Goal: Task Accomplishment & Management: Manage account settings

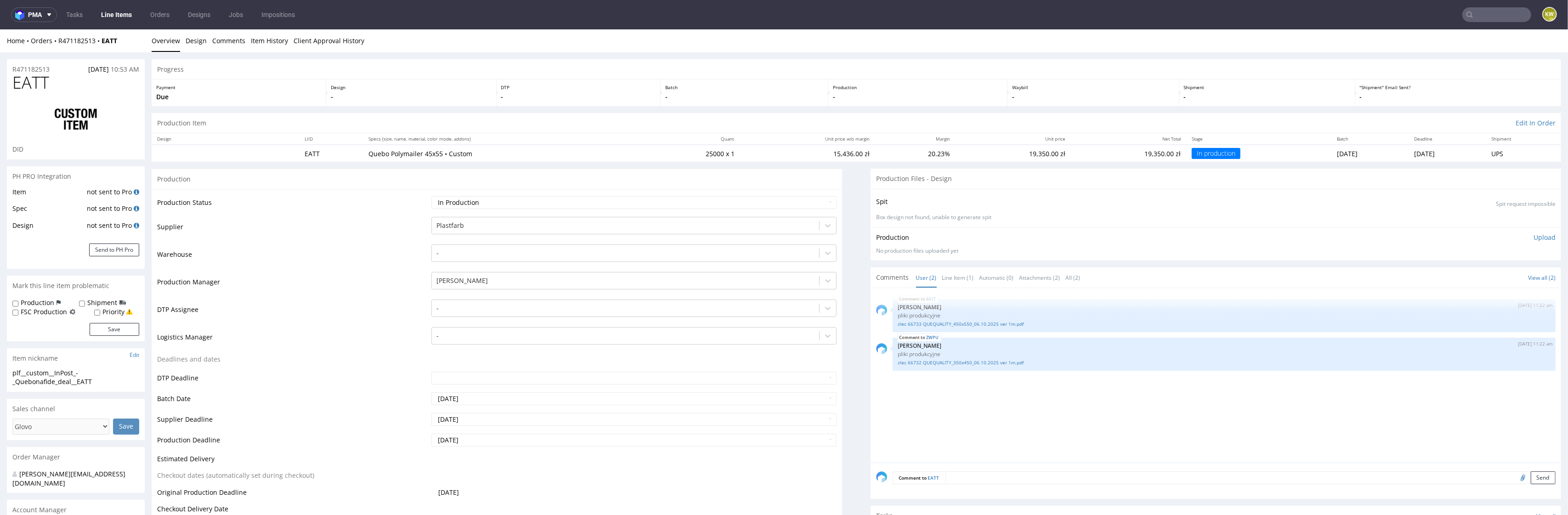
click at [1496, 18] on input "text" at bounding box center [1496, 15] width 69 height 15
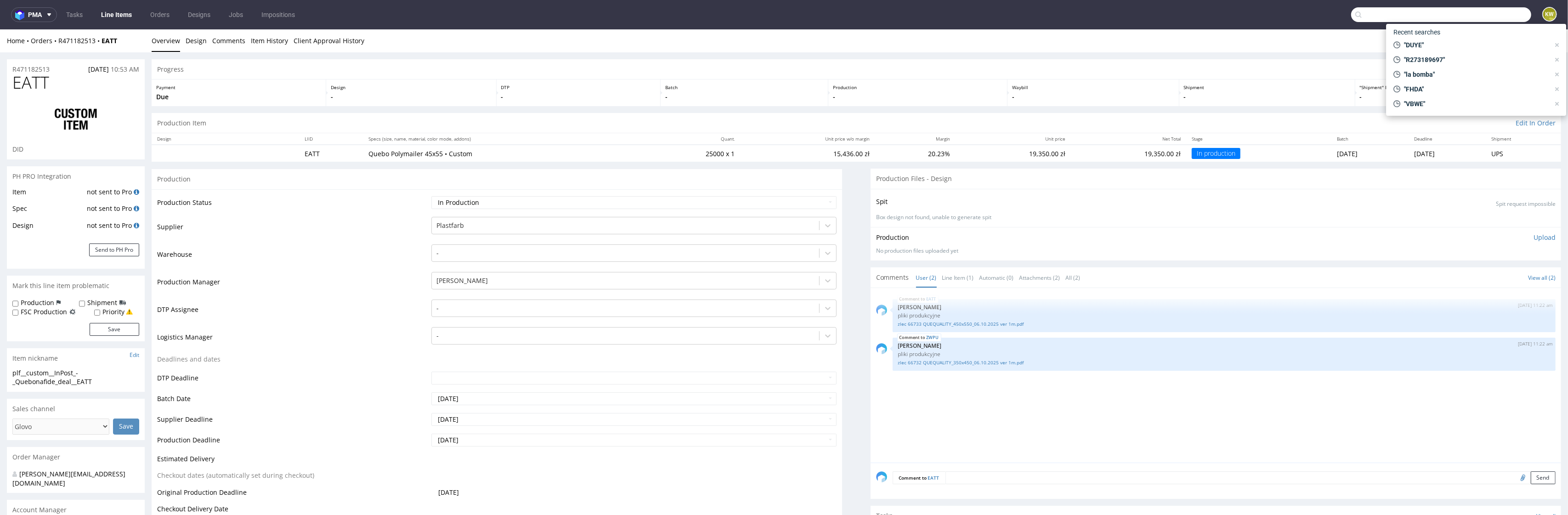
paste input "BXDN"
type input "BXDN"
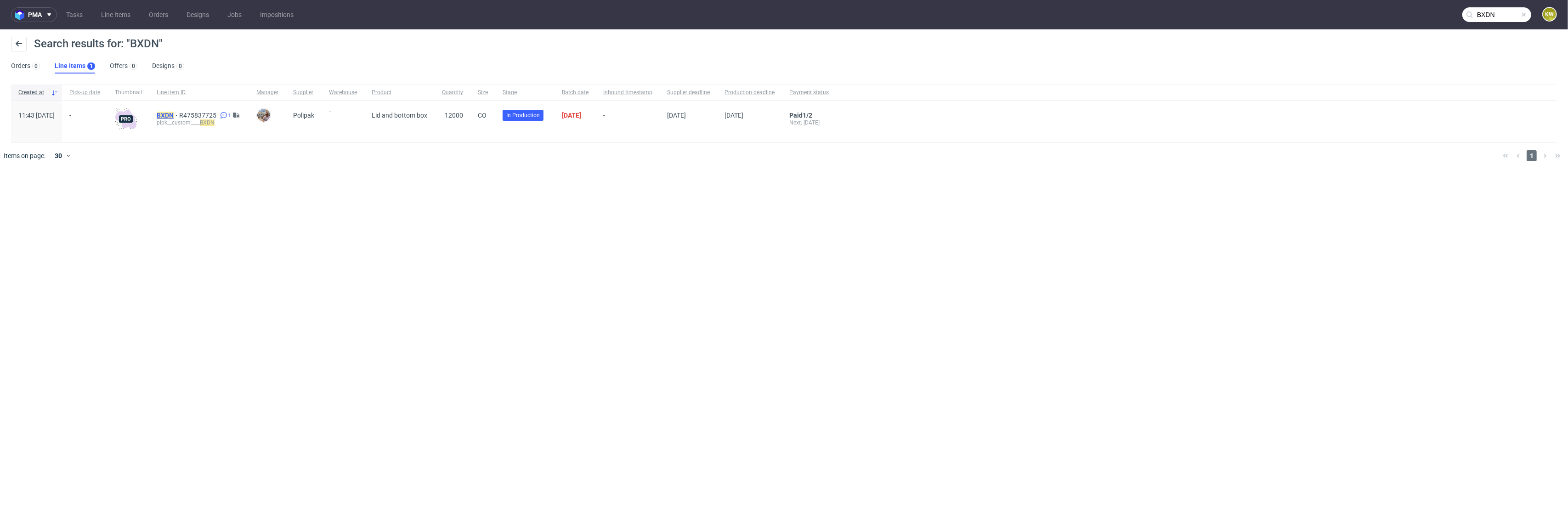
click at [173, 114] on mark "BXDN" at bounding box center [165, 115] width 17 height 7
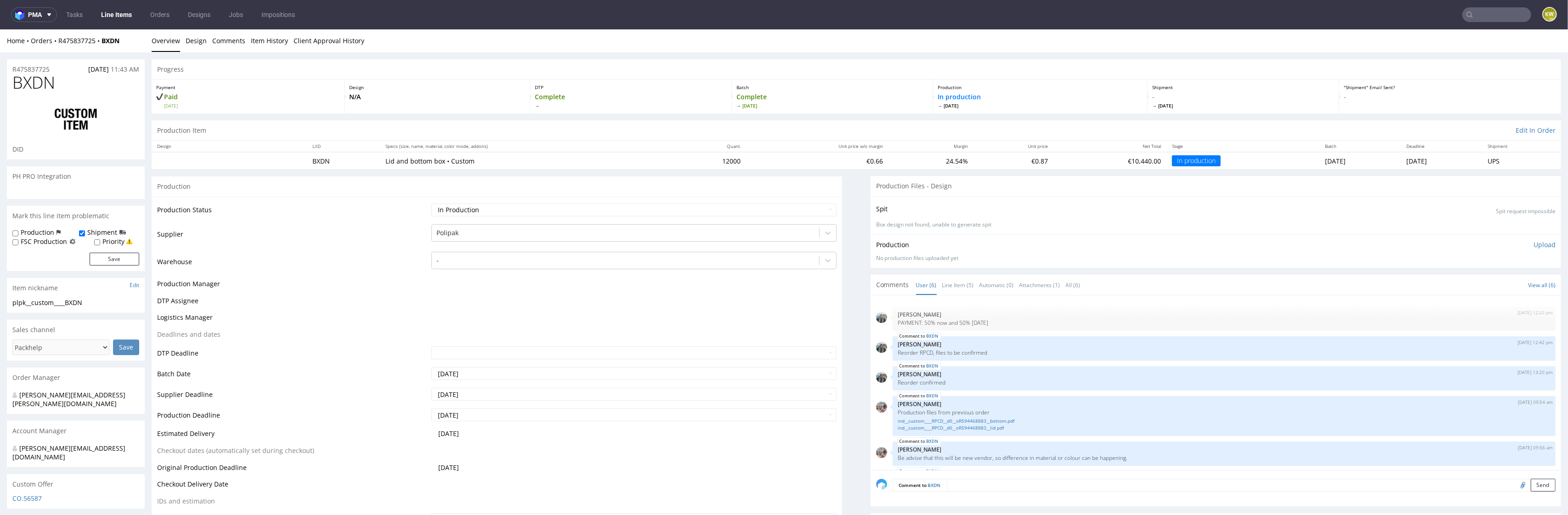
scroll to position [31, 0]
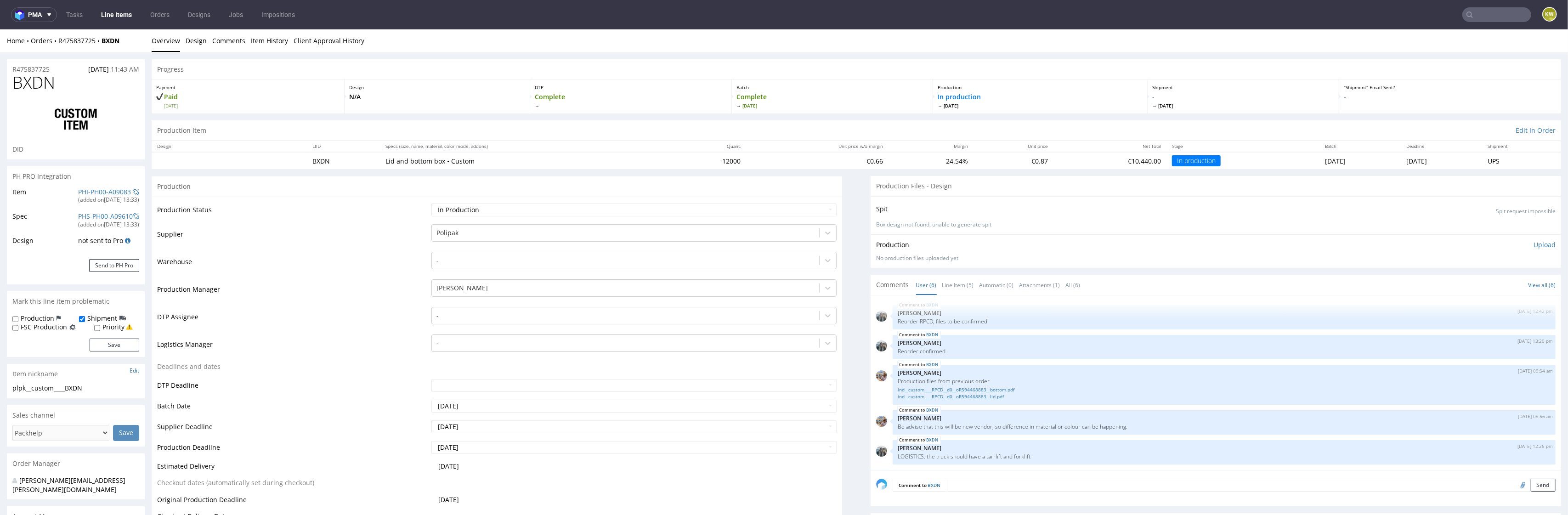
select select "in_progress"
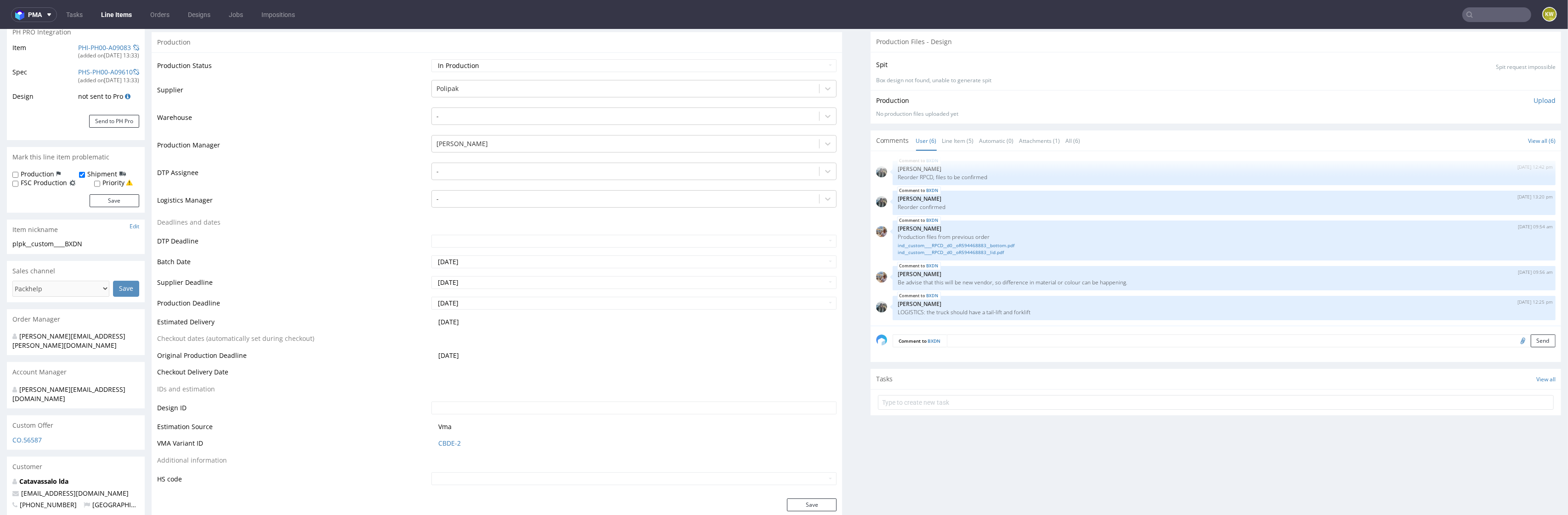
scroll to position [142, 0]
click at [1479, 10] on input "text" at bounding box center [1496, 15] width 69 height 15
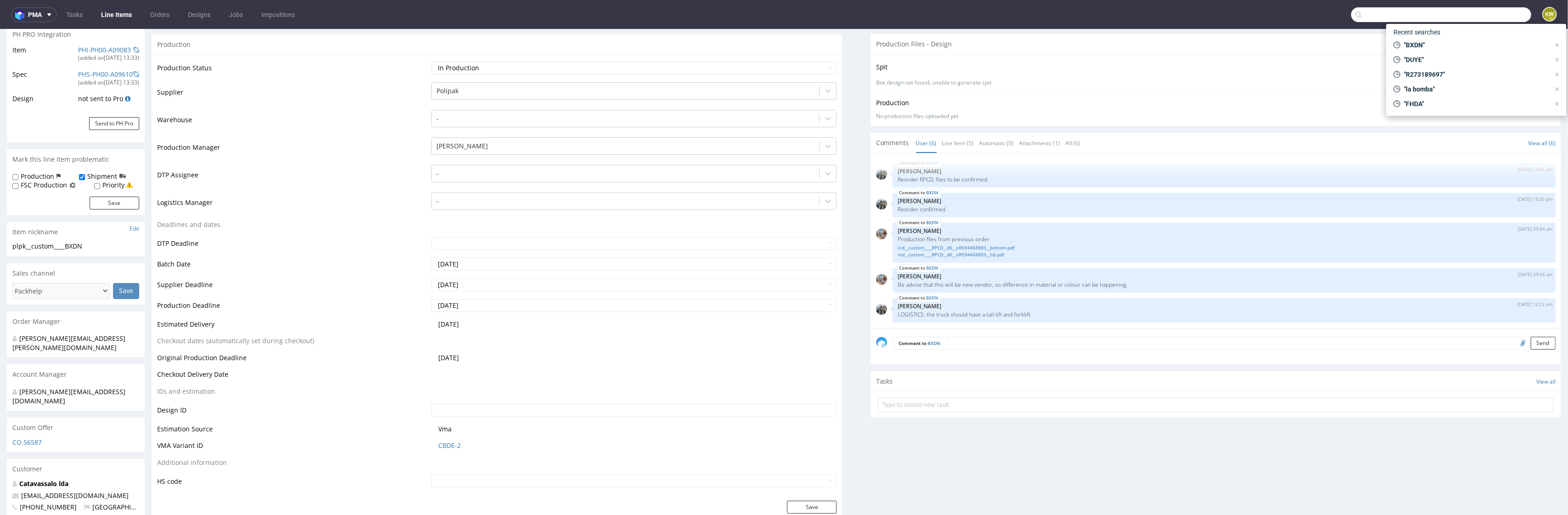
paste input "TPPN"
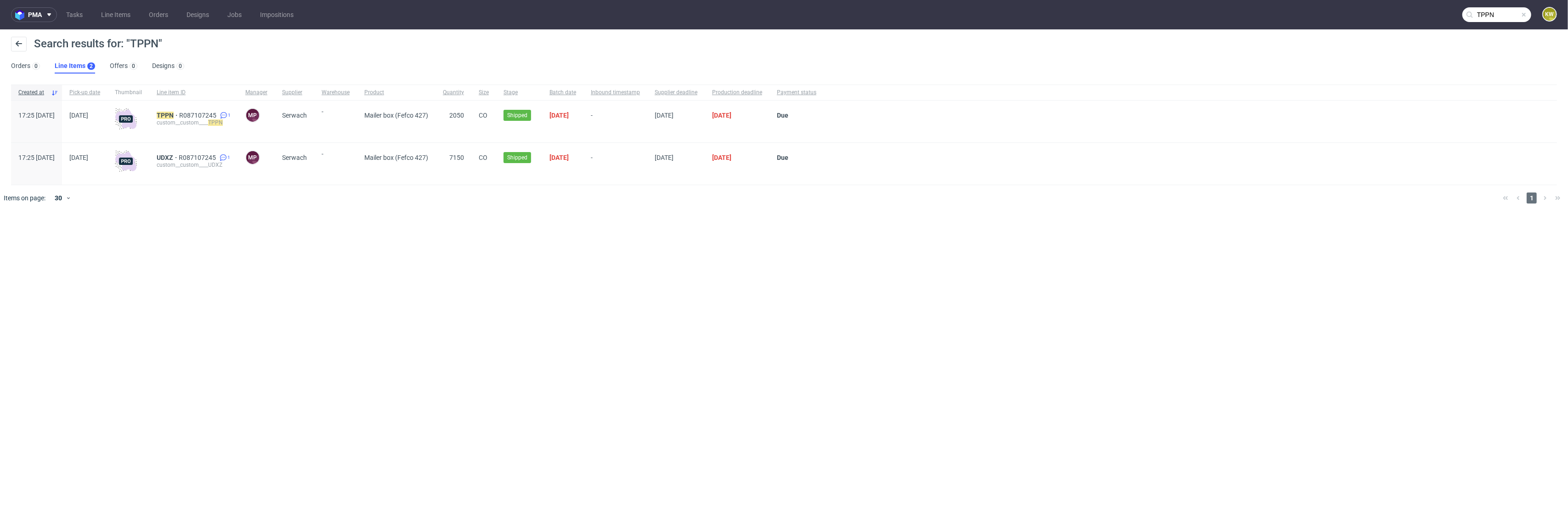
click at [1507, 15] on input "TPPN" at bounding box center [1496, 15] width 69 height 15
paste input "RNMV"
type input "RNMV"
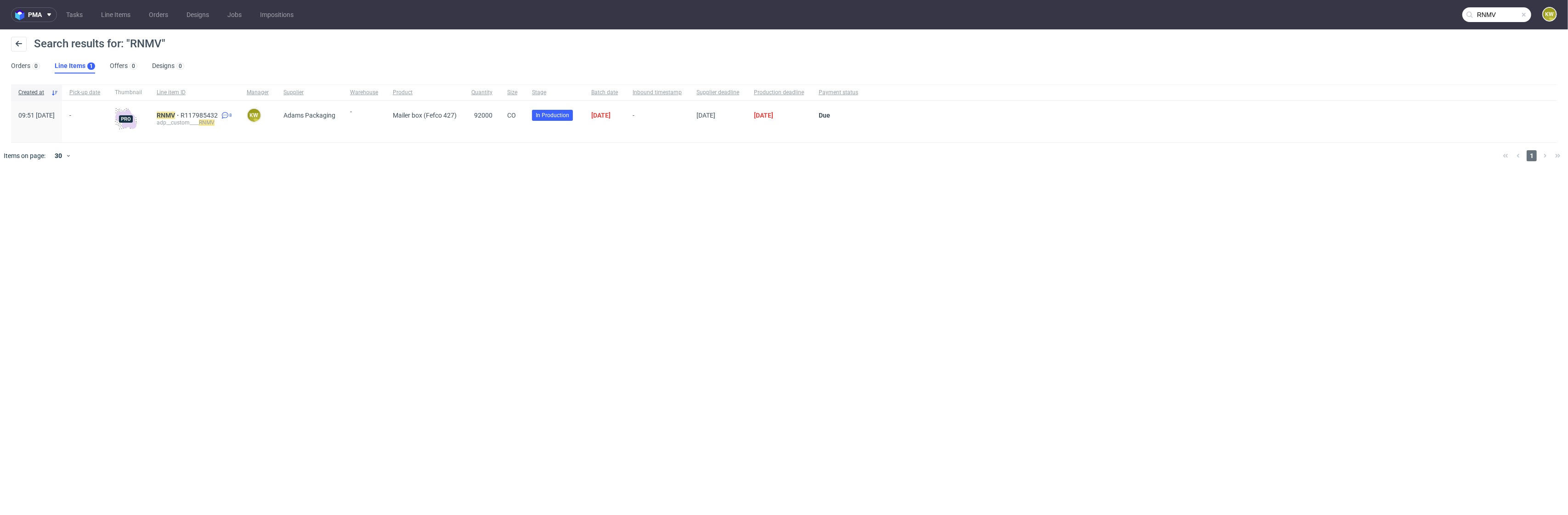
click at [188, 111] on div "RNMV R117985432 8 adp__custom____ RNMV" at bounding box center [194, 121] width 90 height 42
click at [175, 111] on mark "RNMV" at bounding box center [166, 115] width 18 height 7
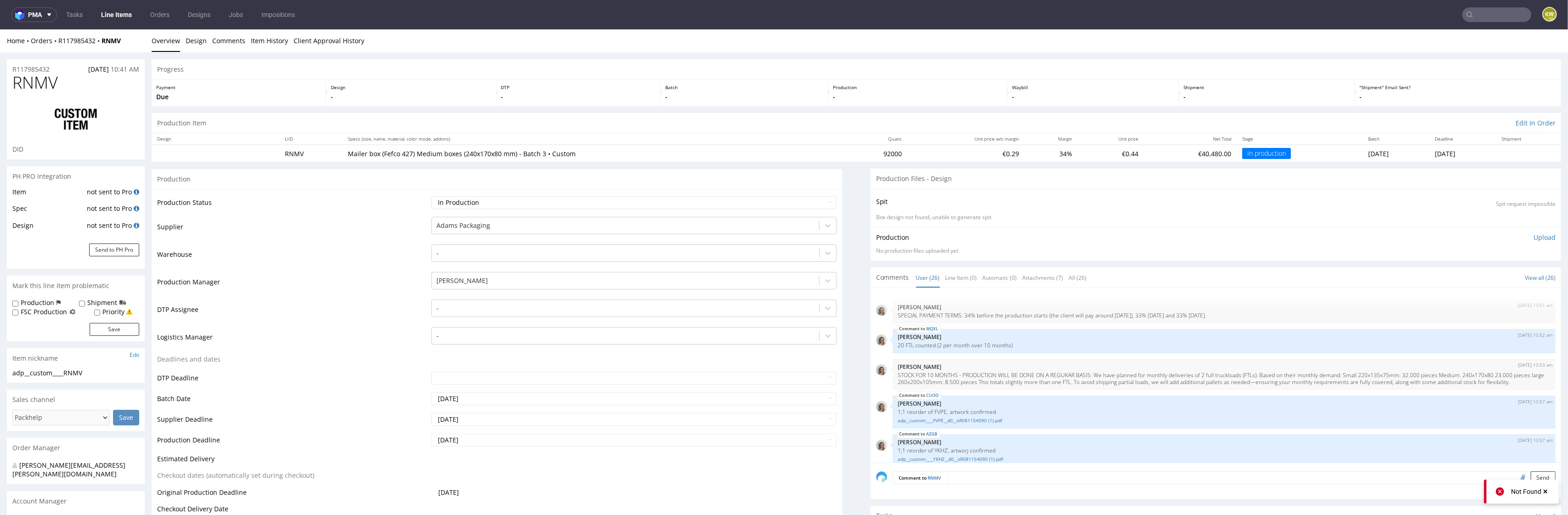
scroll to position [842, 0]
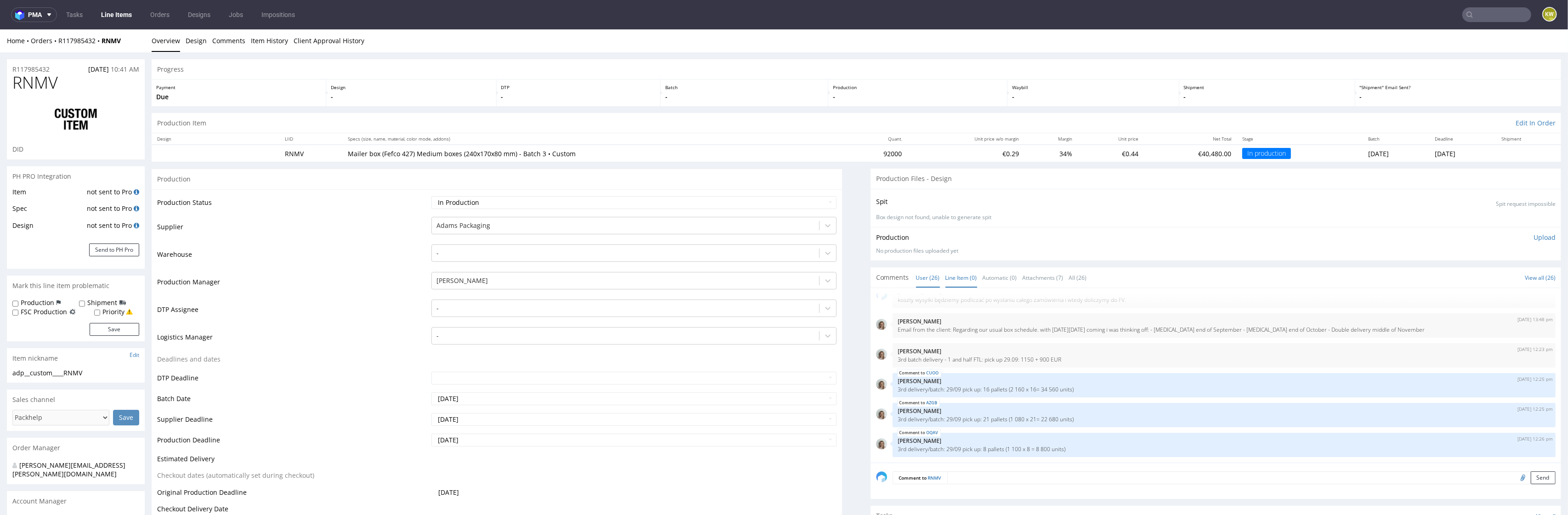
click at [957, 276] on link "Line Item (0)" at bounding box center [961, 278] width 32 height 19
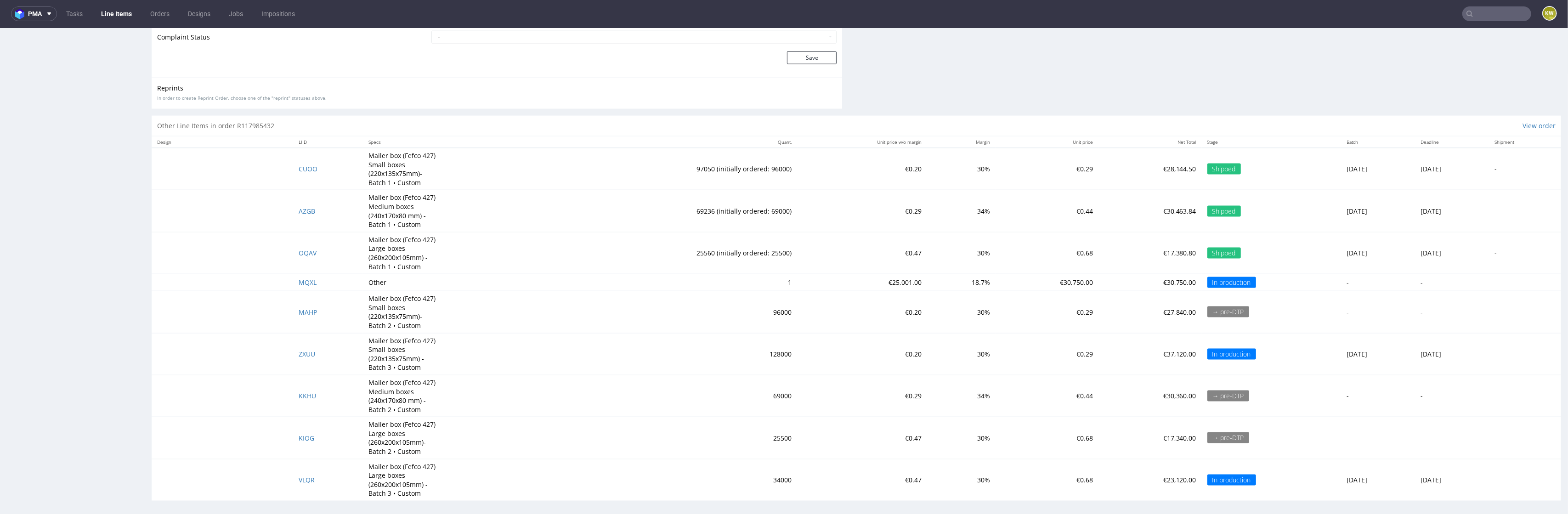
scroll to position [1695, 0]
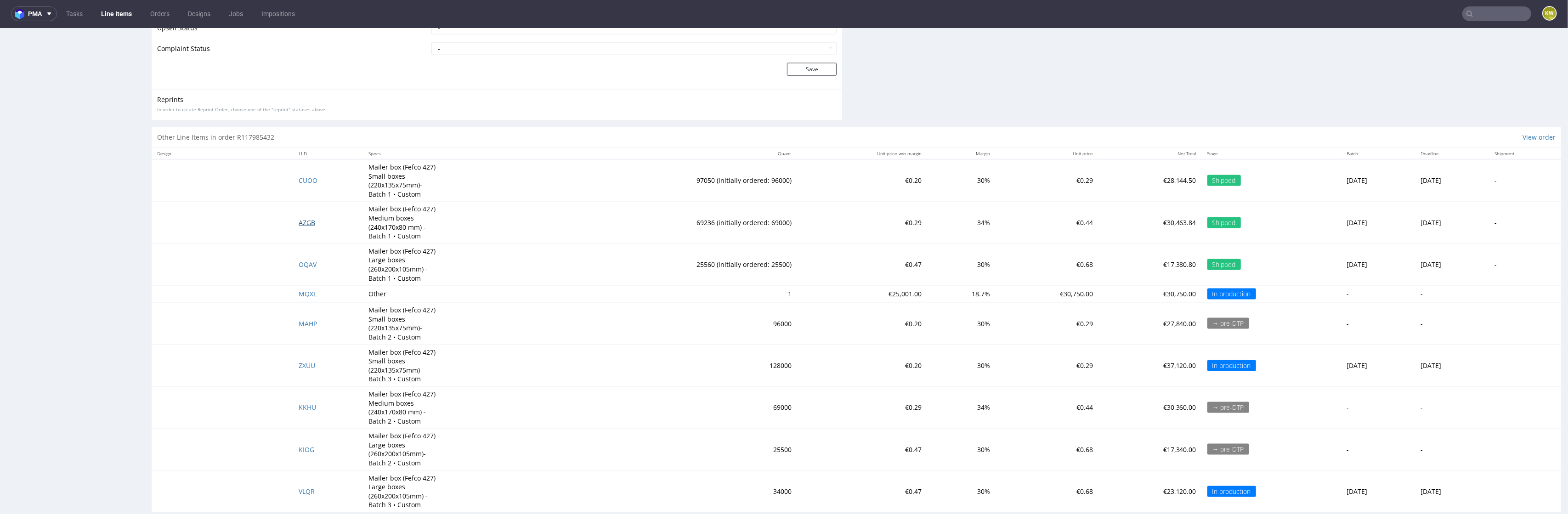
click at [305, 224] on span "AZGB" at bounding box center [307, 223] width 16 height 9
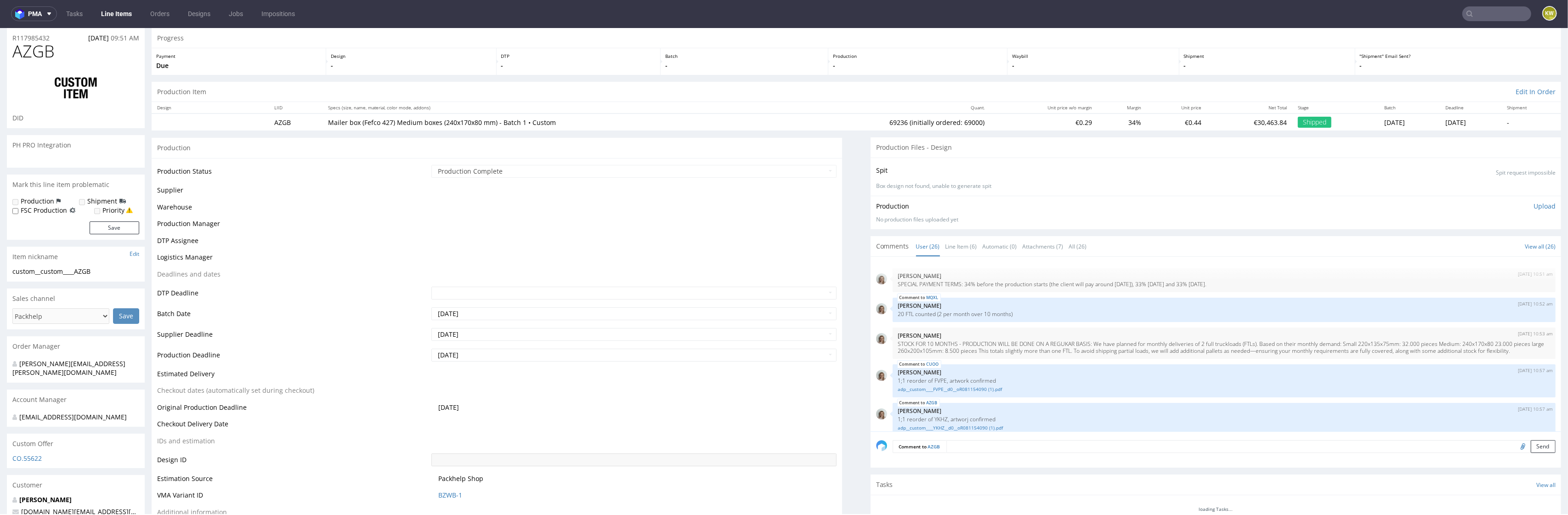
scroll to position [842, 0]
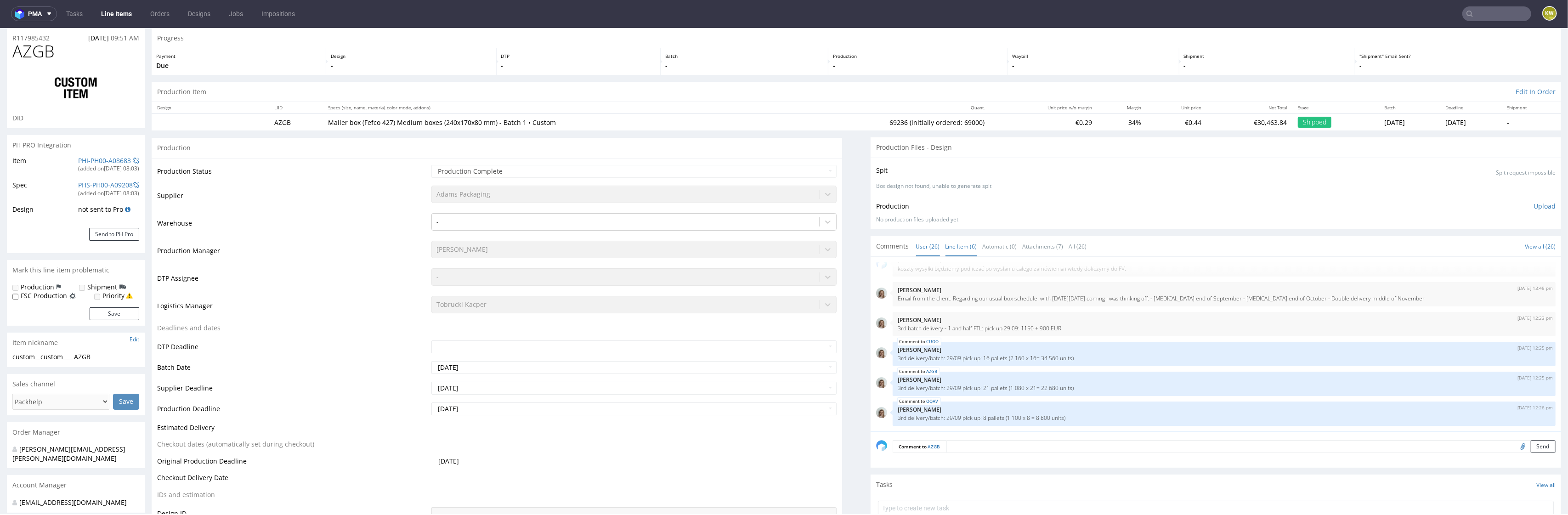
click at [953, 245] on link "Line Item (6)" at bounding box center [961, 247] width 32 height 19
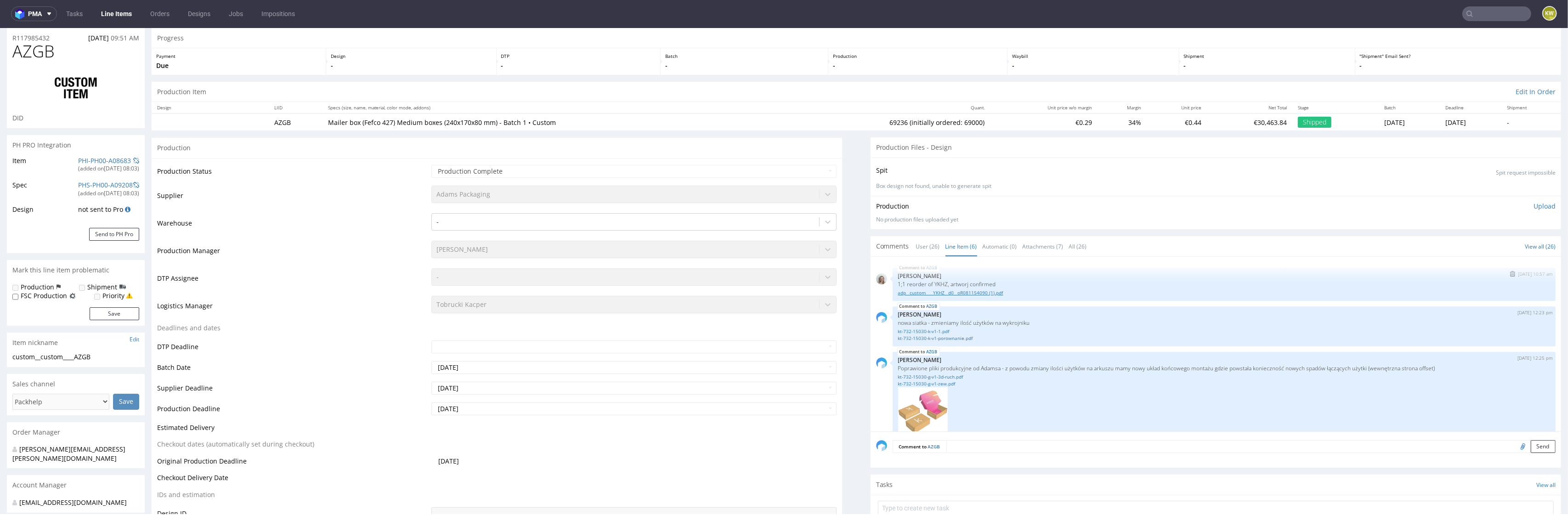
click at [945, 295] on link "adp__custom____YKHZ__d0__oR081154090 (1).pdf" at bounding box center [1224, 292] width 652 height 7
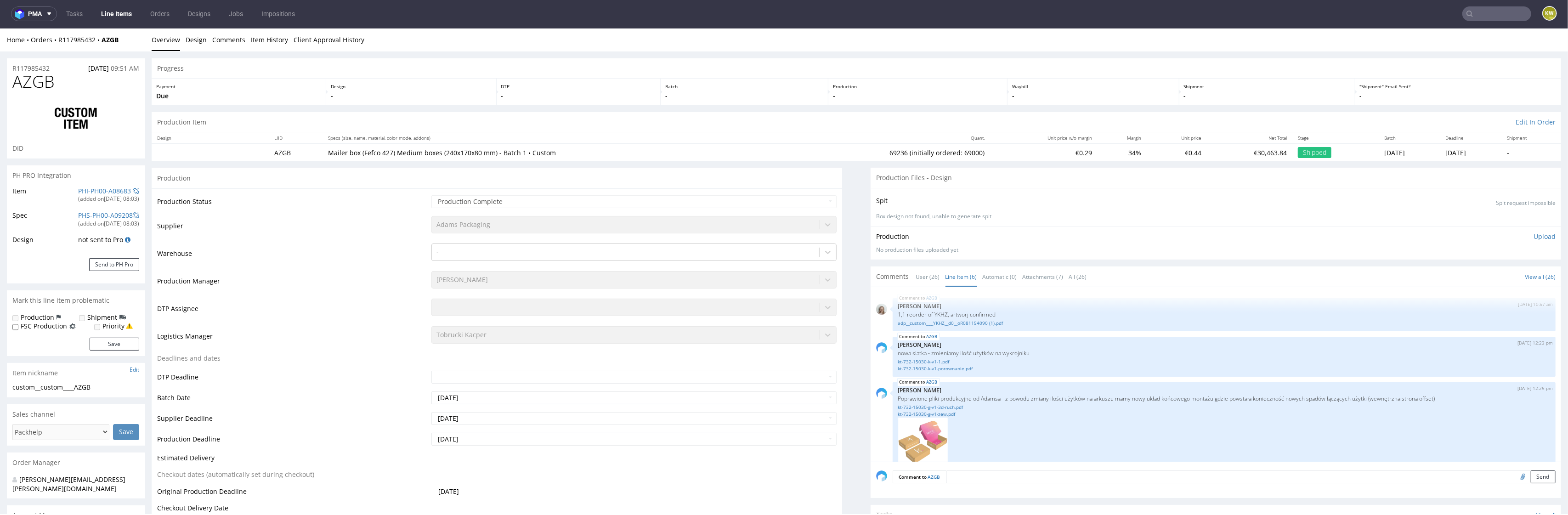
click at [122, 12] on link "Line Items" at bounding box center [116, 14] width 42 height 15
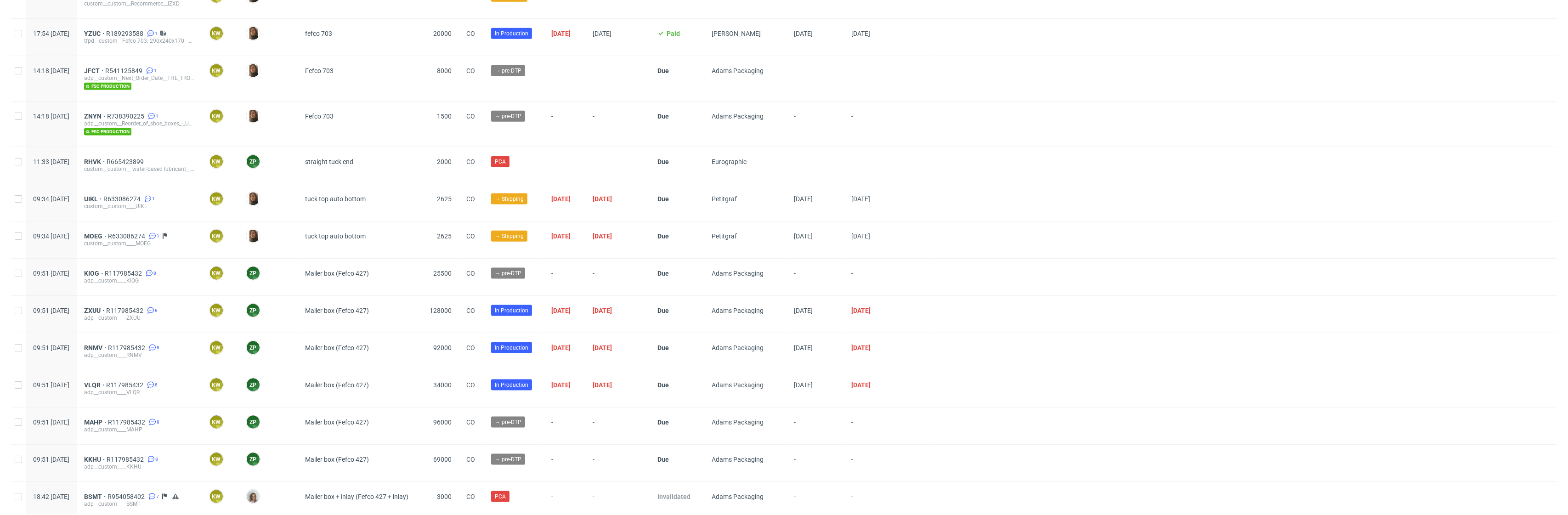
scroll to position [1511, 0]
click at [145, 313] on span "R117985432" at bounding box center [125, 310] width 39 height 7
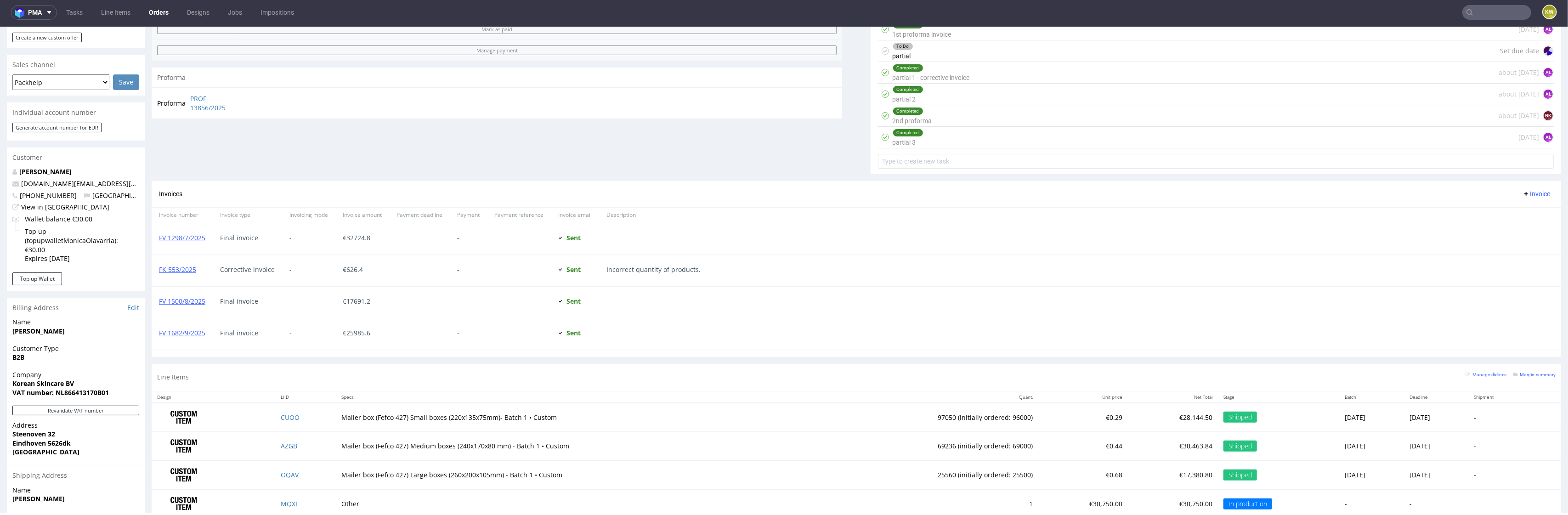
scroll to position [372, 0]
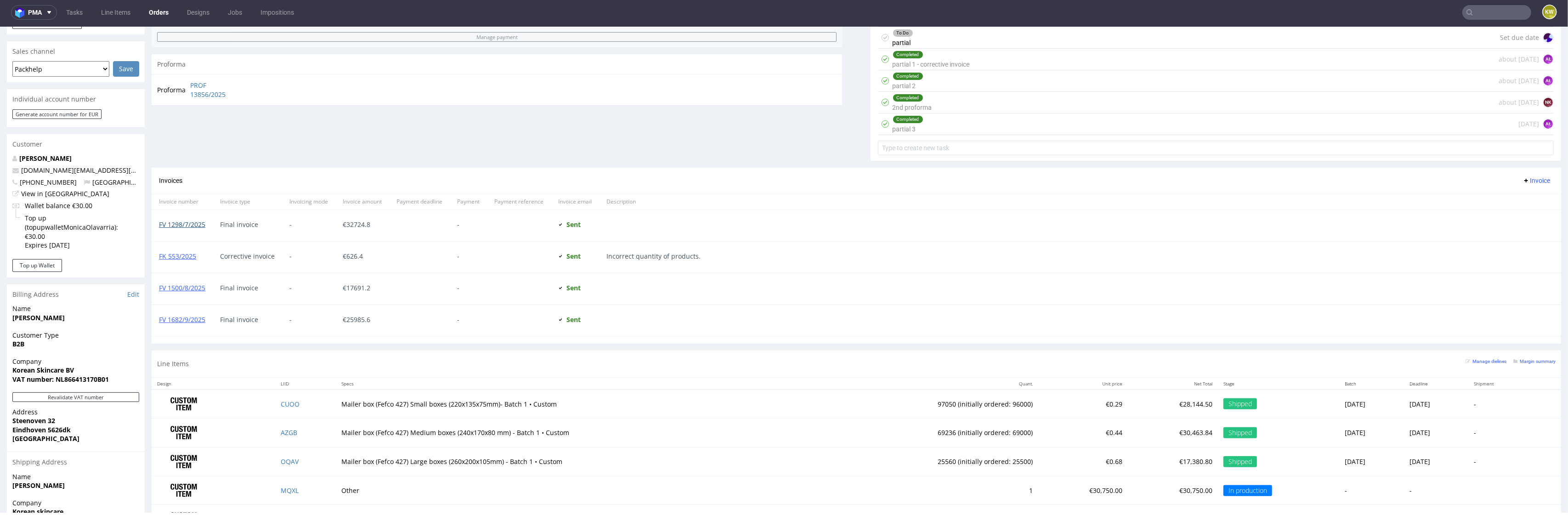
click at [185, 228] on link "FV 1298/7/2025" at bounding box center [182, 225] width 46 height 9
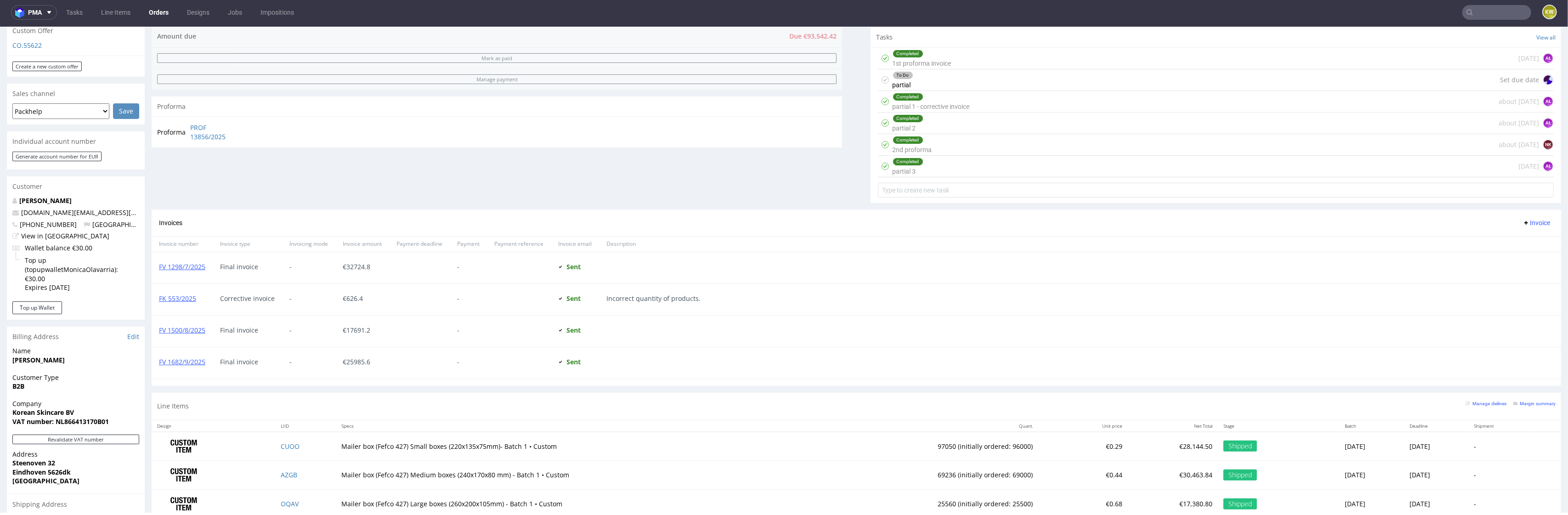
scroll to position [357, 0]
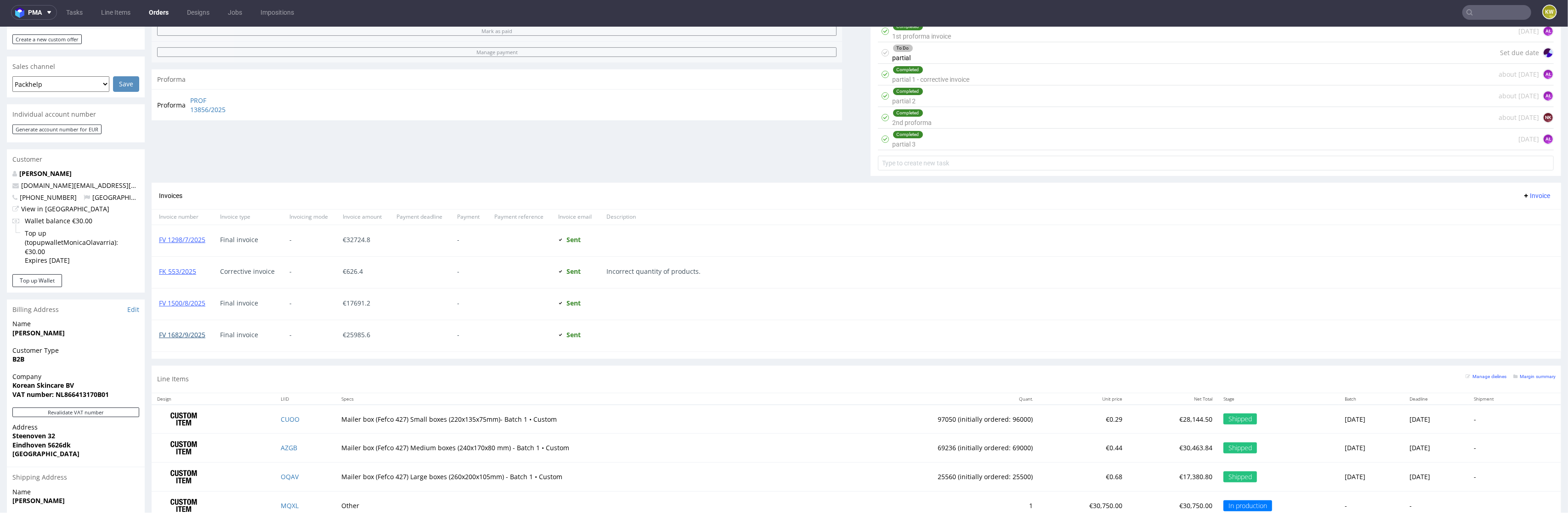
click at [183, 338] on link "FV 1682/9/2025" at bounding box center [182, 335] width 46 height 9
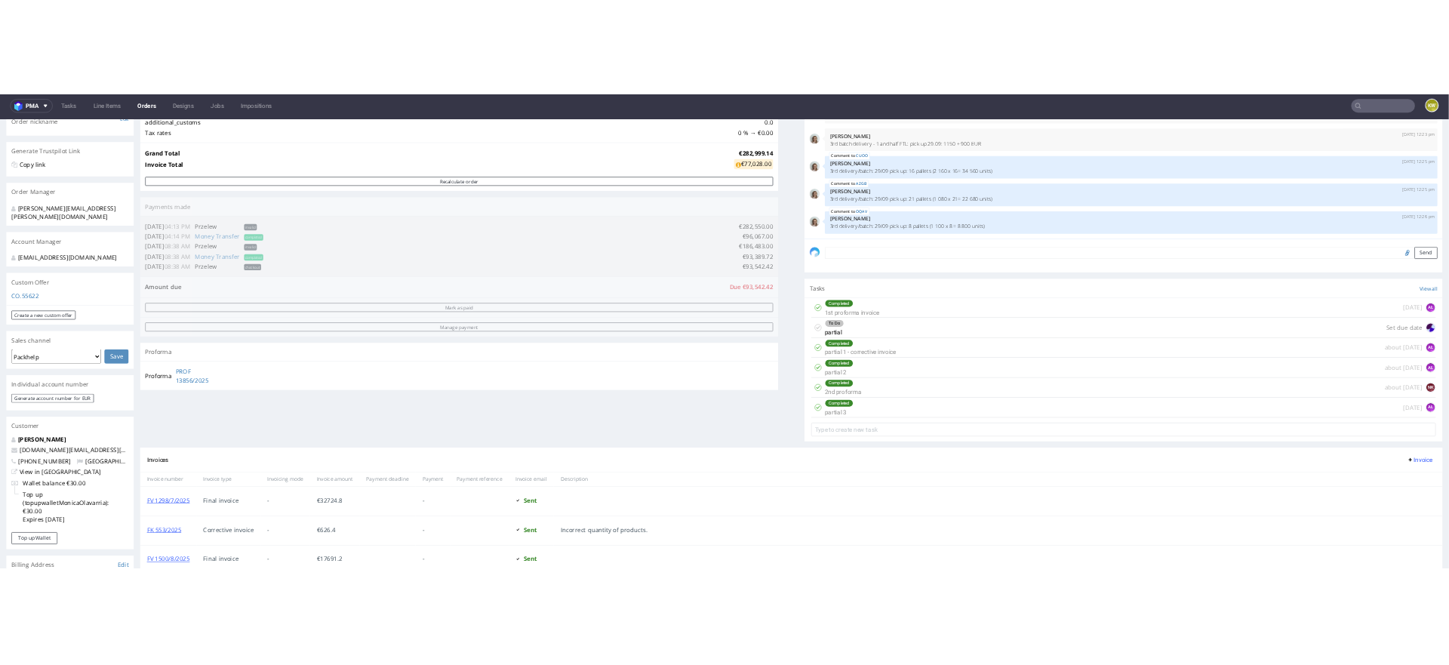
scroll to position [0, 0]
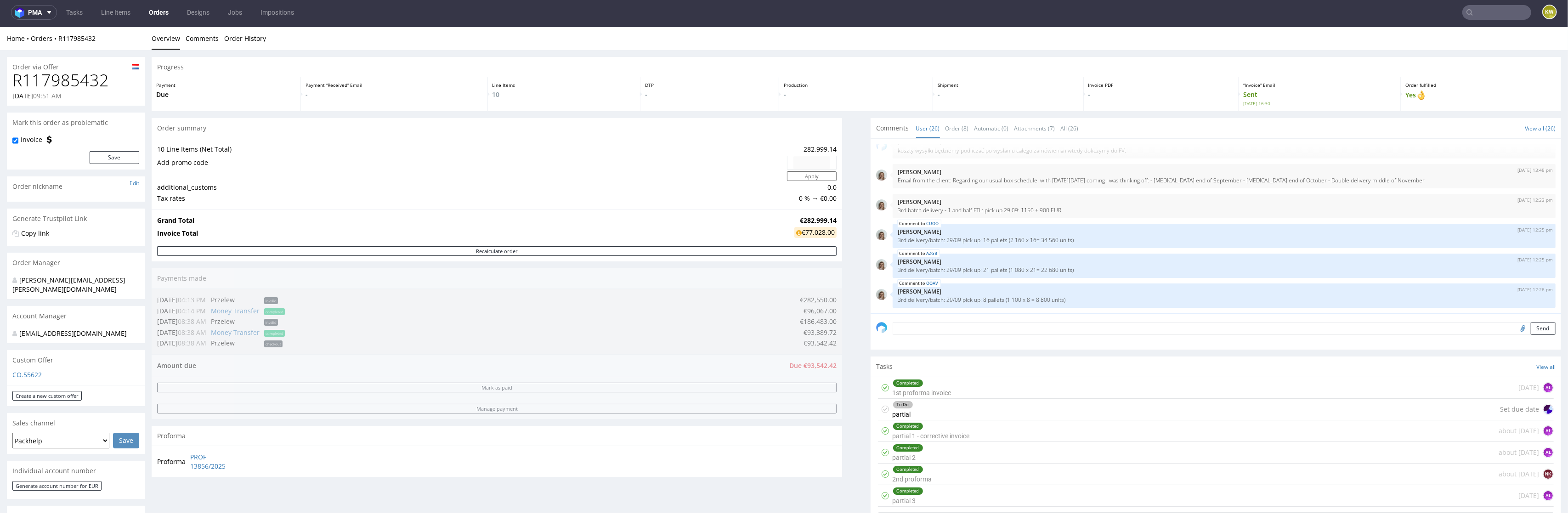
click at [63, 71] on h1 "R117985432" at bounding box center [75, 80] width 127 height 18
click at [62, 73] on h1 "R117985432" at bounding box center [75, 80] width 127 height 18
click at [61, 74] on h1 "R117985432" at bounding box center [75, 80] width 127 height 18
copy h1 "R117985432"
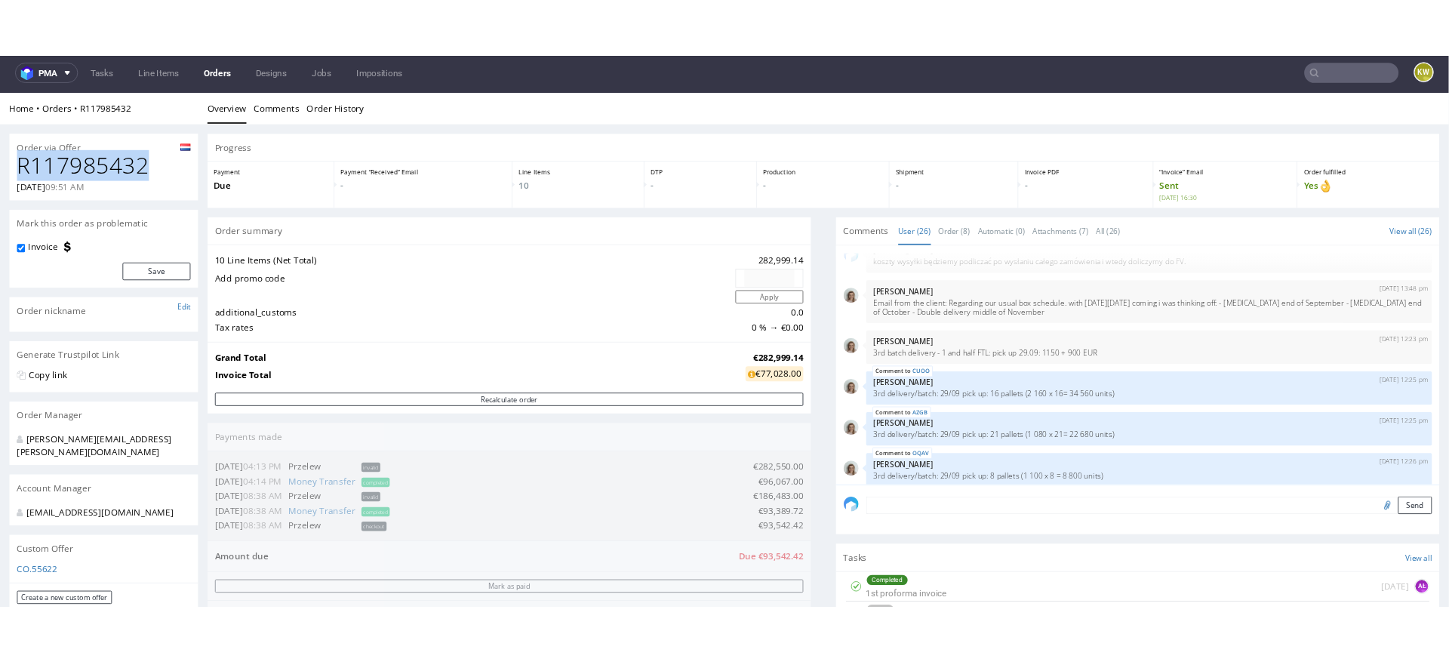
scroll to position [1451, 0]
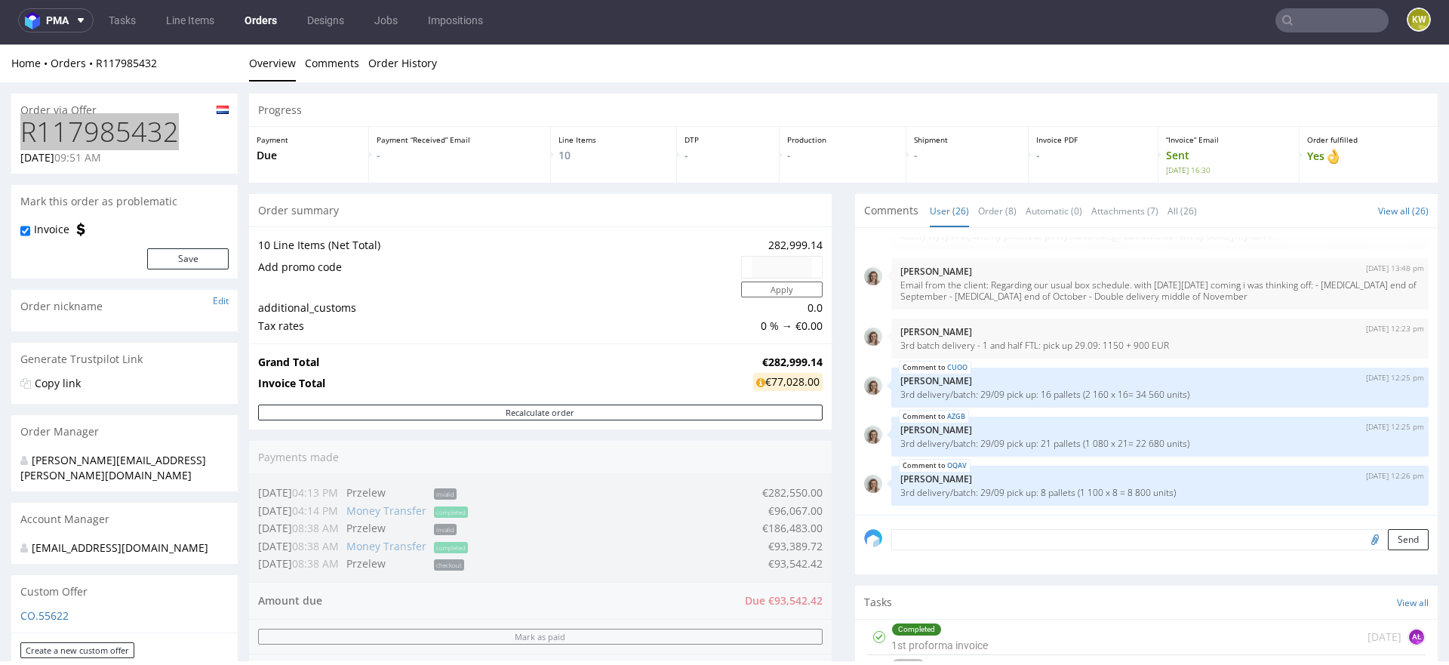
click at [1306, 14] on input "text" at bounding box center [1332, 20] width 113 height 24
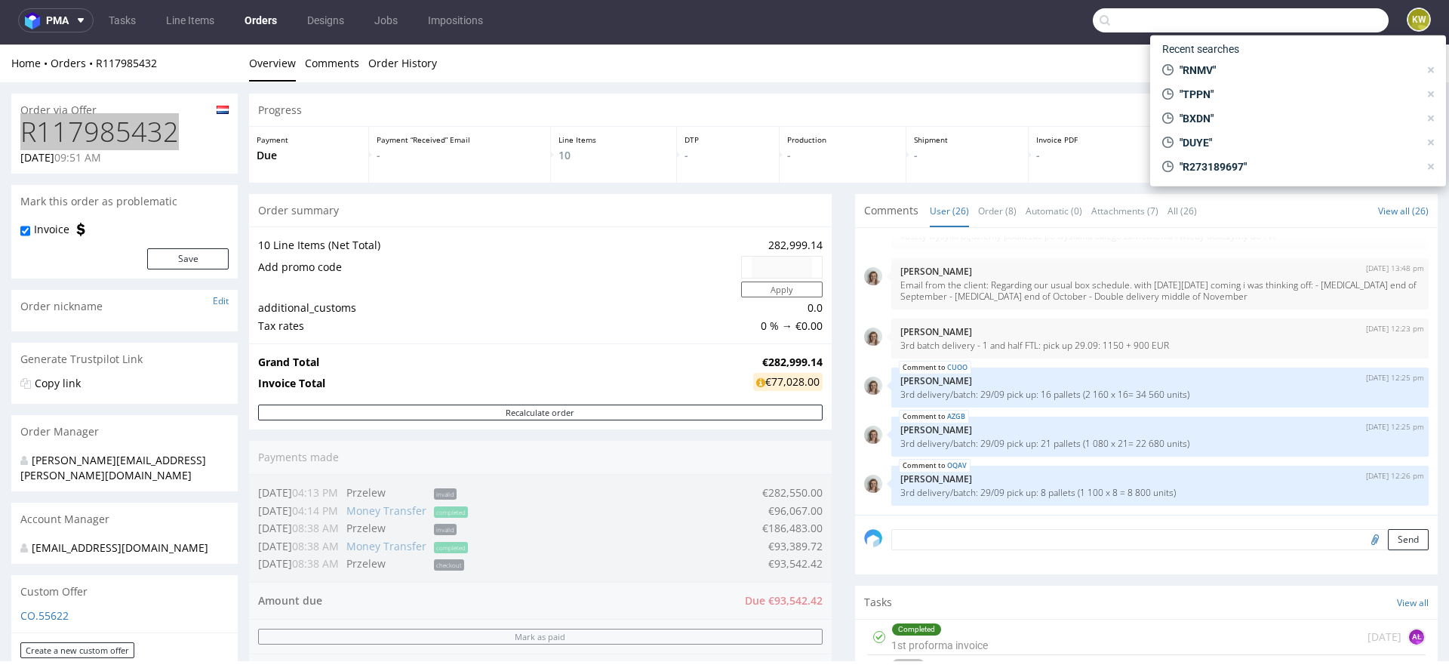
paste input "NOWW"
type input "NOWW"
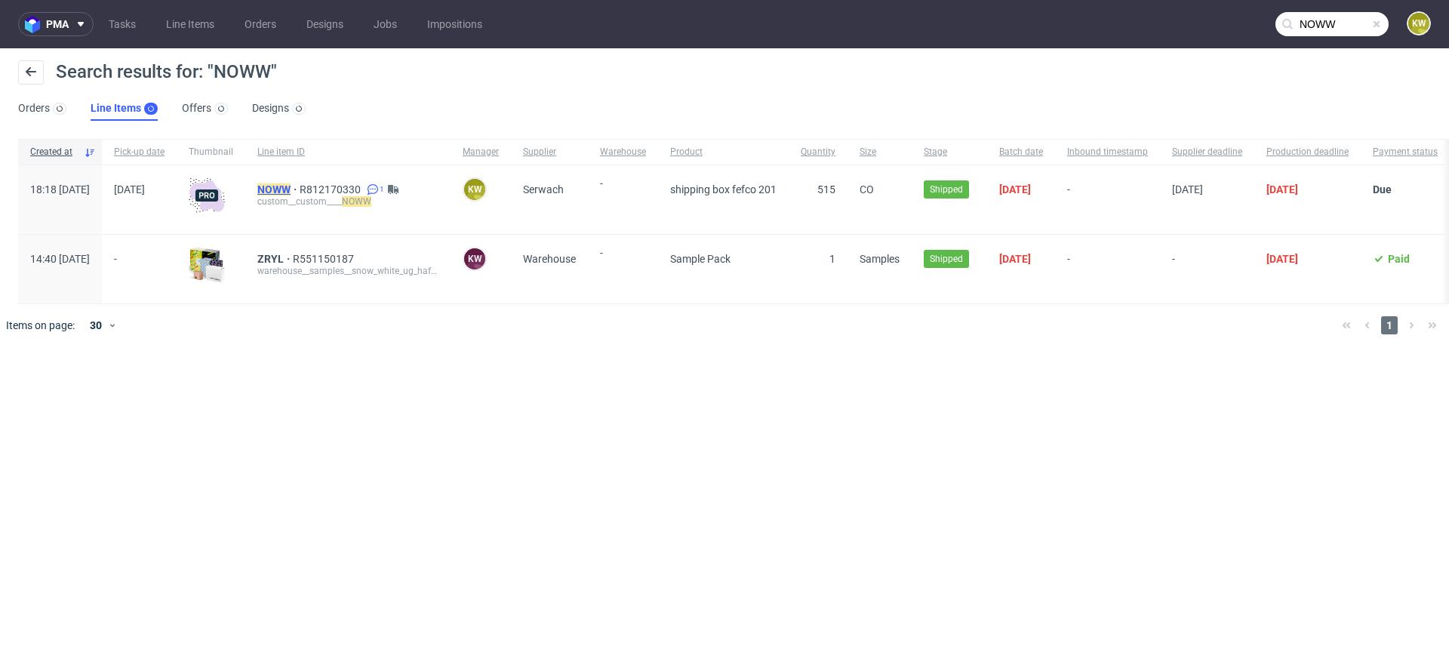
click at [291, 192] on mark "NOWW" at bounding box center [273, 189] width 33 height 12
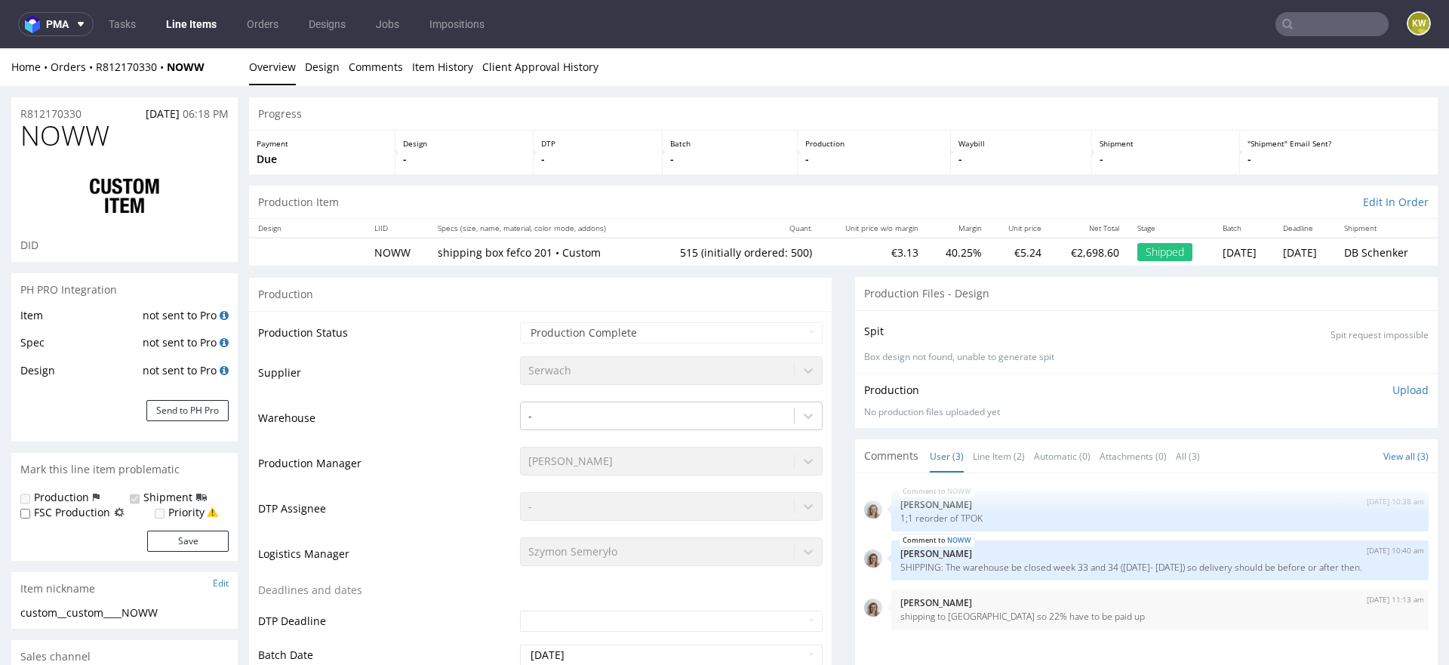
select select "in_progress"
click at [54, 128] on span "NOWW" at bounding box center [64, 136] width 89 height 30
click at [1312, 23] on input "text" at bounding box center [1332, 24] width 113 height 24
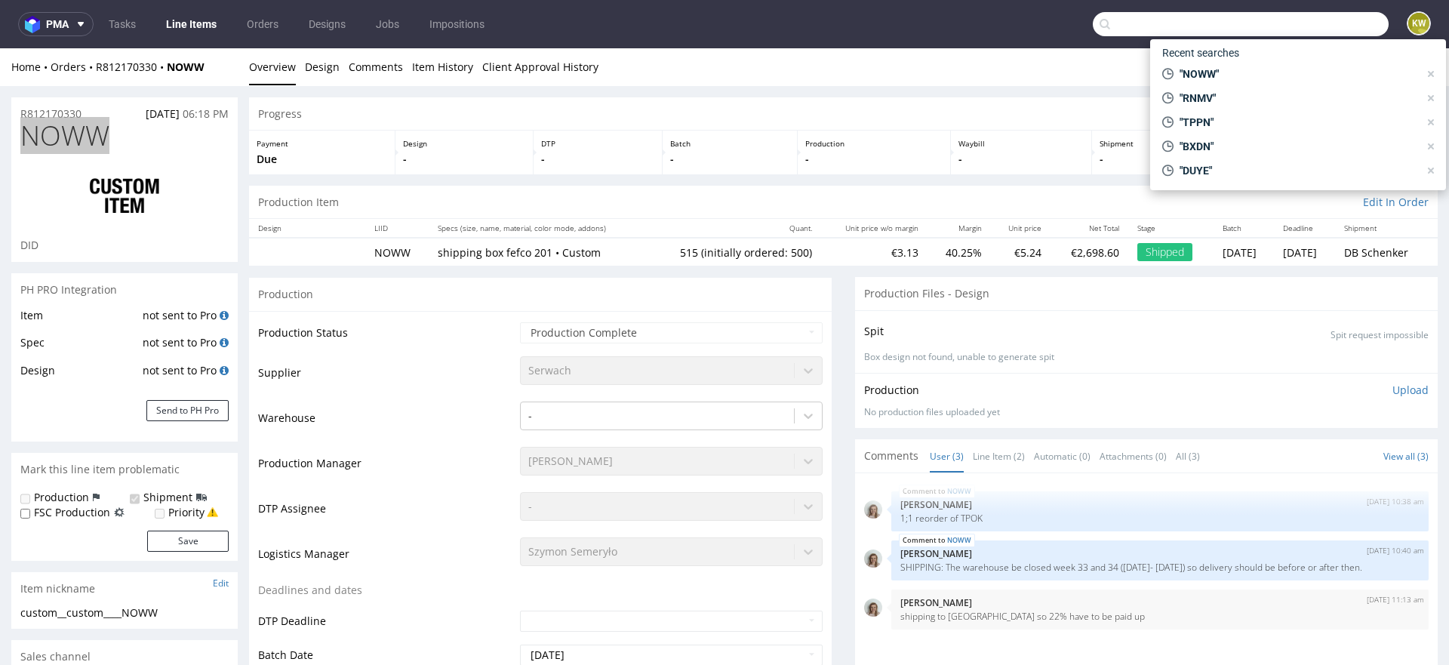
paste input "BKLJ"
type input "BKLJ"
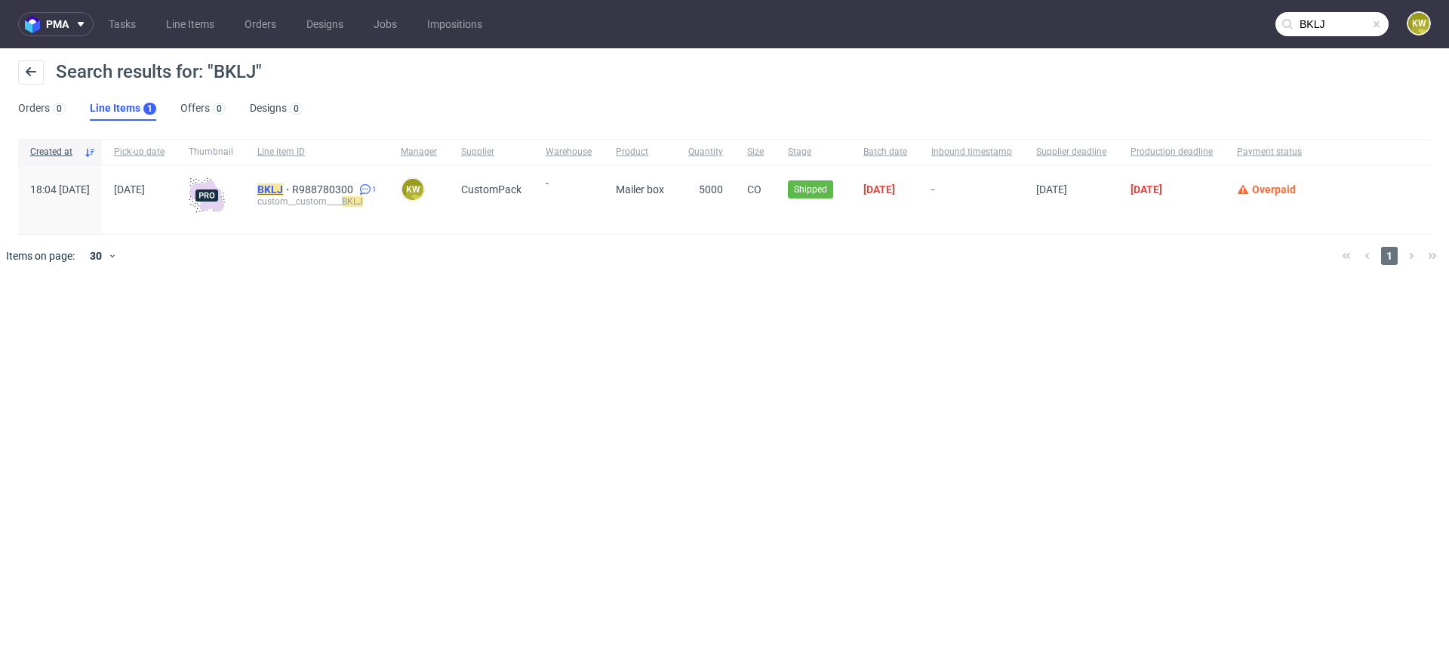
click at [283, 188] on mark "BKLJ" at bounding box center [270, 189] width 26 height 12
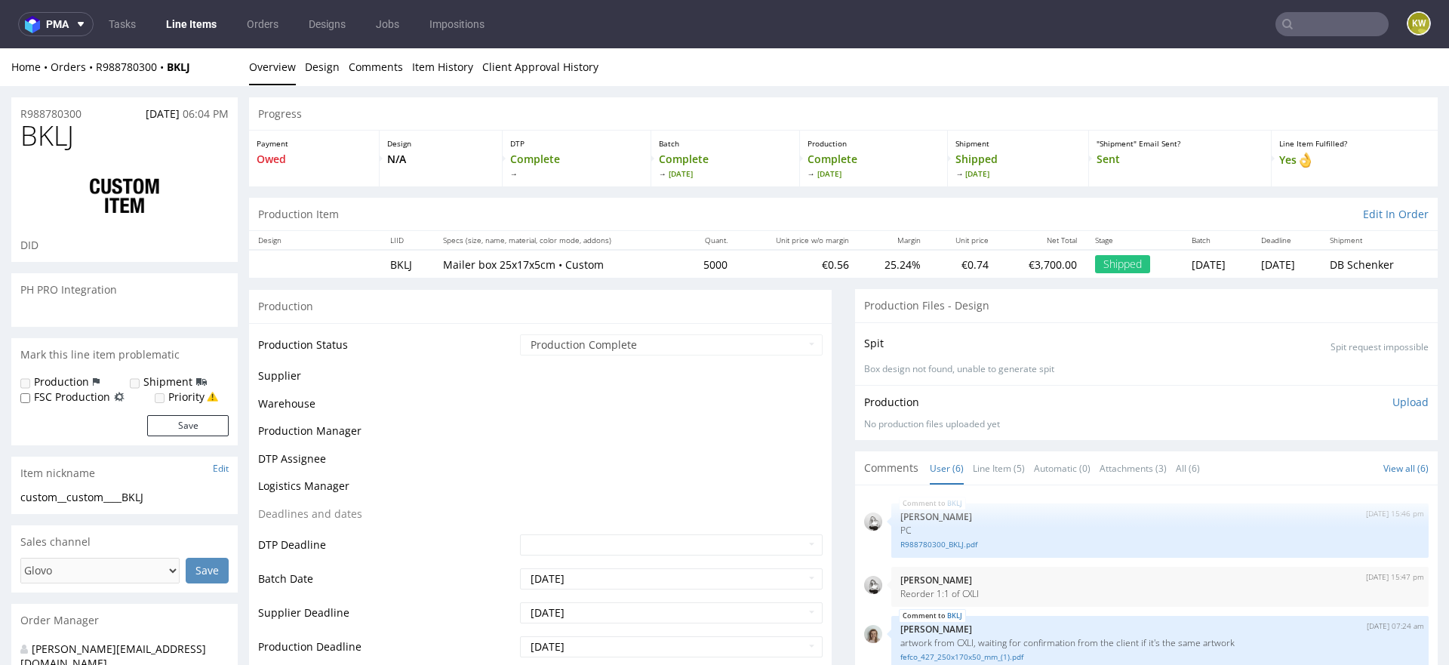
scroll to position [69, 0]
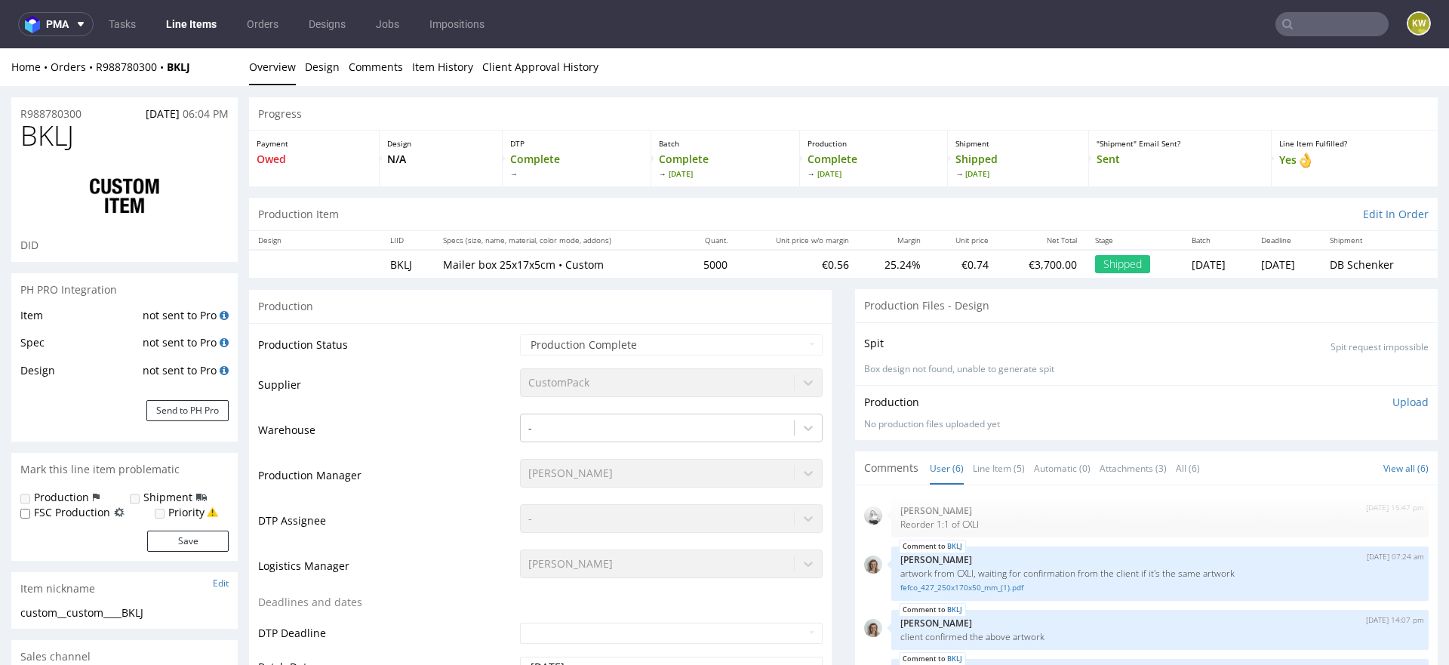
select select "in_progress"
click at [989, 488] on div "BKLJ 29th Sep 23 | 15:46 pm Dominika Herszel PC R988780300_BKLJ.pdf 29th Sep 23…" at bounding box center [1146, 628] width 583 height 287
click at [998, 473] on link "Line Item (5)" at bounding box center [999, 468] width 52 height 32
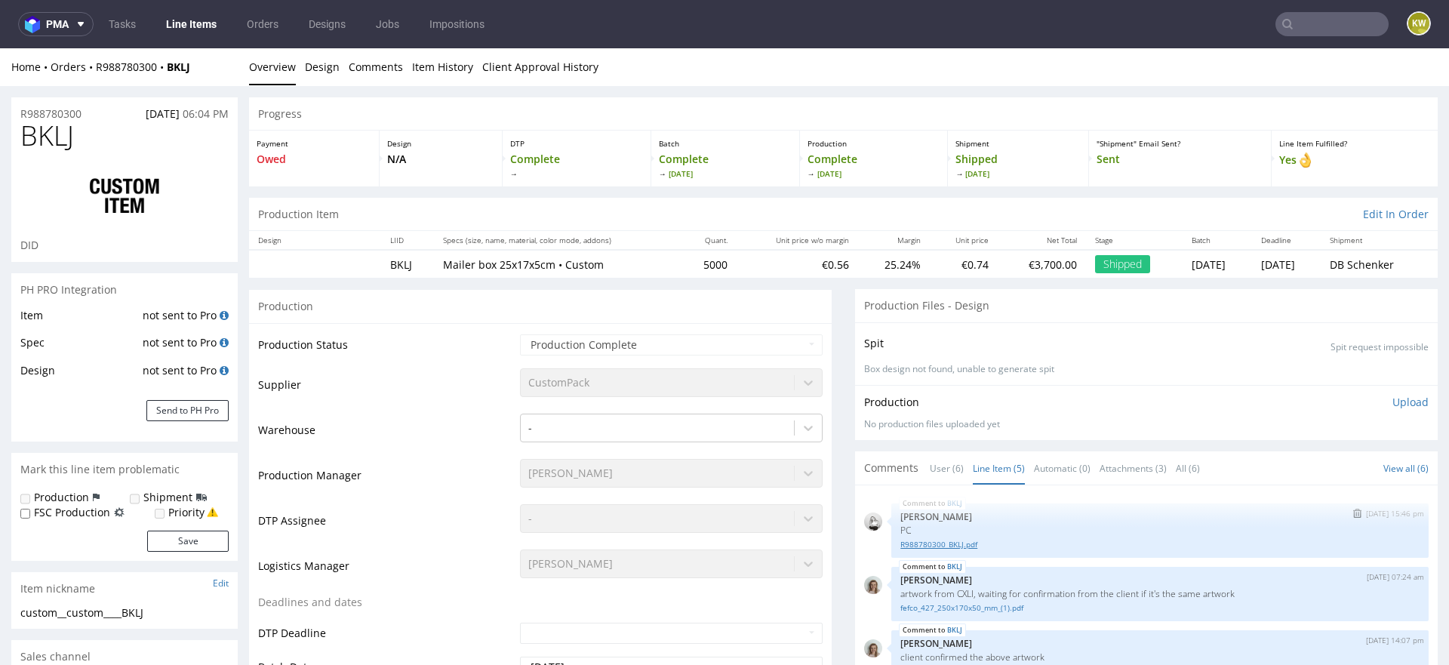
scroll to position [28, 0]
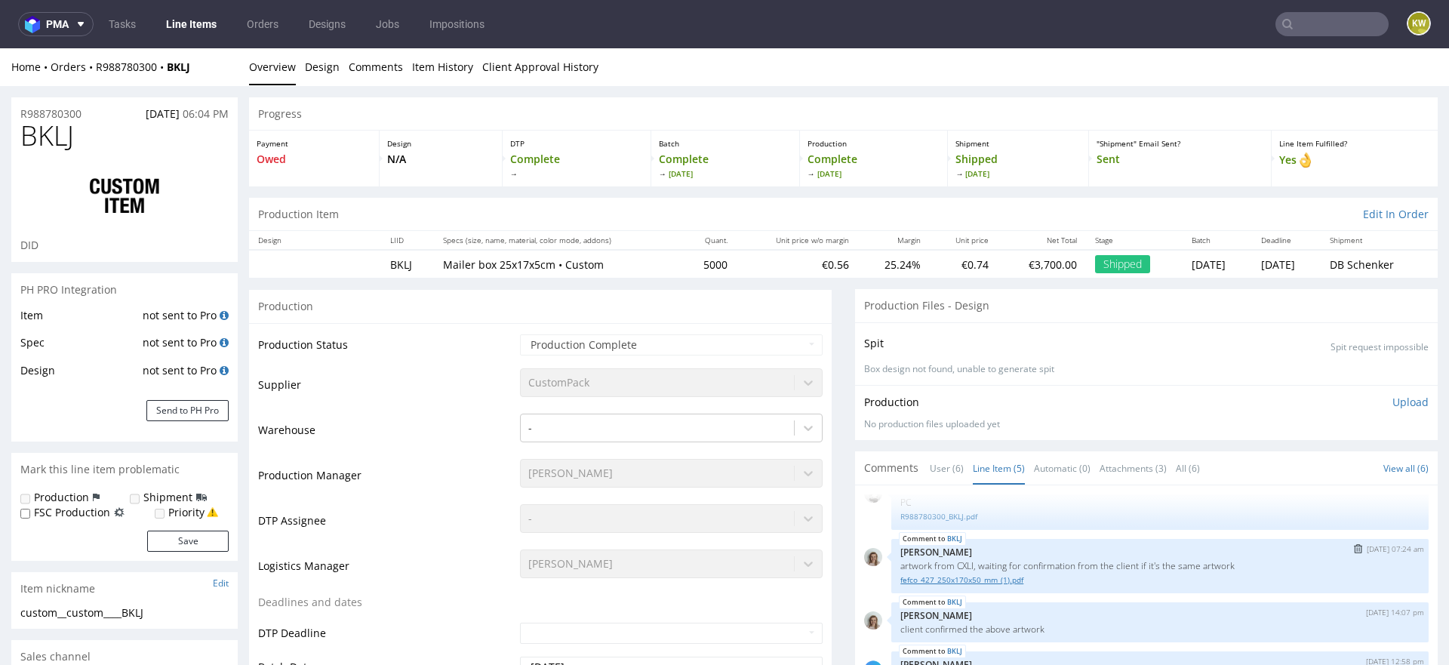
click at [959, 577] on link "fefco_427_250x170x50_mm_(1).pdf" at bounding box center [1159, 579] width 519 height 11
click at [52, 130] on span "BKLJ" at bounding box center [47, 136] width 54 height 30
click at [1324, 30] on input "text" at bounding box center [1332, 24] width 113 height 24
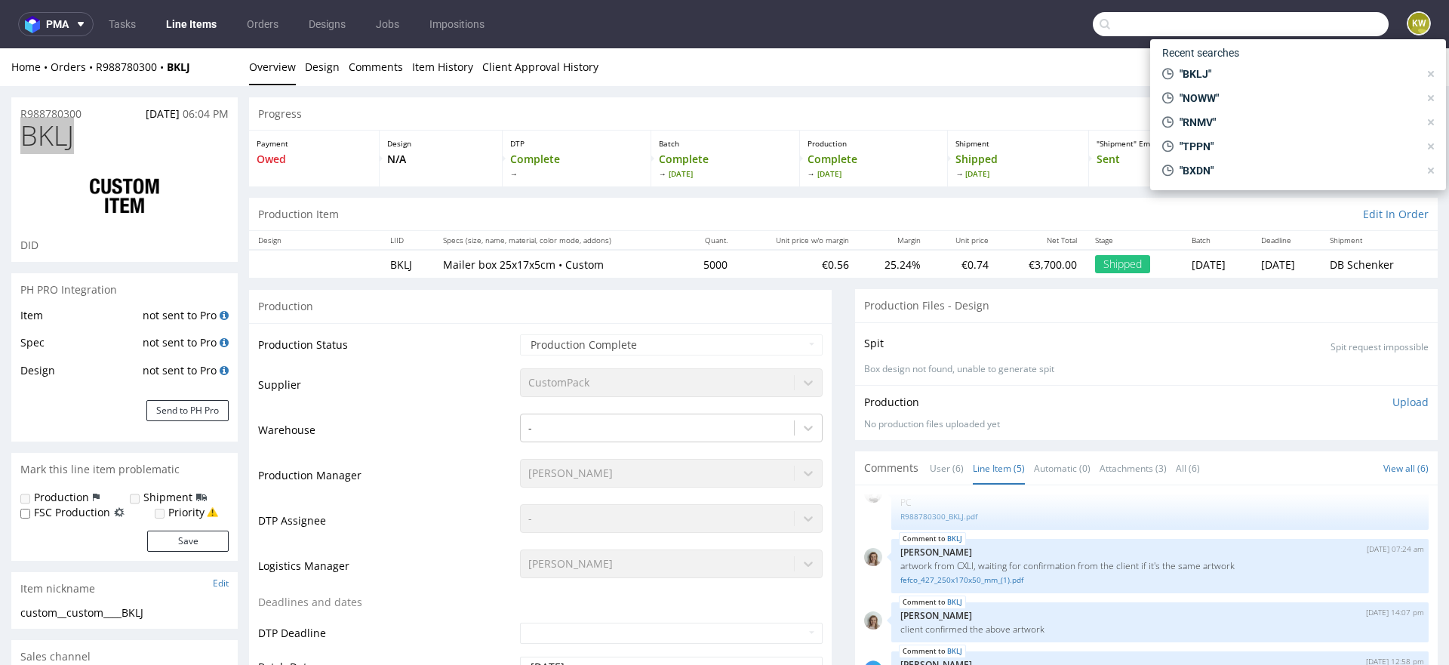
paste input "KKRB"
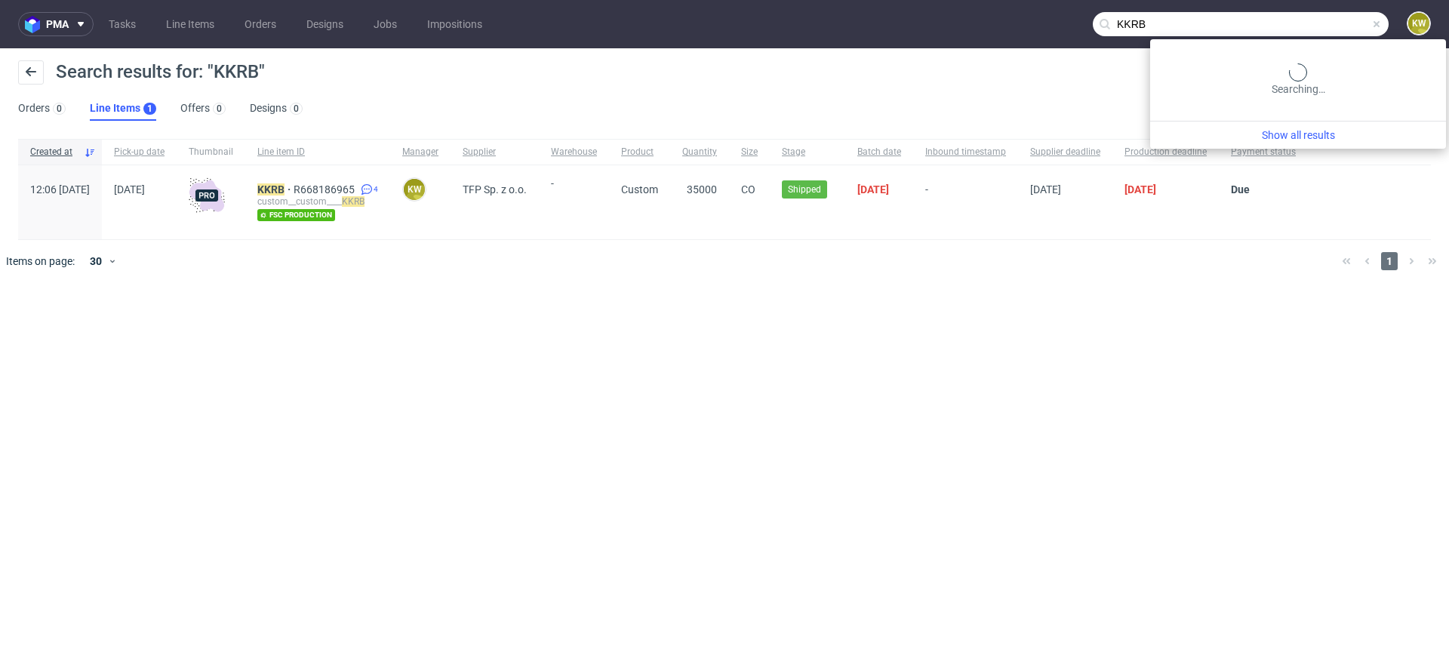
click at [1341, 19] on input "KKRB" at bounding box center [1241, 24] width 296 height 24
drag, startPoint x: 1320, startPoint y: 20, endPoint x: 908, endPoint y: 6, distance: 412.3
click at [908, 6] on nav "pma Tasks Line Items Orders Designs Jobs Impositions KKRB KW" at bounding box center [724, 24] width 1449 height 48
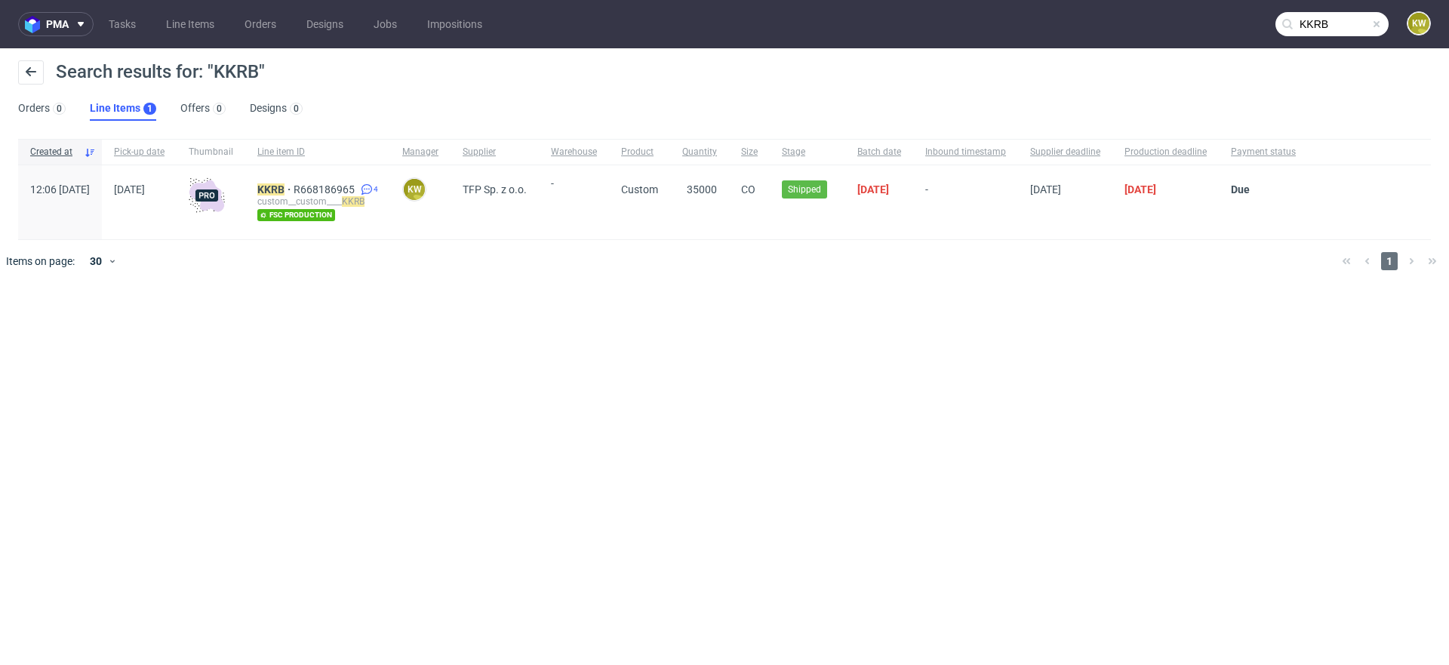
paste input "WTOI"
type input "WTOI"
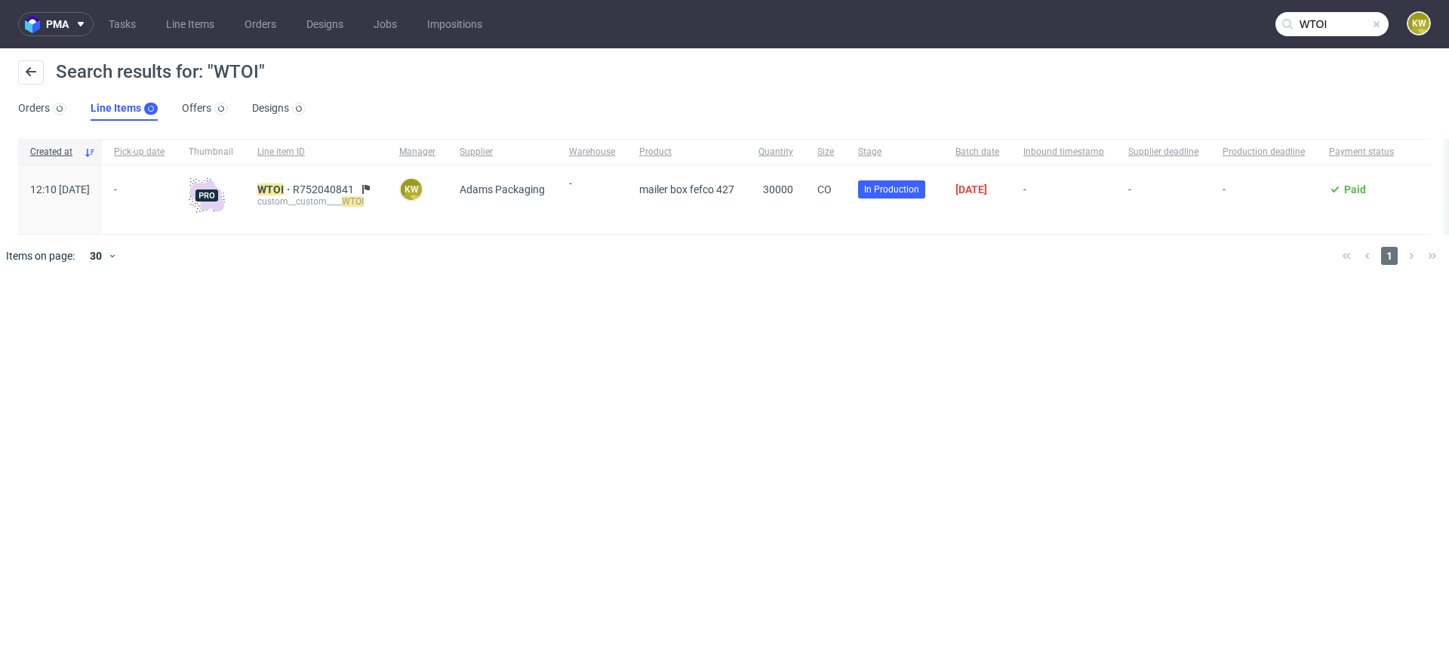
click at [308, 195] on div "custom__custom____ WTOI" at bounding box center [316, 201] width 118 height 12
click at [284, 183] on mark "WTOI" at bounding box center [270, 189] width 26 height 12
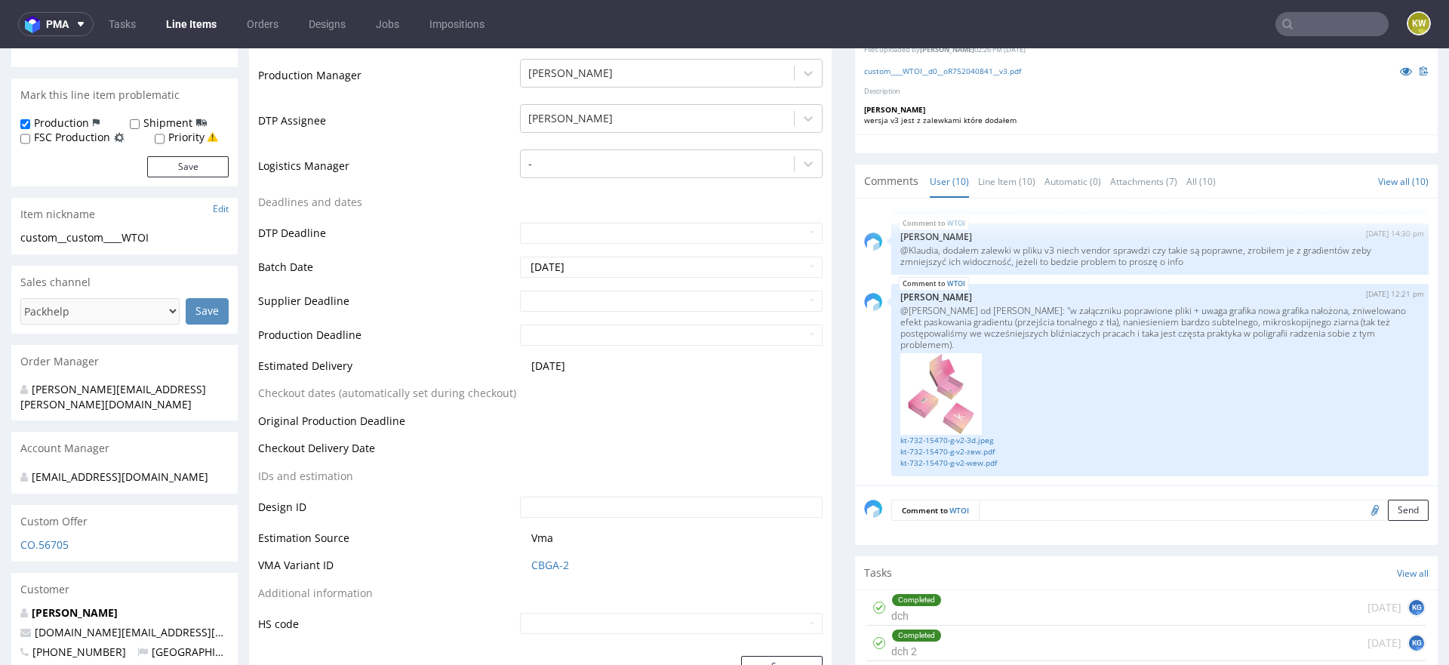
scroll to position [411, 0]
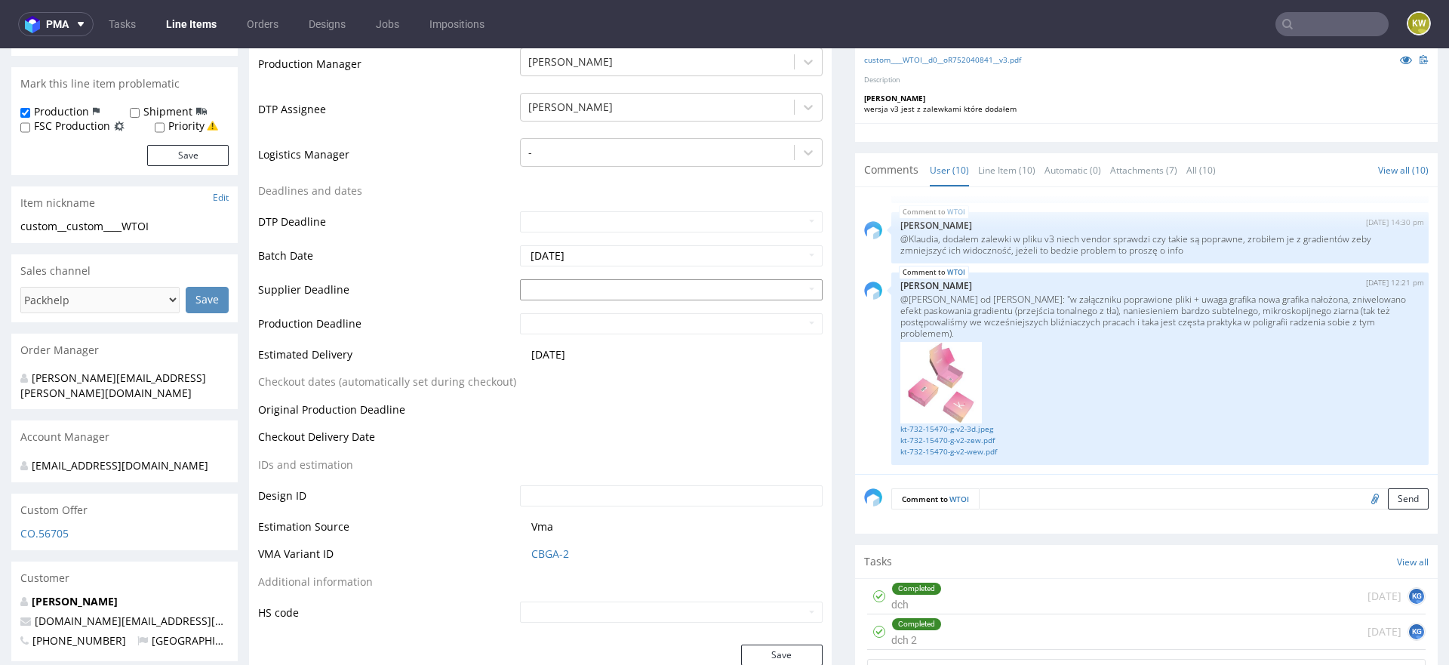
click at [552, 294] on input "text" at bounding box center [671, 289] width 303 height 21
click at [578, 250] on td "28" at bounding box center [576, 243] width 23 height 23
type input "2025-10-28"
click at [570, 319] on input "text" at bounding box center [671, 323] width 303 height 21
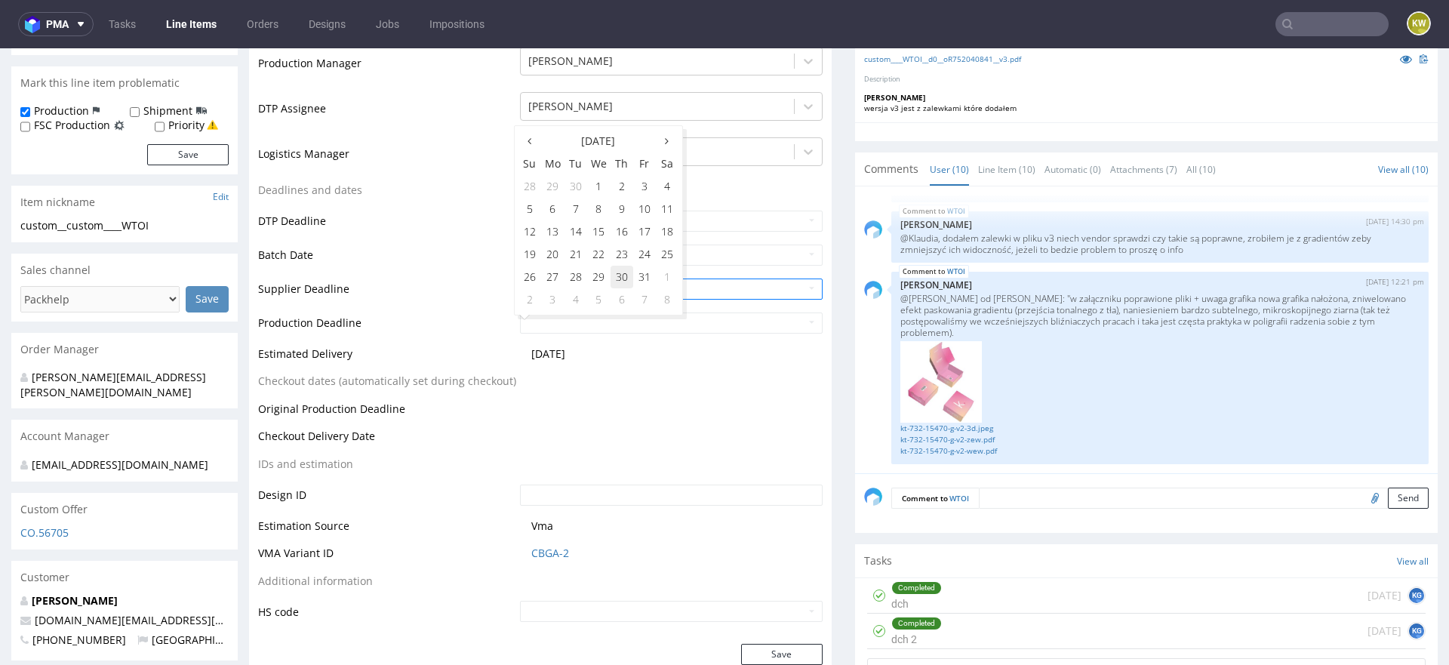
click at [618, 277] on td "30" at bounding box center [622, 277] width 23 height 23
type input "2025-10-30"
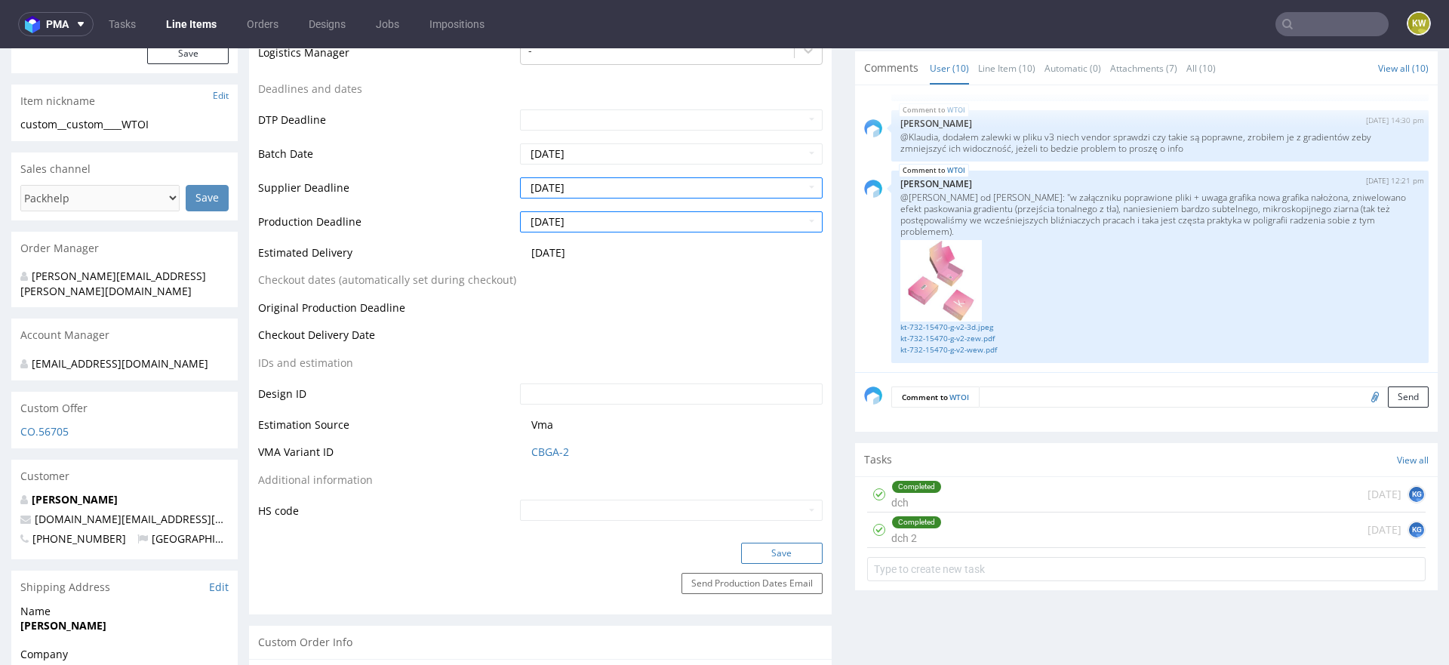
click at [794, 554] on button "Save" at bounding box center [782, 553] width 82 height 21
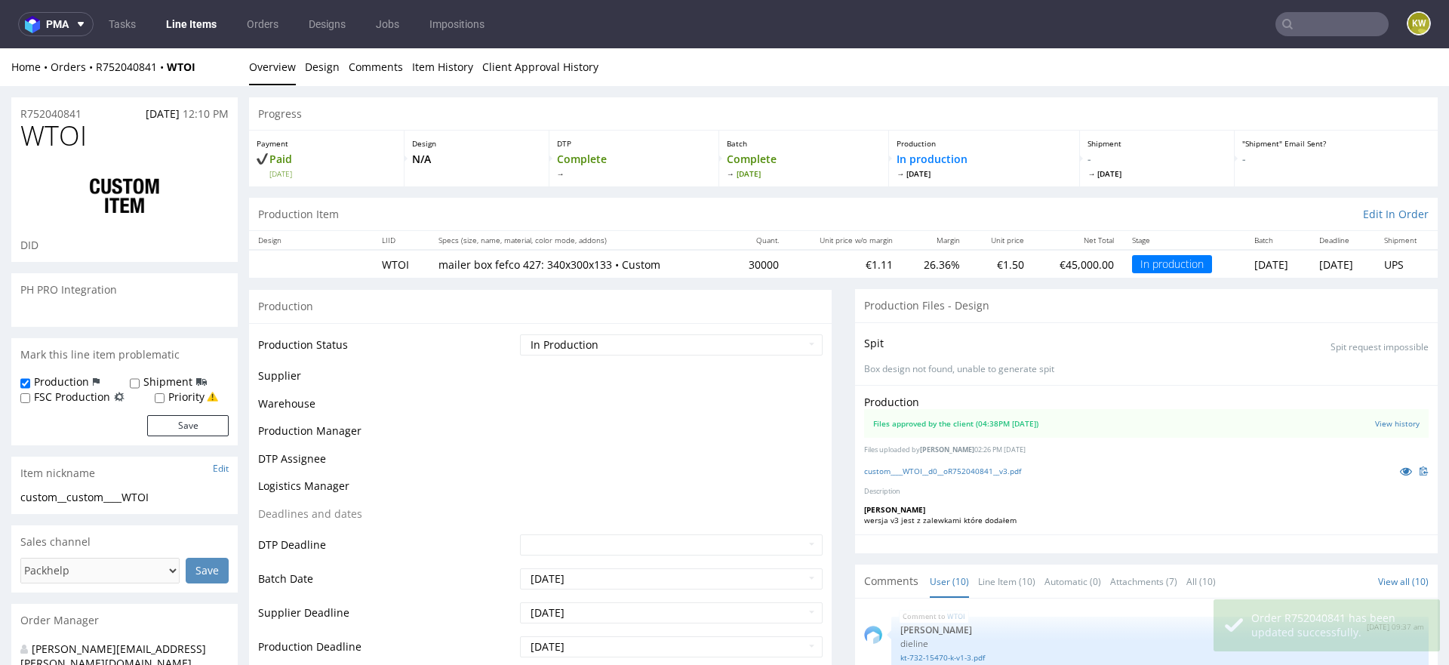
scroll to position [836, 0]
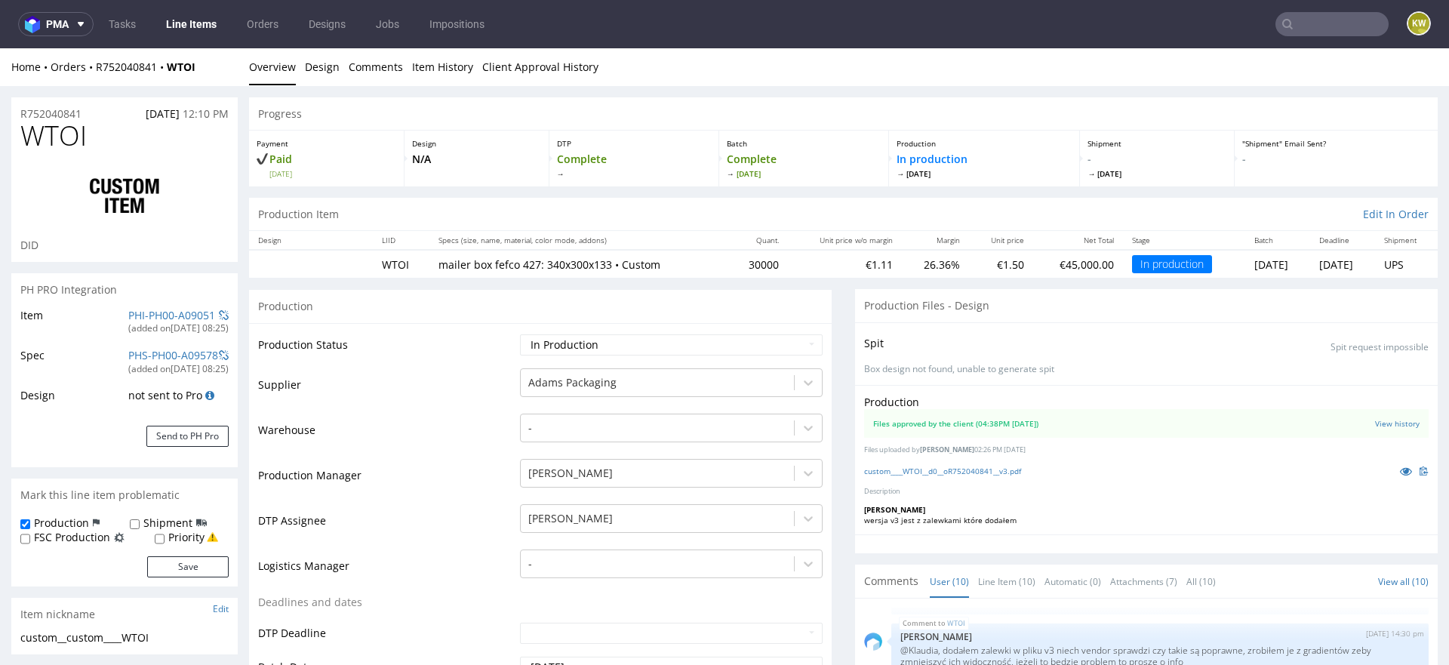
click at [1323, 22] on input "text" at bounding box center [1332, 24] width 113 height 24
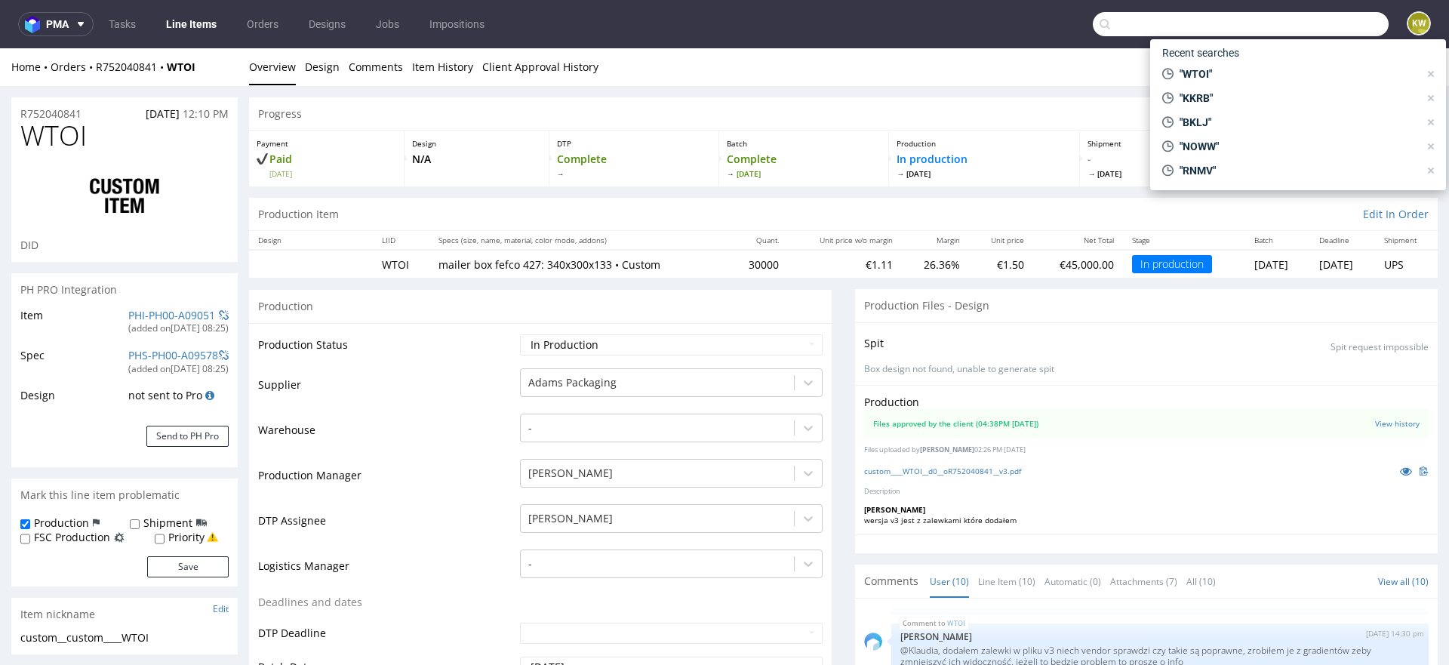
paste input "WTKU"
type input "WTKU"
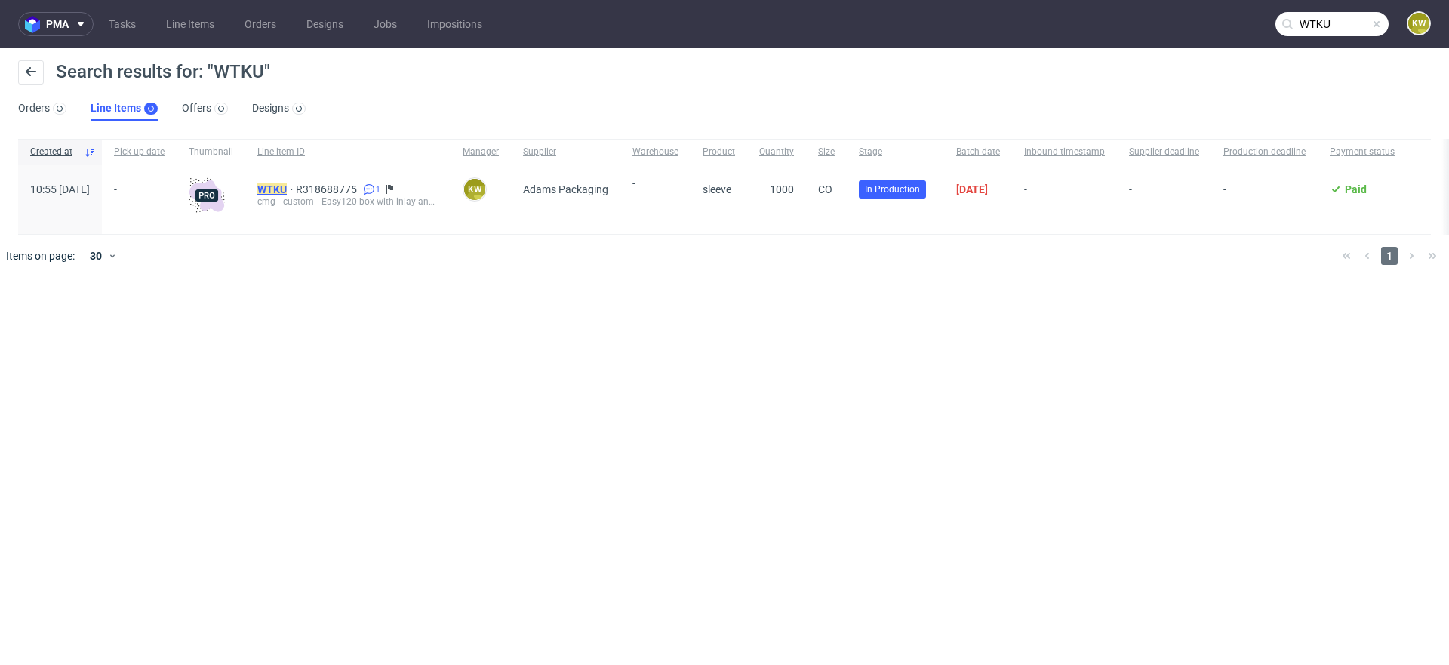
click at [287, 188] on mark "WTKU" at bounding box center [271, 189] width 29 height 12
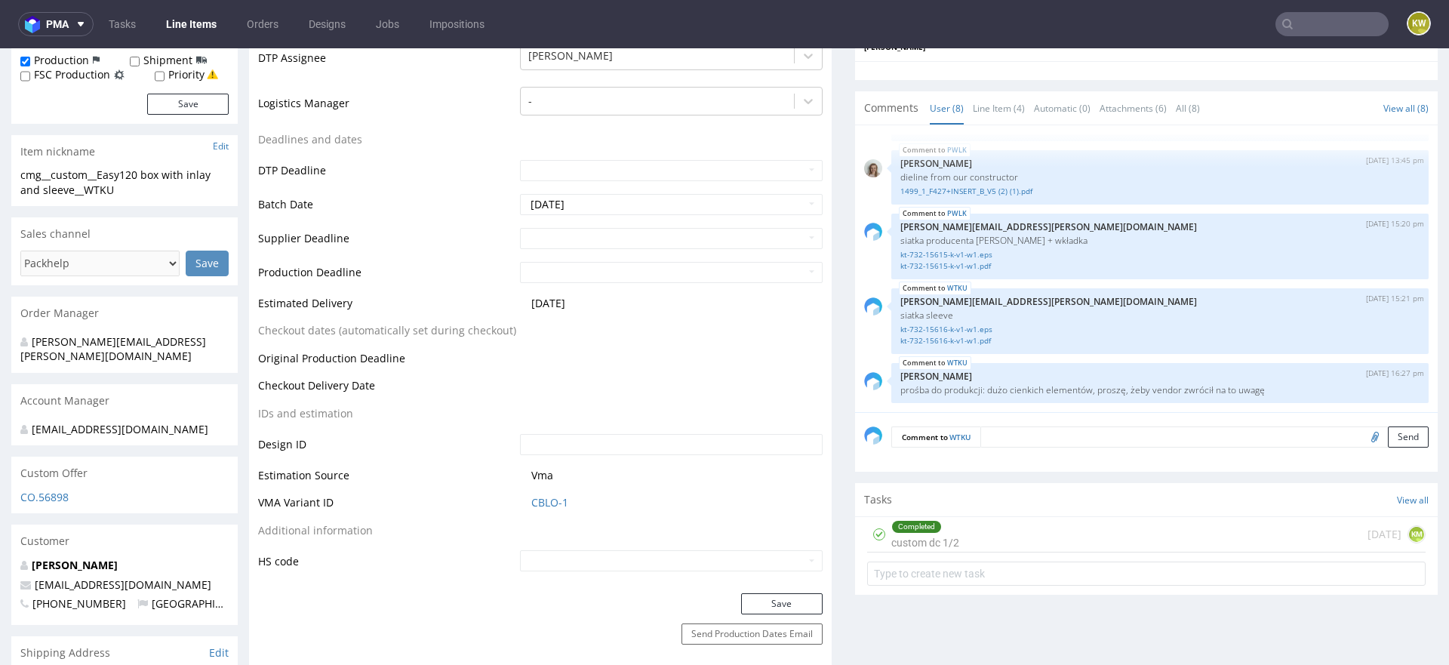
scroll to position [495, 0]
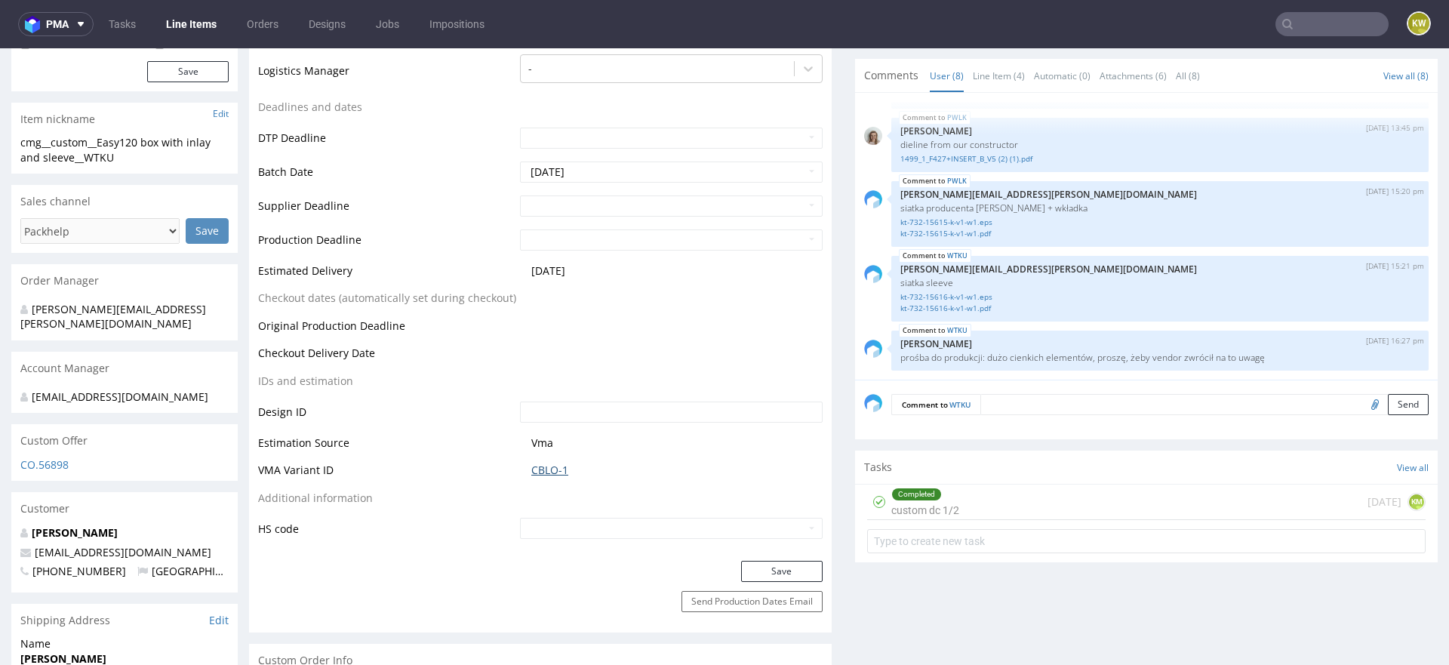
click at [558, 468] on link "CBLO-1" at bounding box center [549, 470] width 37 height 15
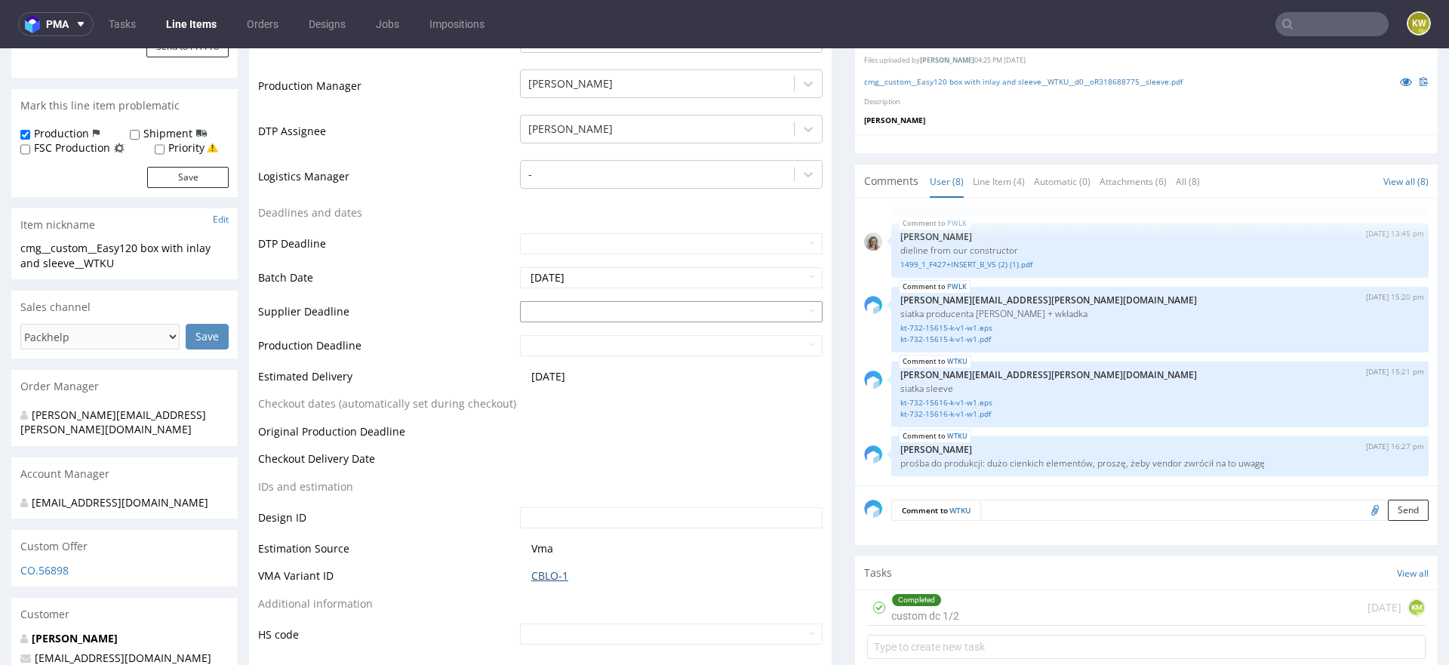
scroll to position [381, 0]
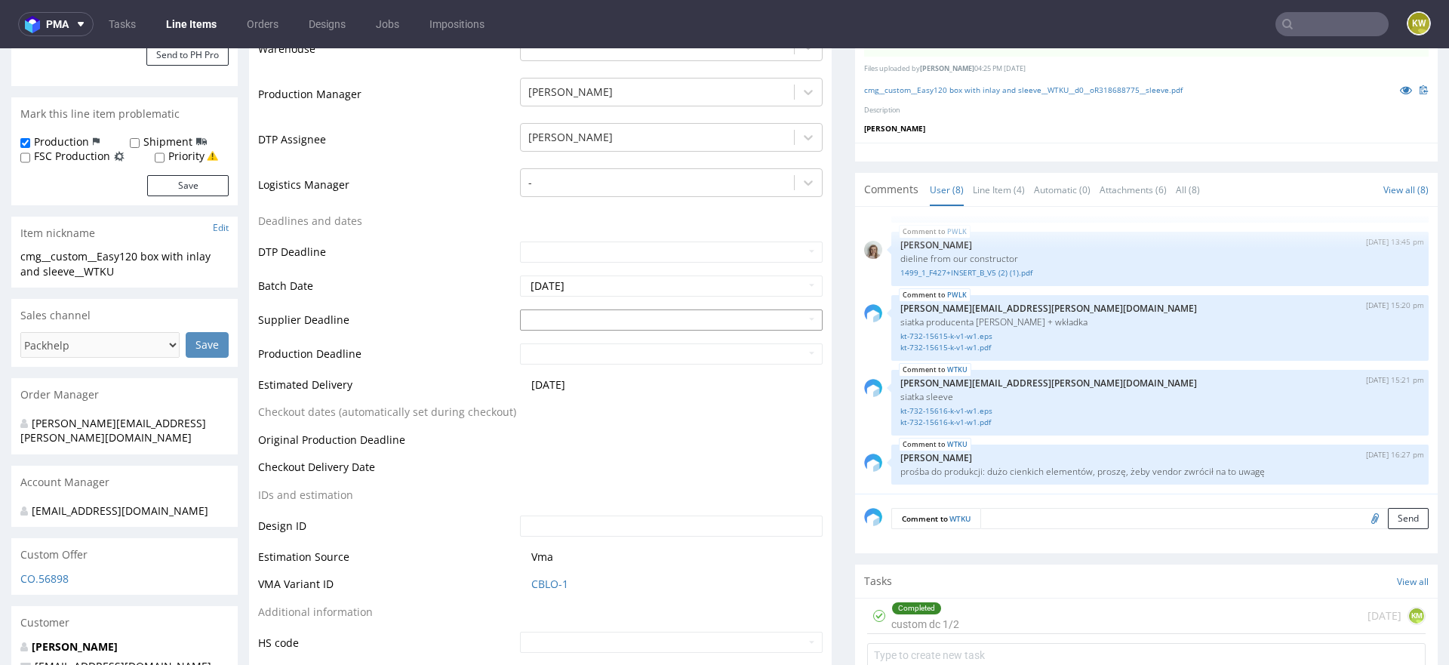
click at [534, 147] on th at bounding box center [530, 138] width 23 height 23
click at [660, 139] on th at bounding box center [667, 138] width 23 height 23
click at [594, 295] on td "5" at bounding box center [598, 296] width 23 height 23
type input "2025-11-05"
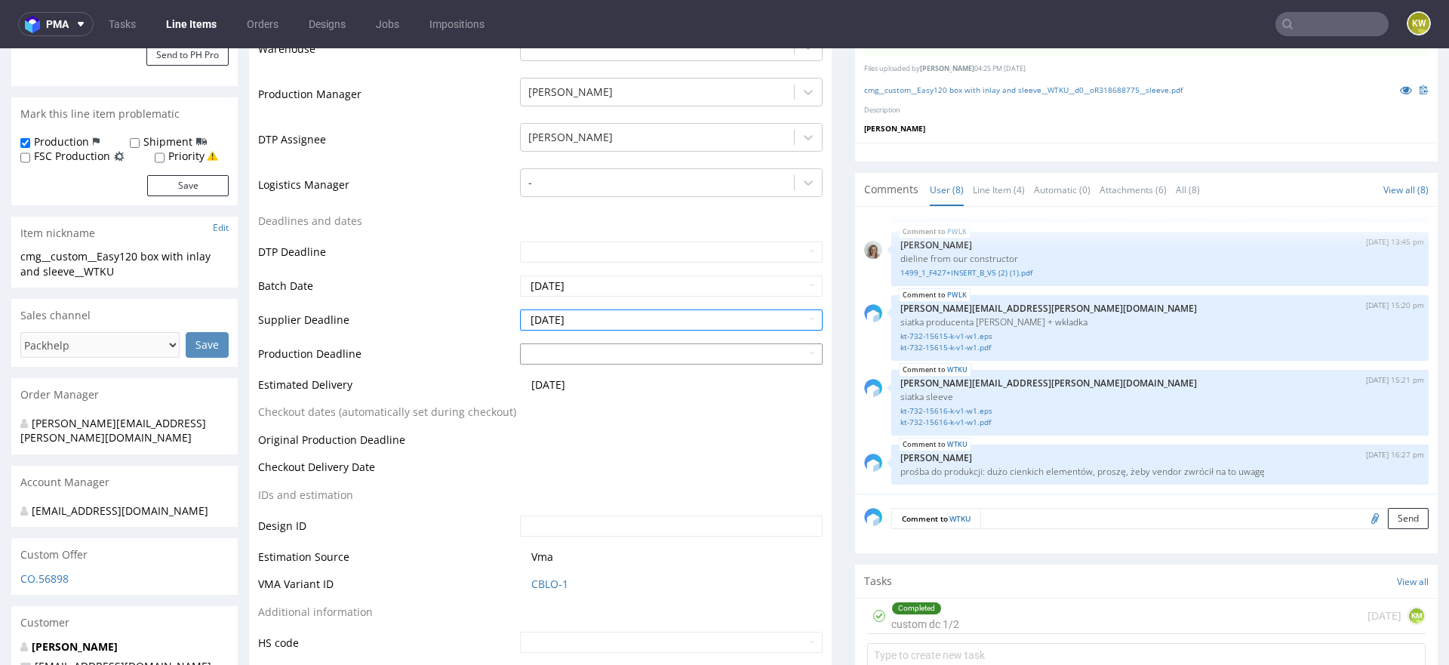
click at [566, 352] on input "text" at bounding box center [671, 353] width 303 height 21
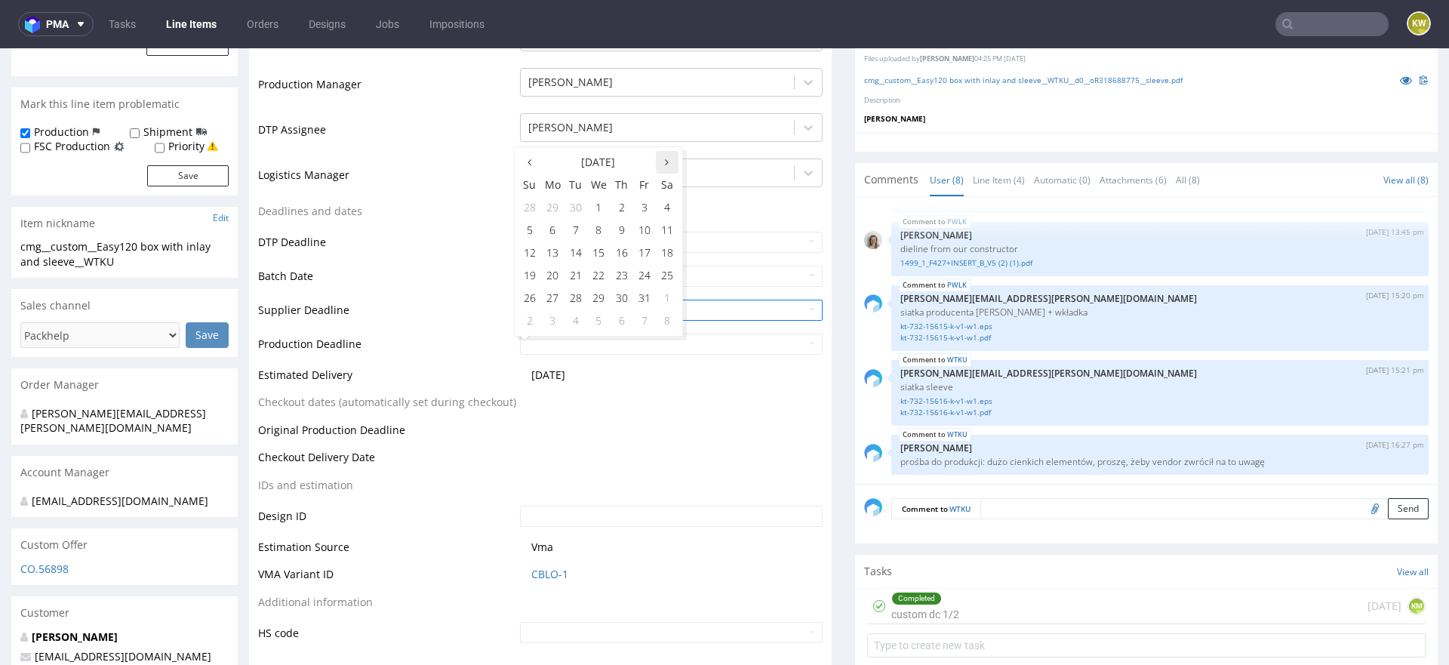
click at [666, 158] on icon at bounding box center [667, 162] width 4 height 11
click at [648, 231] on td "7" at bounding box center [644, 230] width 23 height 23
type input "2025-11-07"
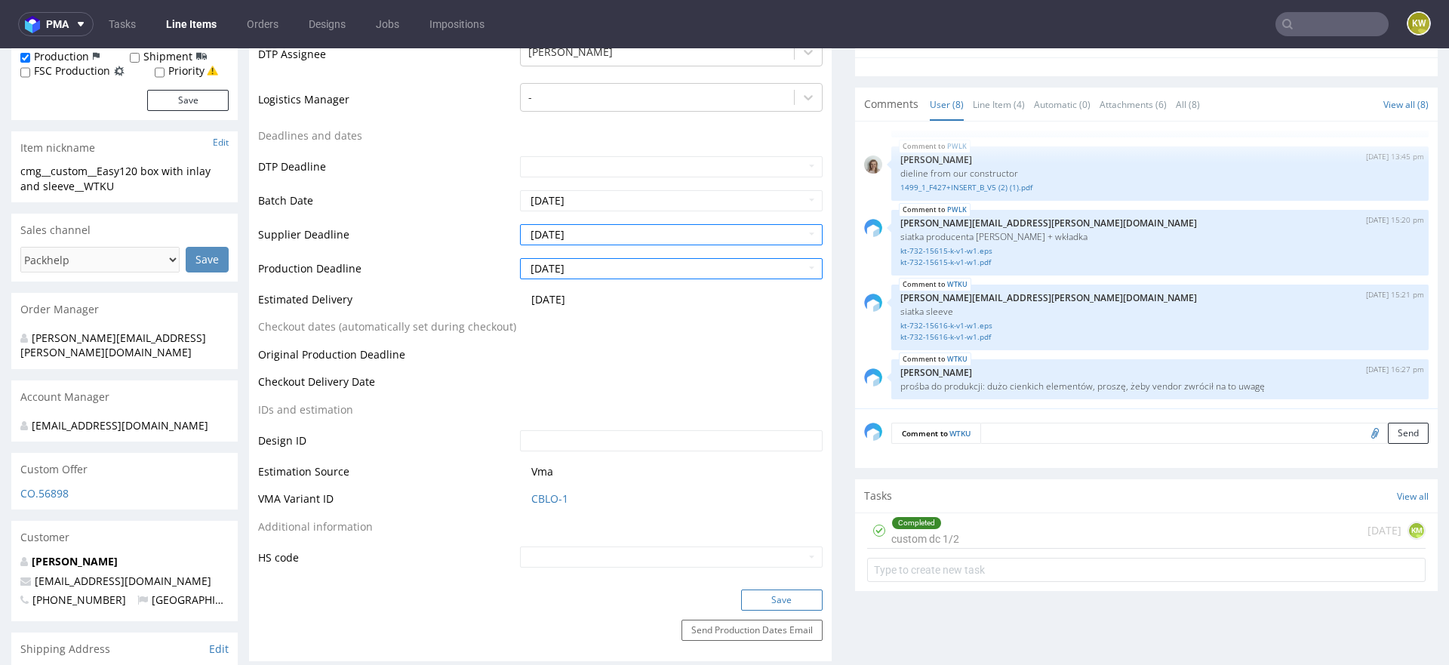
click at [764, 594] on button "Save" at bounding box center [782, 599] width 82 height 21
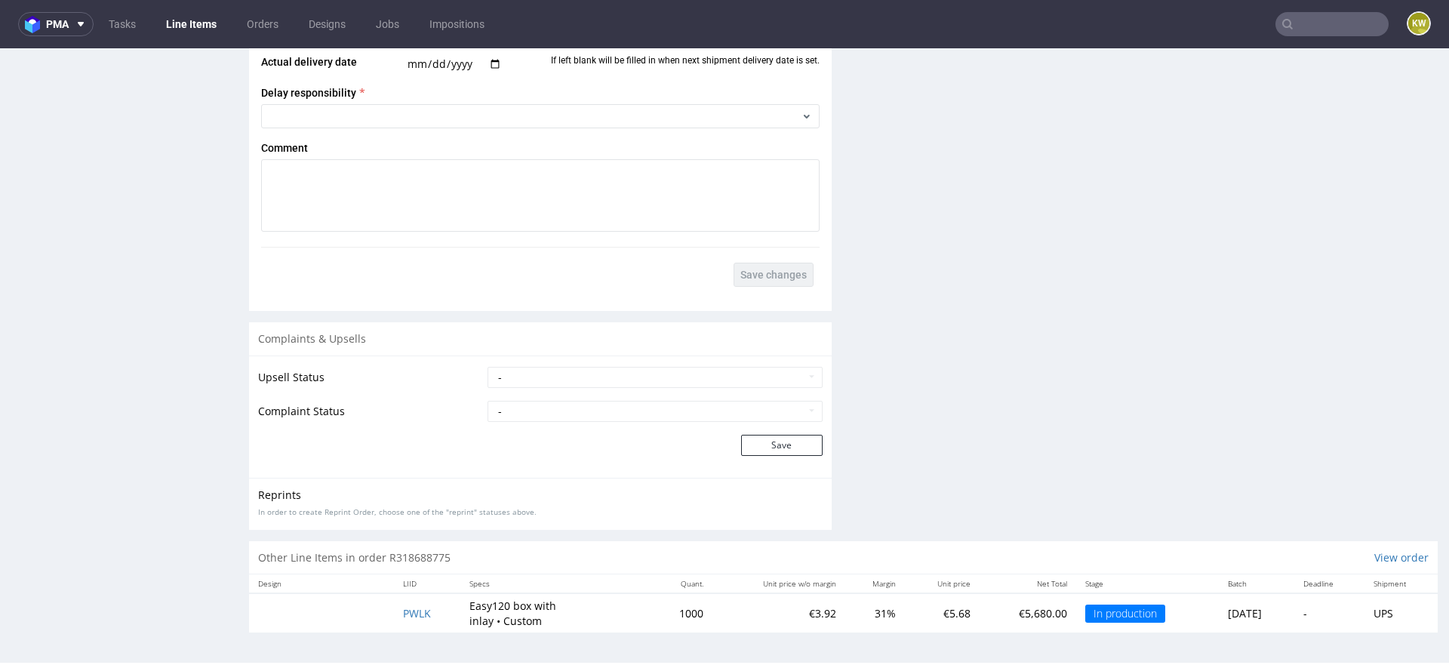
scroll to position [2515, 0]
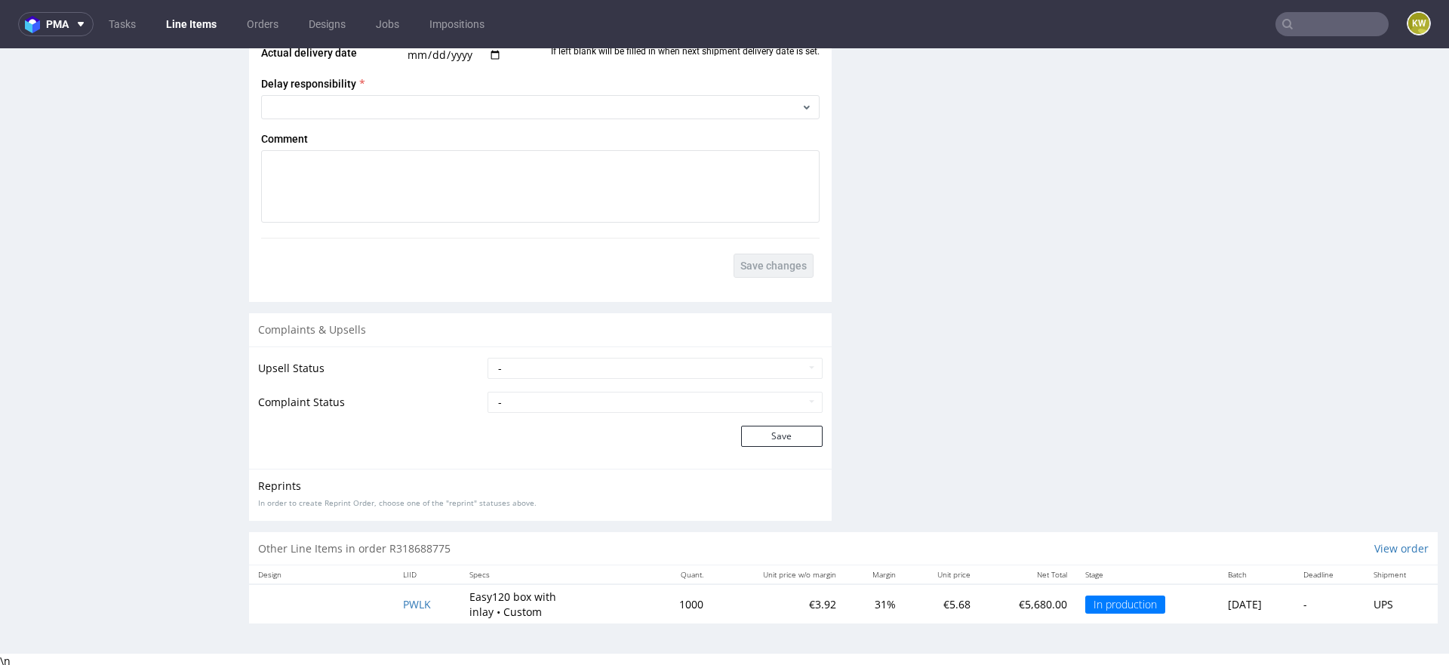
click at [394, 601] on td "PWLK" at bounding box center [427, 603] width 67 height 39
click at [404, 601] on span "PWLK" at bounding box center [417, 604] width 28 height 14
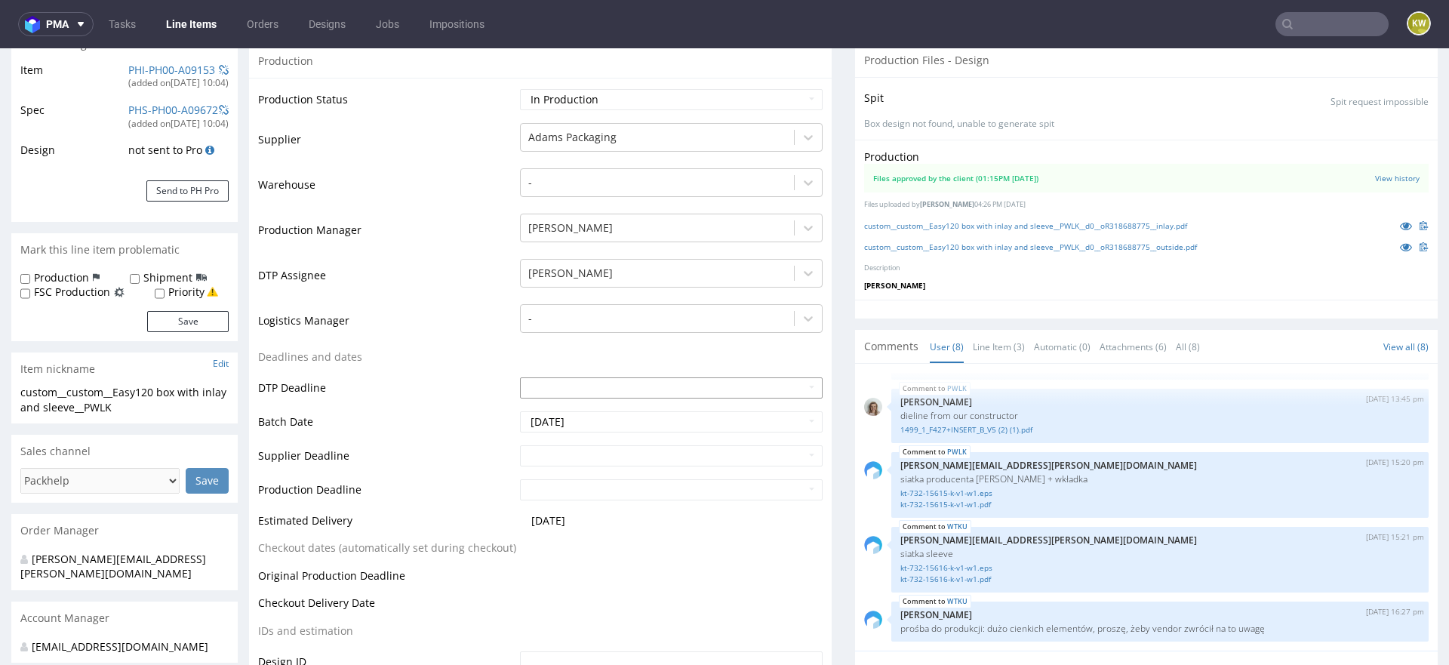
scroll to position [246, 0]
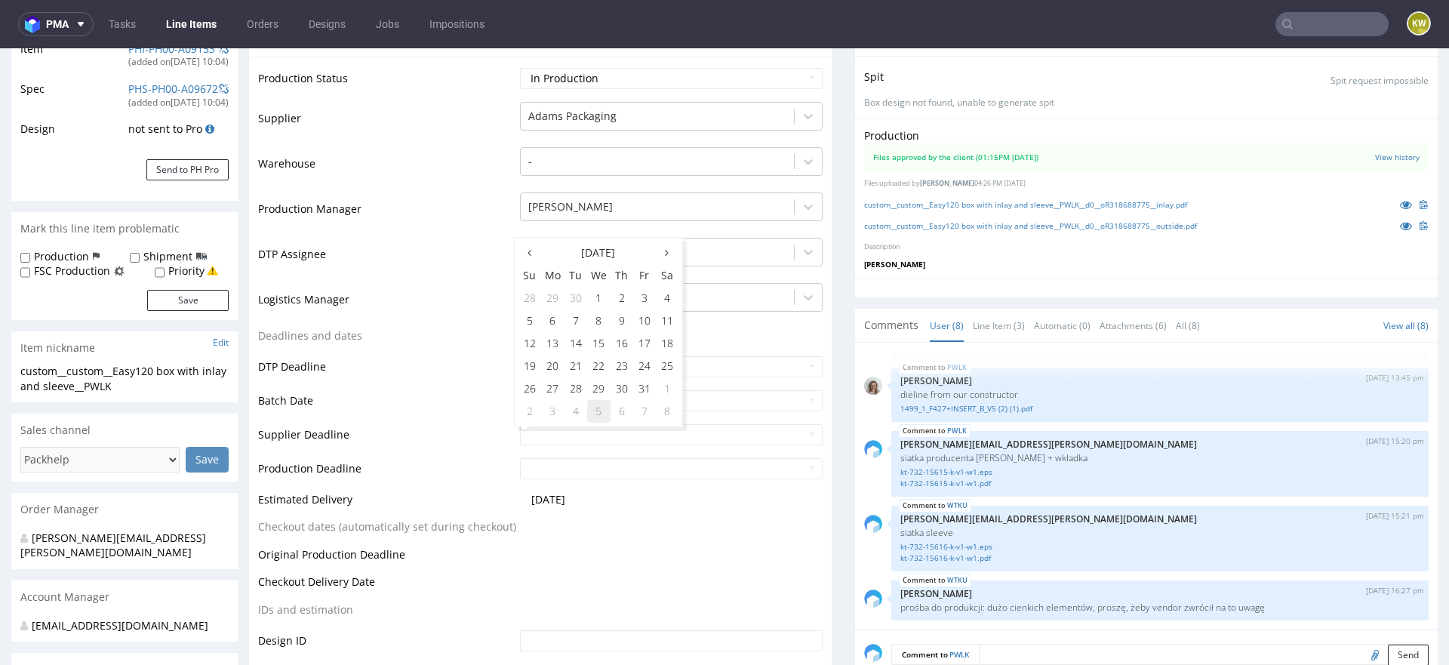
click at [599, 401] on td "5" at bounding box center [598, 411] width 23 height 23
type input "2025-11-05"
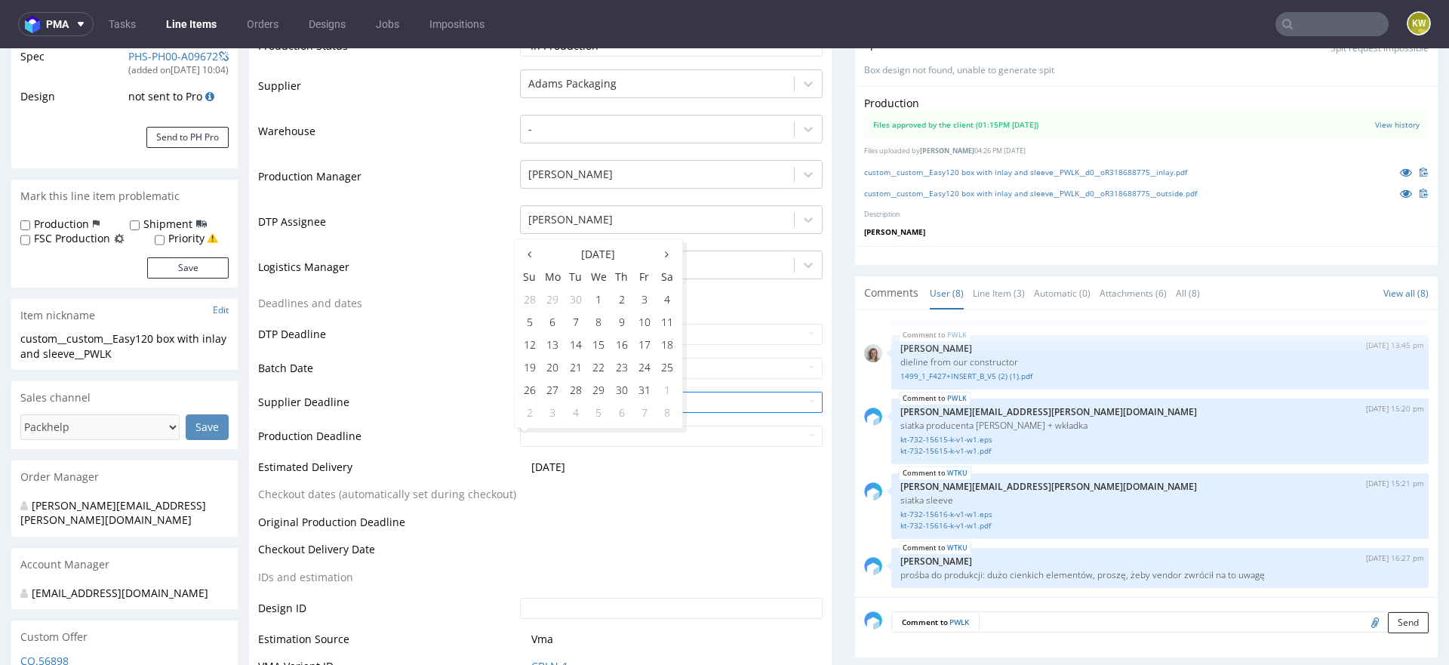
click at [646, 418] on td "7" at bounding box center [644, 413] width 23 height 23
type input "2025-11-07"
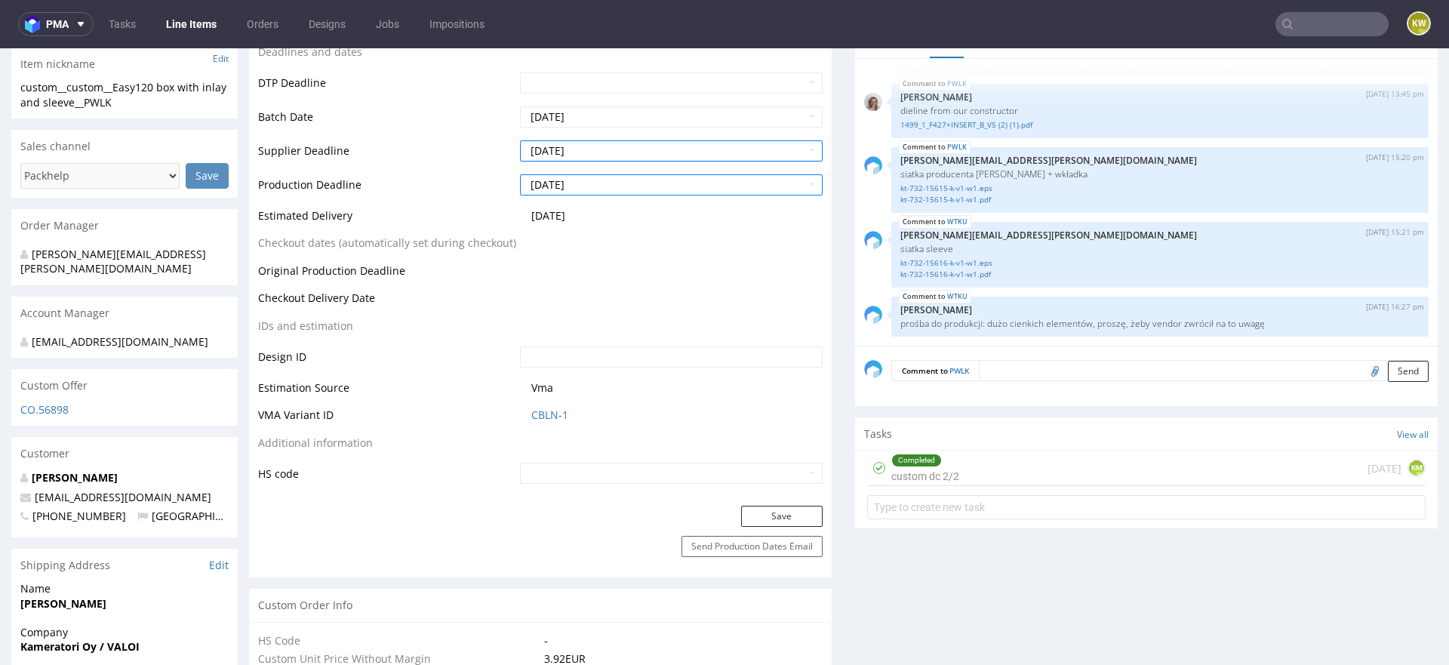
scroll to position [614, 0]
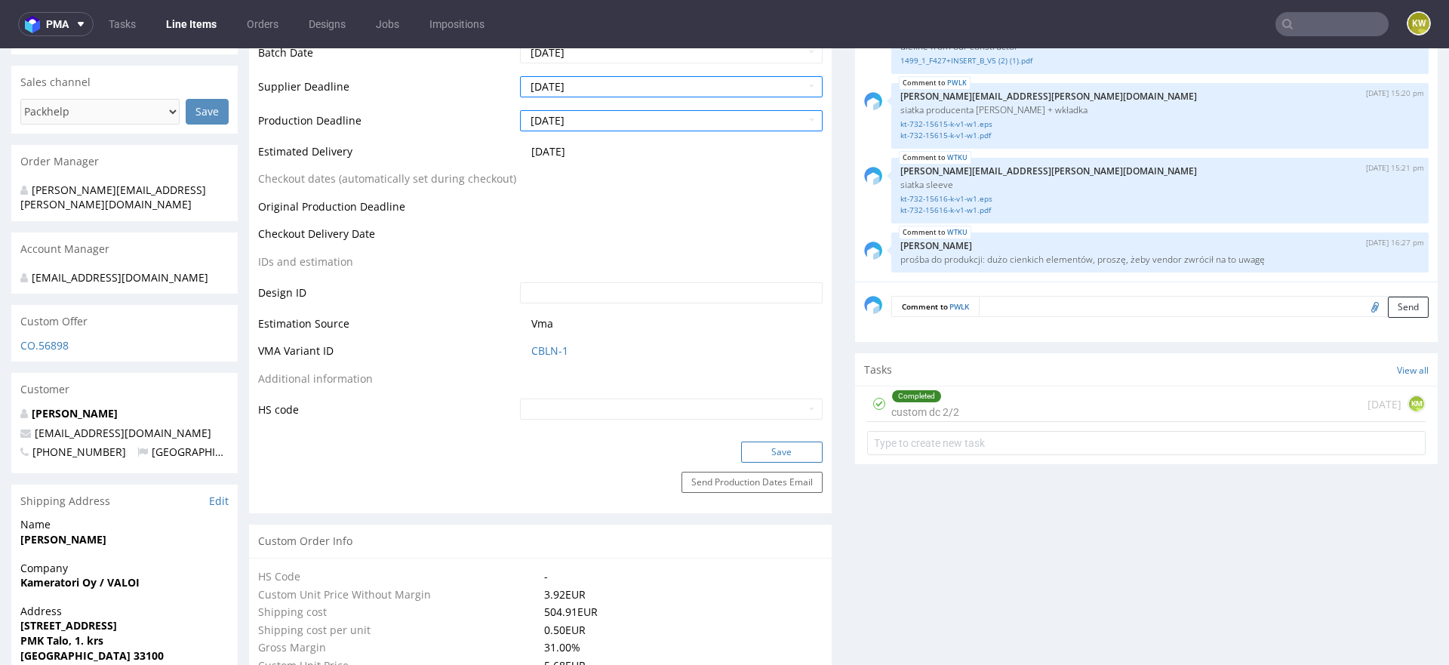
click at [789, 453] on button "Save" at bounding box center [782, 452] width 82 height 21
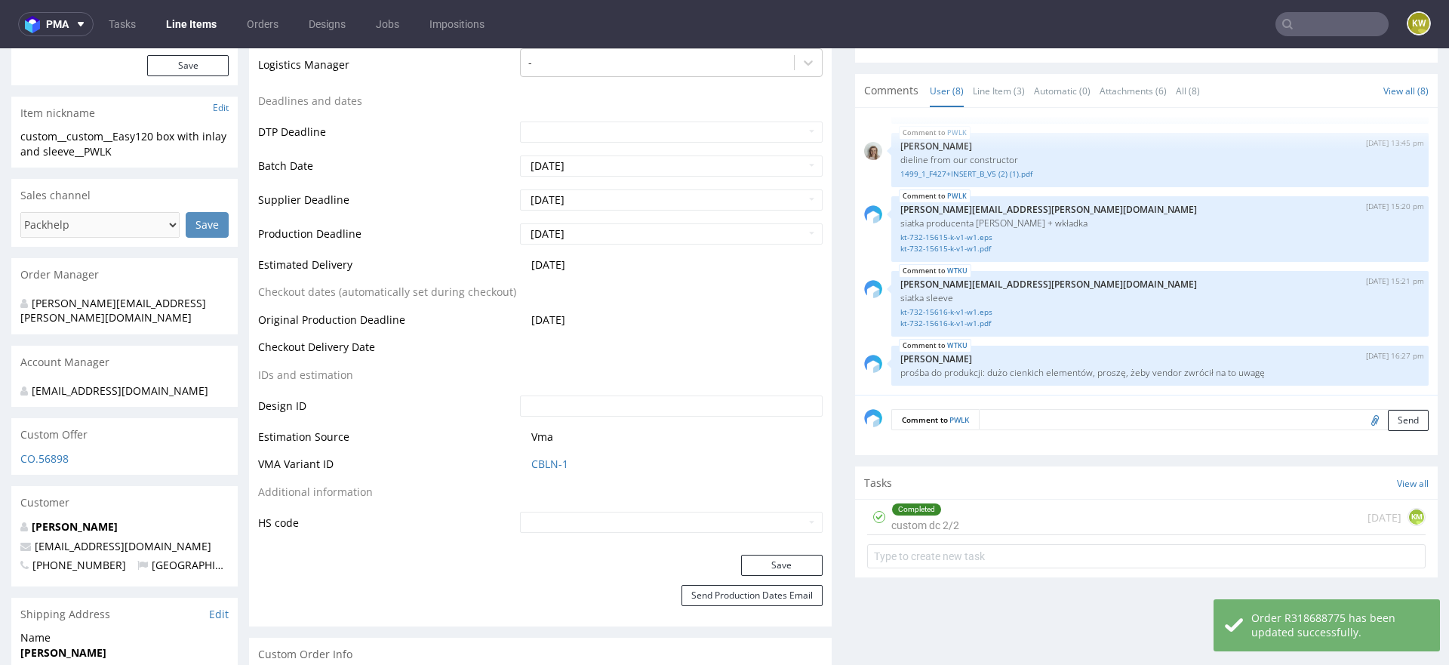
scroll to position [0, 0]
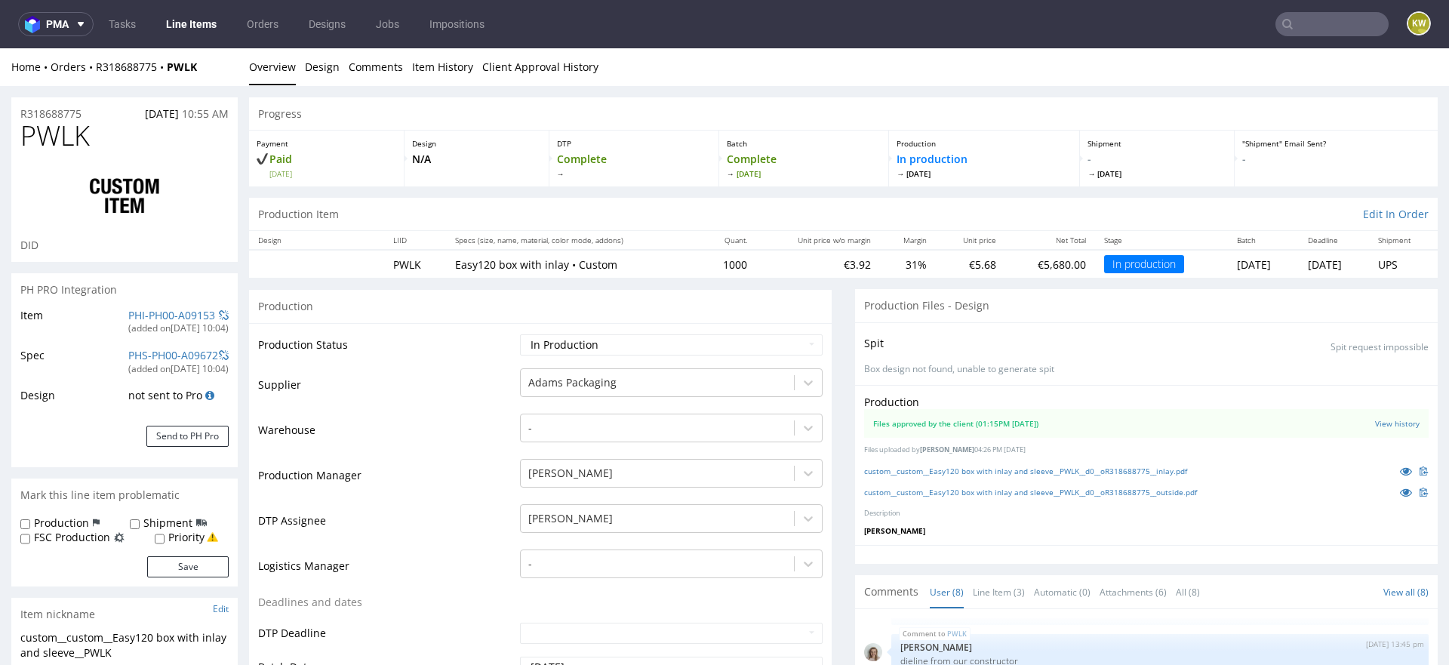
click at [183, 25] on link "Line Items" at bounding box center [191, 24] width 69 height 24
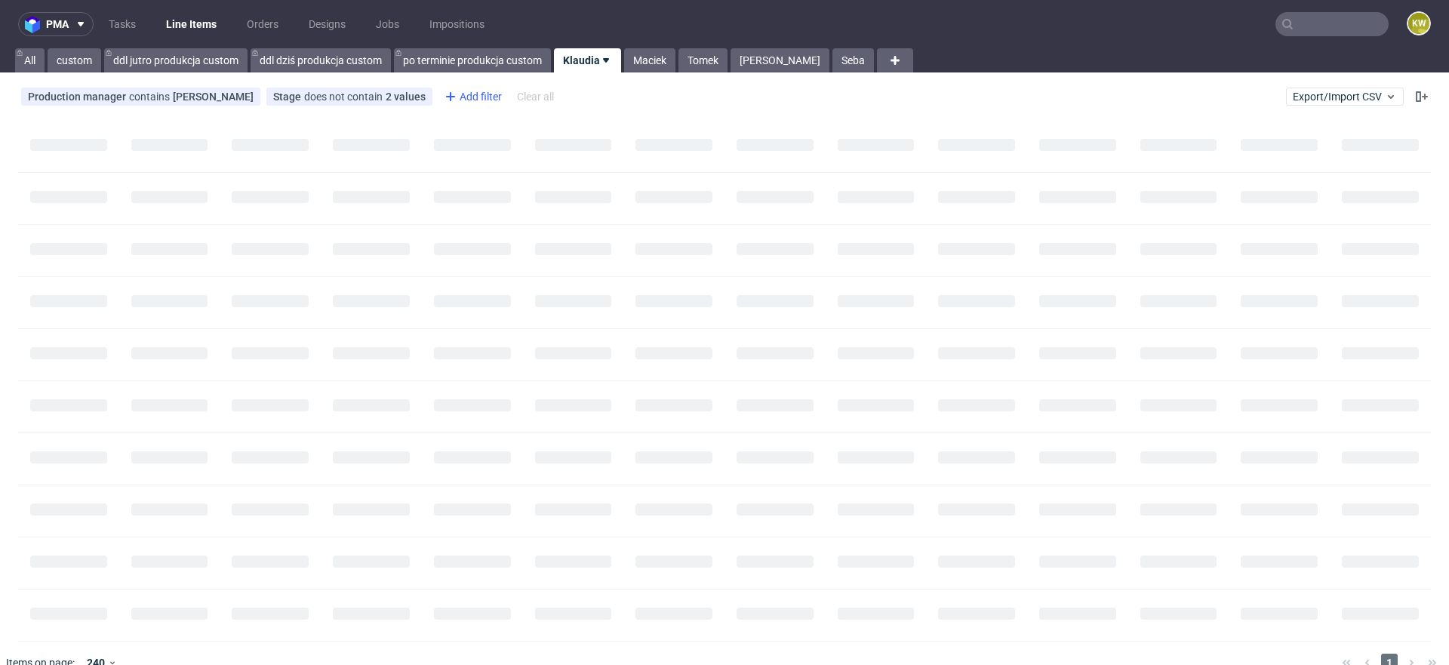
click at [468, 102] on div "Add filter" at bounding box center [472, 97] width 66 height 24
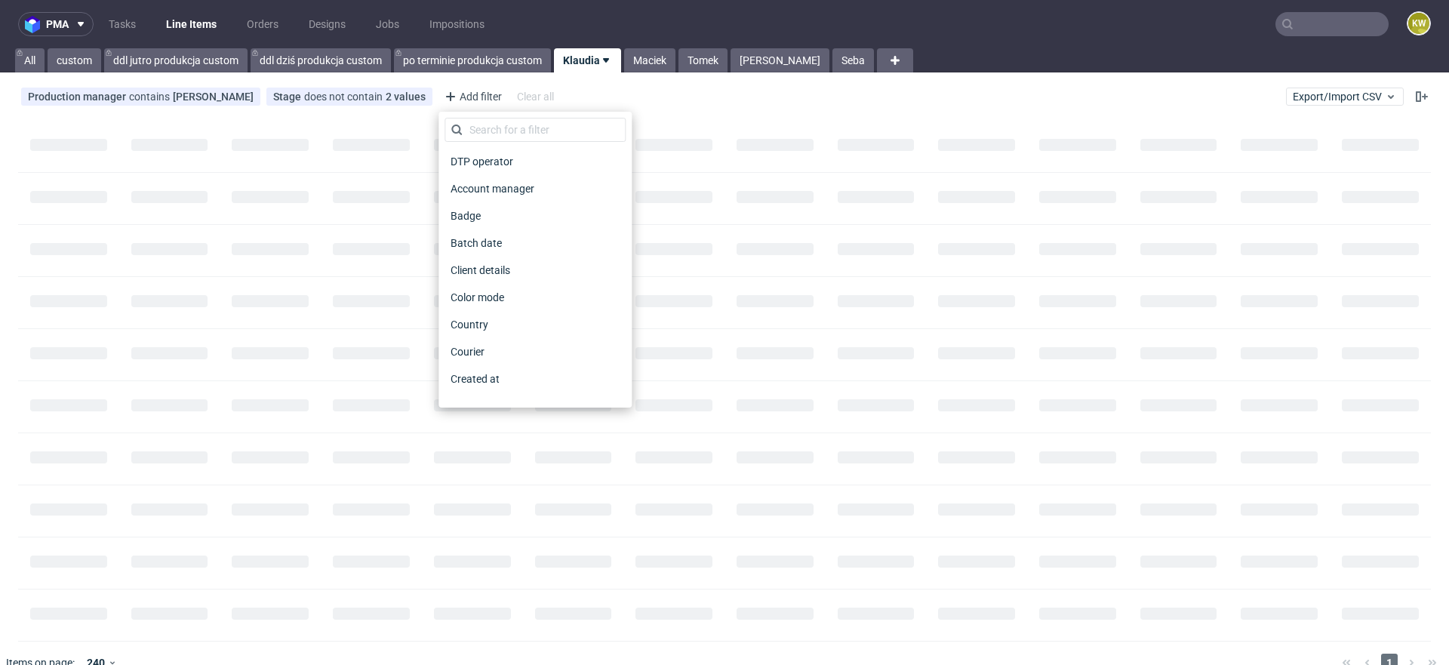
scroll to position [1214, 0]
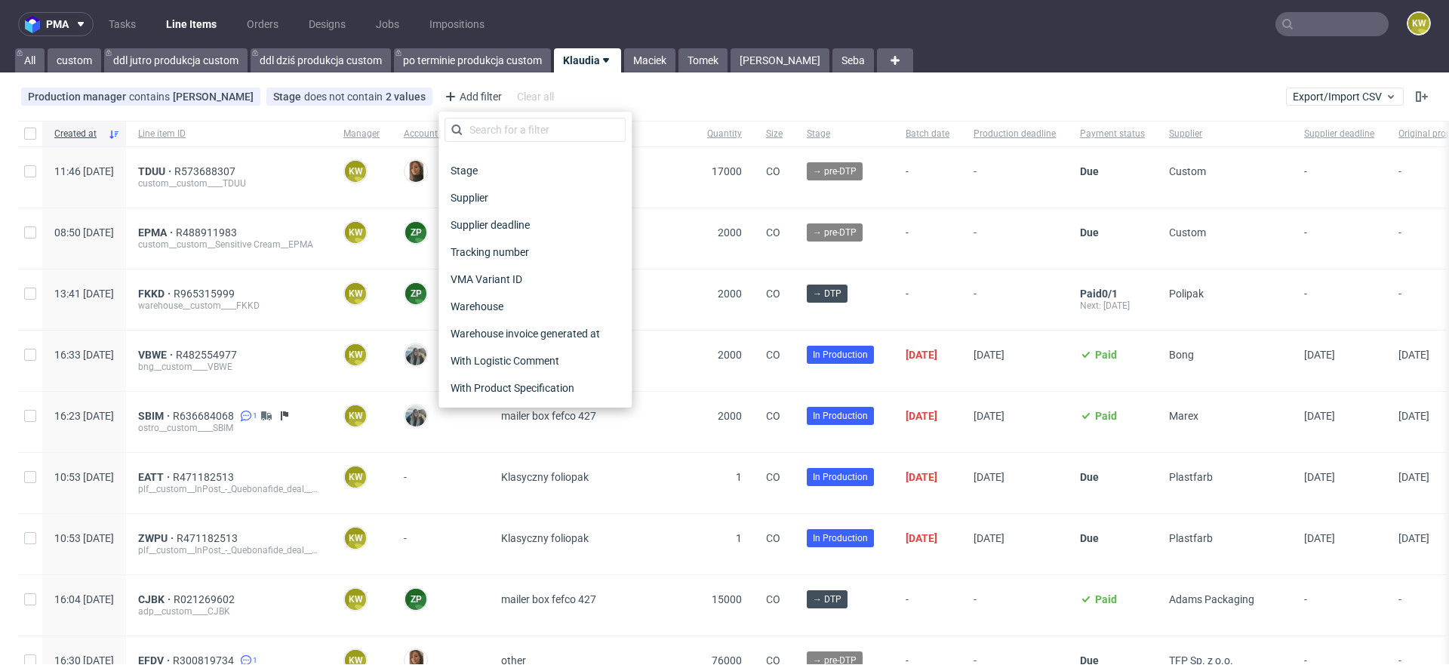
click at [518, 224] on span "Supplier deadline" at bounding box center [490, 224] width 91 height 21
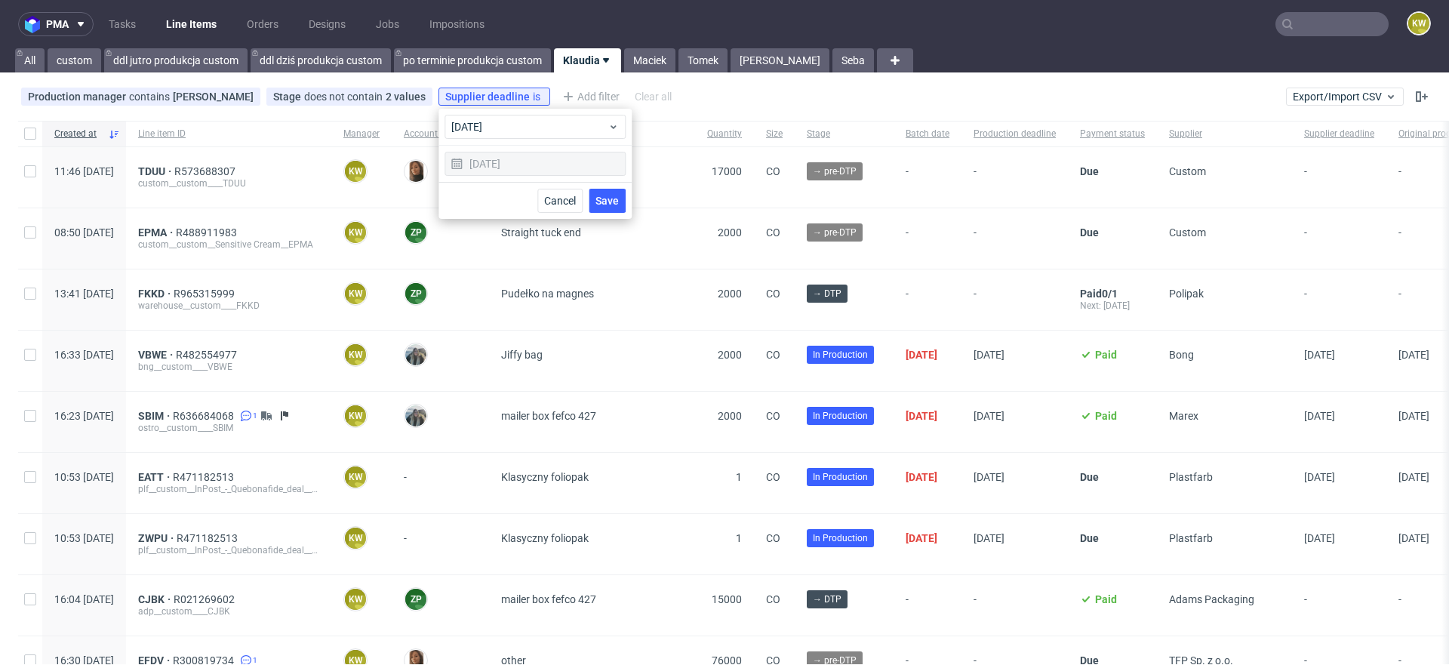
click at [608, 203] on span "Save" at bounding box center [607, 200] width 23 height 11
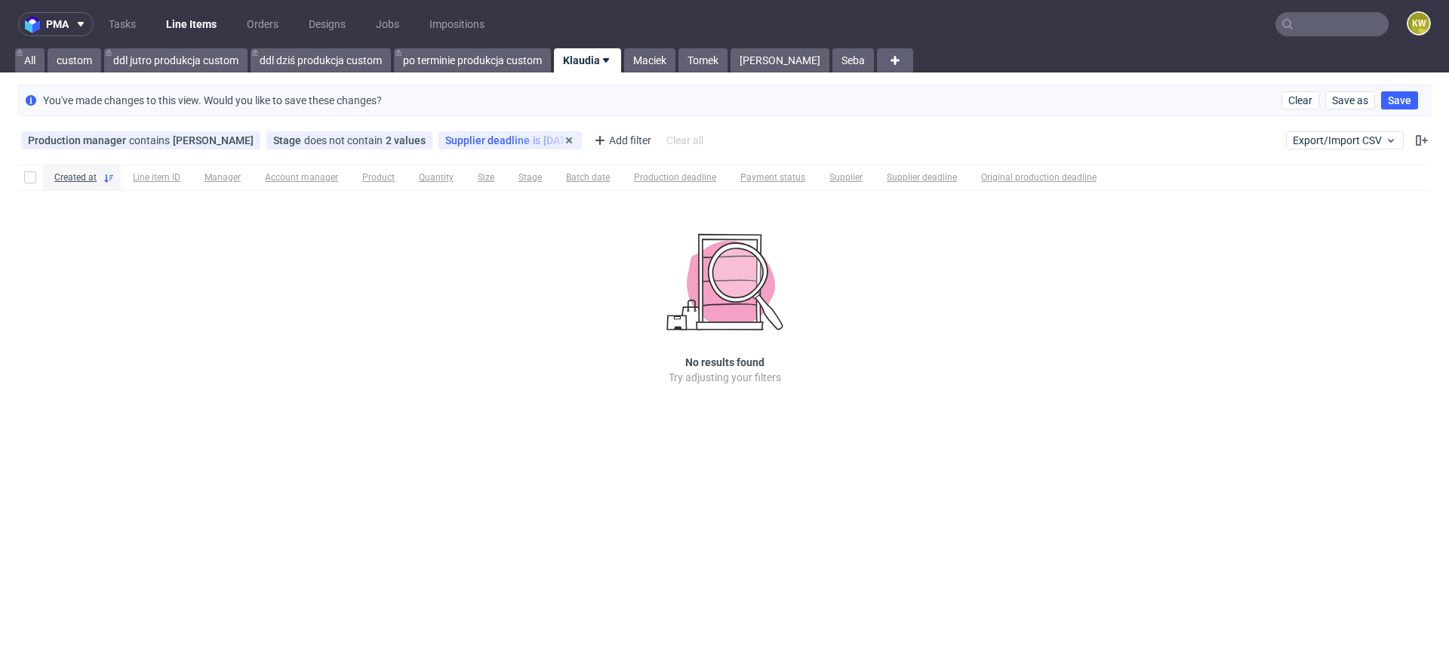
click at [508, 135] on div "Supplier deadline is today" at bounding box center [510, 140] width 130 height 12
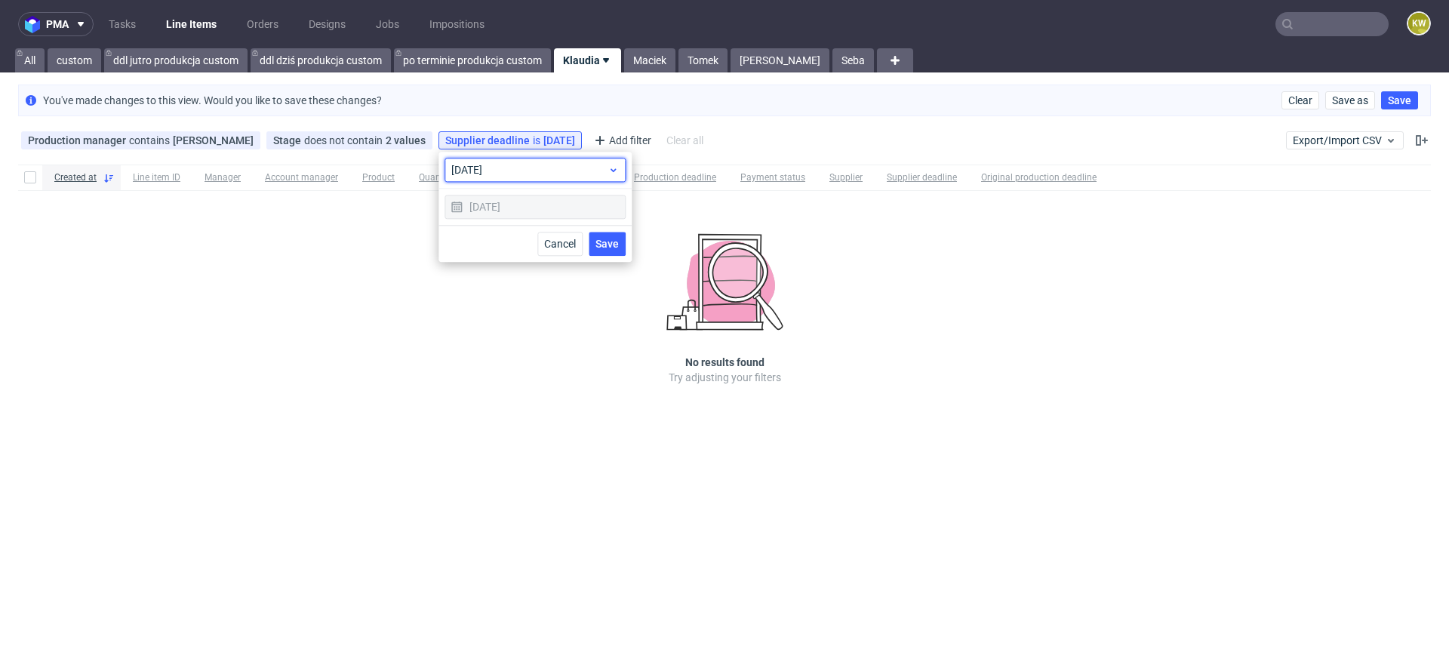
click at [495, 161] on div "today" at bounding box center [535, 170] width 181 height 24
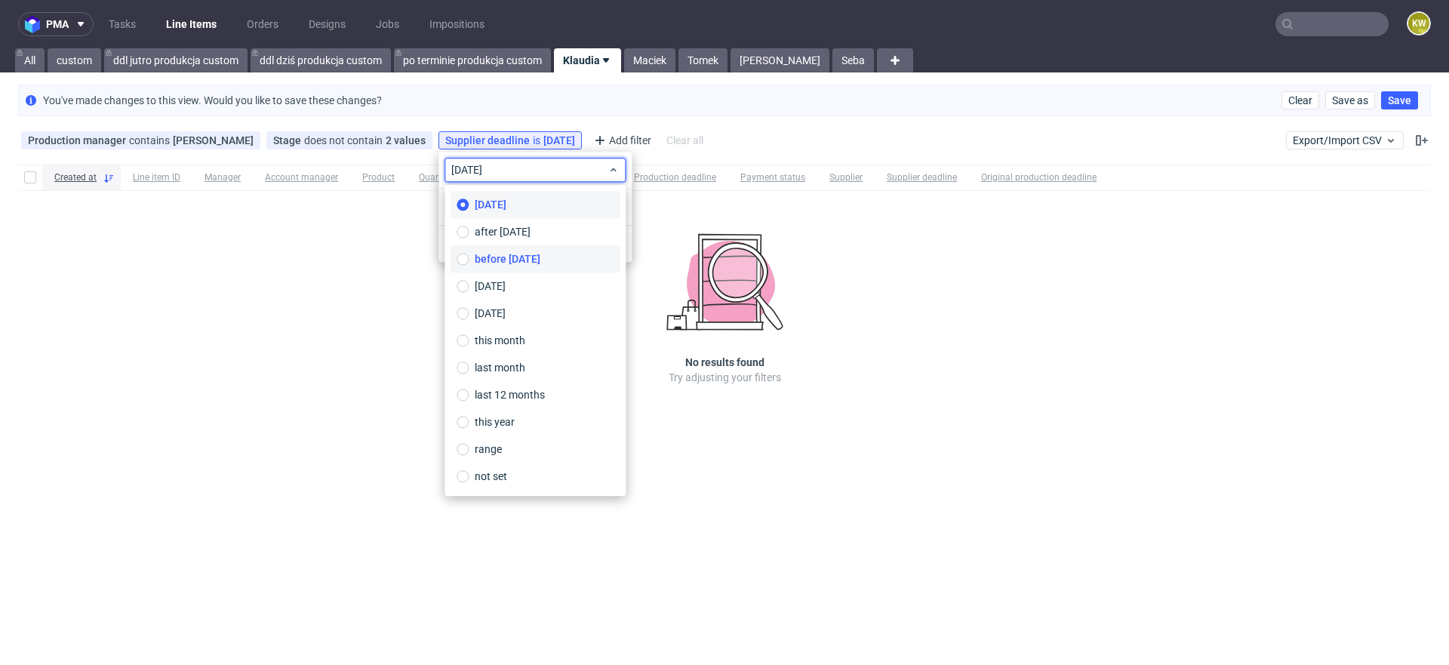
click at [510, 248] on label "before today" at bounding box center [535, 258] width 169 height 27
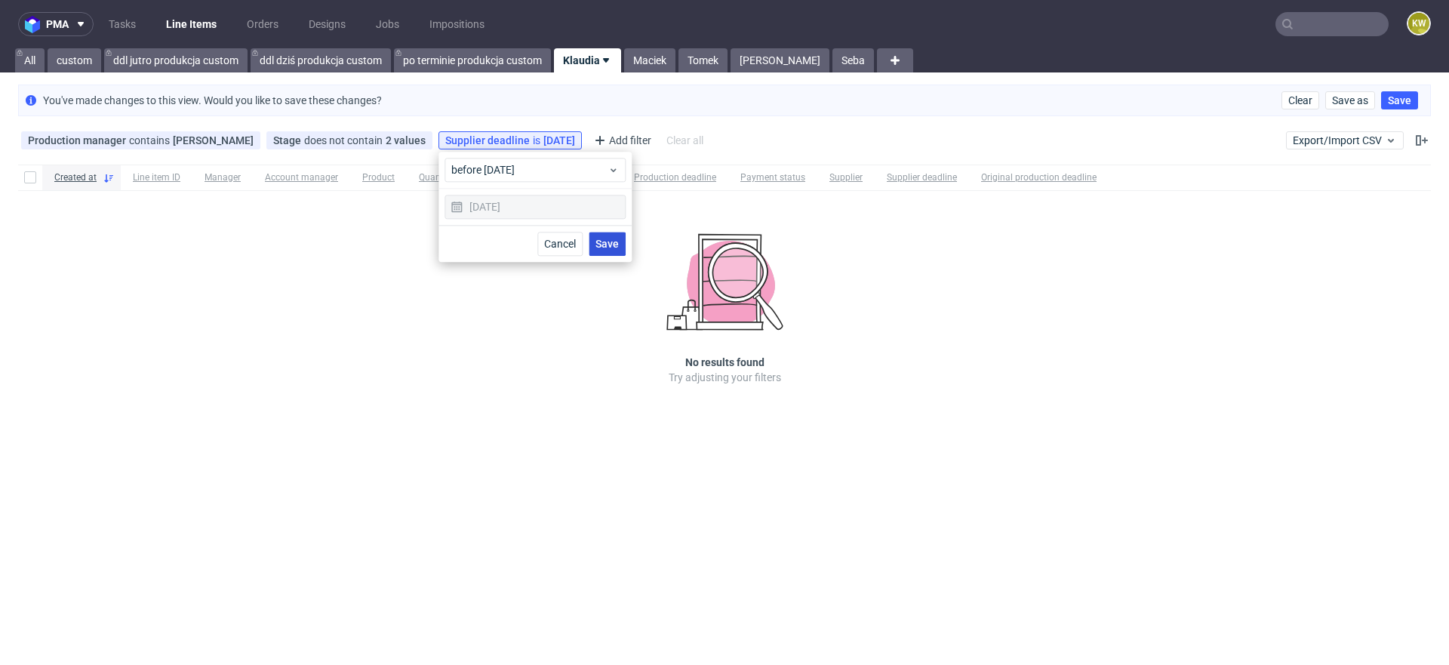
click at [608, 249] on button "Save" at bounding box center [607, 244] width 37 height 24
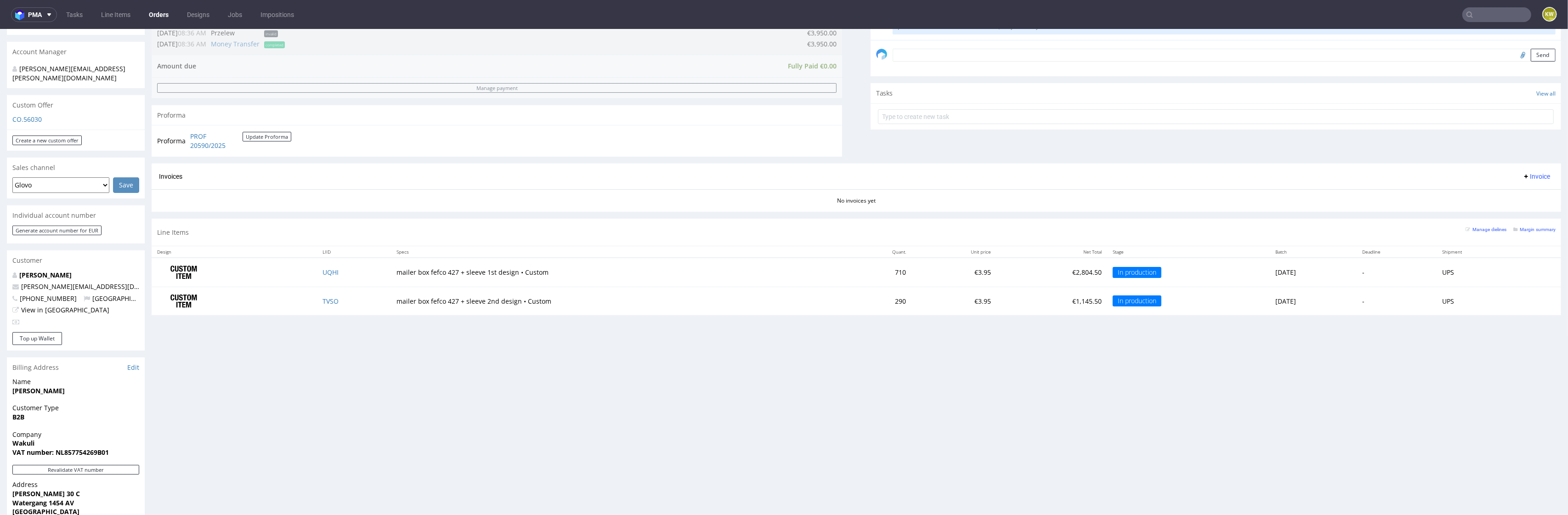
scroll to position [278, 0]
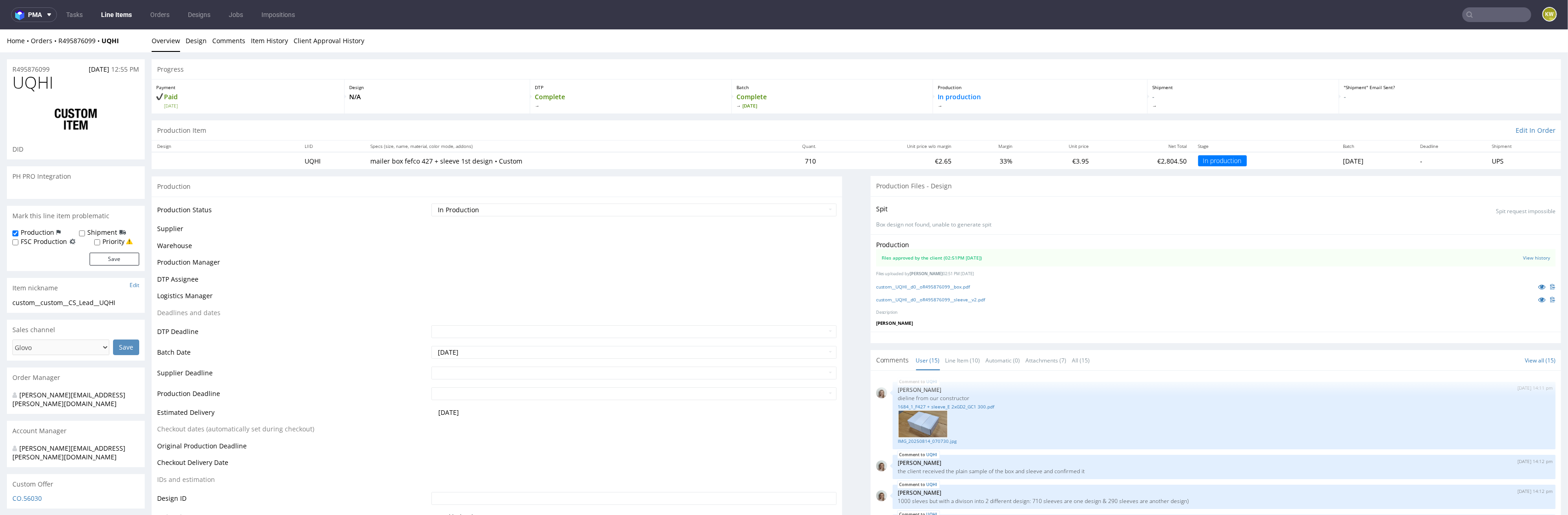
scroll to position [547, 0]
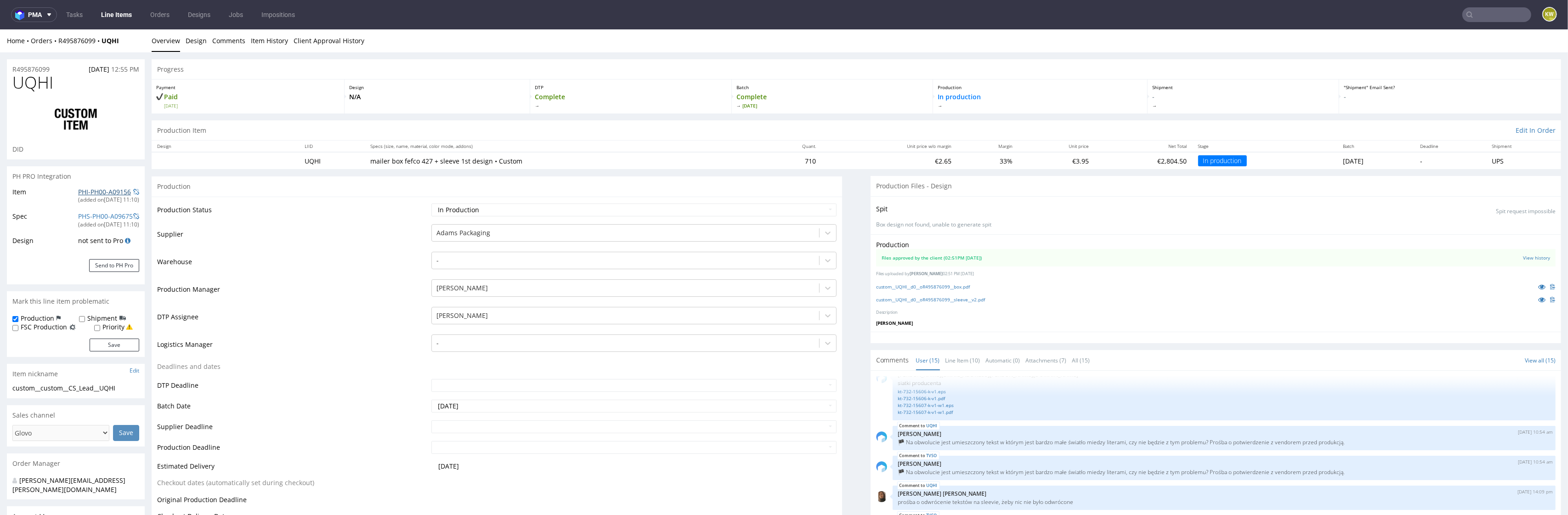
click at [81, 191] on link "PHI-PH00-A09156" at bounding box center [104, 192] width 53 height 9
click at [1475, 19] on input "text" at bounding box center [1496, 15] width 69 height 15
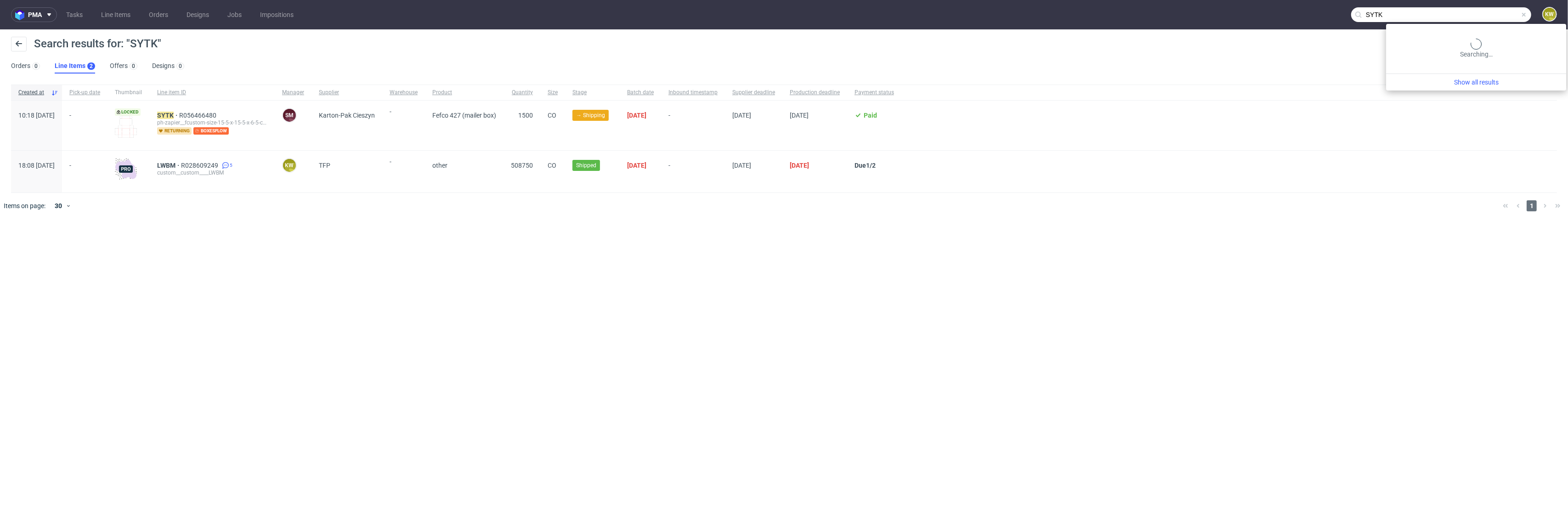
drag, startPoint x: 1500, startPoint y: 12, endPoint x: 1320, endPoint y: 12, distance: 180.0
click at [1323, 12] on nav "pma Tasks Line Items Orders Designs Jobs Impositions SYTK KW" at bounding box center [784, 15] width 1568 height 29
paste input "CJB"
type input "CJBK"
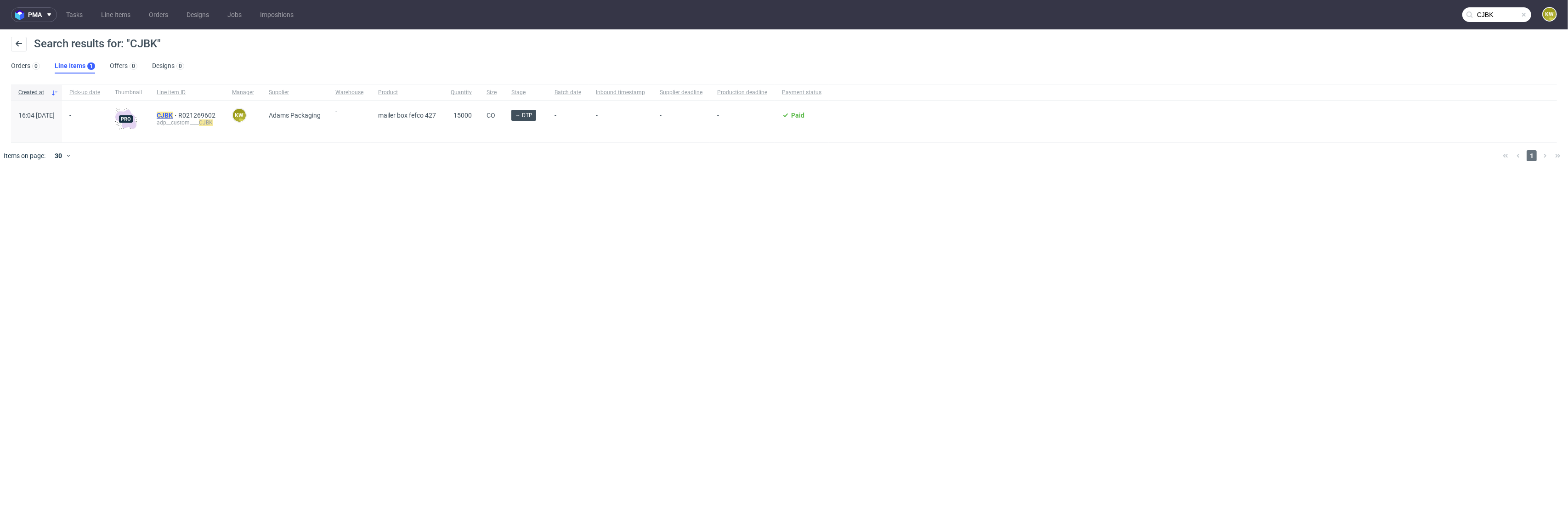
click at [178, 116] on span "CJBK" at bounding box center [167, 115] width 21 height 7
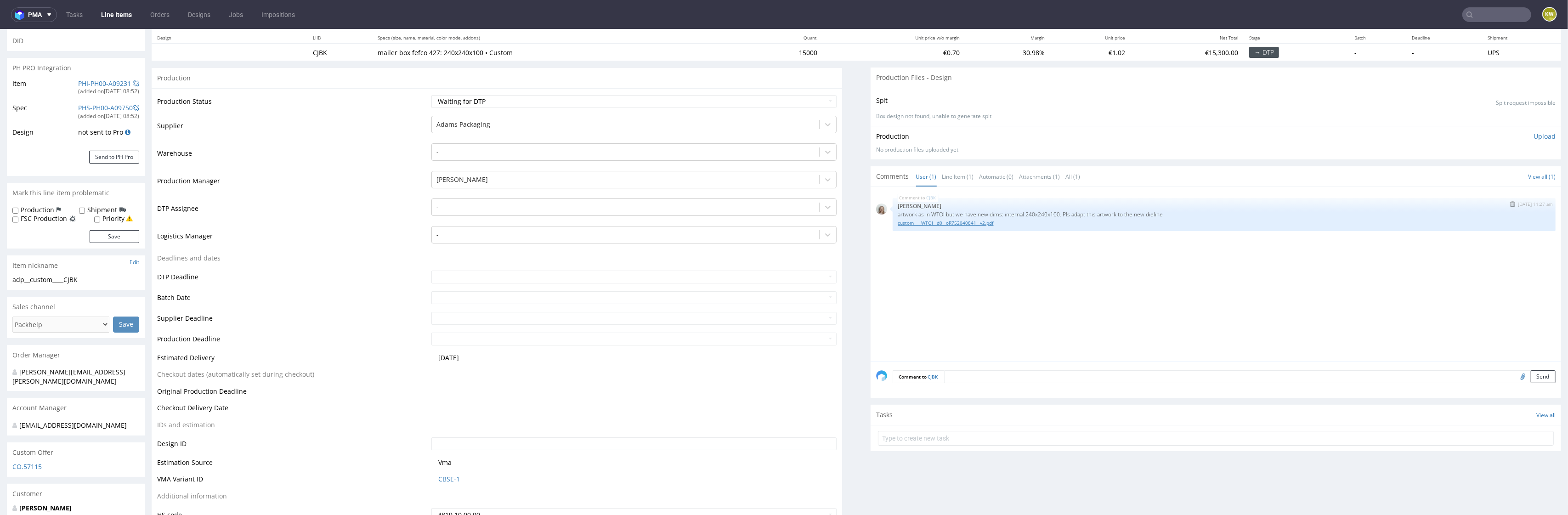
scroll to position [132, 0]
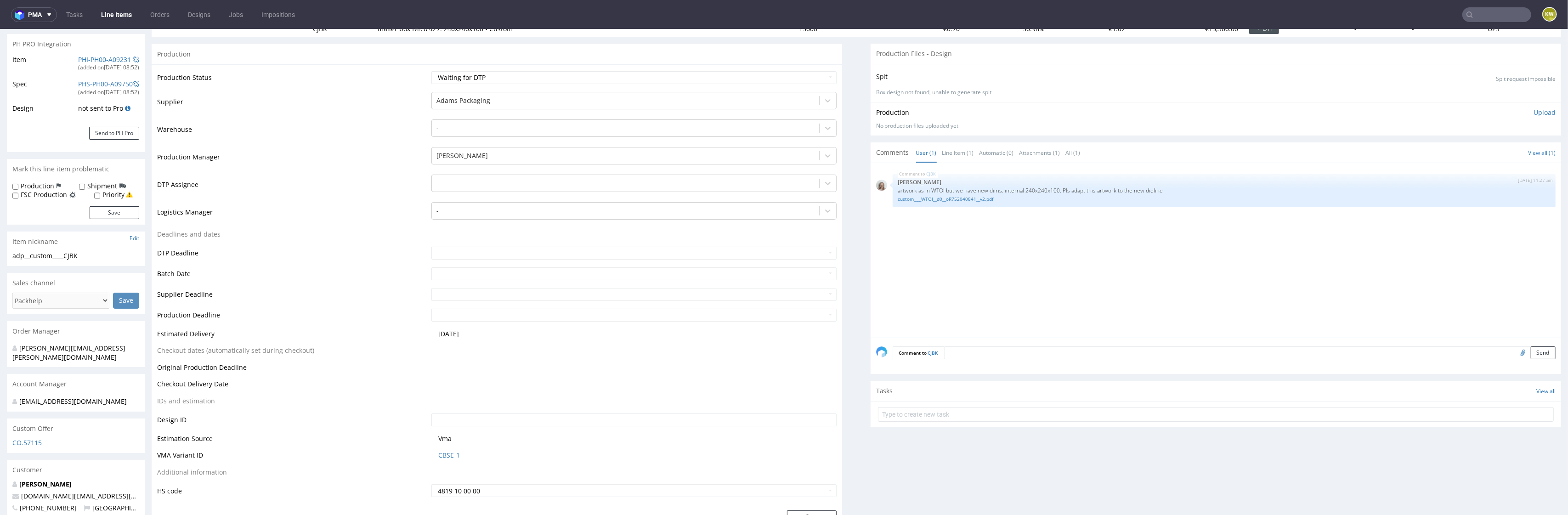
click at [1515, 354] on input "file" at bounding box center [1521, 352] width 13 height 12
type input "C:\fakepath\kt-732-15676-k-v1.pdf"
click at [979, 354] on textarea at bounding box center [1250, 352] width 612 height 13
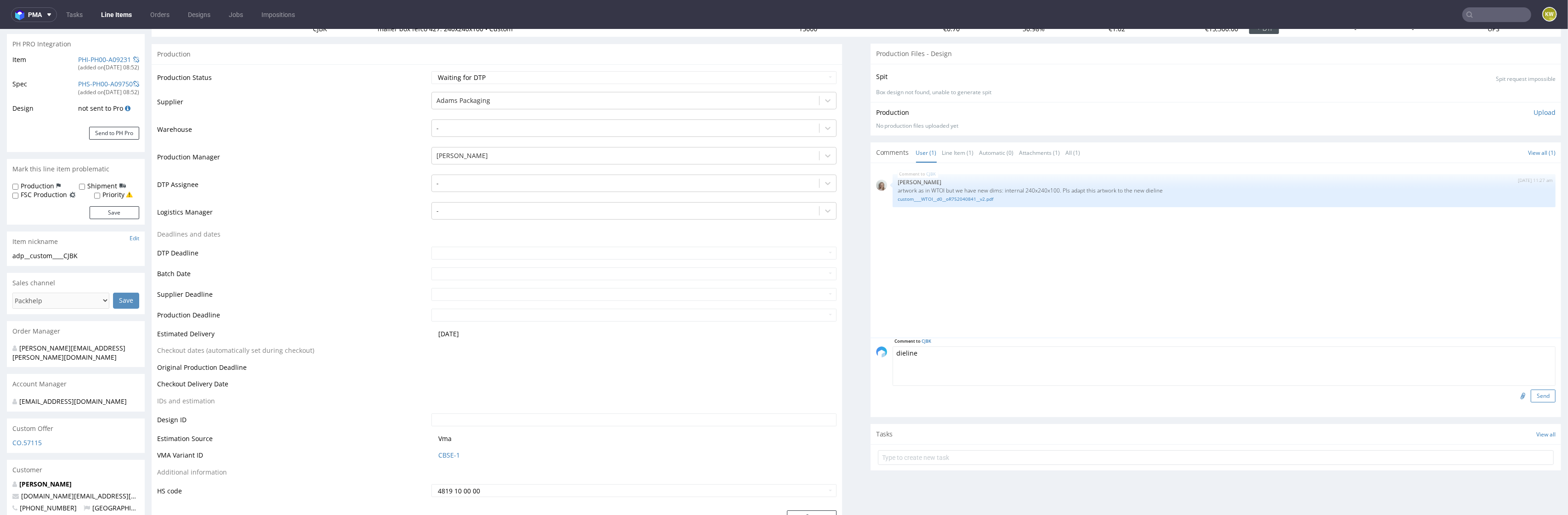
type textarea "dieline"
click at [1531, 399] on button "Send" at bounding box center [1543, 396] width 25 height 13
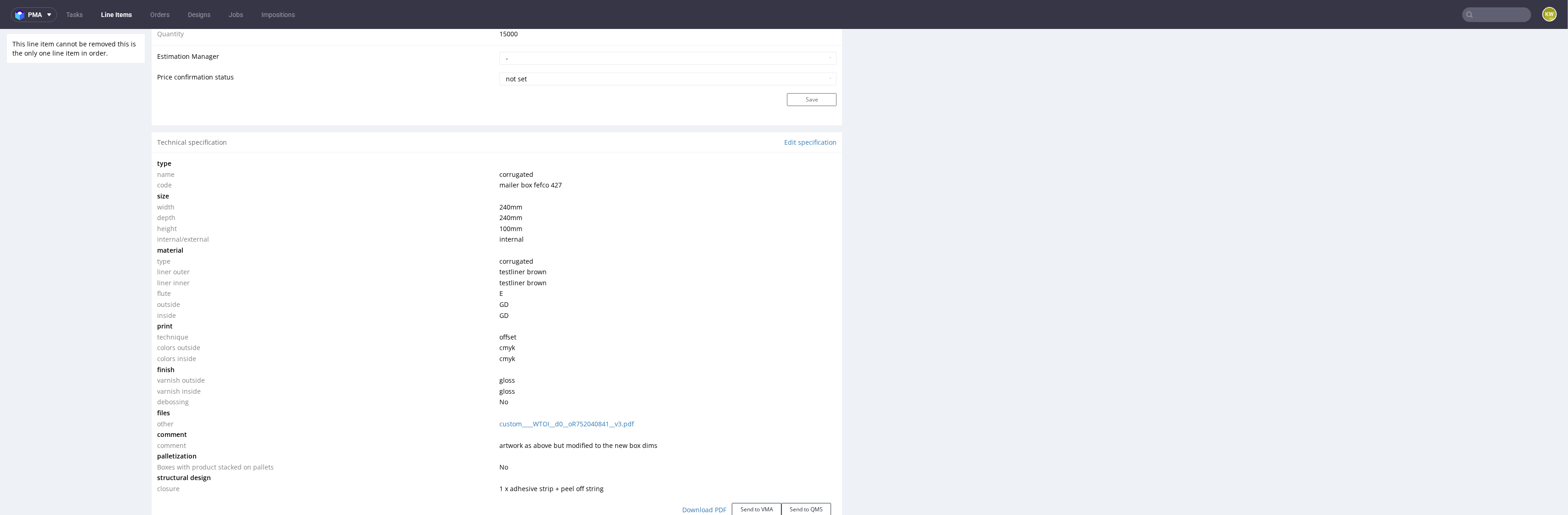
scroll to position [777, 0]
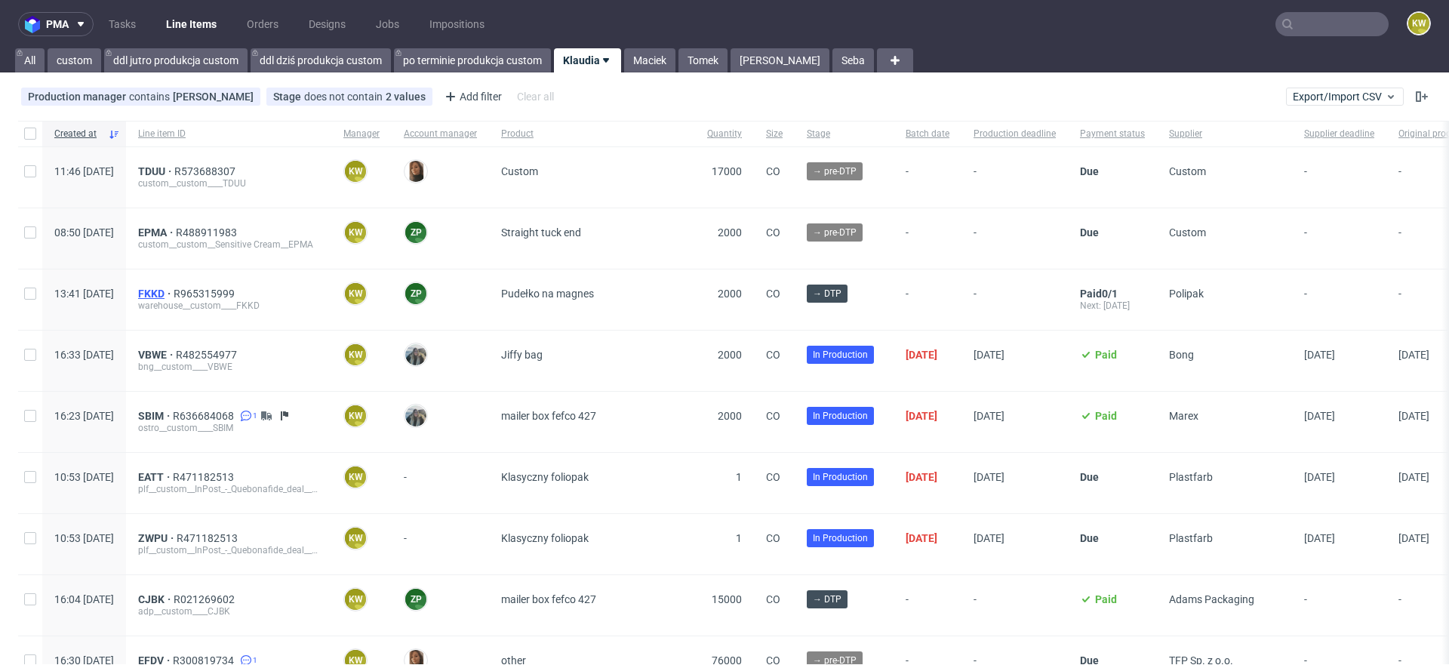
click at [174, 288] on span "FKKD" at bounding box center [155, 294] width 35 height 12
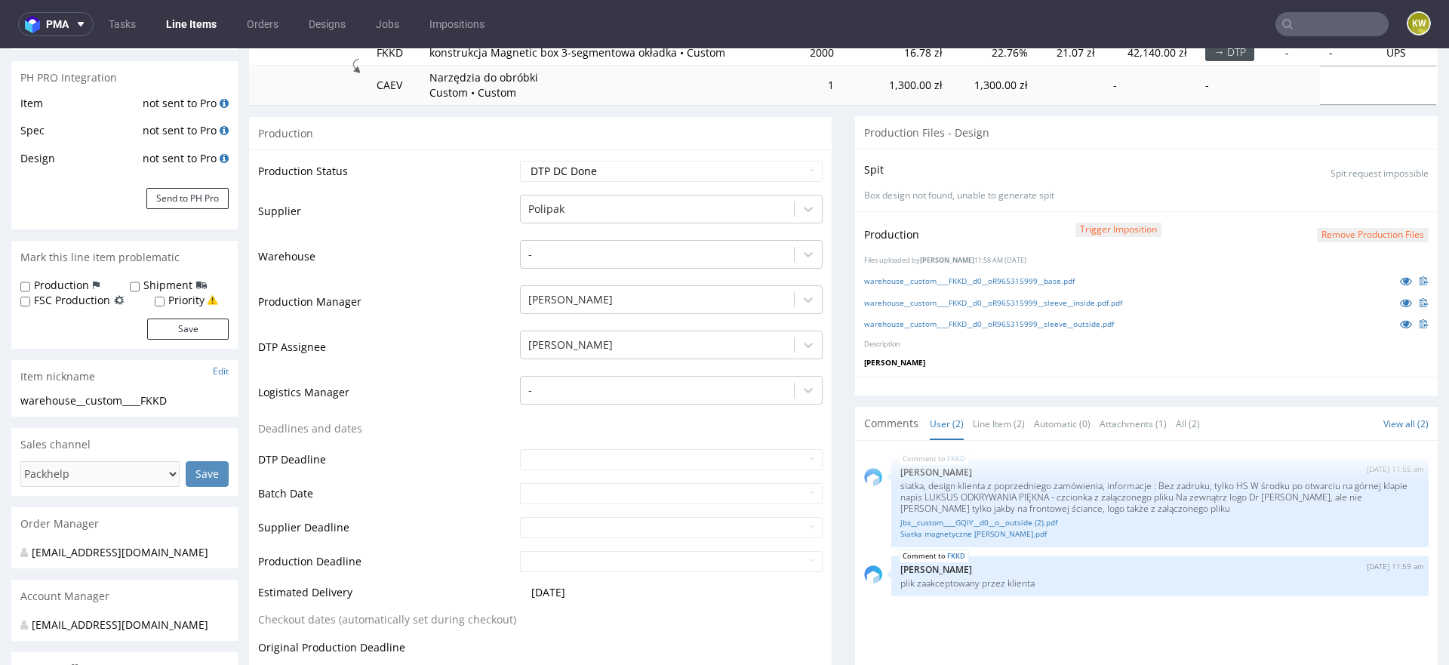
scroll to position [214, 0]
click at [1035, 586] on div "FKKD 15th Oct 25 | 11:59 am Elżbieta Jelińska plik zaakceptowany przez klienta" at bounding box center [1159, 574] width 537 height 40
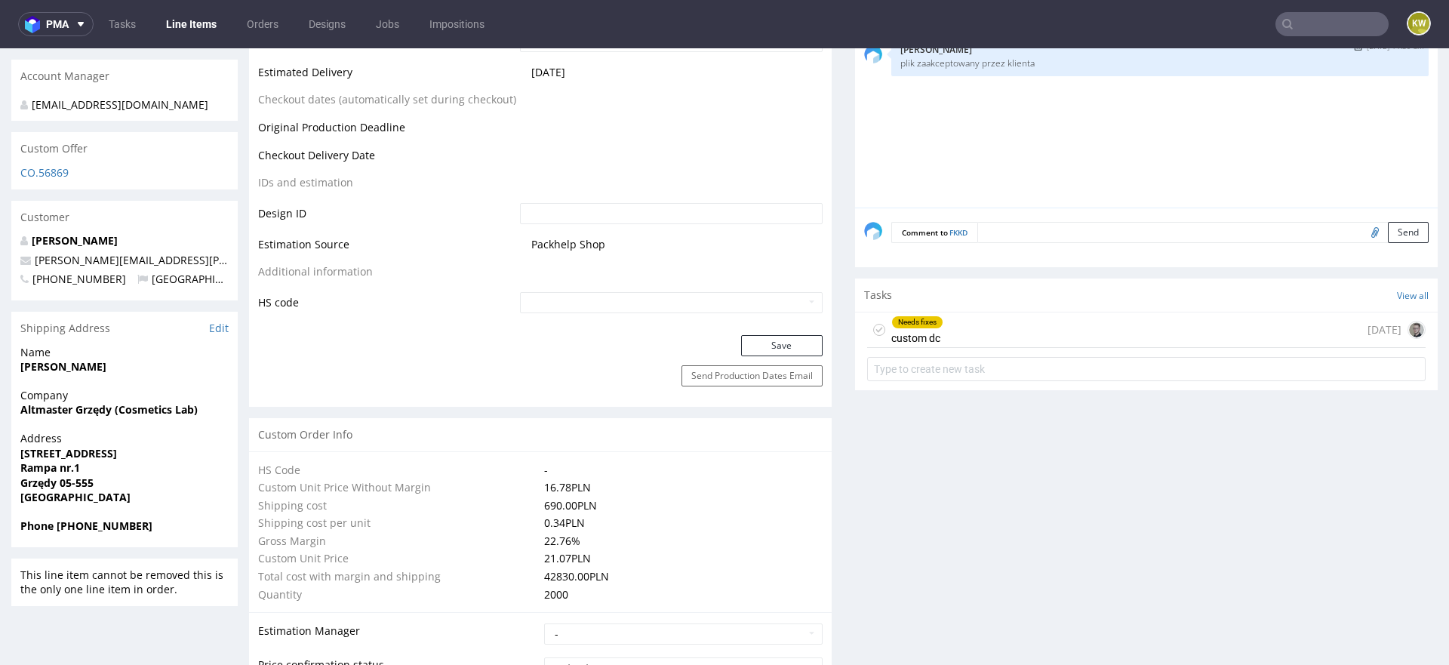
scroll to position [731, 0]
click at [959, 322] on div "Needs fixes custom dc today" at bounding box center [1146, 330] width 559 height 35
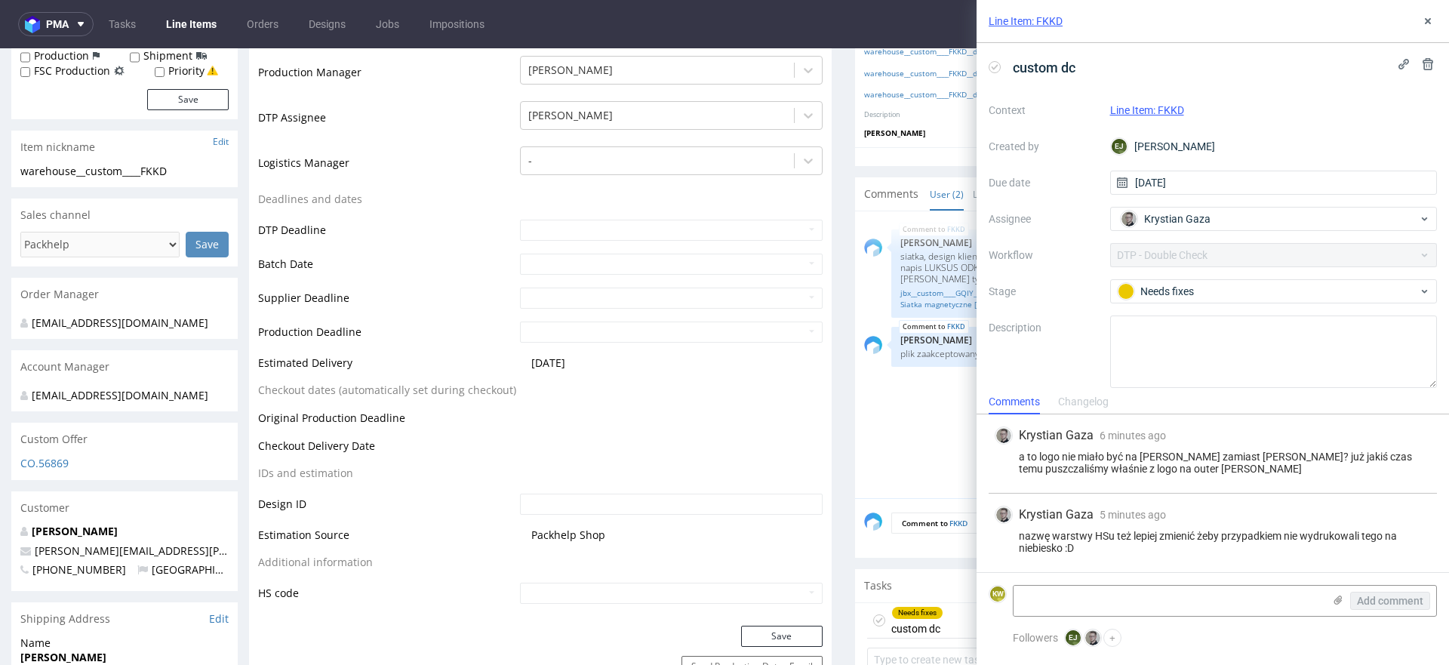
scroll to position [368, 0]
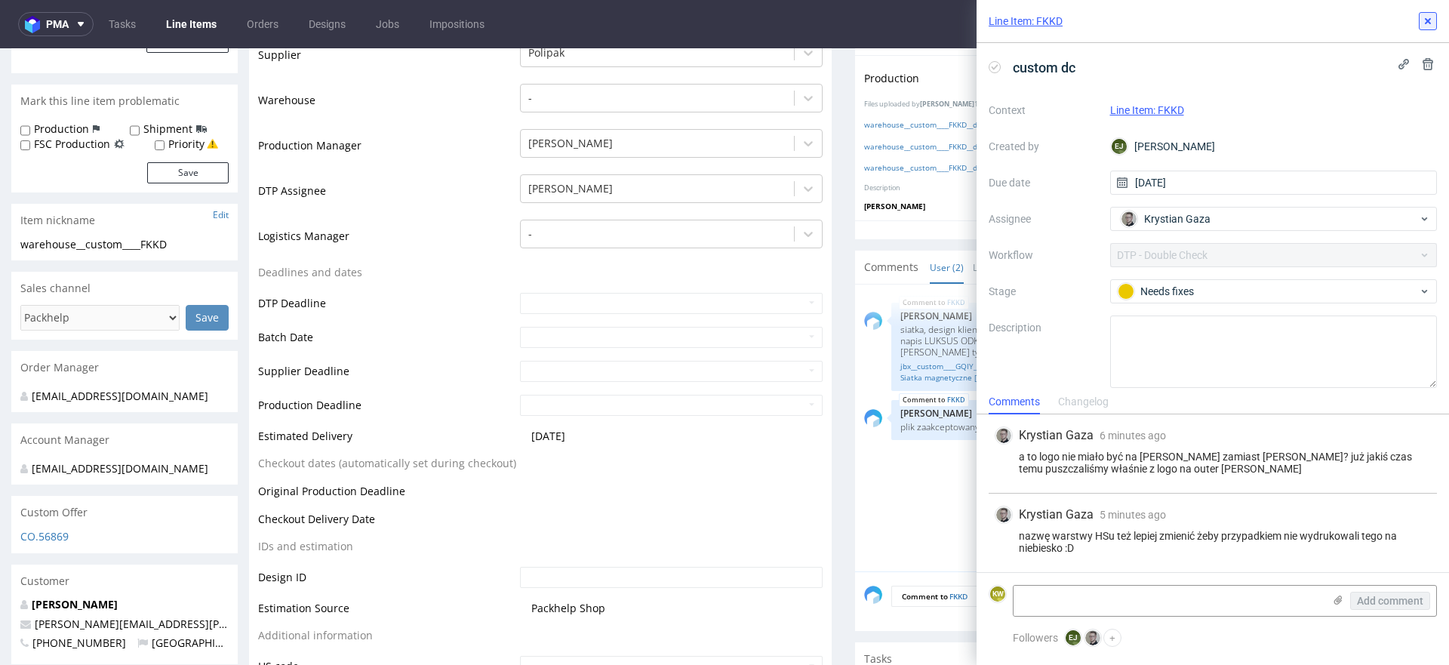
click at [1429, 25] on icon at bounding box center [1428, 21] width 12 height 12
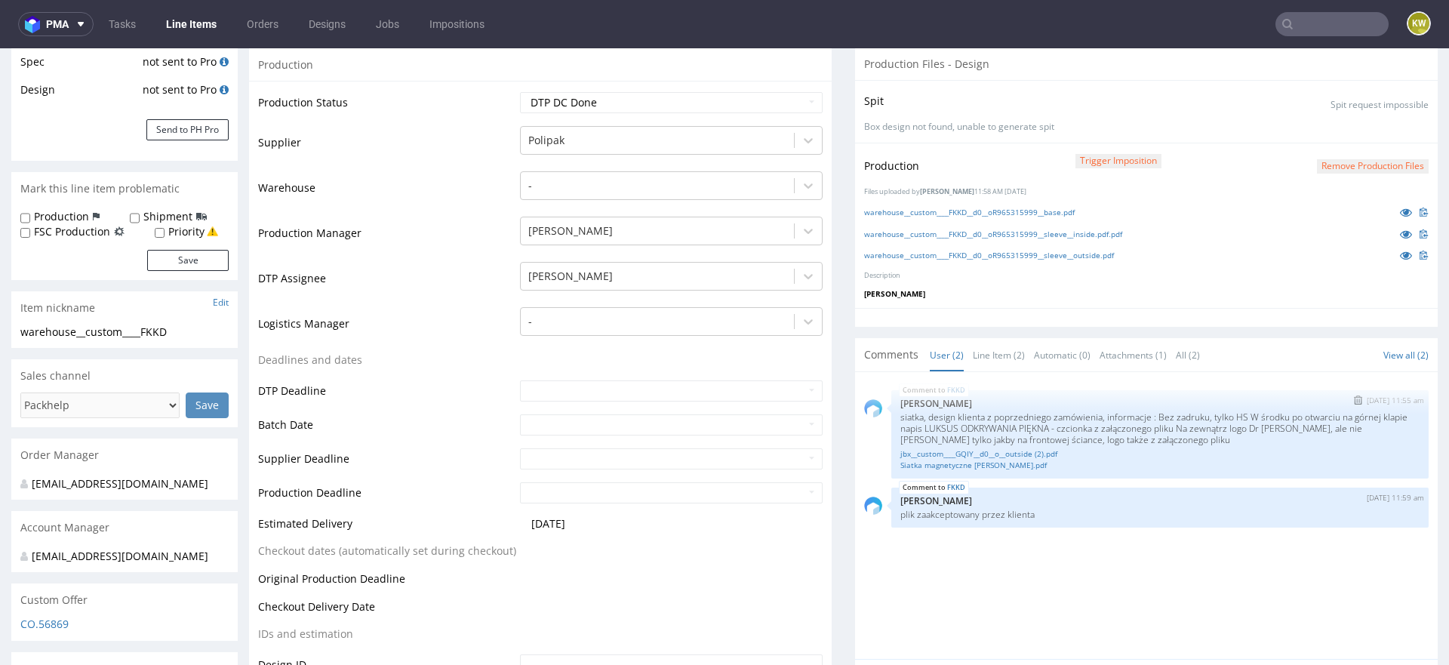
scroll to position [261, 0]
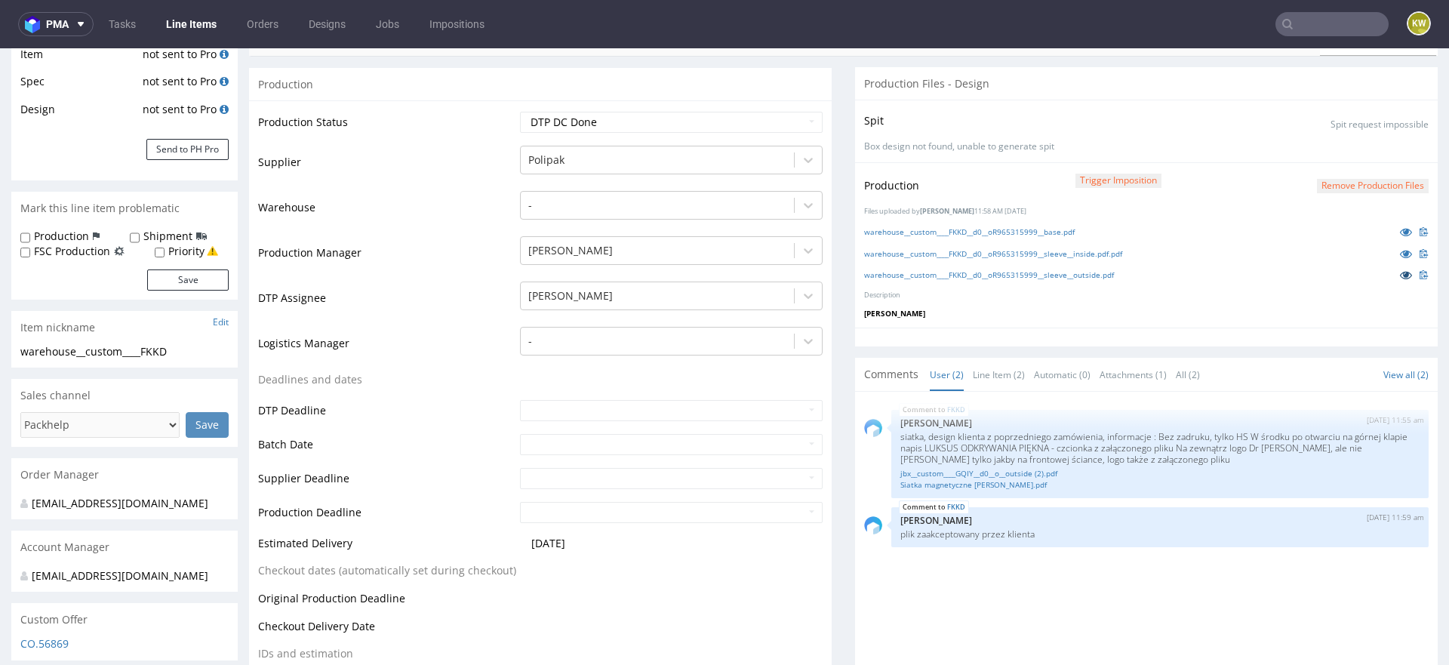
click at [1400, 274] on icon at bounding box center [1406, 274] width 12 height 11
click at [1393, 250] on link at bounding box center [1406, 253] width 27 height 17
click at [1400, 274] on icon at bounding box center [1406, 274] width 12 height 11
click at [1400, 252] on icon at bounding box center [1406, 253] width 12 height 11
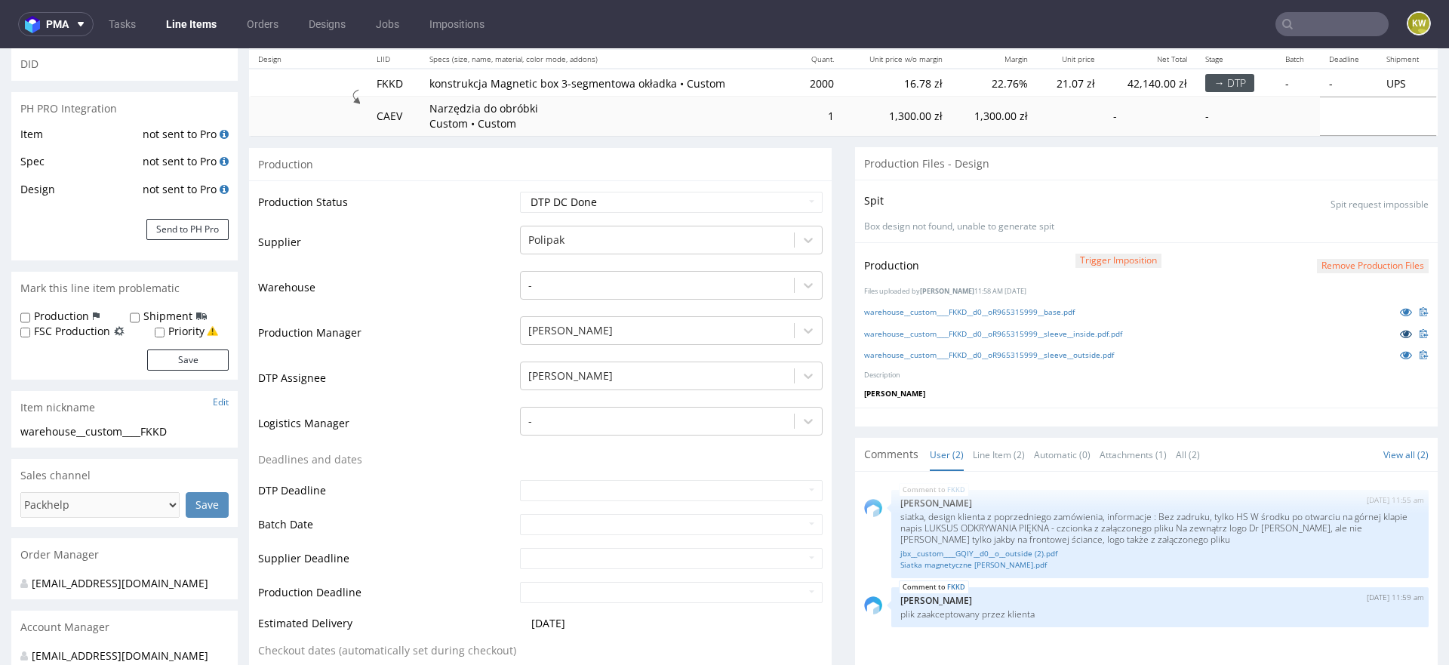
scroll to position [175, 0]
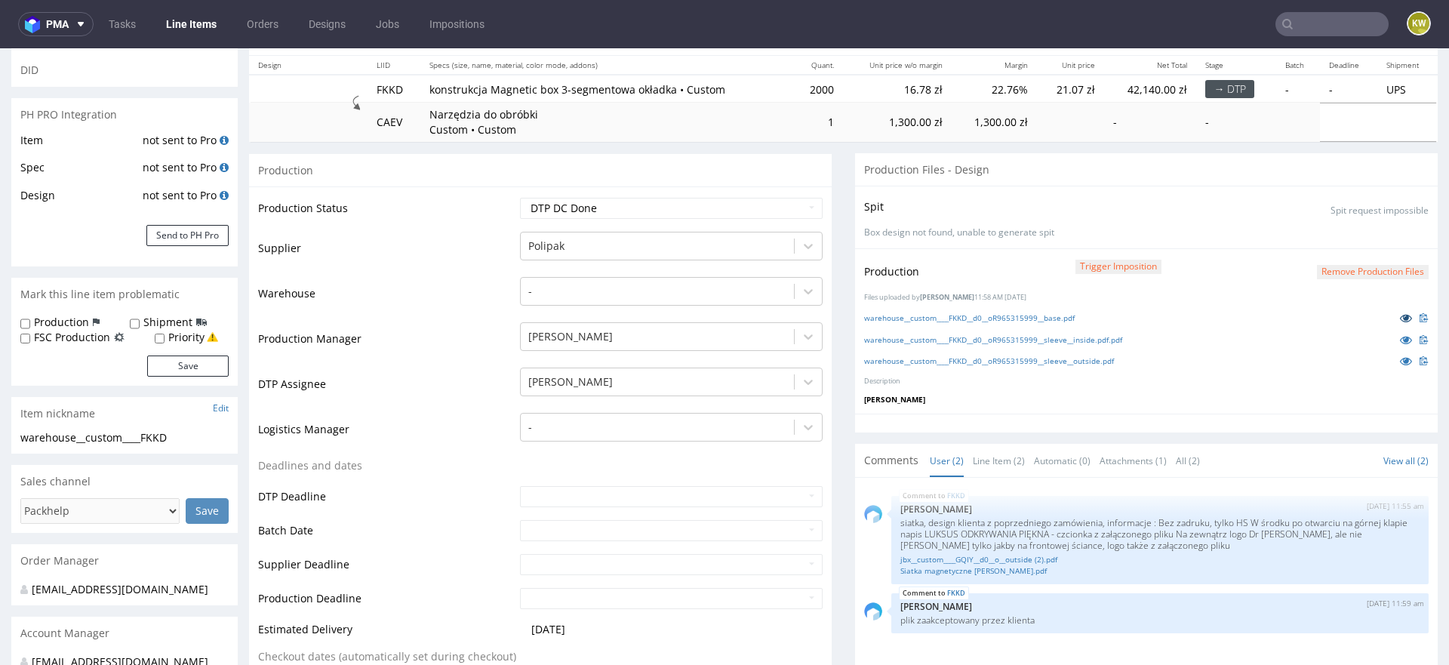
click at [1400, 319] on icon at bounding box center [1406, 317] width 12 height 11
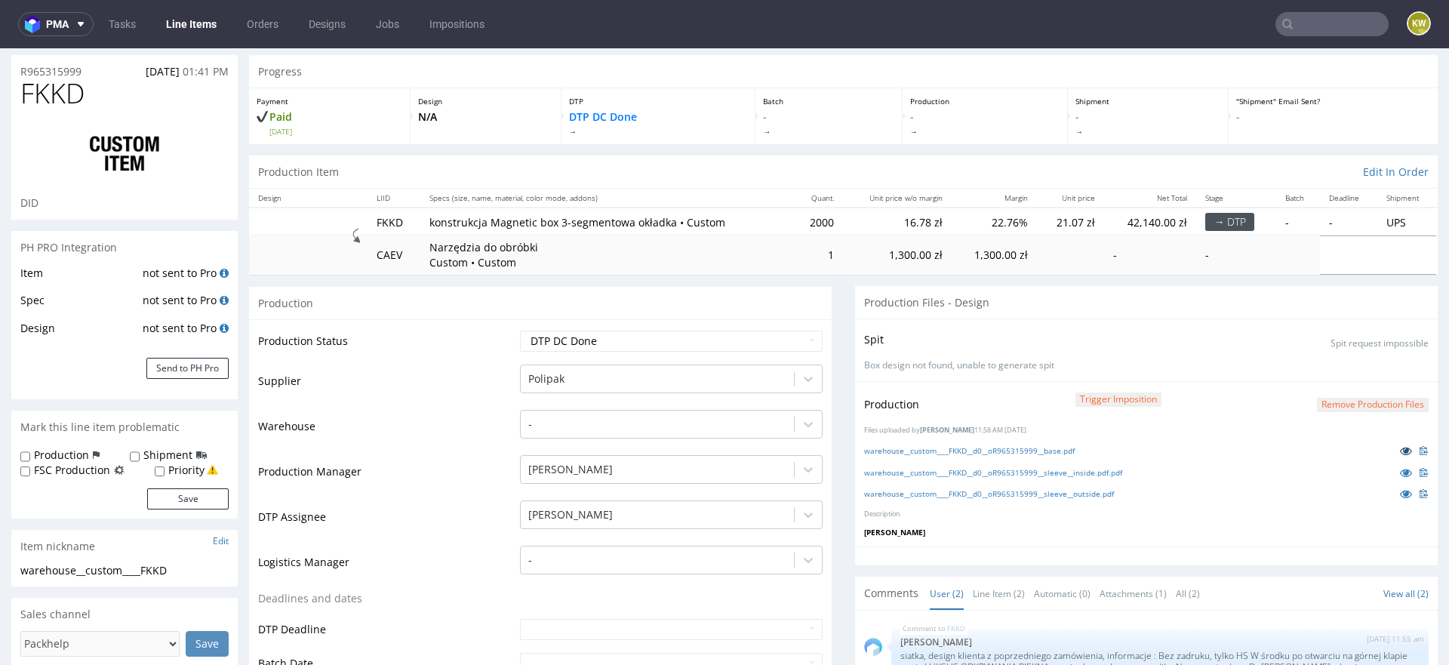
scroll to position [0, 0]
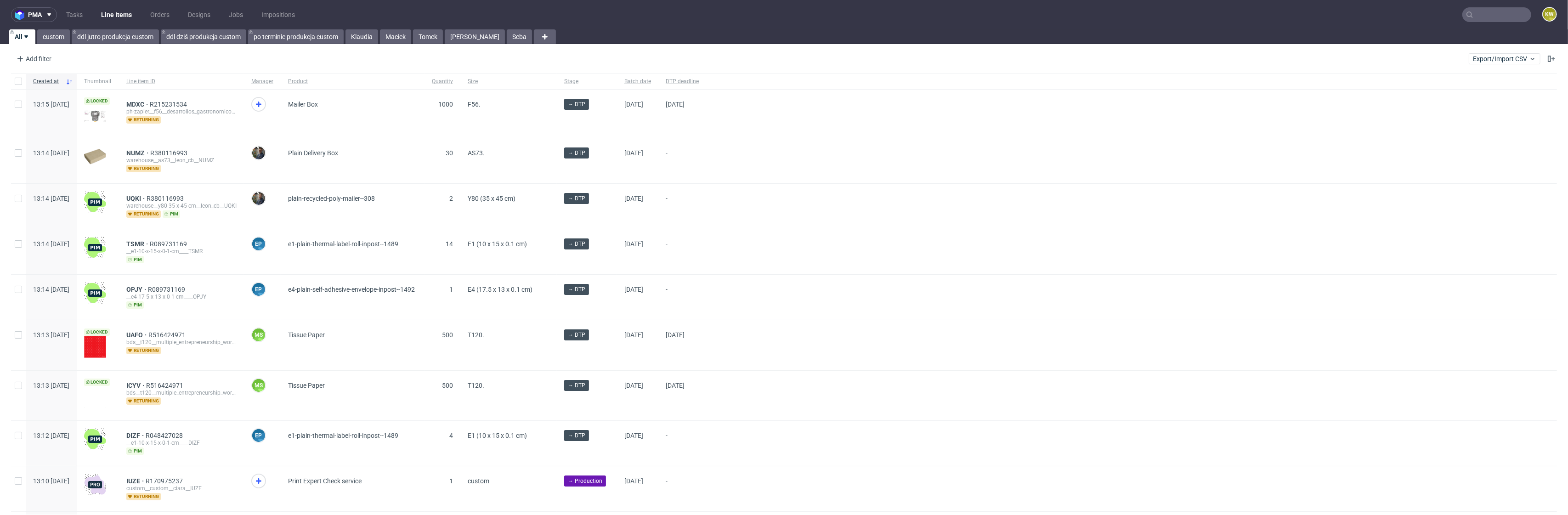
click at [1481, 16] on input "text" at bounding box center [1496, 15] width 69 height 15
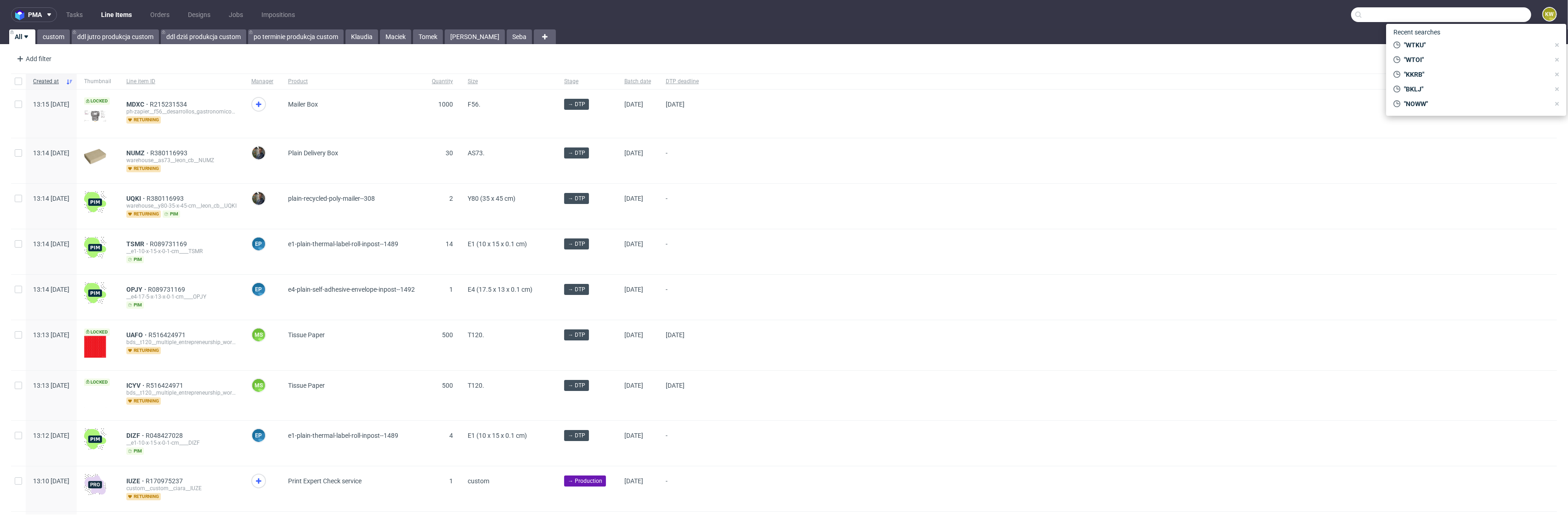
paste input "CBVZ"
type input "CBVZ"
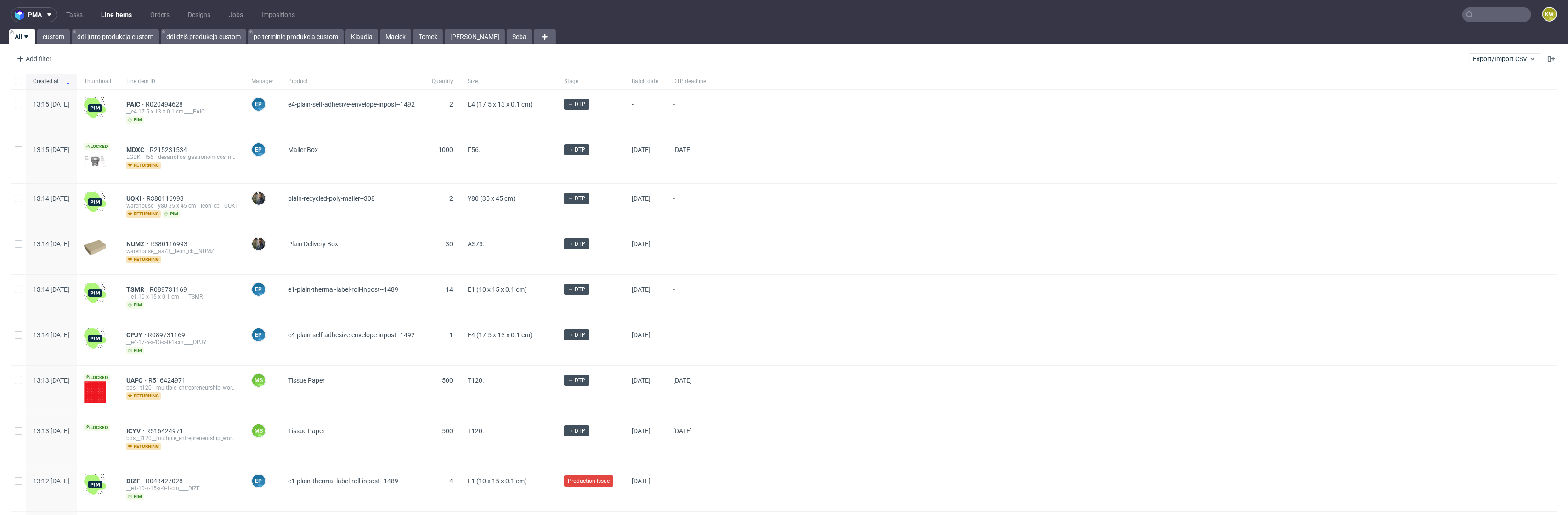
click at [1482, 9] on input "text" at bounding box center [1496, 15] width 69 height 15
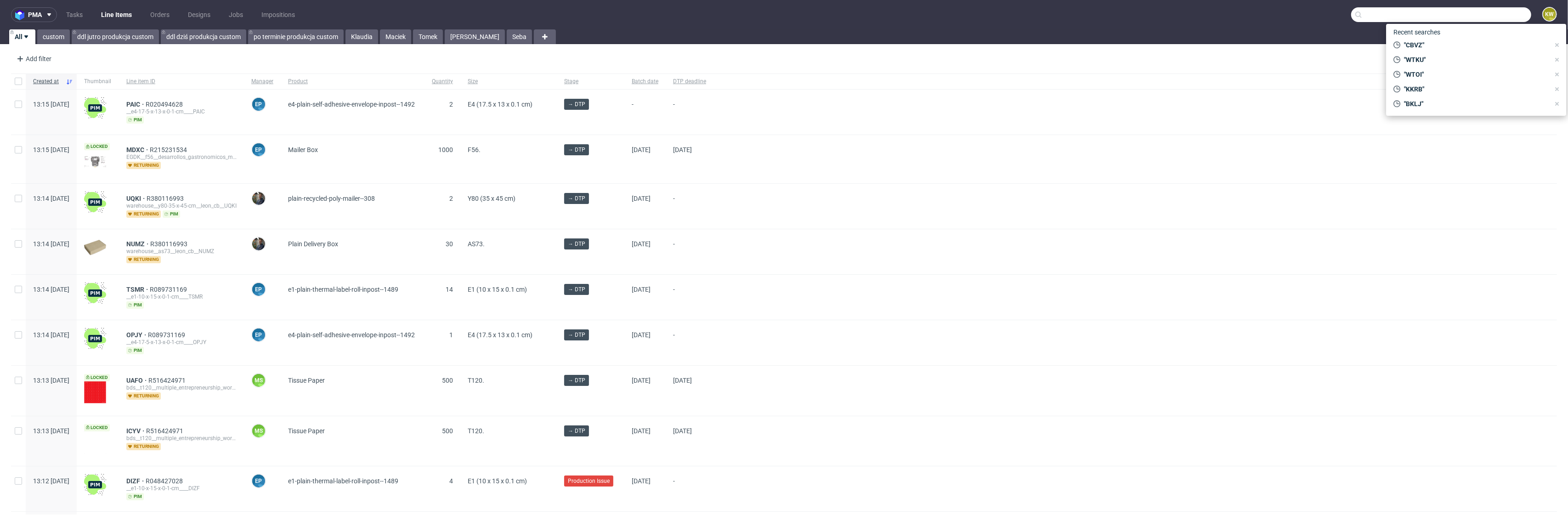
paste input "BKLJ"
type input "BKLJ"
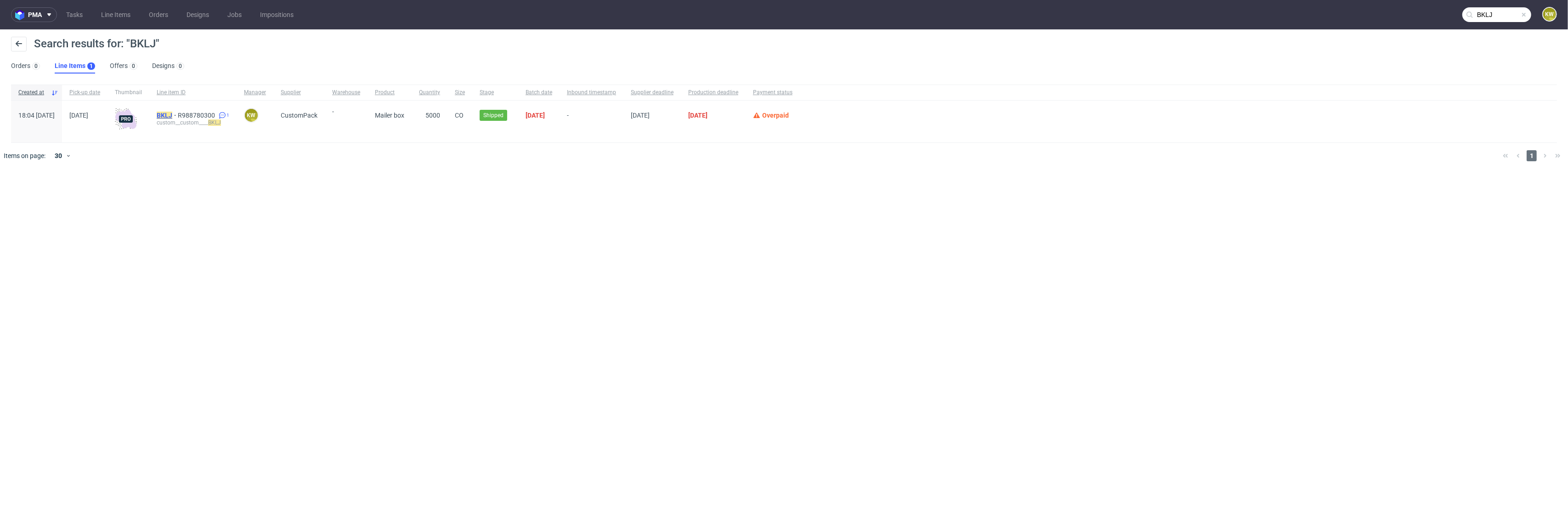
click at [172, 113] on mark "BKLJ" at bounding box center [164, 115] width 16 height 7
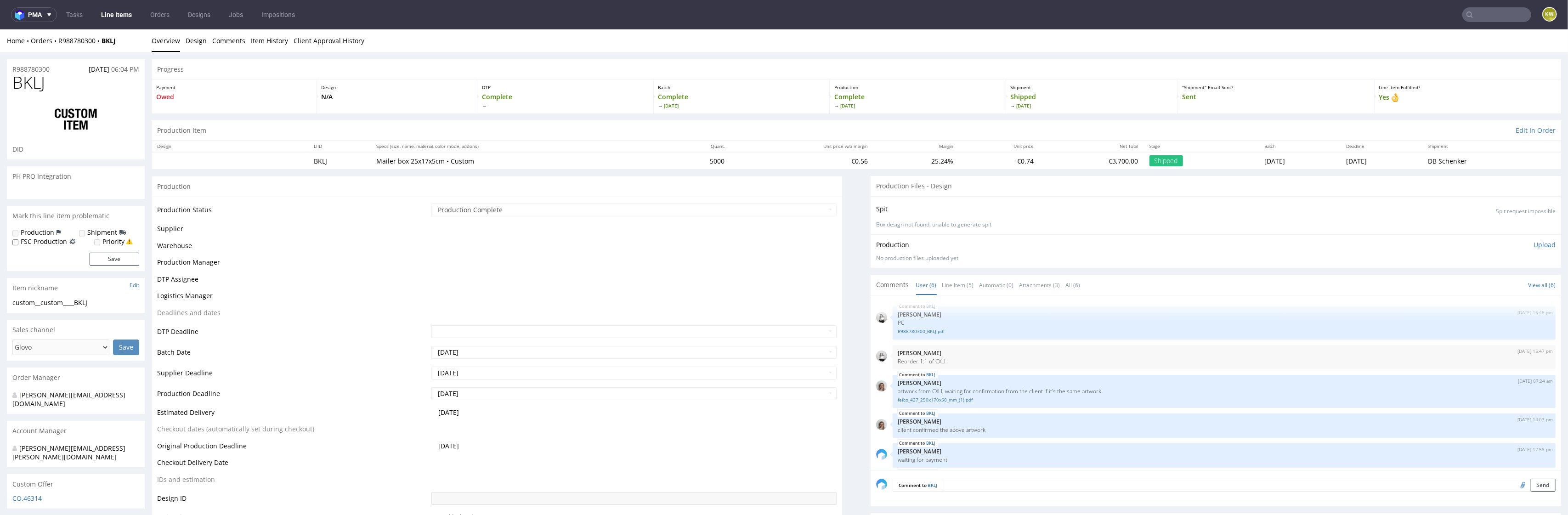
scroll to position [59, 0]
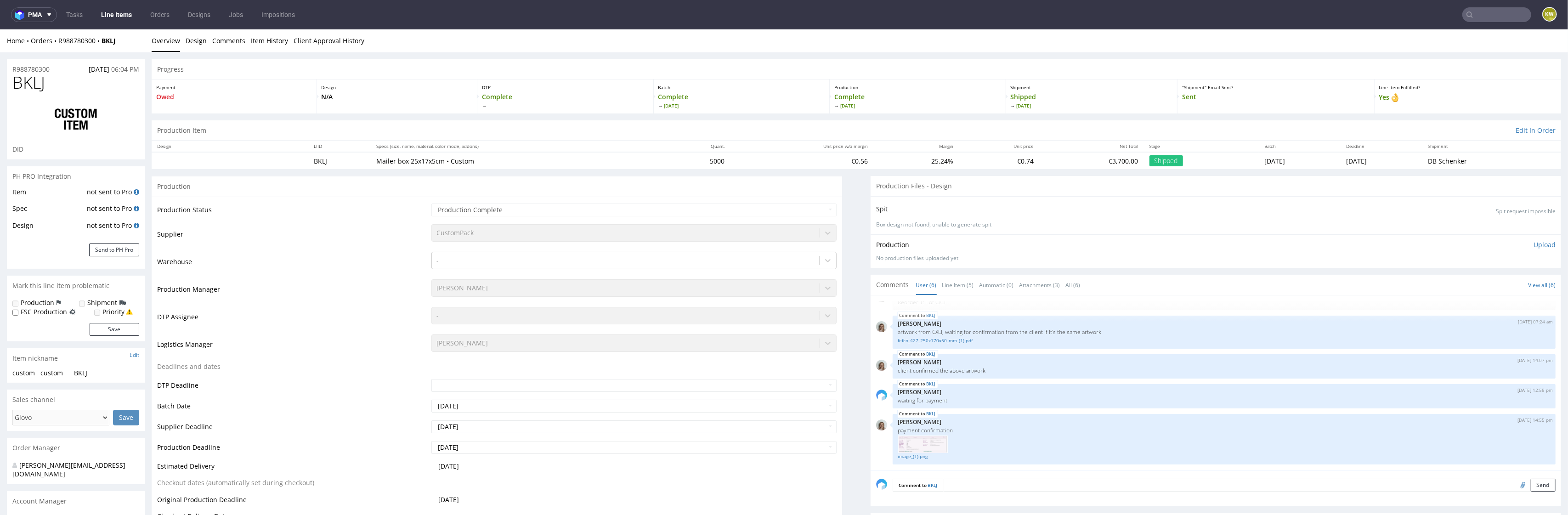
select select "in_progress"
click at [954, 289] on link "Line Item (5)" at bounding box center [958, 285] width 32 height 19
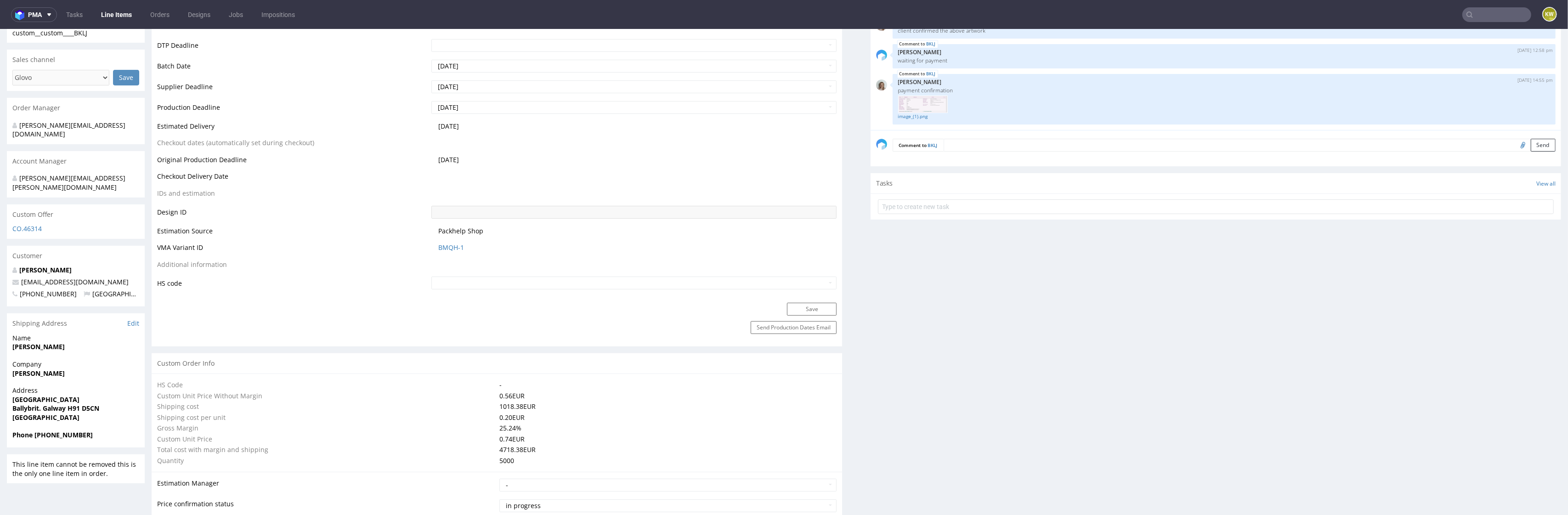
scroll to position [105, 0]
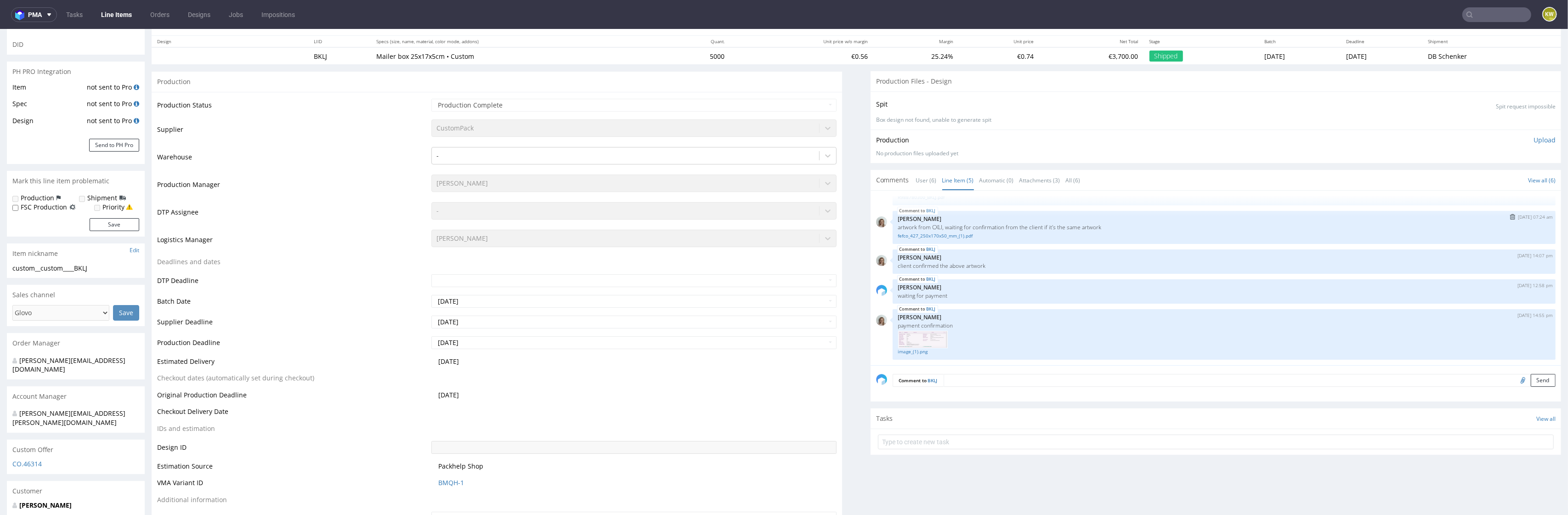
click at [934, 226] on p "artwork from CXLI, waiting for confirmation from the client if it's the same ar…" at bounding box center [1224, 227] width 652 height 7
copy p "CXLI"
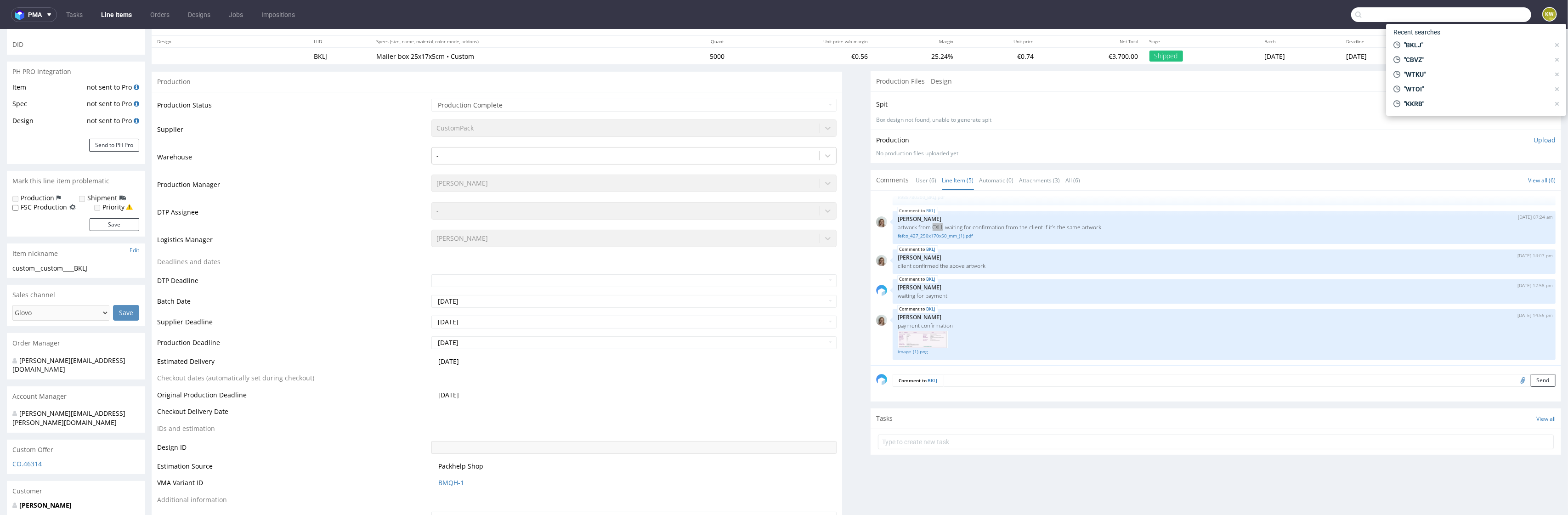
click at [1482, 10] on input "text" at bounding box center [1441, 15] width 180 height 15
paste input "CXLI"
type input "CXLI"
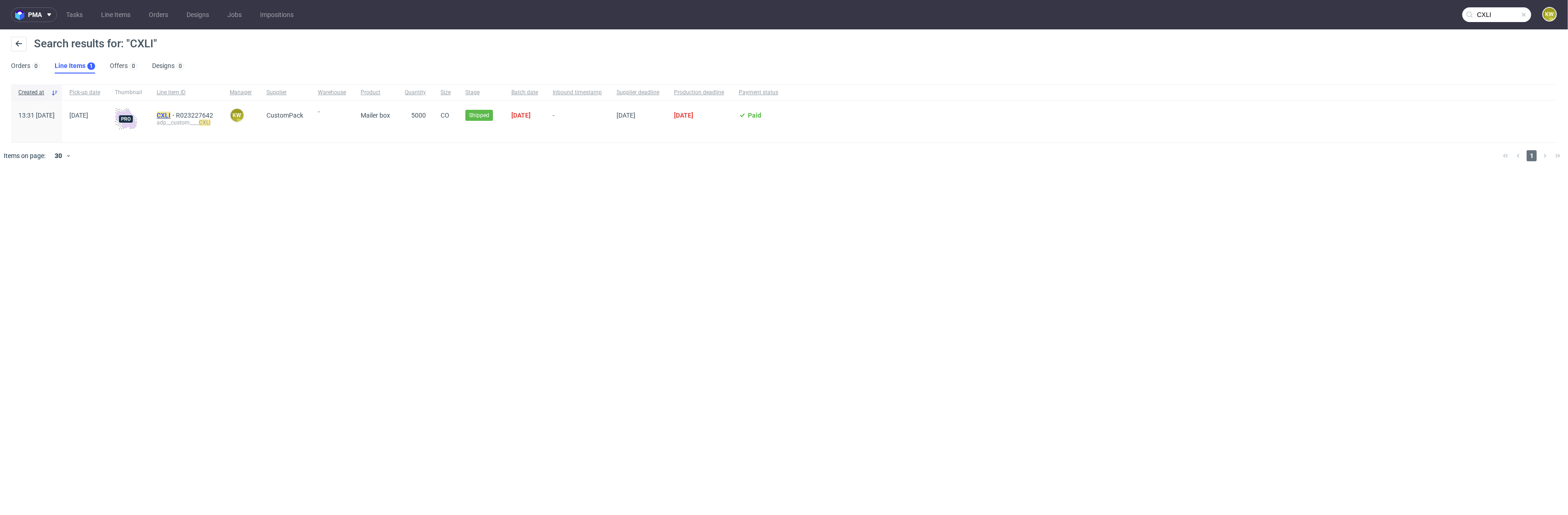
click at [170, 117] on mark "CXLI" at bounding box center [163, 115] width 14 height 7
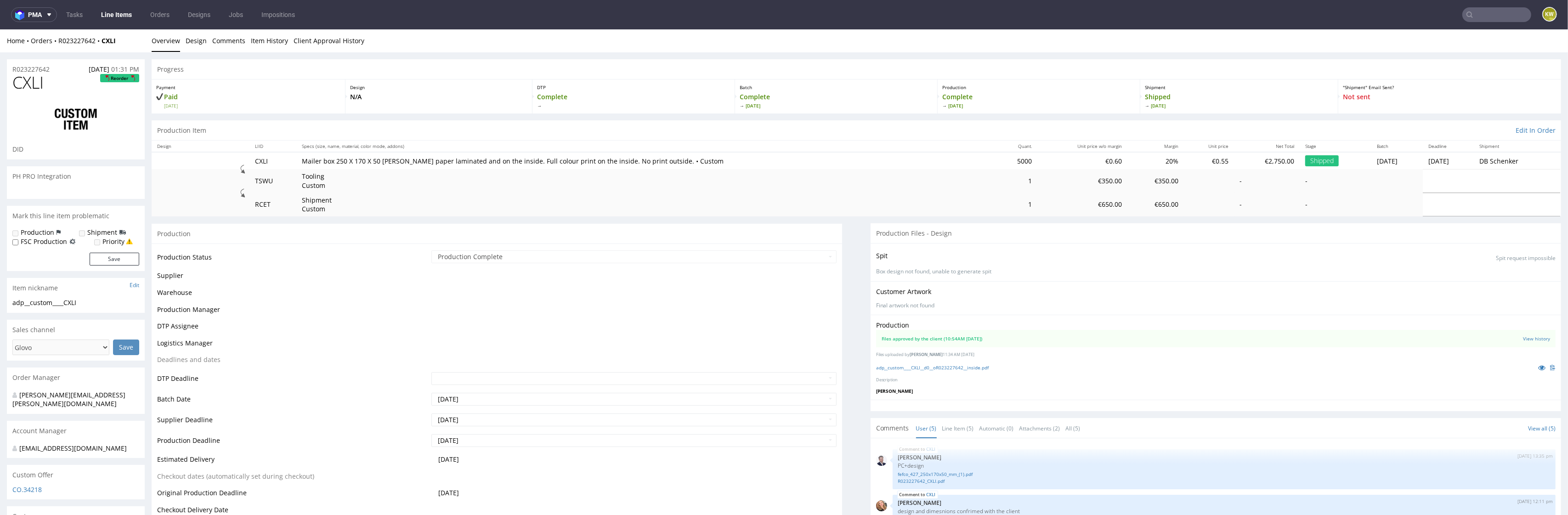
scroll to position [3, 0]
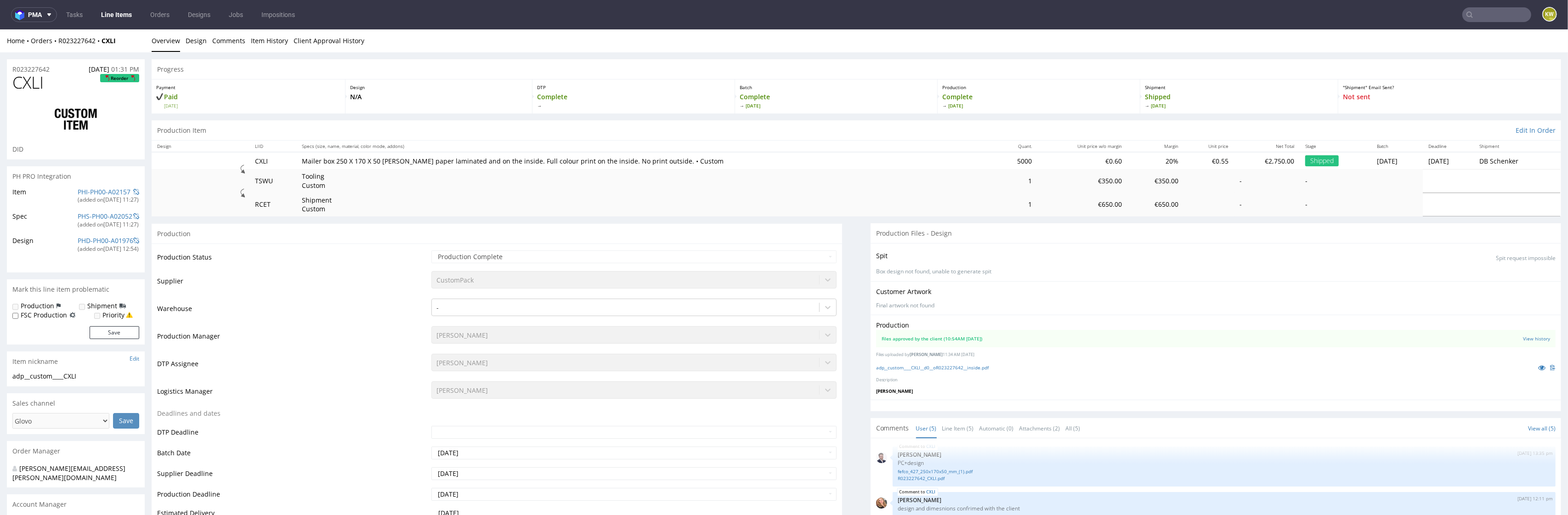
select select "in_progress"
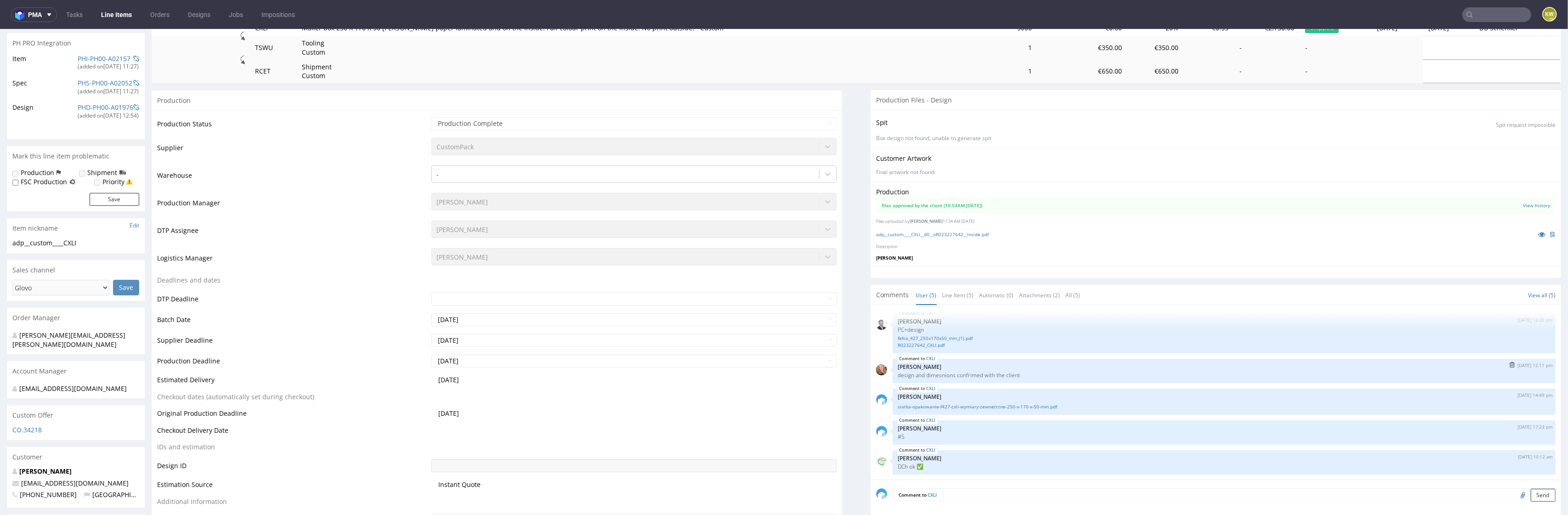
scroll to position [155, 0]
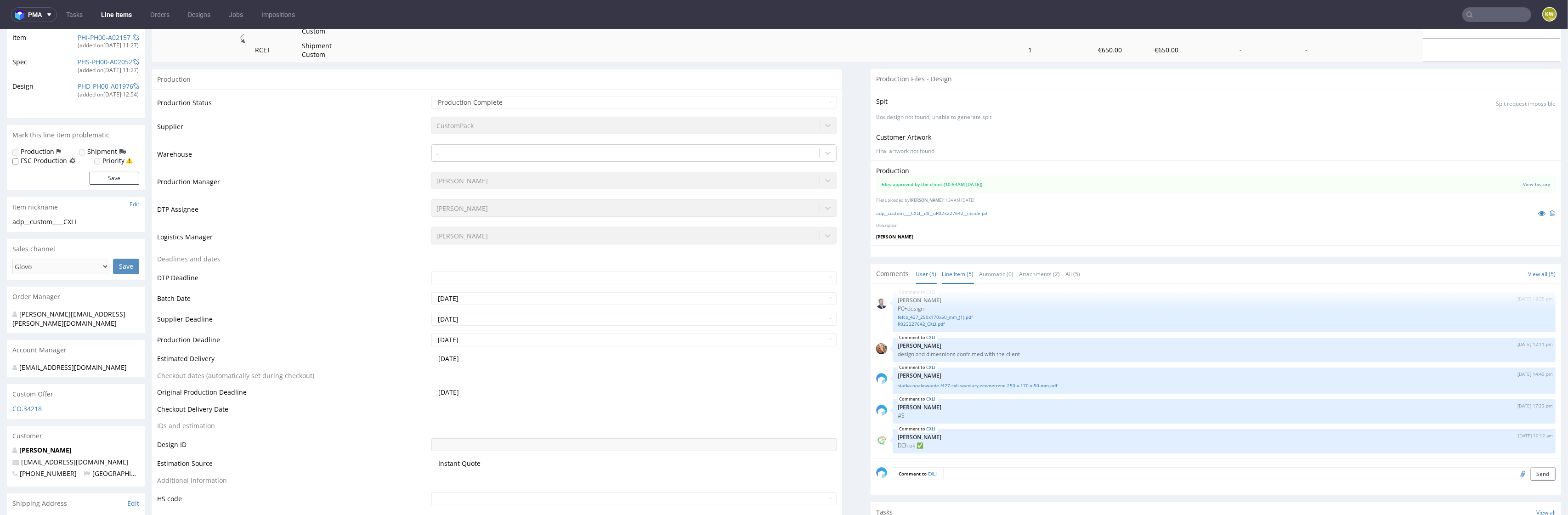
click at [958, 278] on link "Line Item (5)" at bounding box center [958, 274] width 32 height 19
click at [953, 320] on link "fefco_427_250x170x50_mm_(1).pdf" at bounding box center [1224, 320] width 652 height 7
click at [985, 391] on link "siatka-opakowanie-f427-cxli-wymiary-zewnetrzne-250-x-170-x-50-mm.pdf" at bounding box center [1224, 388] width 652 height 7
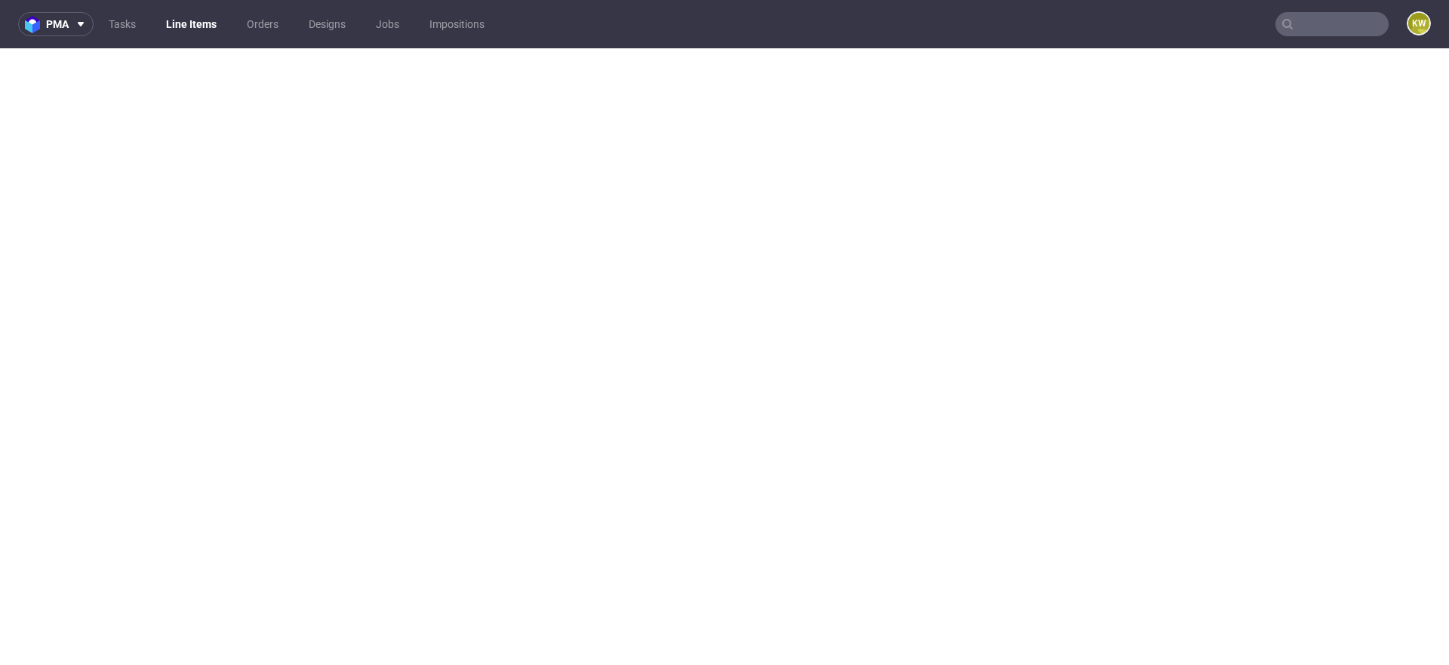
select select "in_progress"
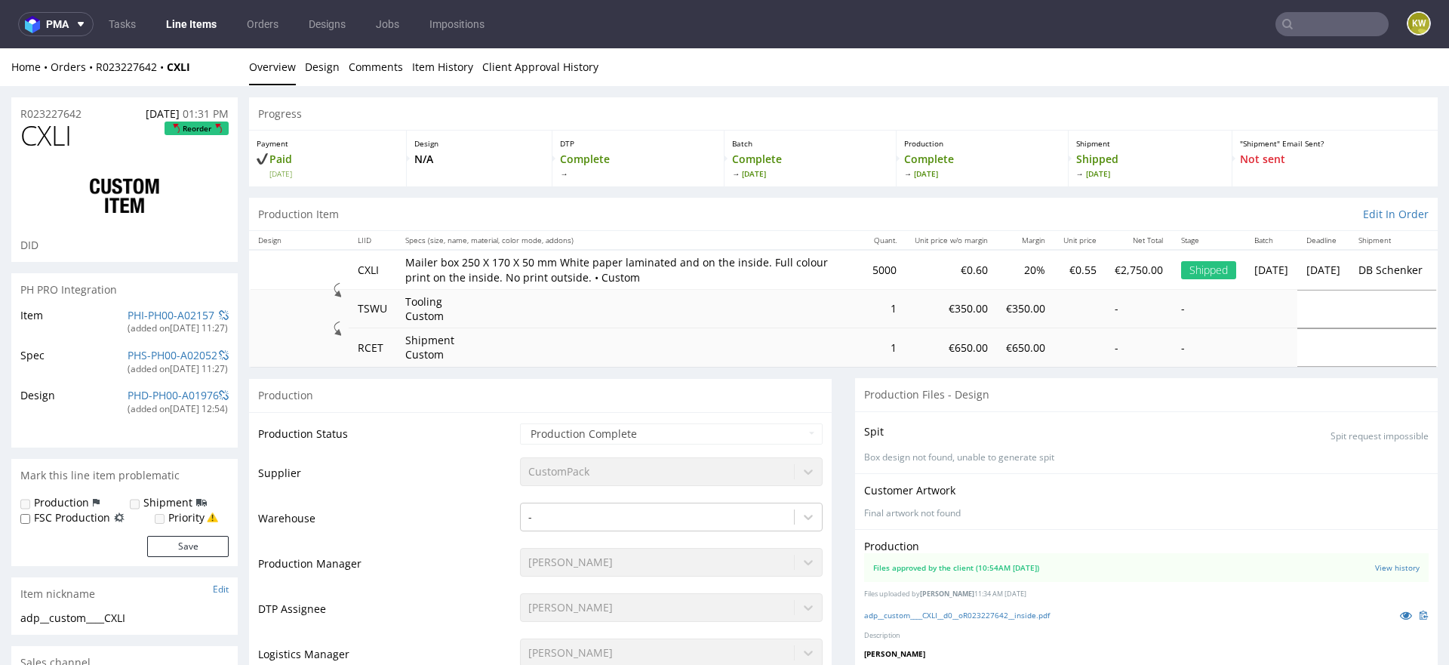
scroll to position [254, 0]
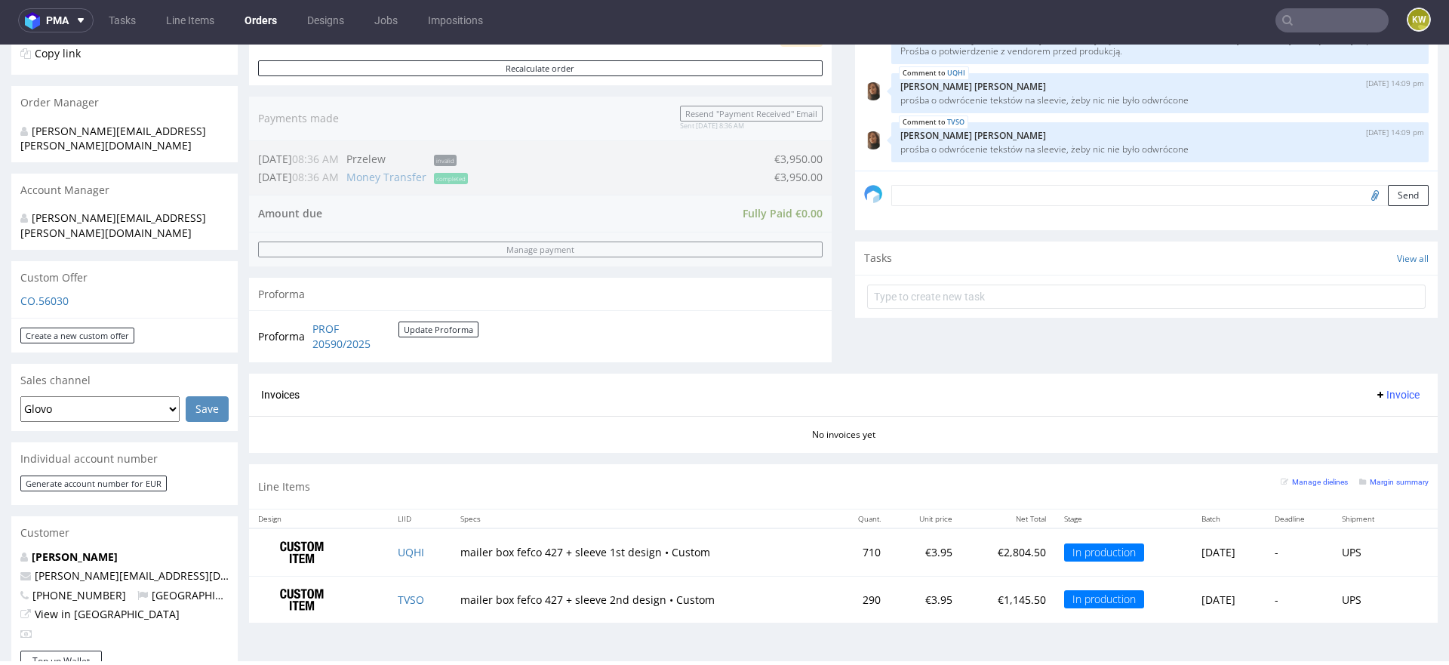
scroll to position [345, 0]
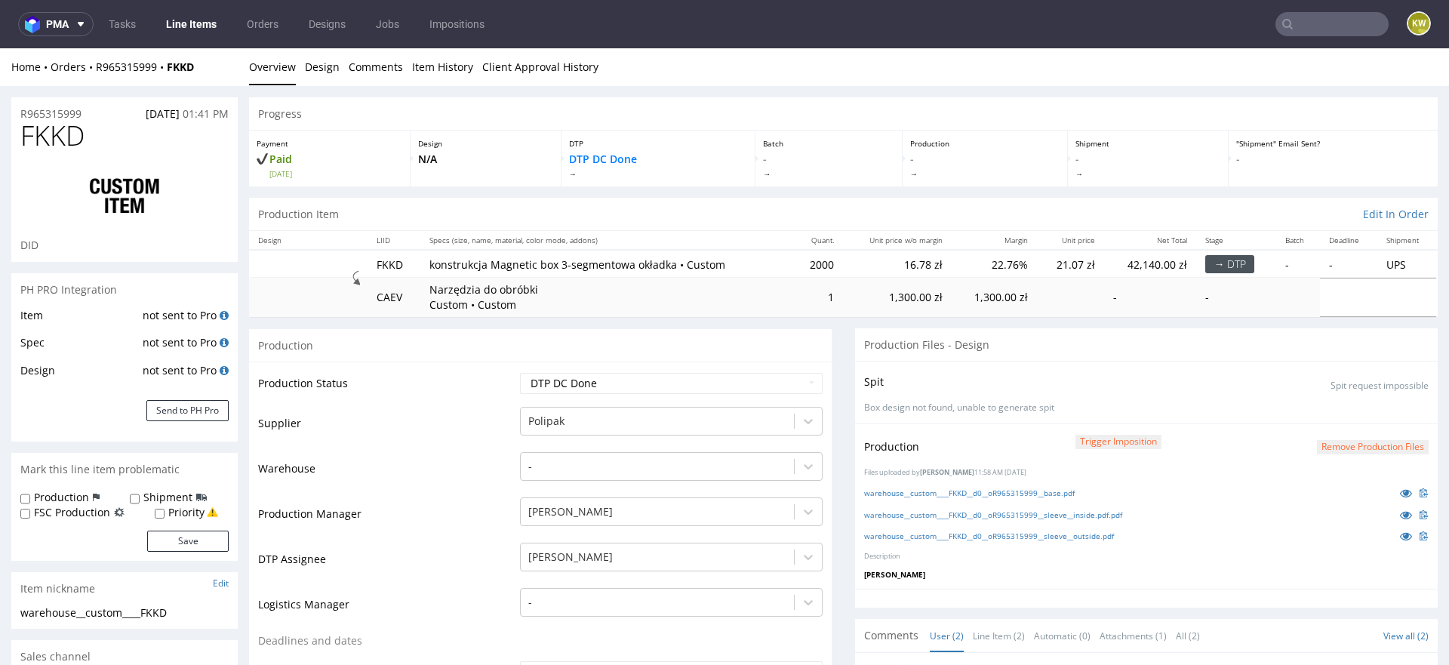
click at [192, 17] on link "Line Items" at bounding box center [191, 24] width 69 height 24
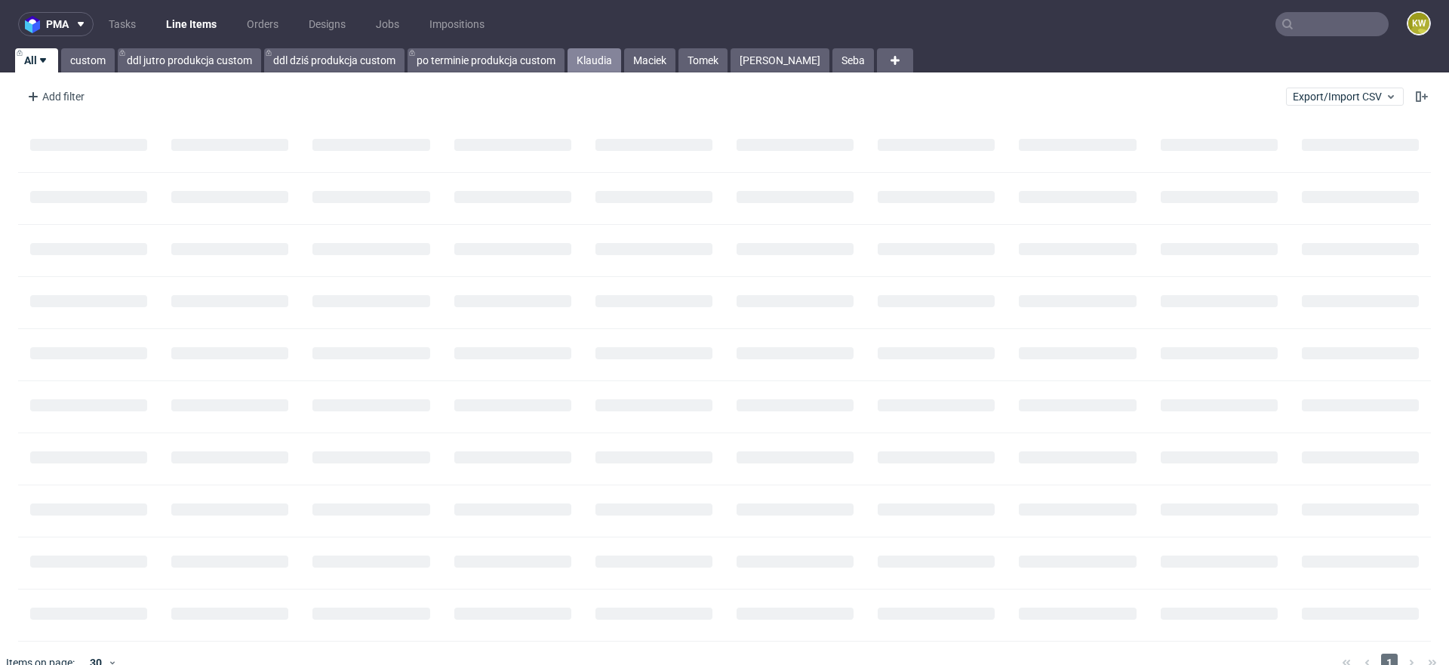
click at [596, 61] on link "Klaudia" at bounding box center [595, 60] width 54 height 24
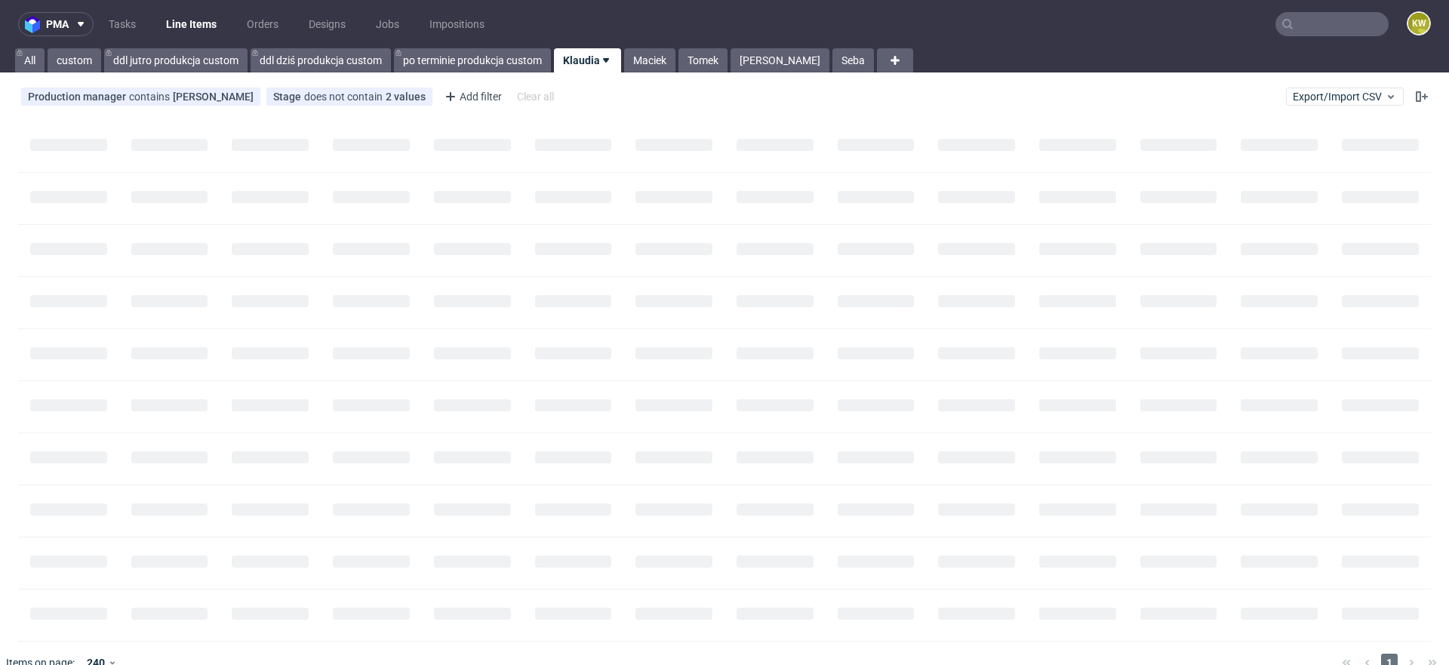
scroll to position [1, 0]
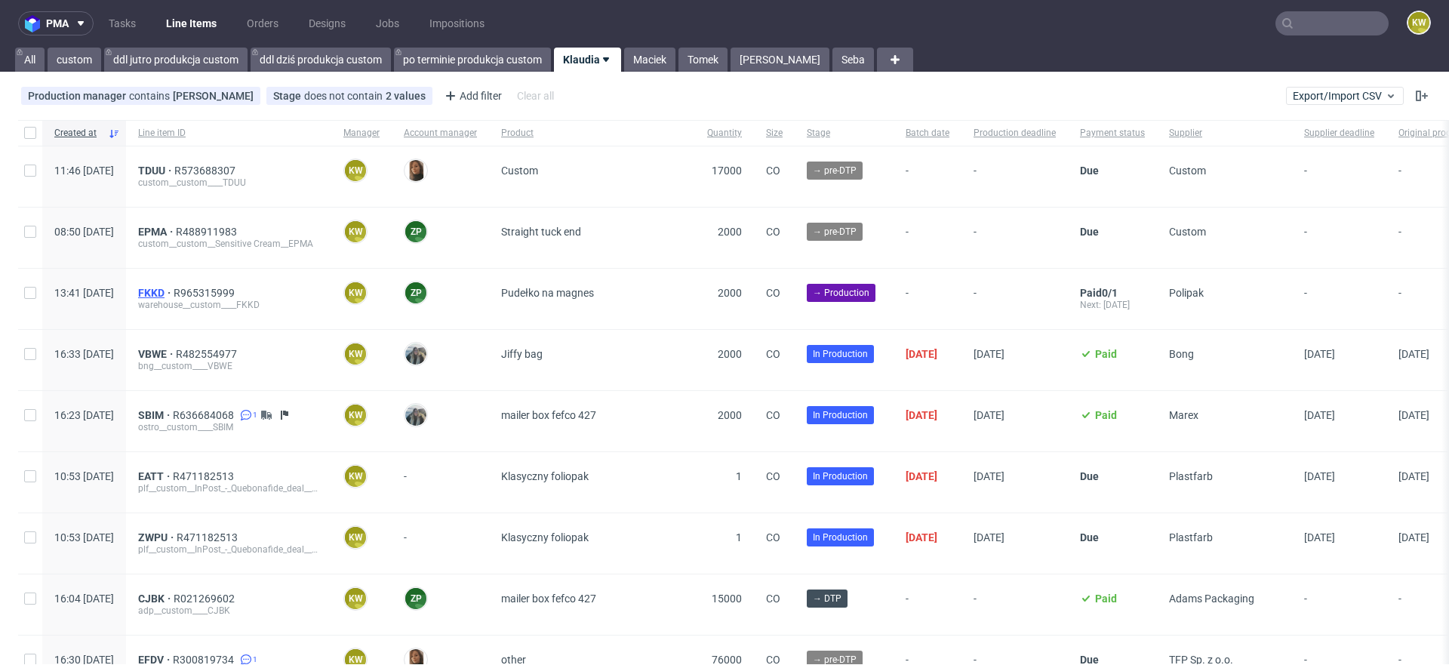
click at [174, 290] on span "FKKD" at bounding box center [155, 293] width 35 height 12
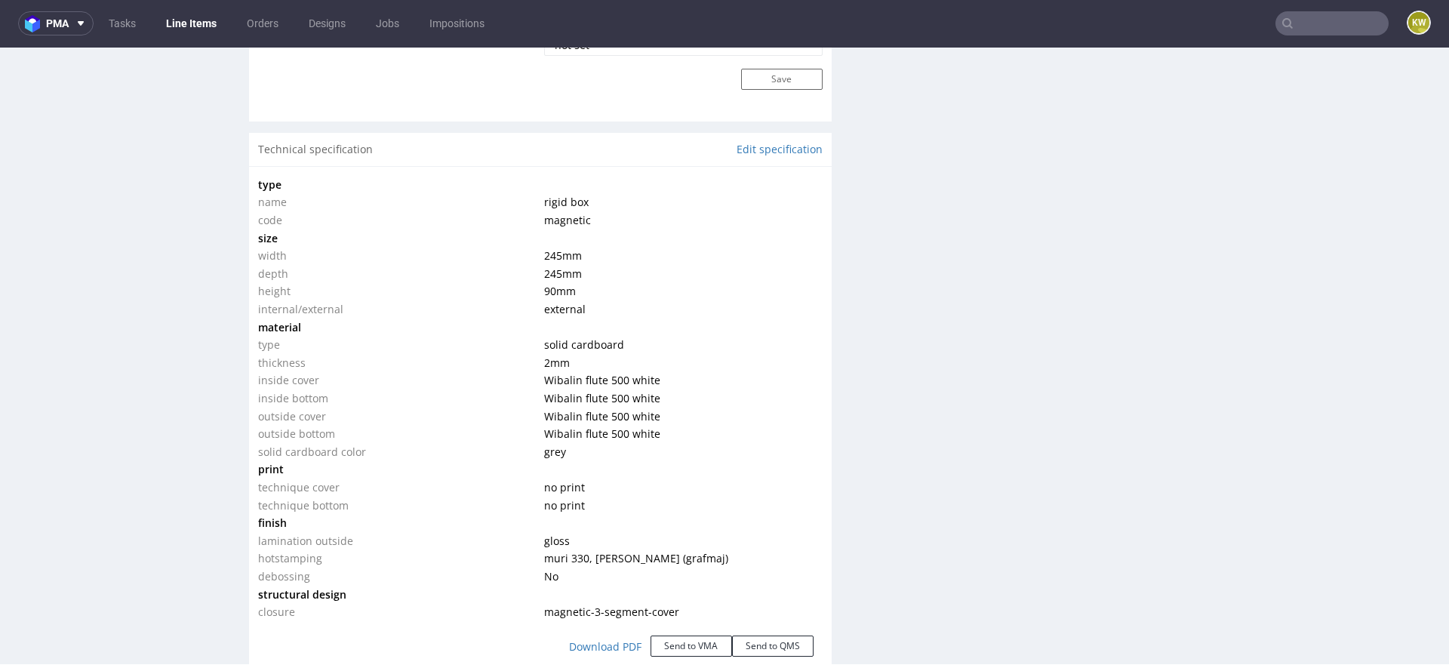
scroll to position [1324, 0]
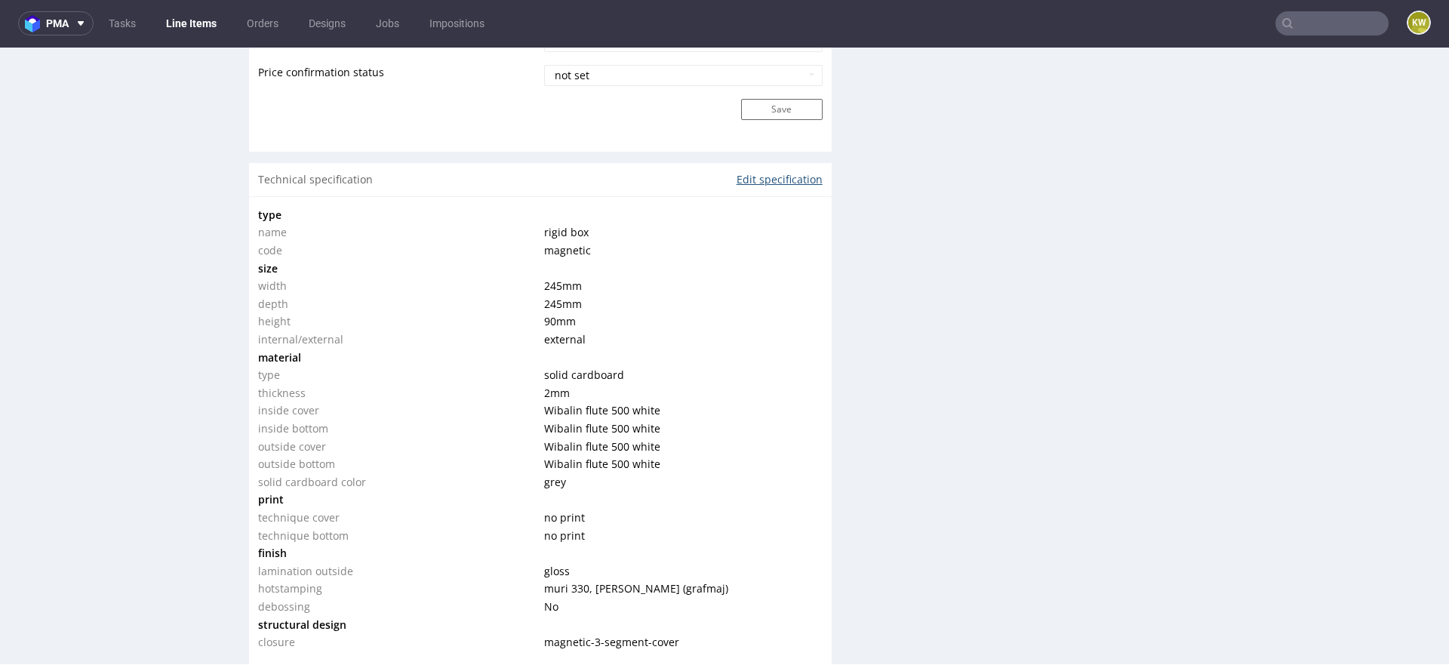
click at [774, 182] on link "Edit specification" at bounding box center [780, 179] width 86 height 15
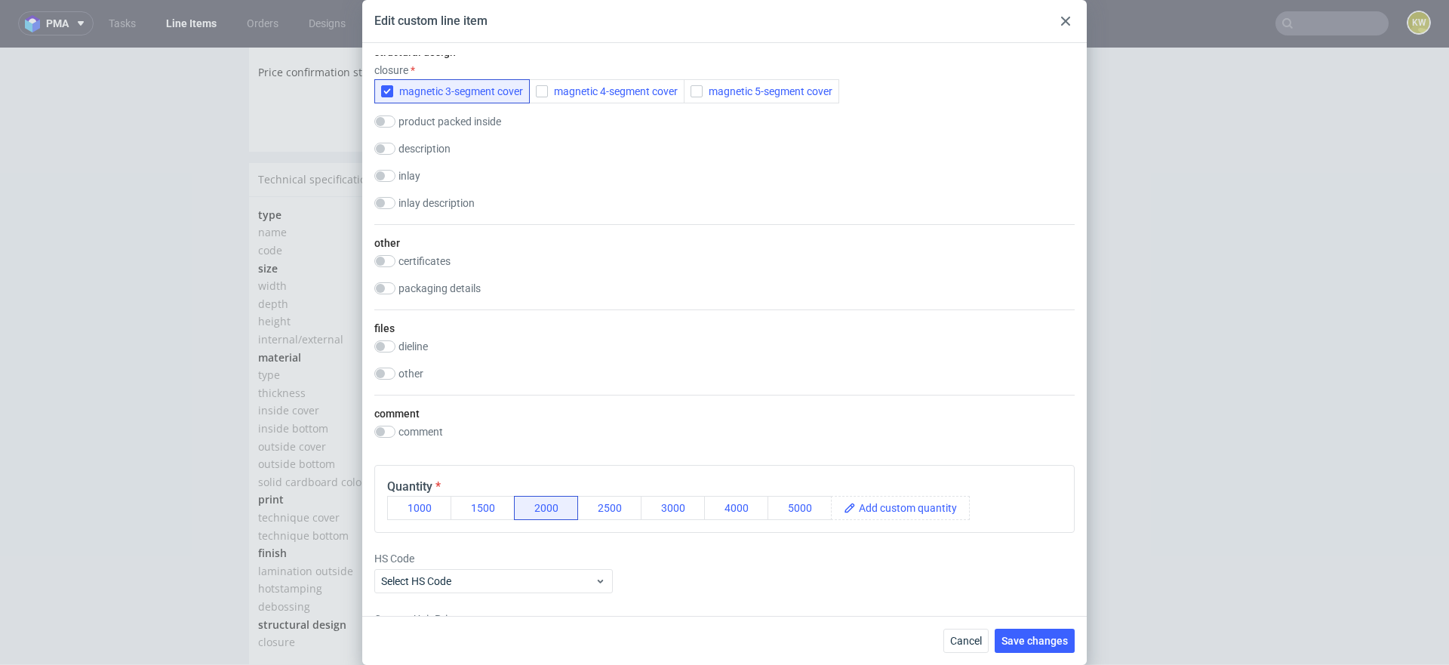
scroll to position [1817, 0]
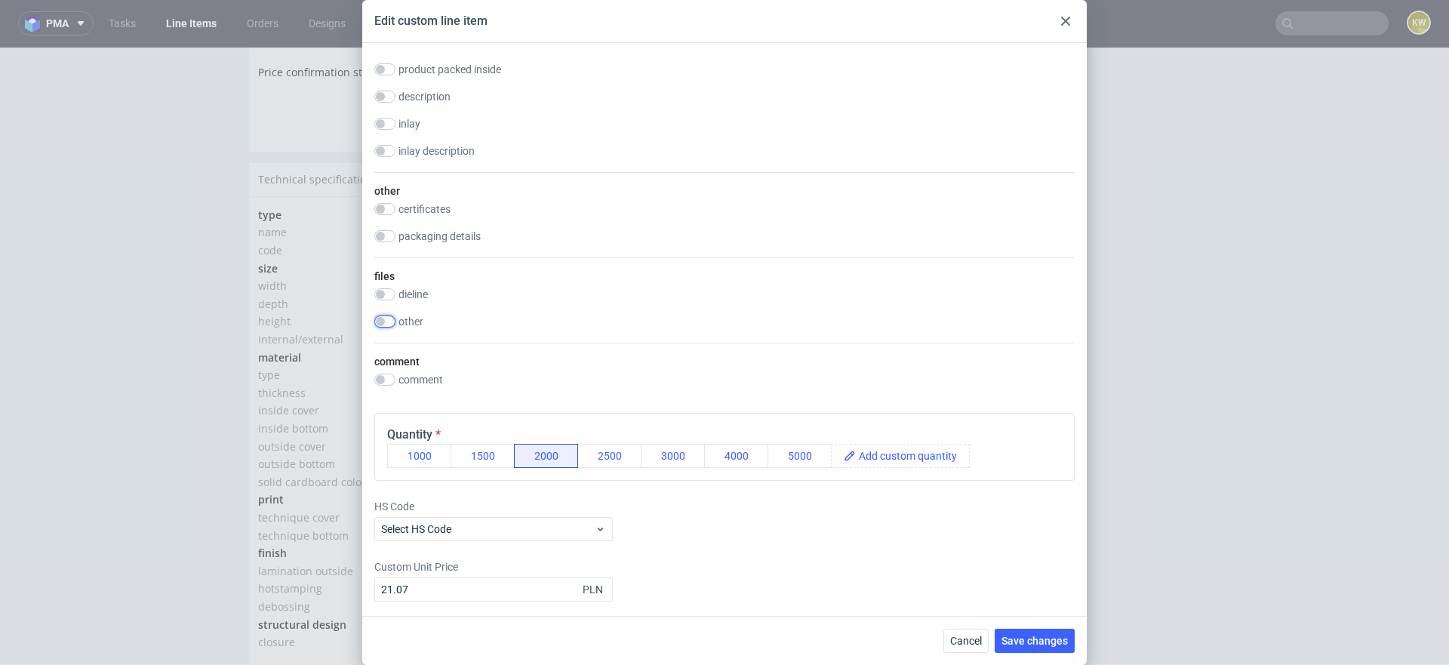
click at [386, 320] on input "checkbox" at bounding box center [384, 321] width 21 height 12
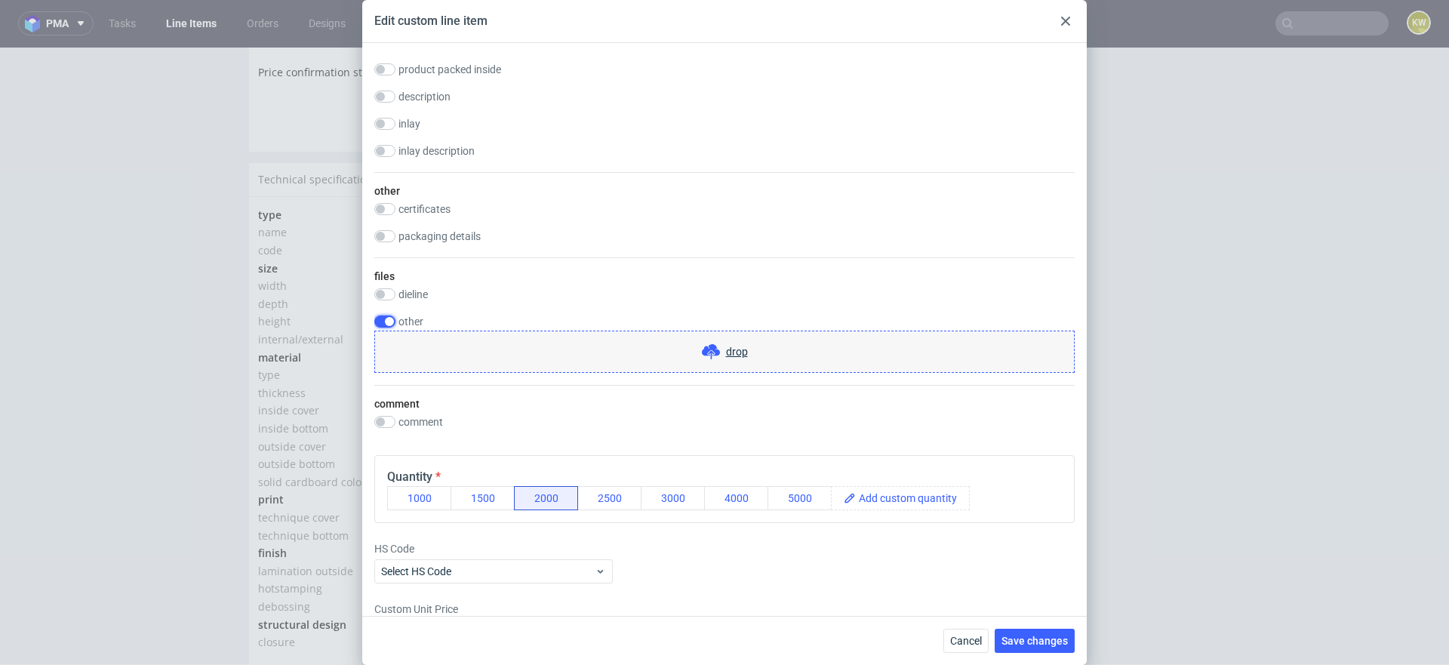
click at [386, 320] on input "checkbox" at bounding box center [384, 321] width 21 height 12
checkbox input "false"
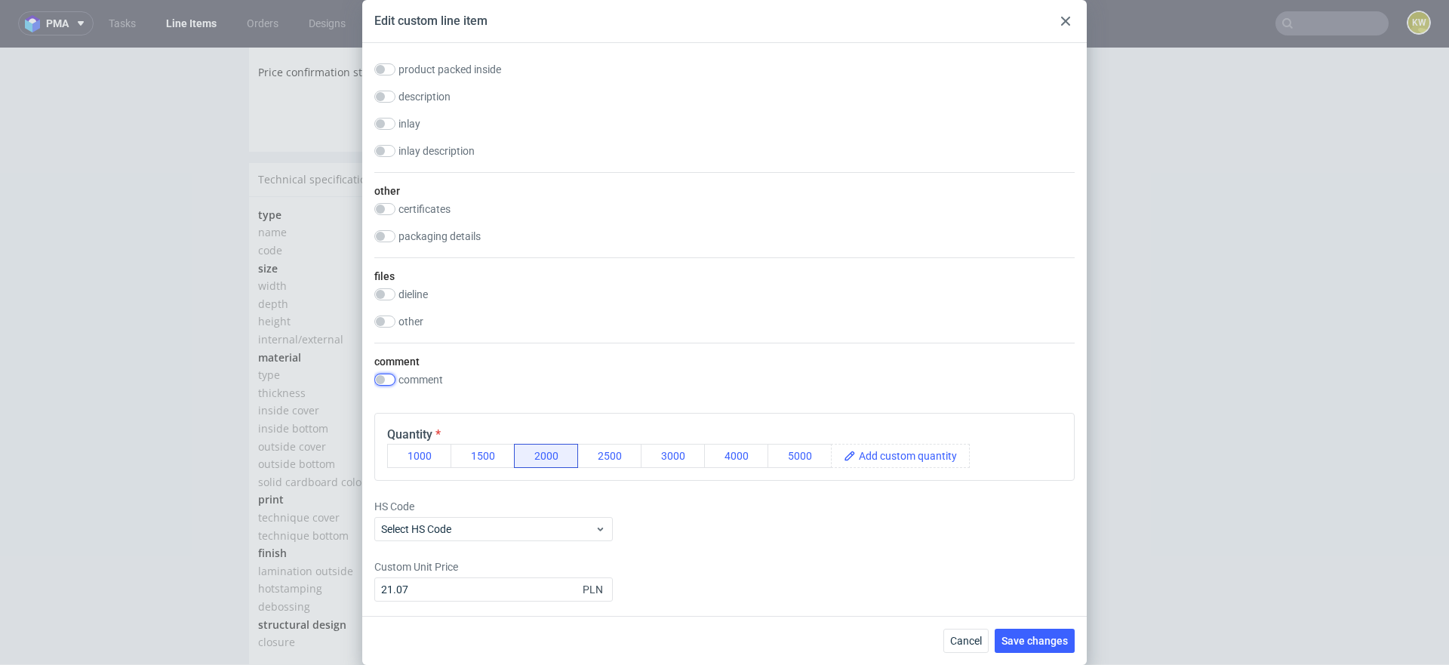
click at [385, 377] on input "checkbox" at bounding box center [384, 380] width 21 height 12
checkbox input "true"
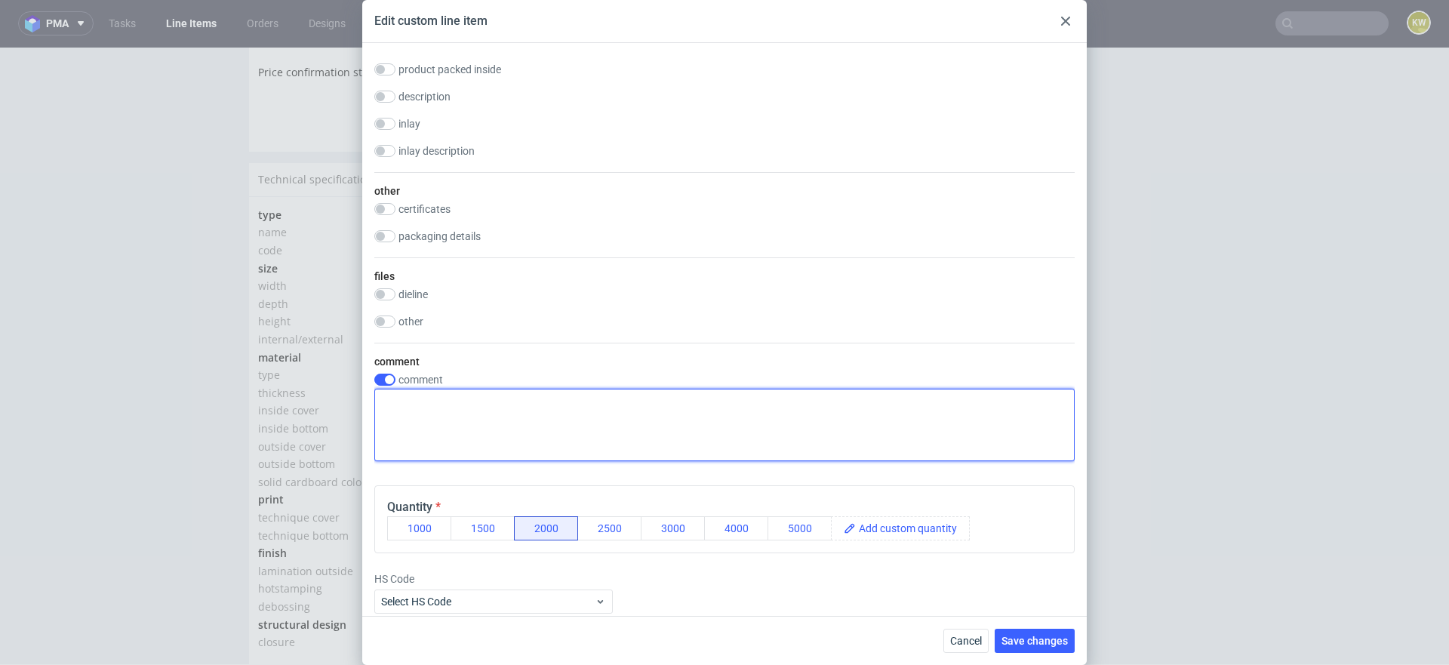
click at [435, 397] on textarea at bounding box center [724, 425] width 700 height 72
type textarea "Bez laminacji folią"
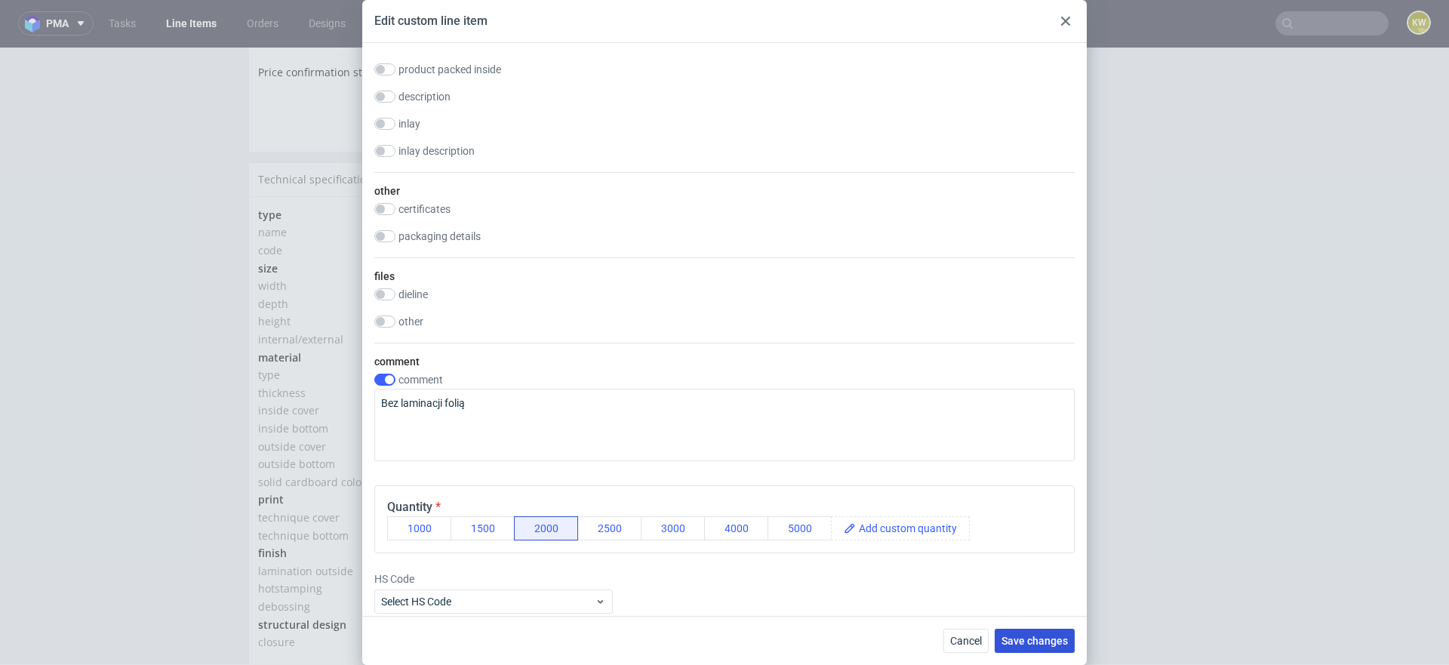
click at [1039, 636] on span "Save changes" at bounding box center [1035, 641] width 66 height 11
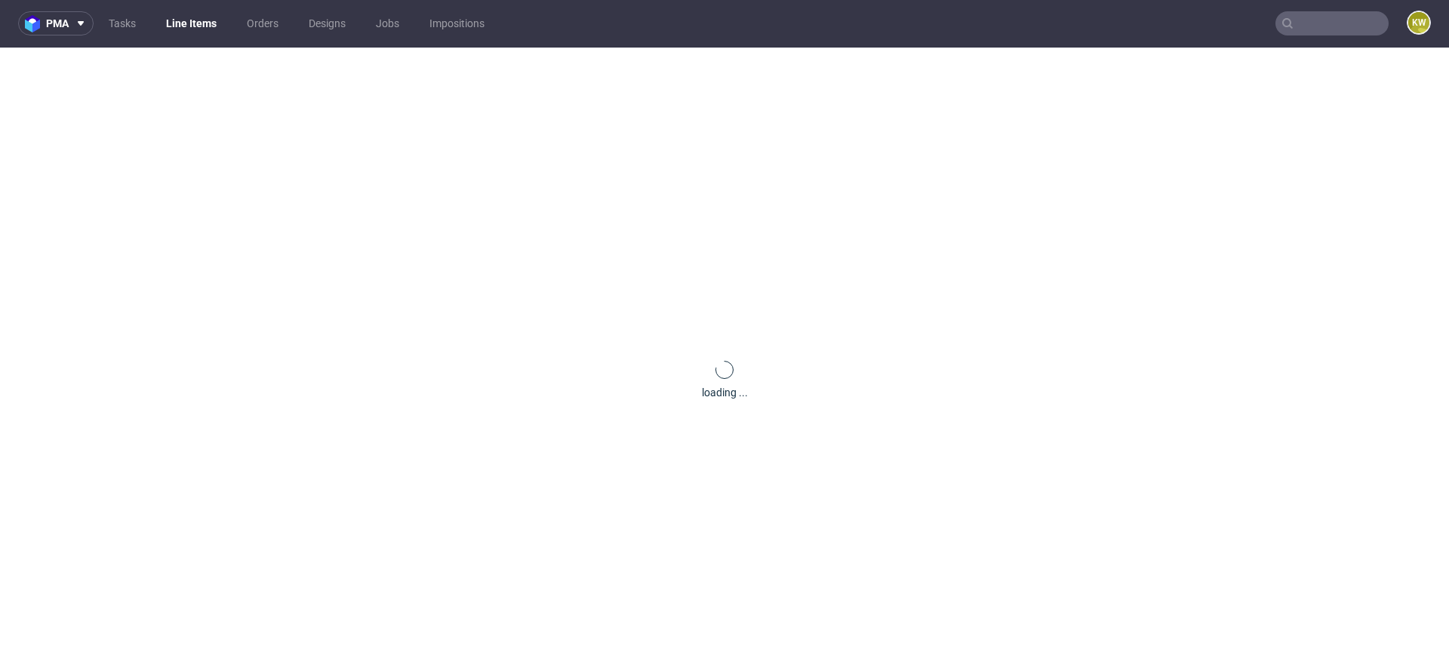
scroll to position [0, 0]
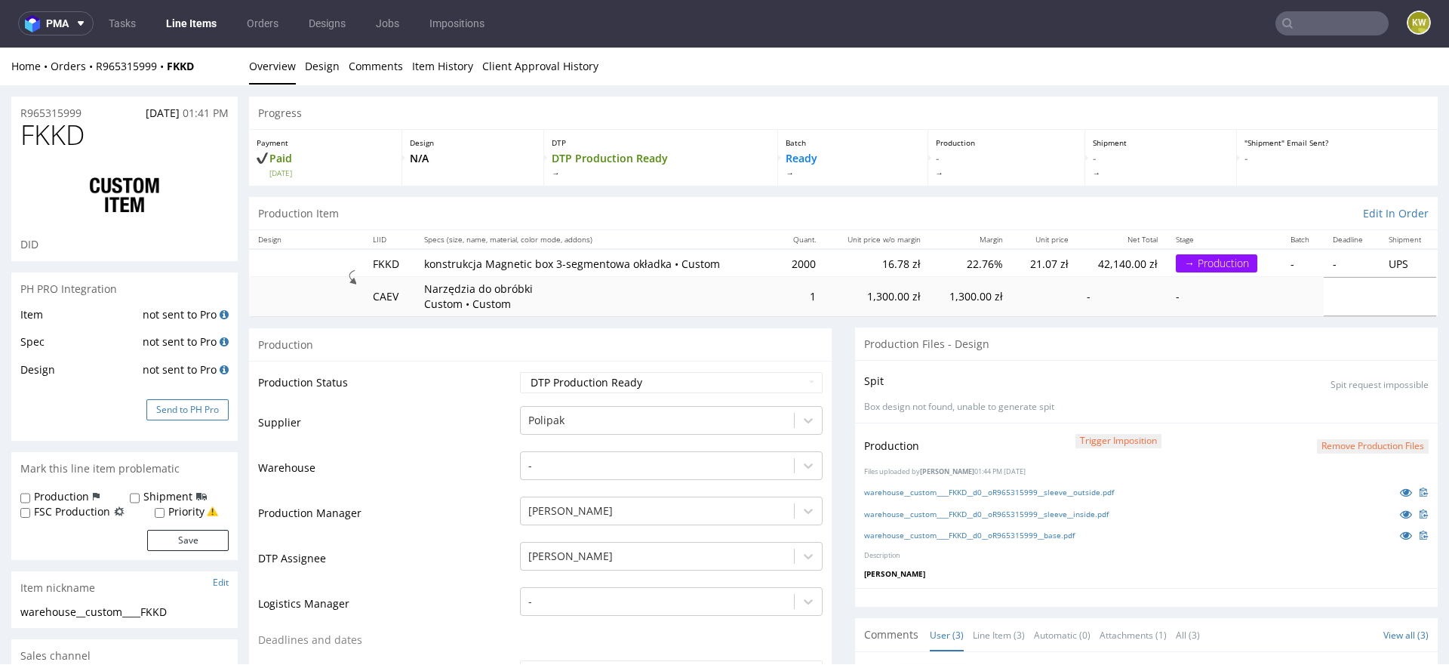
click at [203, 402] on button "Send to PH Pro" at bounding box center [187, 409] width 82 height 21
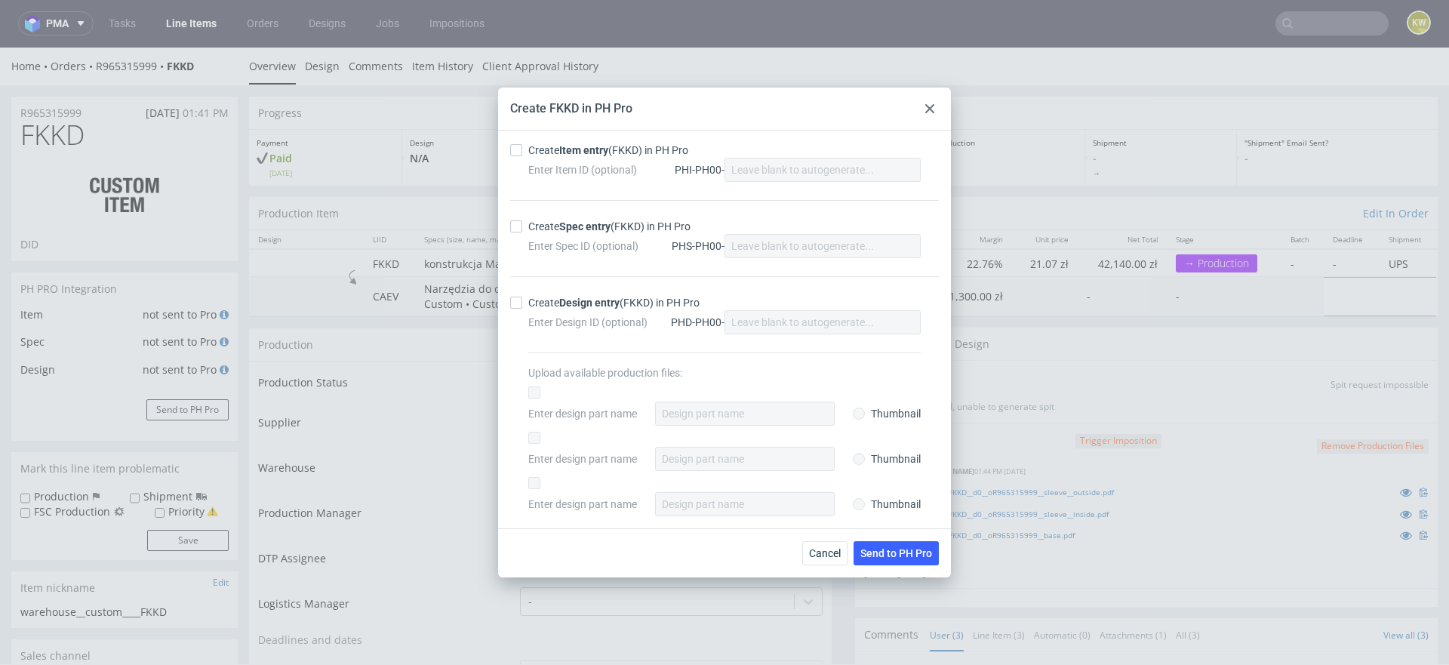
click at [522, 151] on div at bounding box center [519, 150] width 18 height 12
click at [522, 151] on input "Create Item entry (FKKD) in PH Pro" at bounding box center [516, 150] width 12 height 12
checkbox input "true"
click at [520, 228] on input "Create Spec entry (FKKD) in PH Pro" at bounding box center [516, 226] width 12 height 12
checkbox input "true"
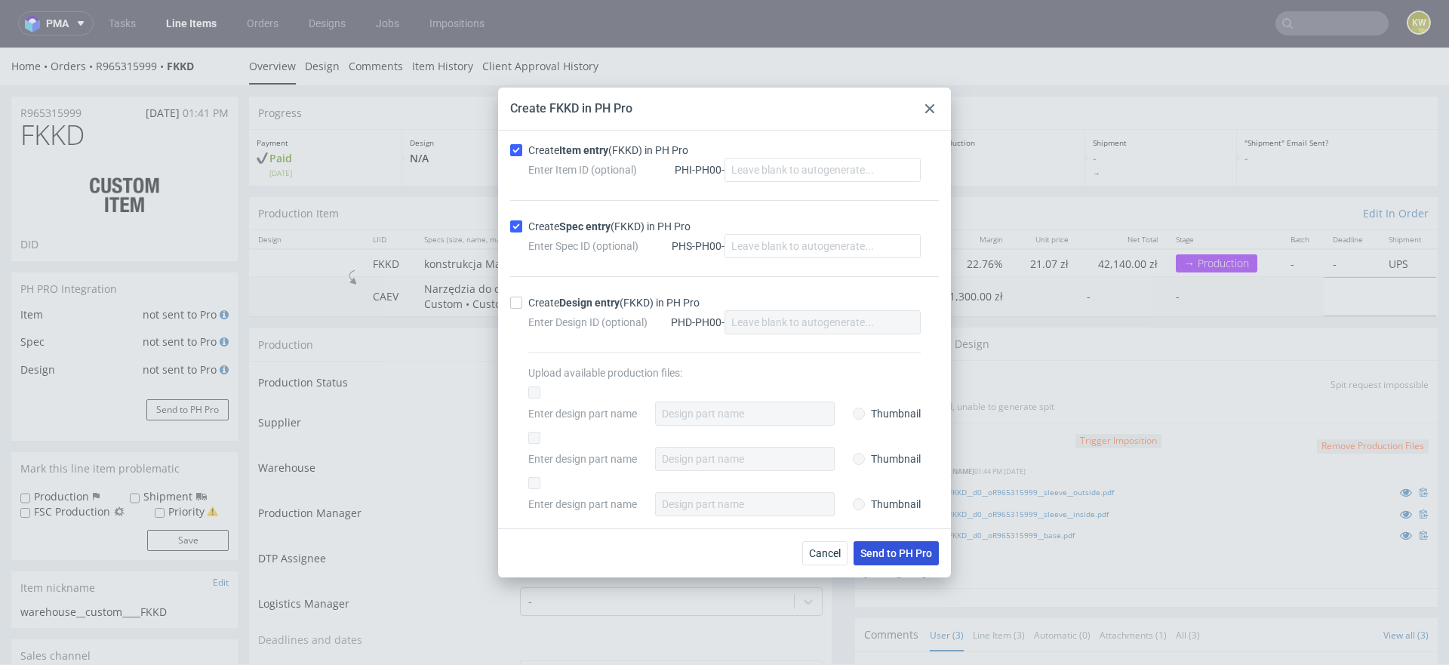
click at [873, 548] on span "Send to PH Pro" at bounding box center [896, 553] width 72 height 11
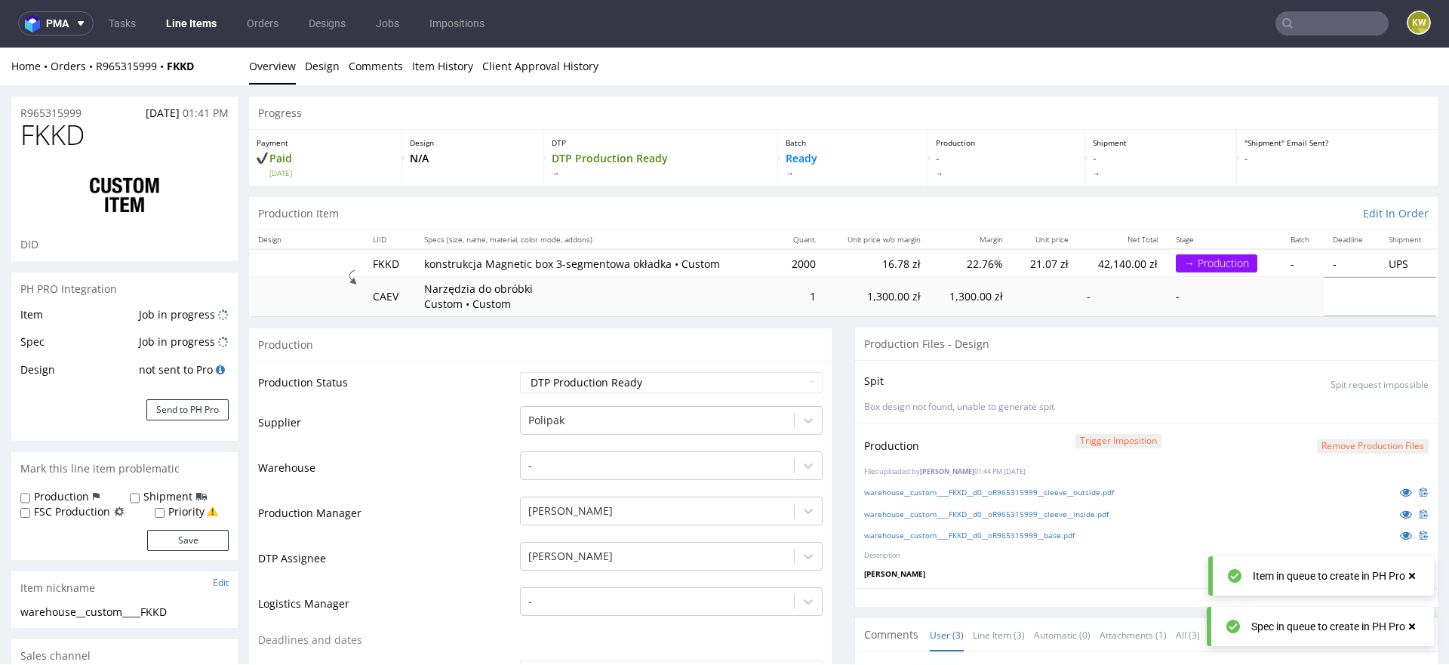
click at [1031, 497] on div "warehouse__custom____FKKD__d0__oR965315999__sleeve__outside.pdf" at bounding box center [1146, 492] width 565 height 17
click at [1048, 494] on link "warehouse__custom____FKKD__d0__oR965315999__sleeve__outside.pdf" at bounding box center [989, 492] width 250 height 11
click at [1024, 513] on link "warehouse__custom____FKKD__d0__oR965315999__sleeve__inside.pdf" at bounding box center [986, 514] width 245 height 11
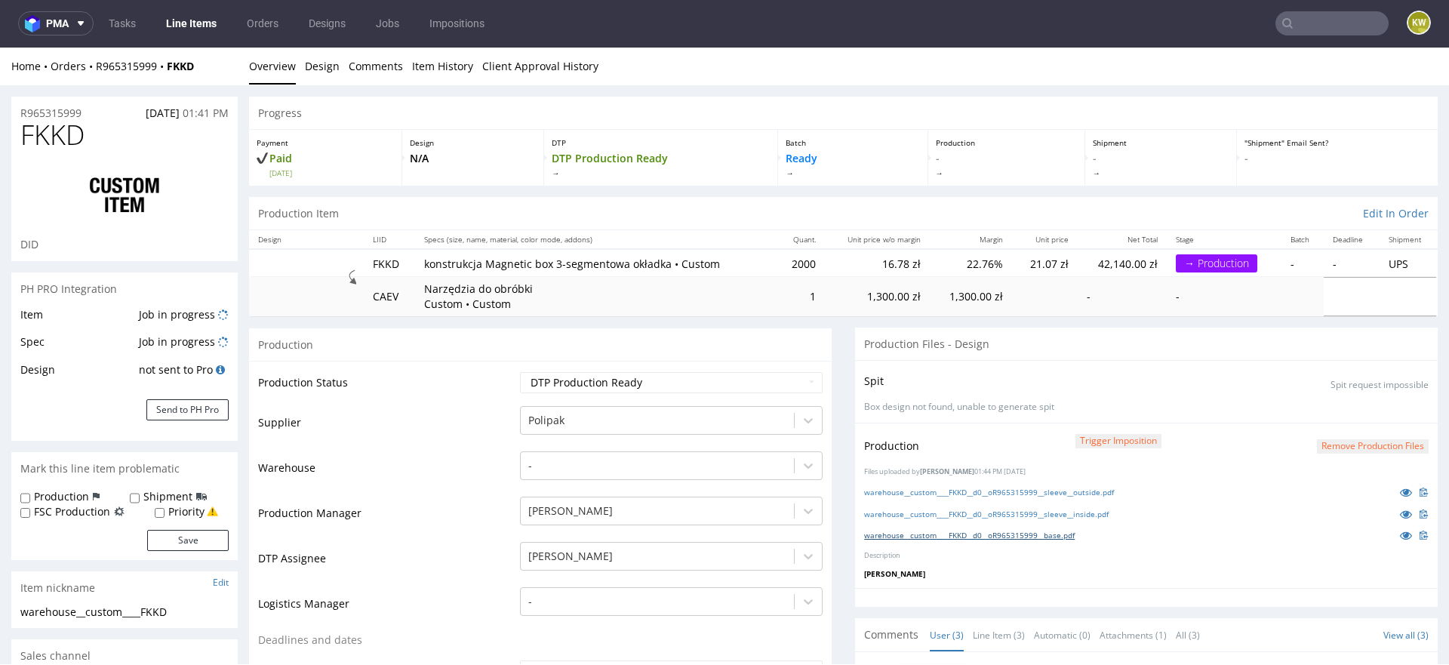
click at [998, 533] on link "warehouse__custom____FKKD__d0__oR965315999__base.pdf" at bounding box center [969, 535] width 211 height 11
click at [40, 134] on span "FKKD" at bounding box center [52, 135] width 64 height 30
click at [54, 131] on span "FKKD" at bounding box center [52, 135] width 64 height 30
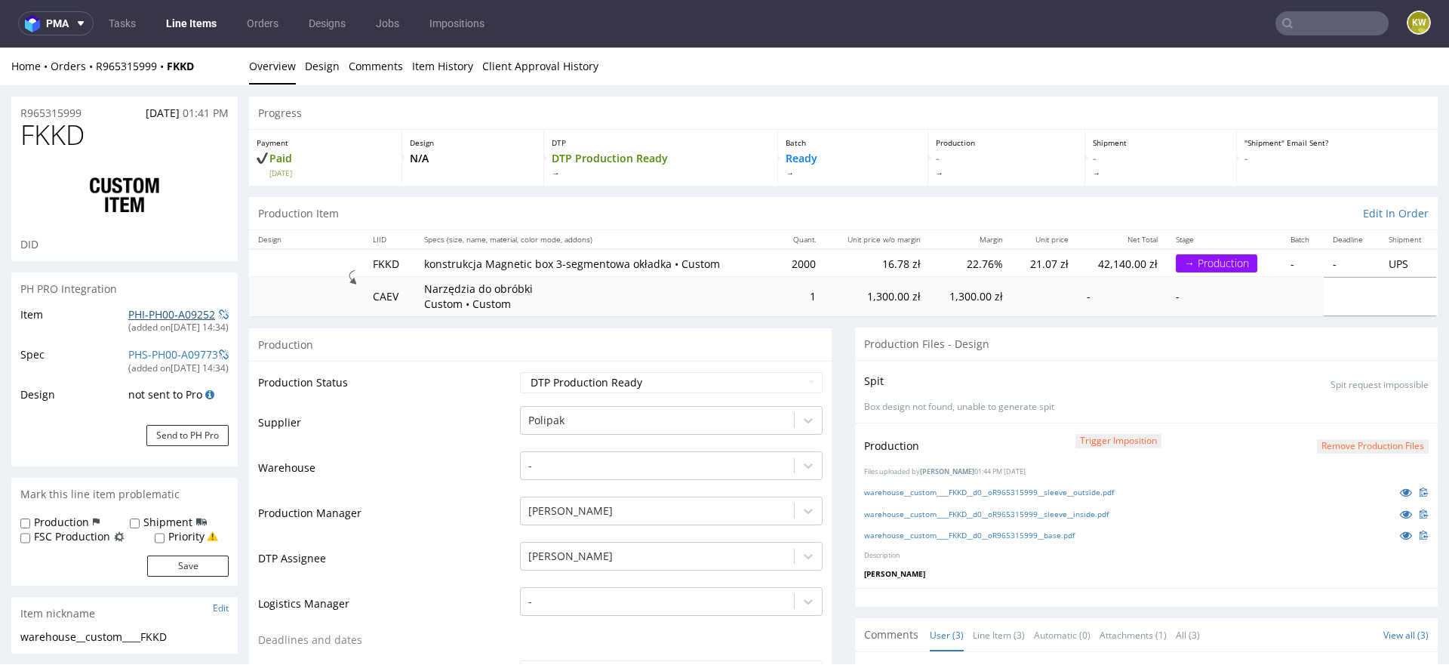
click at [177, 312] on link "PHI-PH00-A09252" at bounding box center [171, 314] width 87 height 14
click at [48, 137] on span "FKKD" at bounding box center [52, 135] width 64 height 30
copy span "FKKD"
click at [383, 470] on td "Warehouse" at bounding box center [387, 472] width 258 height 45
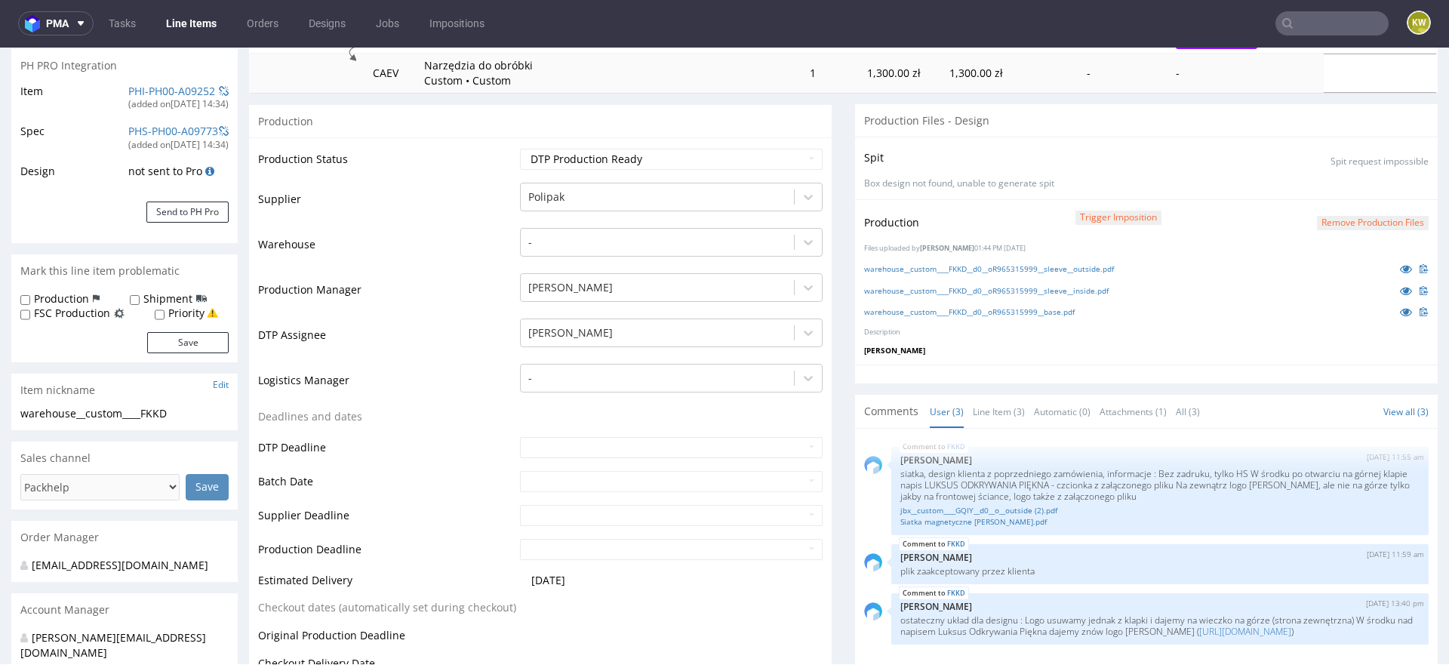
scroll to position [255, 0]
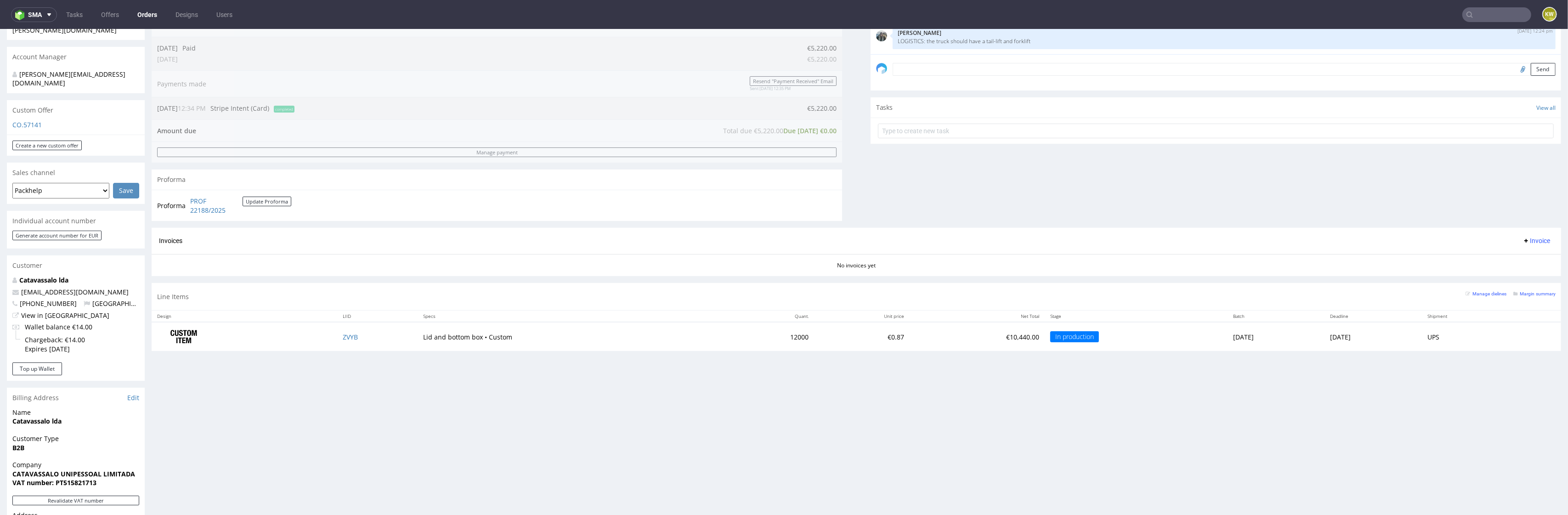
scroll to position [370, 0]
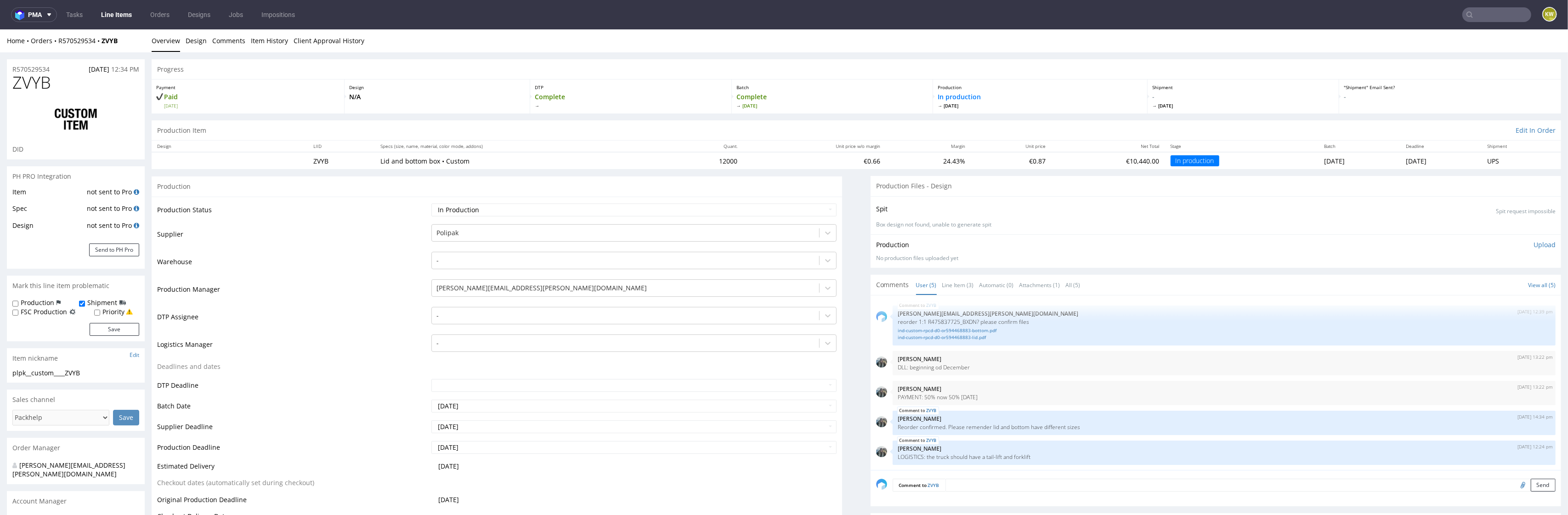
click at [32, 85] on span "ZVYB" at bounding box center [31, 83] width 38 height 18
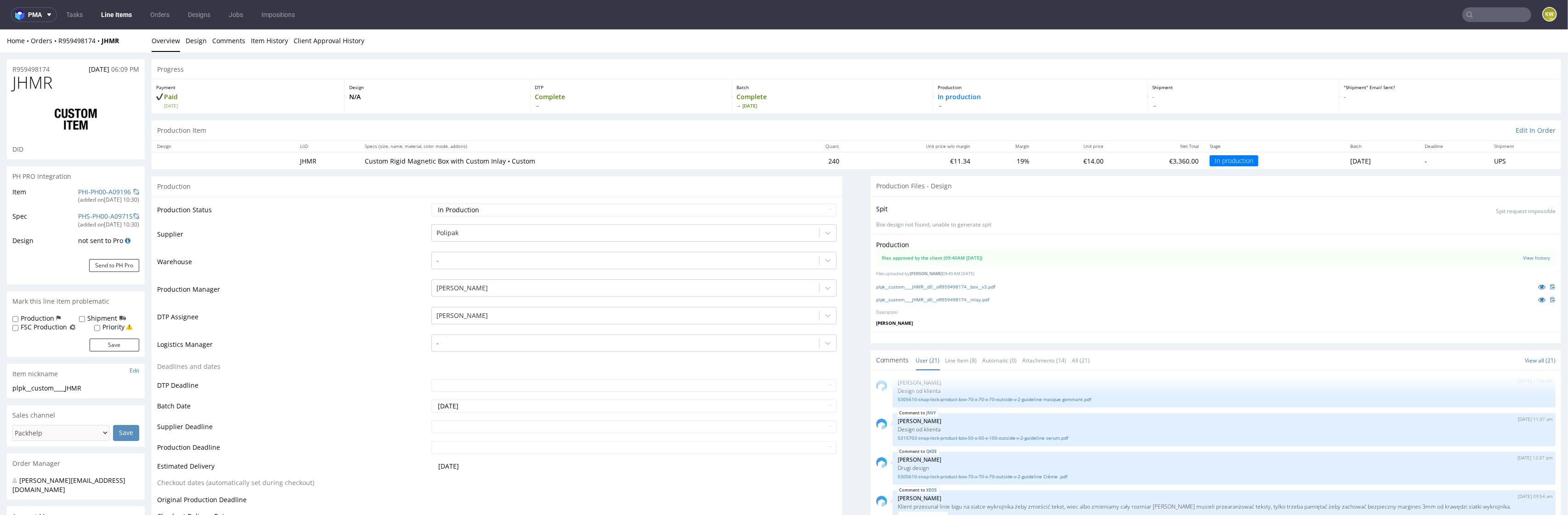
scroll to position [660, 0]
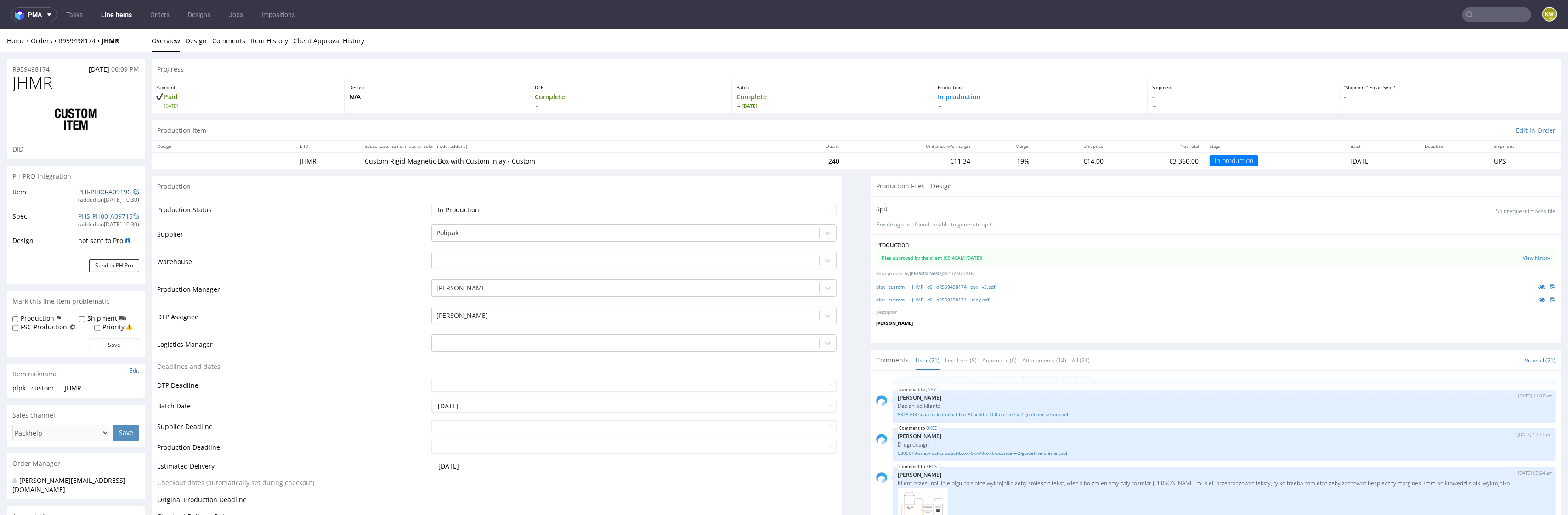
click at [102, 191] on link "PHI-PH00-A09196" at bounding box center [104, 192] width 53 height 9
click at [31, 84] on span "JHMR" at bounding box center [32, 83] width 40 height 18
copy span "JHMR"
click at [345, 261] on td "Warehouse" at bounding box center [293, 264] width 272 height 27
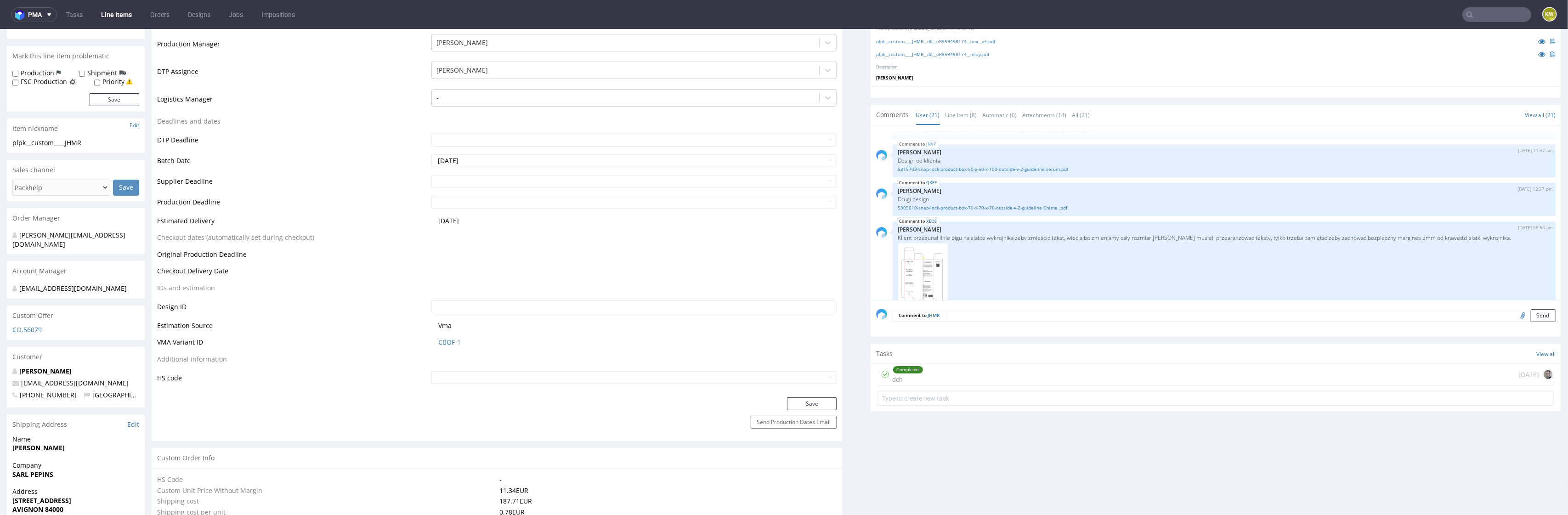
scroll to position [248, 0]
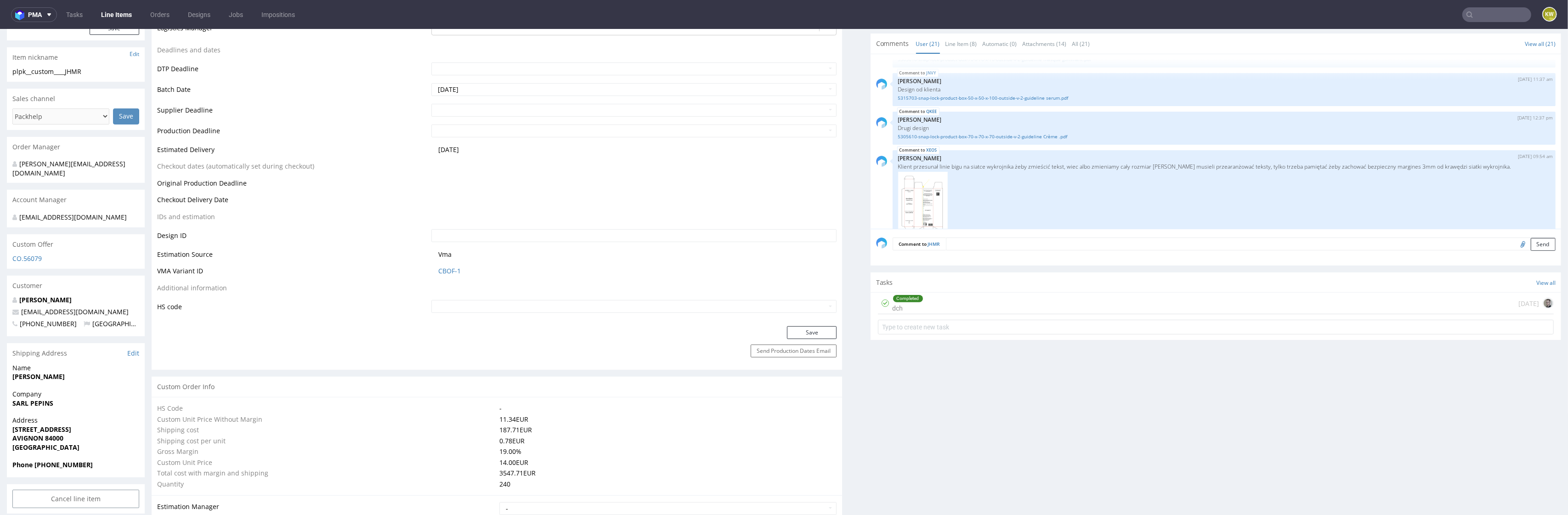
click at [284, 351] on div "Send Production Dates Email" at bounding box center [497, 357] width 690 height 26
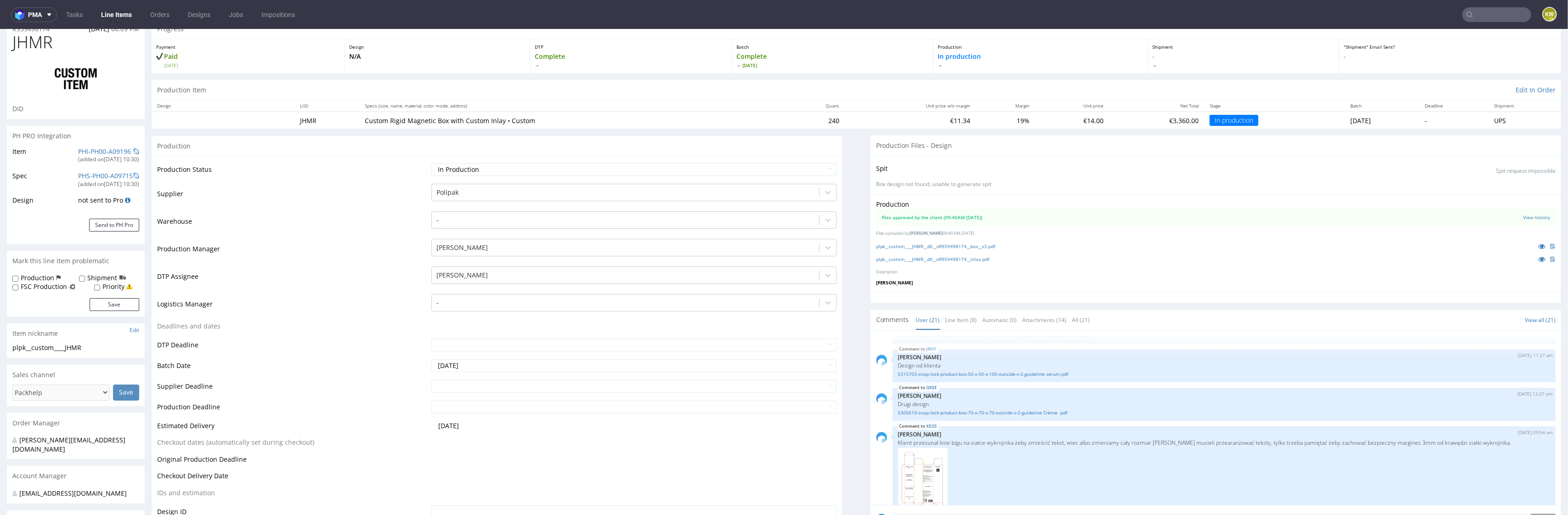
scroll to position [0, 0]
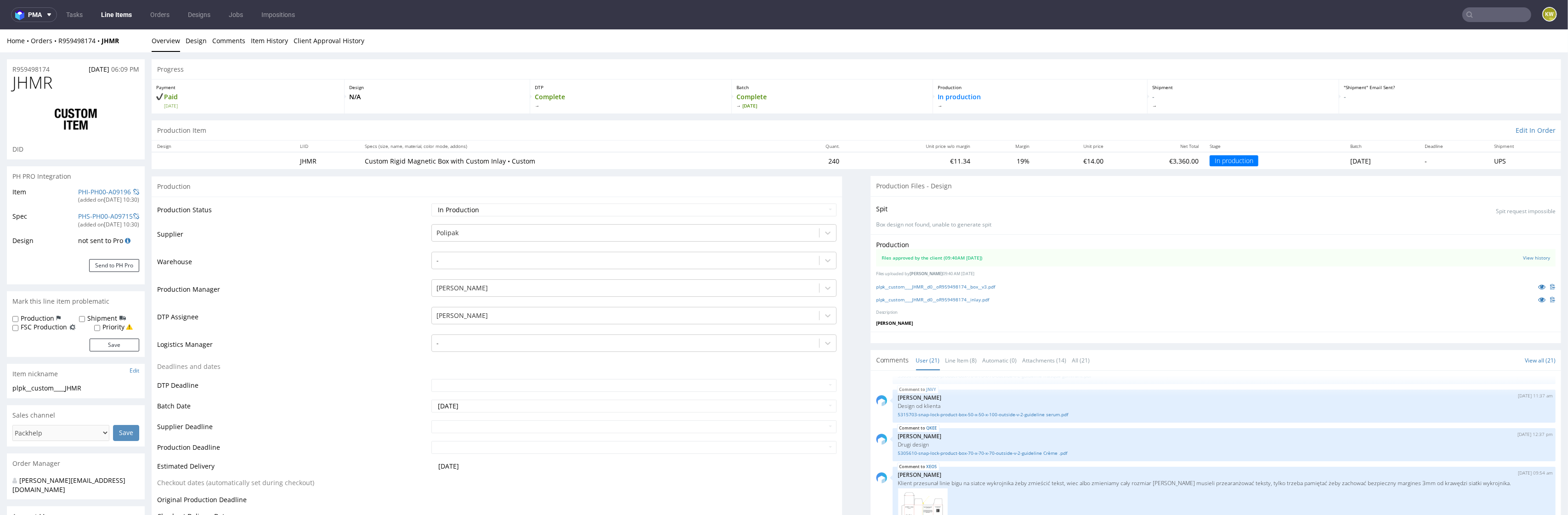
click at [1485, 18] on input "text" at bounding box center [1496, 15] width 69 height 15
type input "labomba"
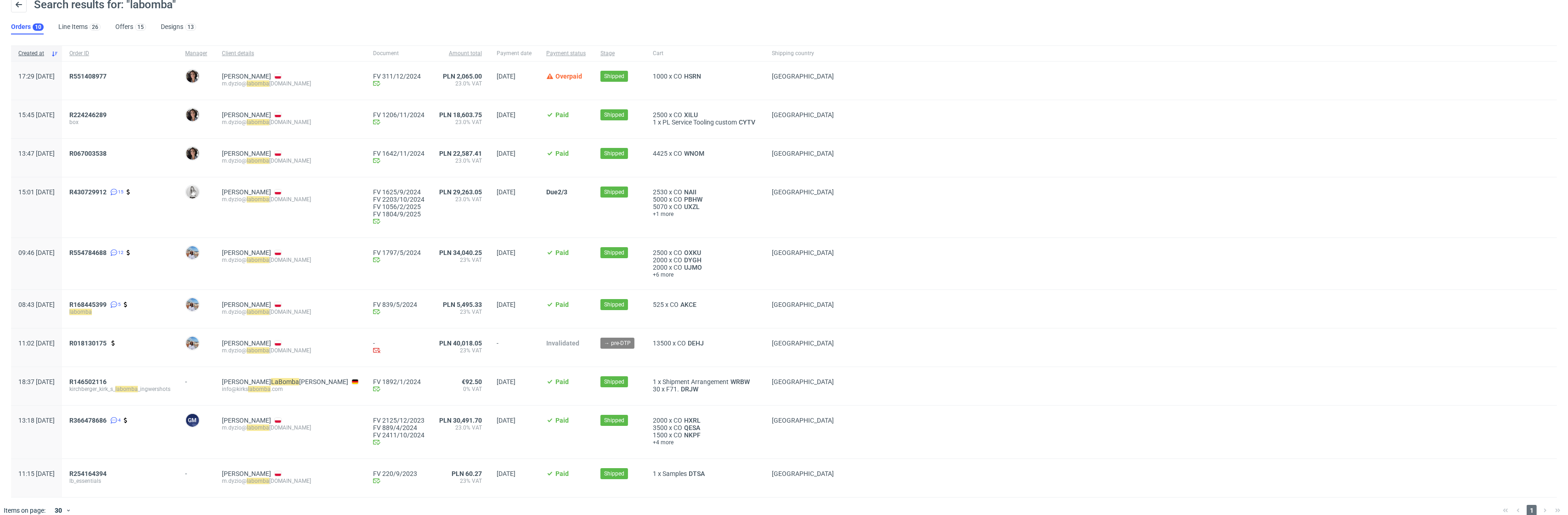
scroll to position [38, 0]
click at [898, 247] on div at bounding box center [1199, 265] width 716 height 52
click at [869, 208] on div at bounding box center [1199, 209] width 716 height 60
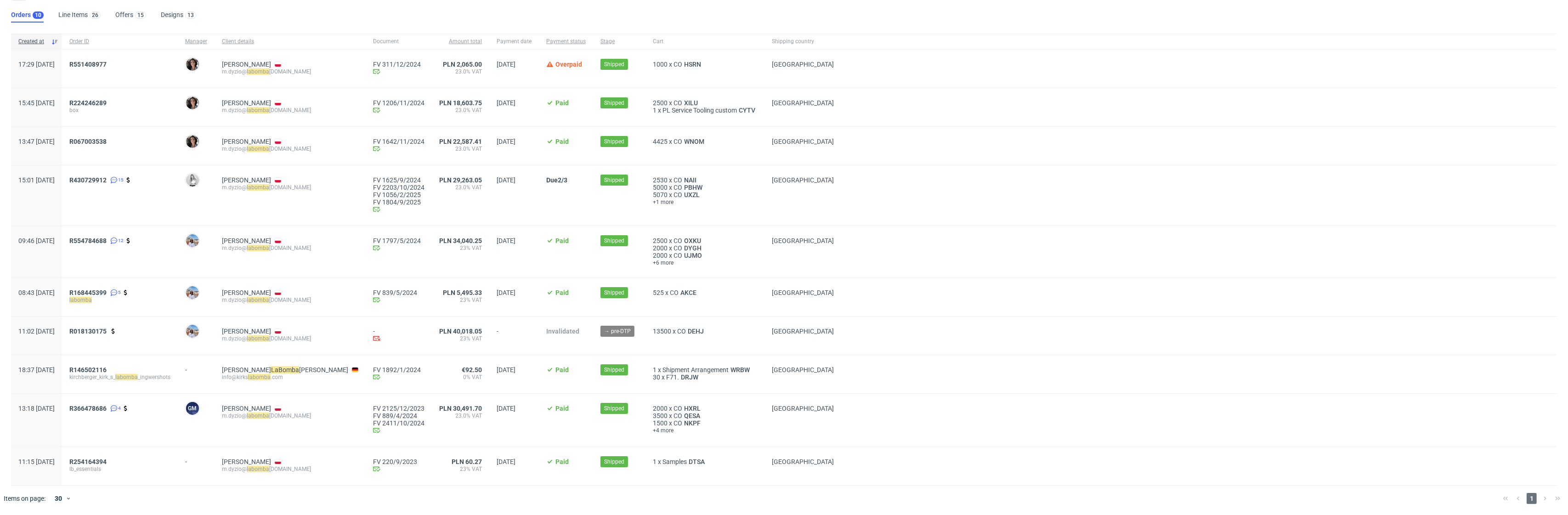
scroll to position [0, 0]
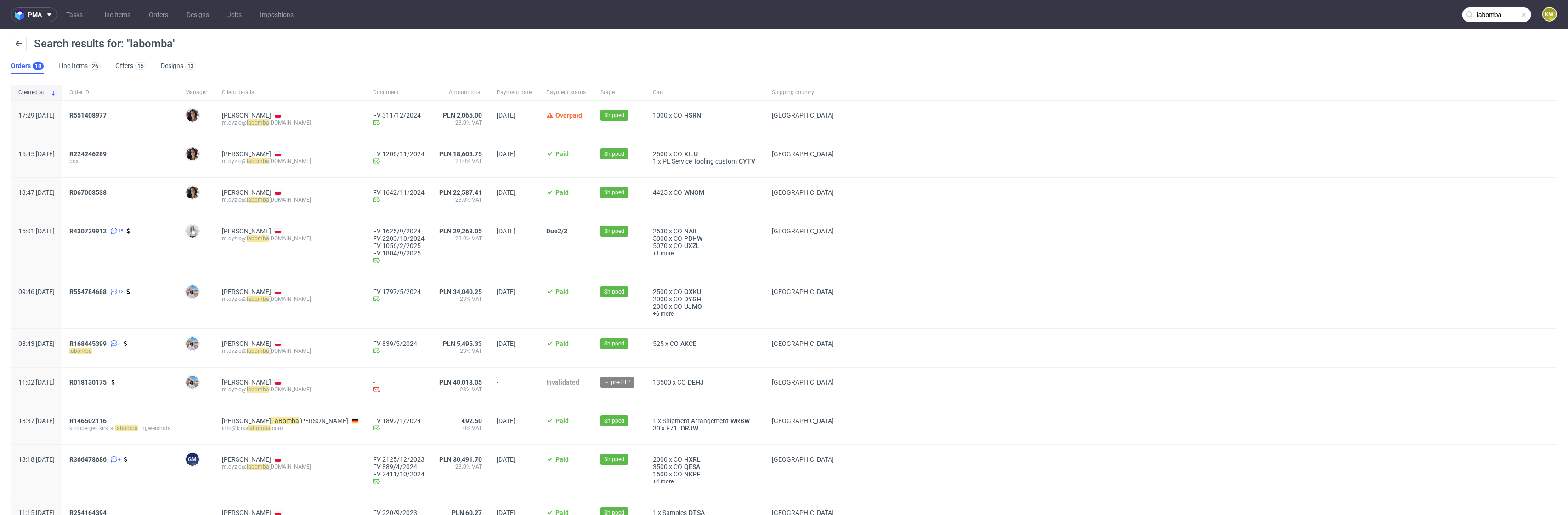
click at [331, 72] on div "Search results for: "labomba" Orders 10 Line Items 26 Offers 15 Designs 13" at bounding box center [784, 55] width 1568 height 52
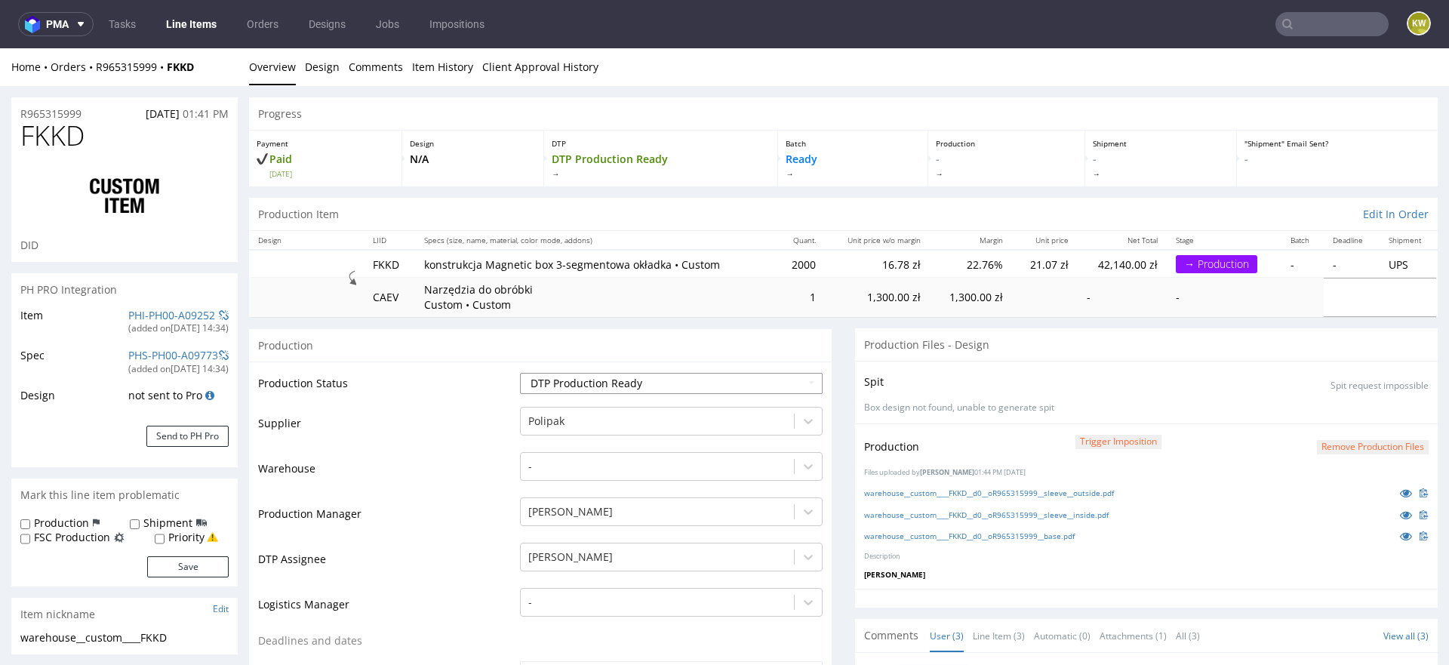
click at [554, 383] on select "Waiting for Artwork Waiting for Diecut Waiting for Mockup Waiting for DTP Waiti…" at bounding box center [671, 383] width 303 height 21
select select "production_in_process"
click at [520, 373] on select "Waiting for Artwork Waiting for Diecut Waiting for Mockup Waiting for DTP Waiti…" at bounding box center [671, 383] width 303 height 21
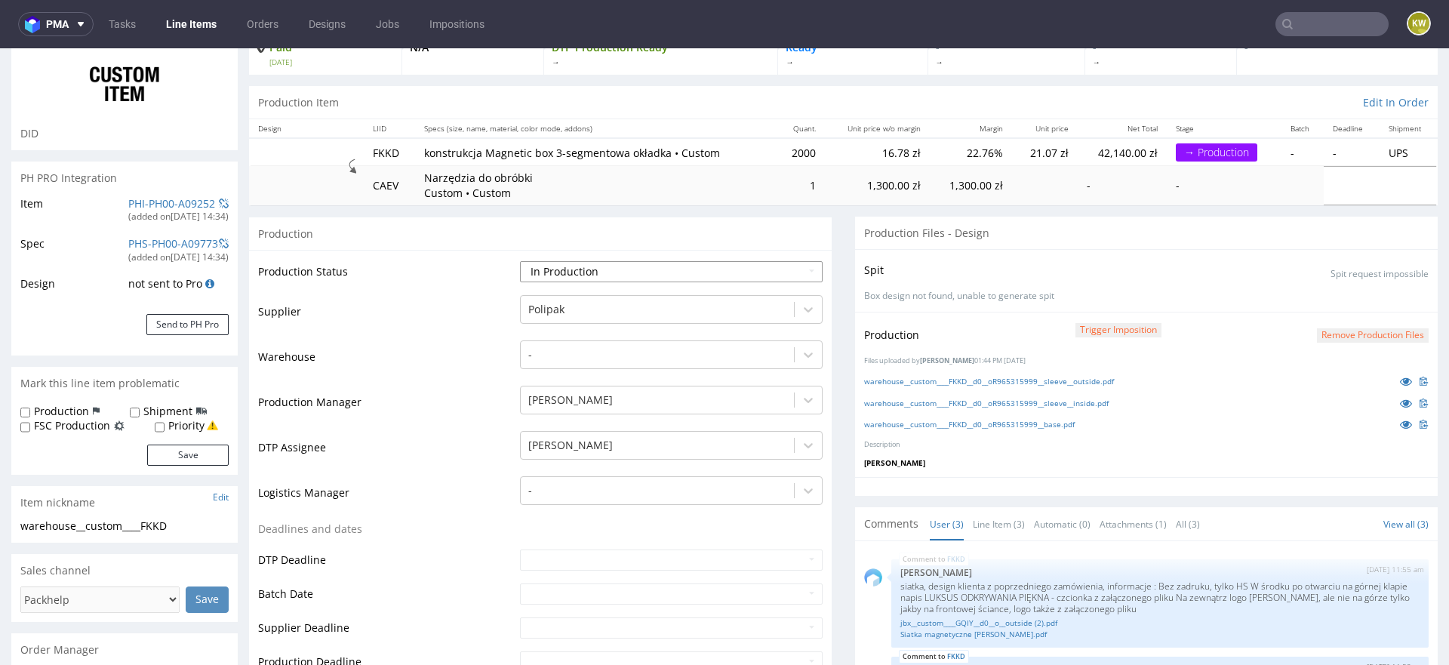
scroll to position [112, 0]
click at [525, 589] on input "text" at bounding box center [671, 593] width 303 height 21
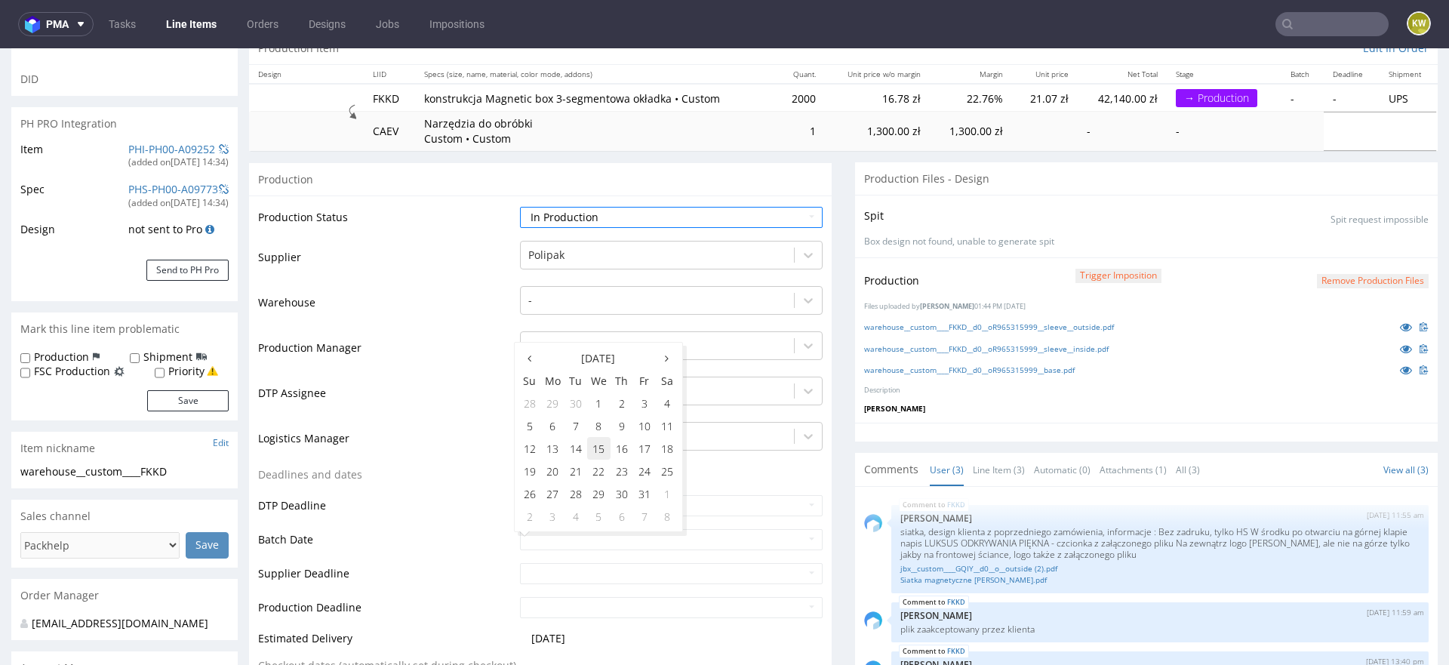
click at [601, 452] on td "15" at bounding box center [598, 448] width 23 height 23
type input "[DATE]"
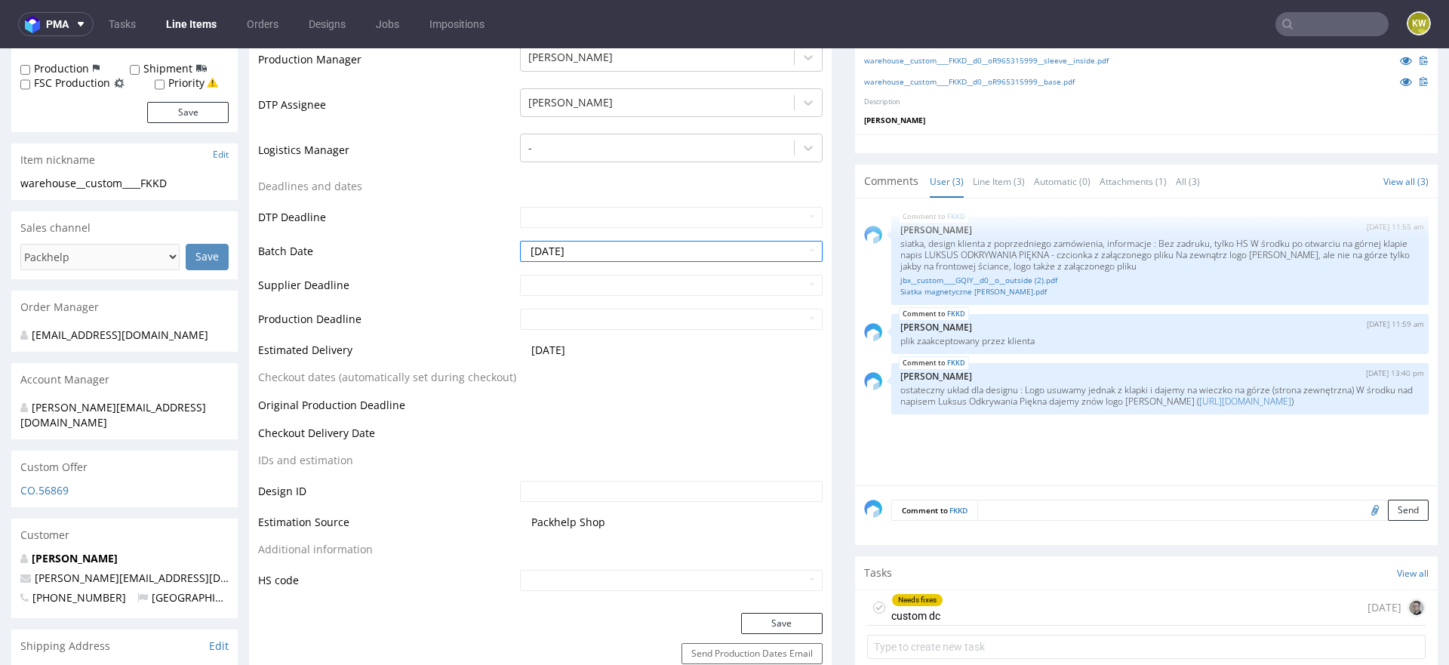
scroll to position [511, 0]
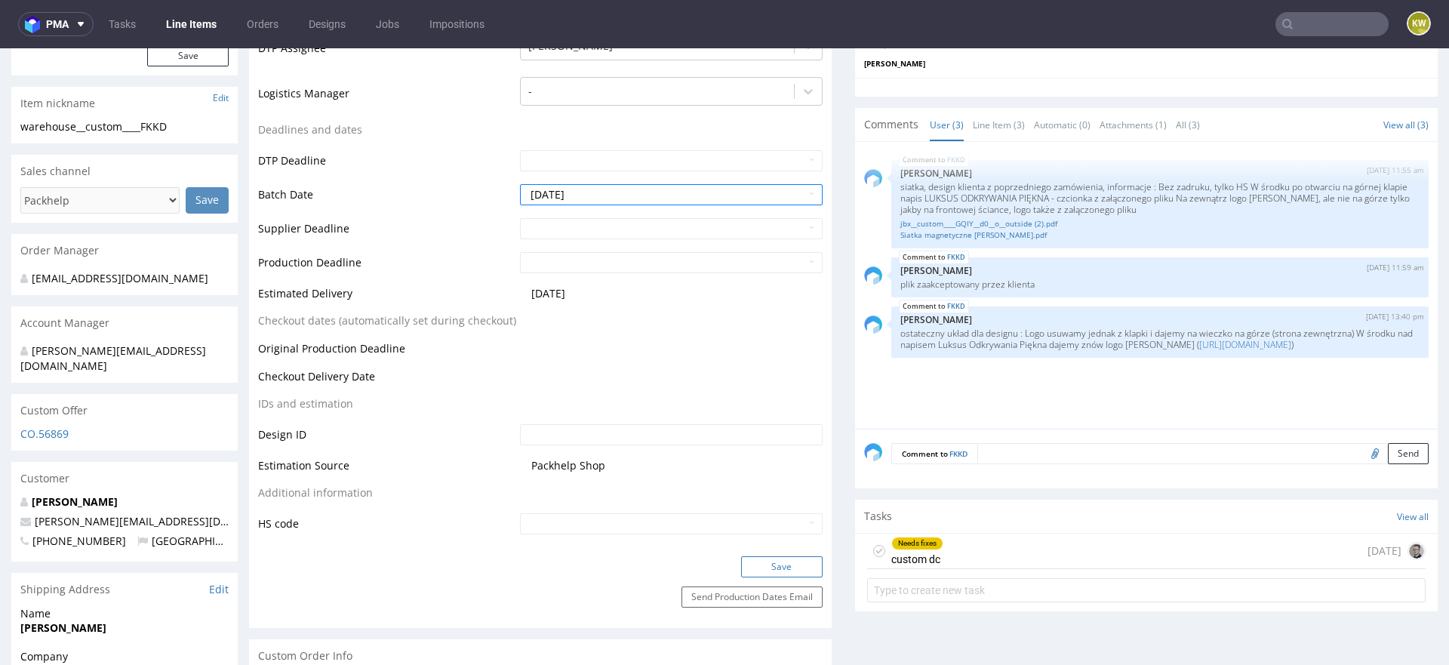
click at [756, 559] on button "Save" at bounding box center [782, 566] width 82 height 21
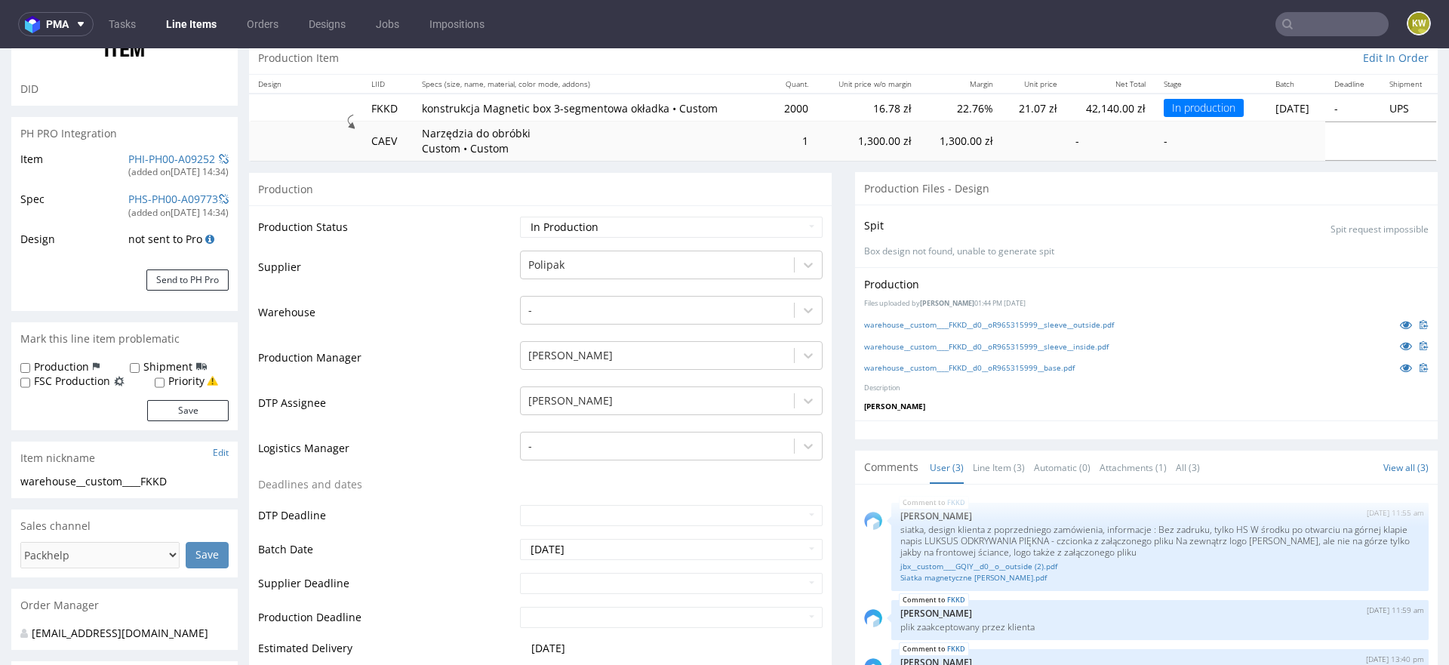
scroll to position [0, 0]
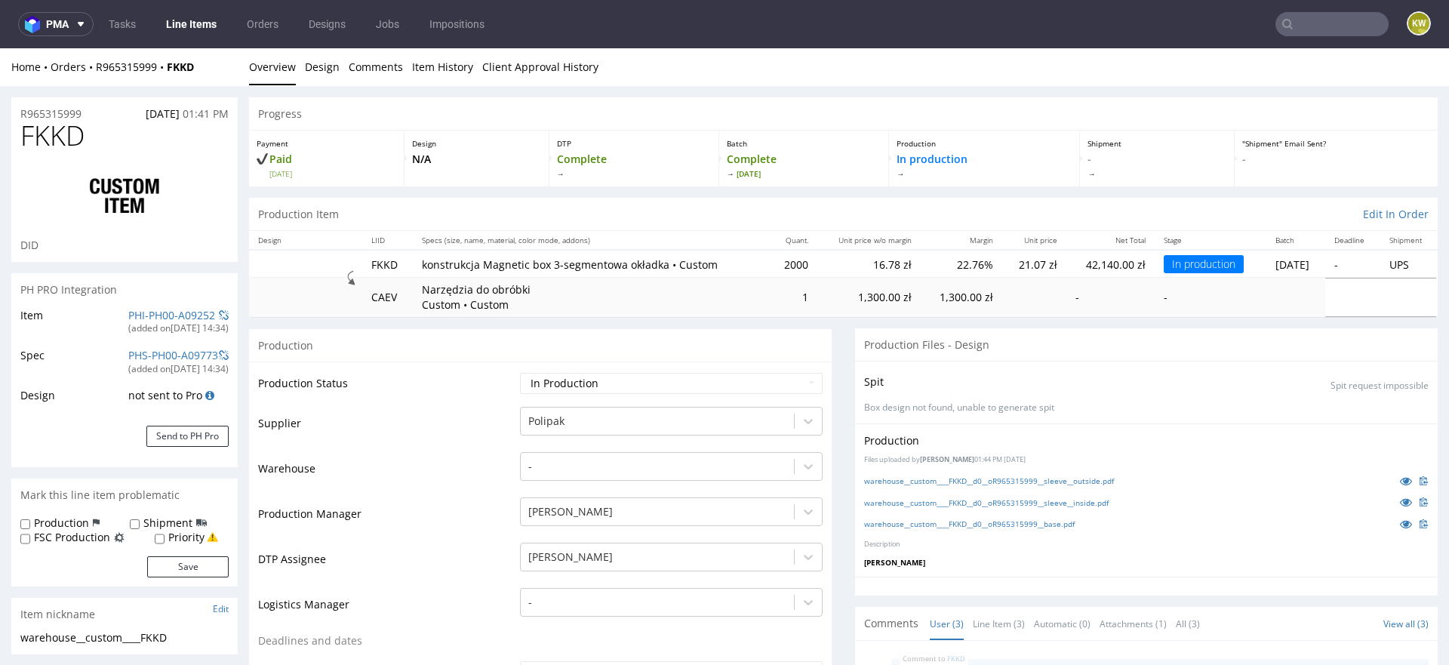
click at [198, 26] on link "Line Items" at bounding box center [191, 24] width 69 height 24
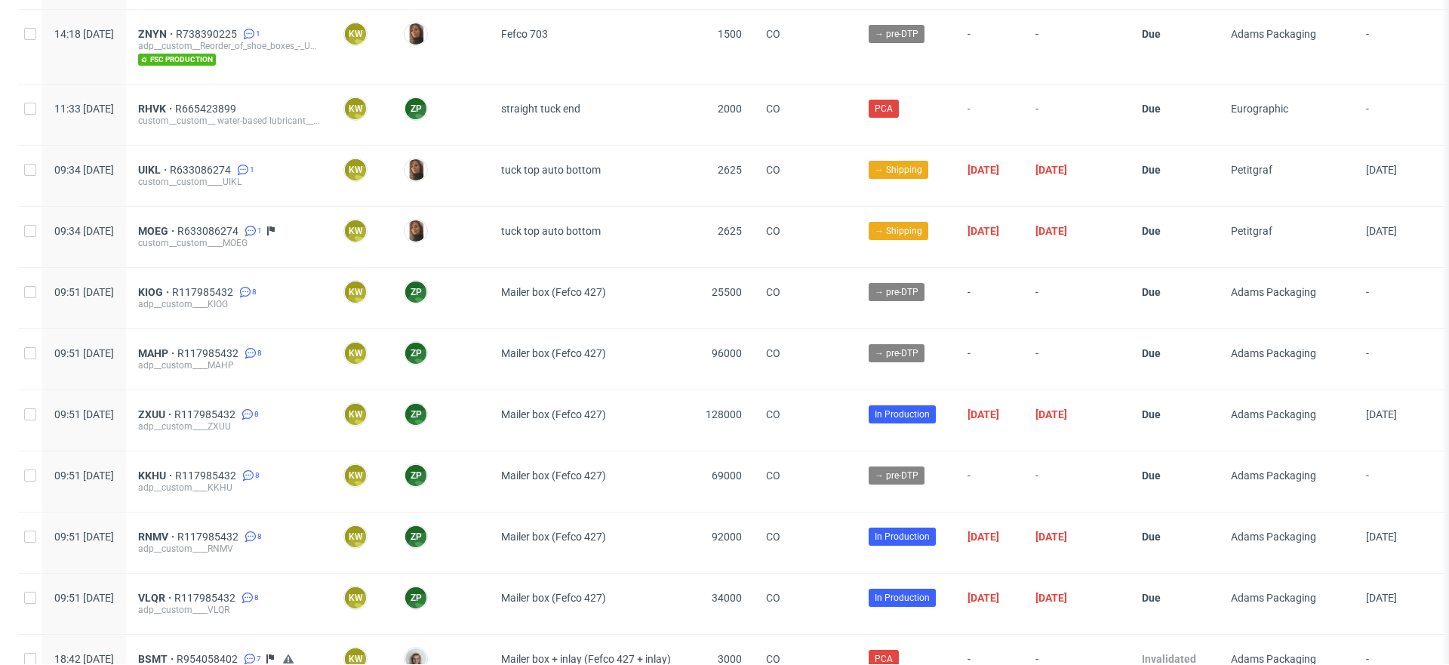
scroll to position [2819, 0]
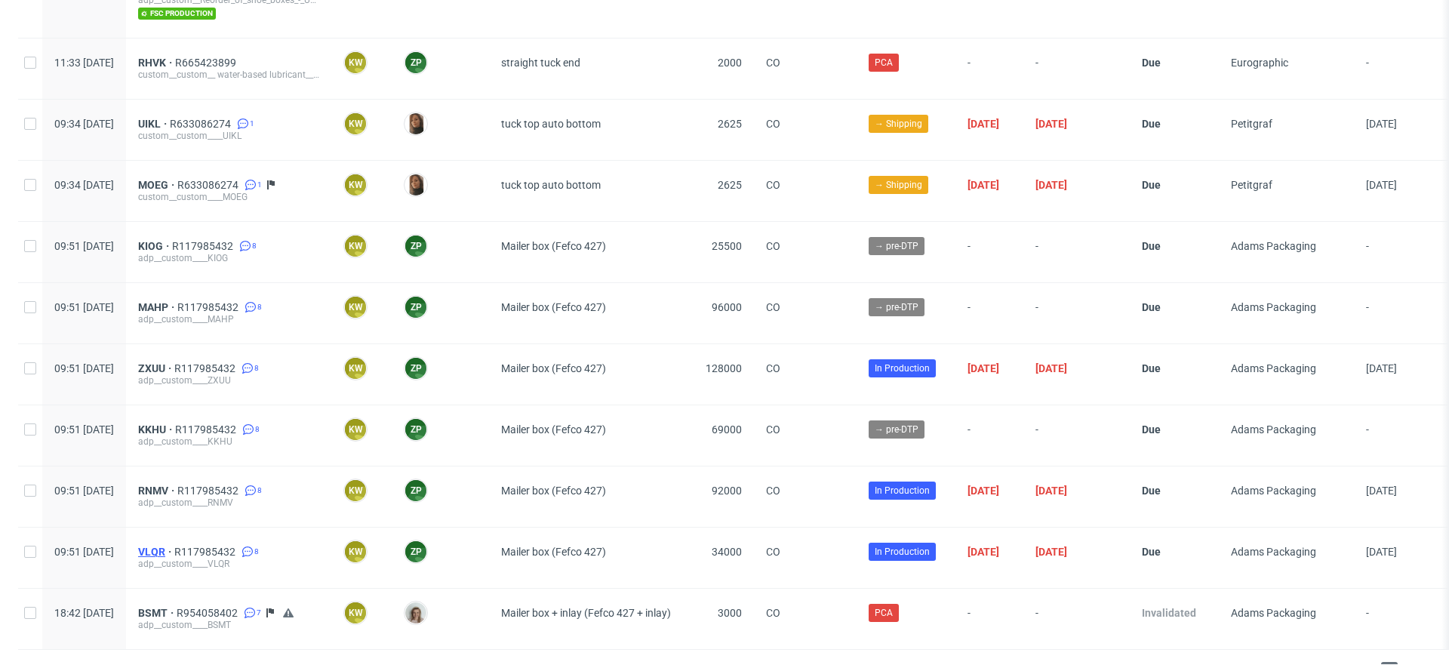
click at [174, 546] on span "VLQR" at bounding box center [156, 552] width 36 height 12
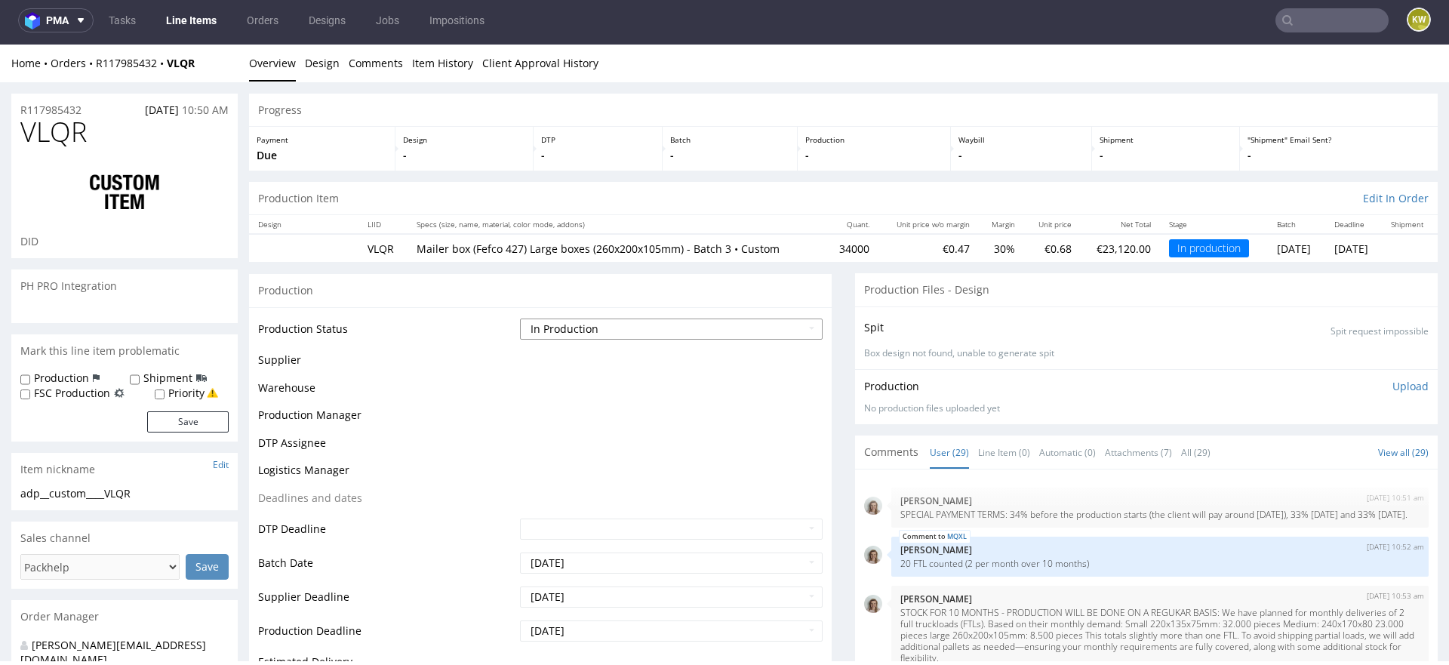
scroll to position [1610, 0]
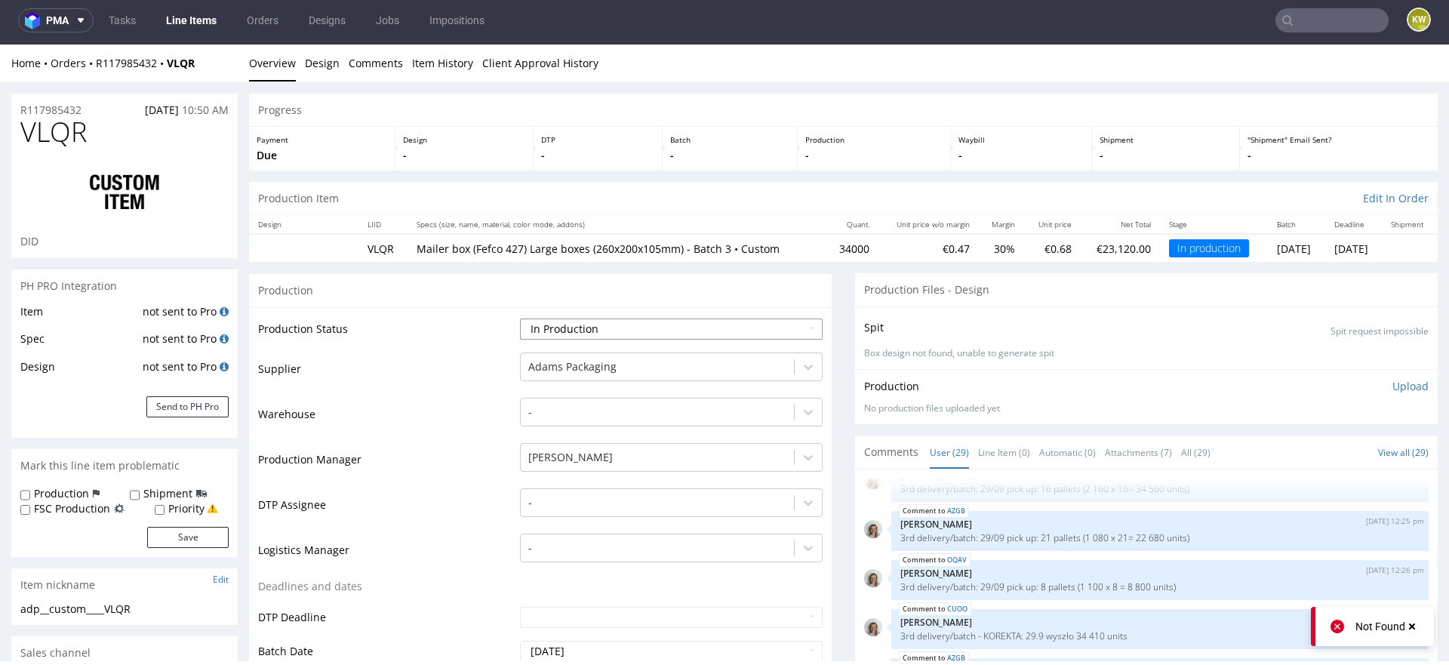
click at [594, 336] on select "Waiting for Artwork Waiting for Diecut Waiting for Mockup Waiting for DTP Waiti…" at bounding box center [671, 329] width 303 height 21
select select "production_complete"
click at [520, 319] on select "Waiting for Artwork Waiting for Diecut Waiting for Mockup Waiting for DTP Waiti…" at bounding box center [671, 329] width 303 height 21
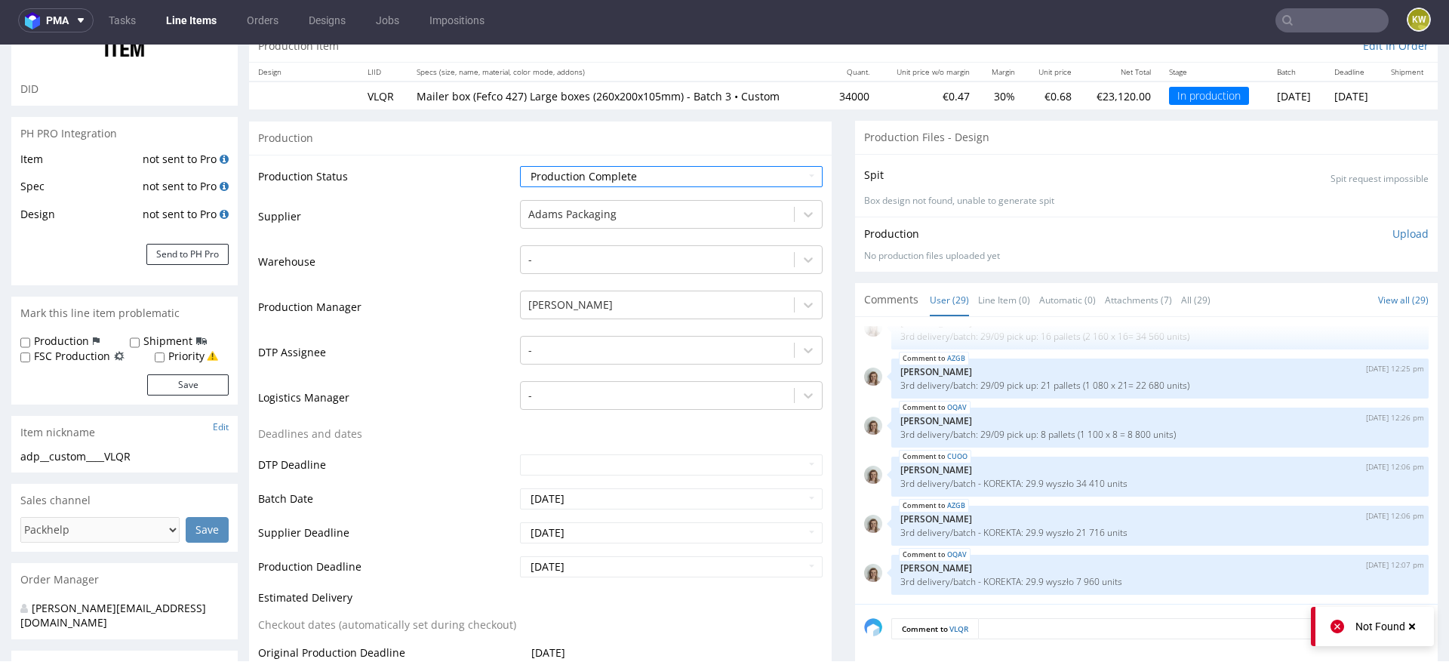
scroll to position [134, 0]
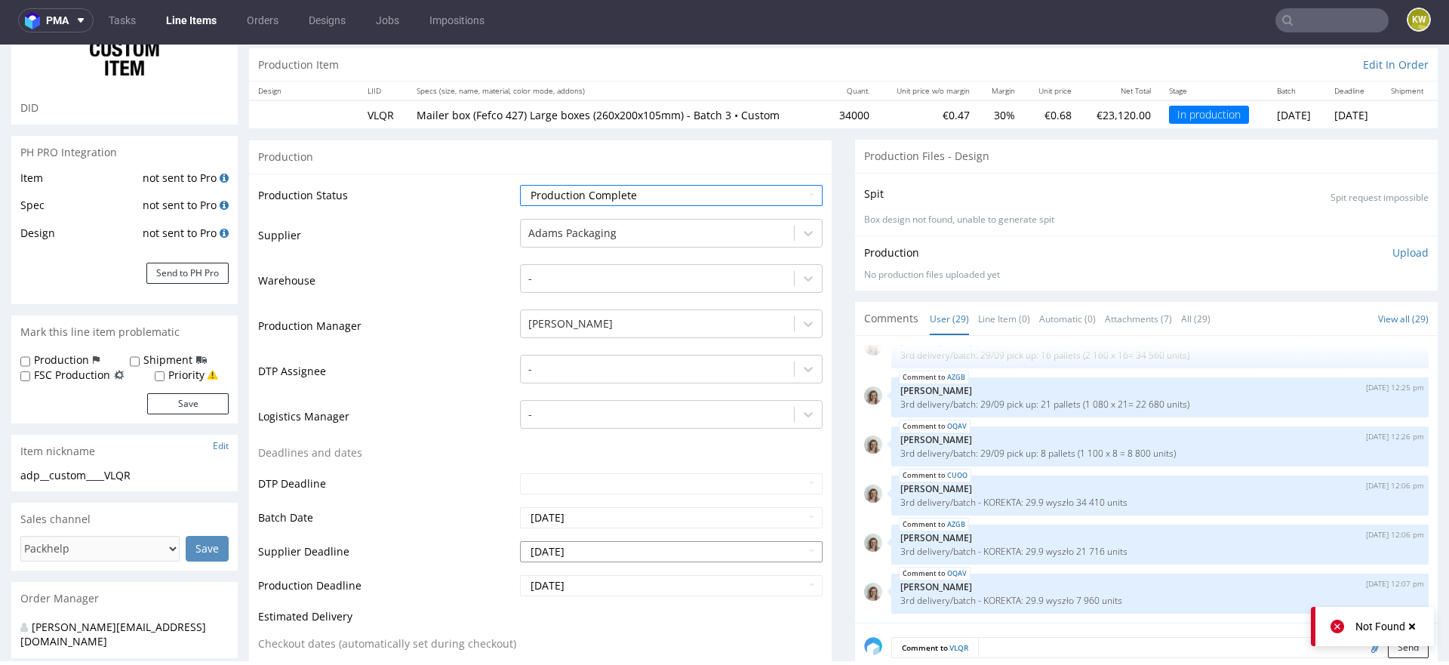
click at [607, 554] on input "[DATE]" at bounding box center [671, 551] width 303 height 21
click at [588, 460] on td "15" at bounding box center [598, 460] width 23 height 23
type input "[DATE]"
click at [586, 583] on input "[DATE]" at bounding box center [671, 585] width 303 height 21
click at [600, 485] on td "15" at bounding box center [598, 494] width 23 height 23
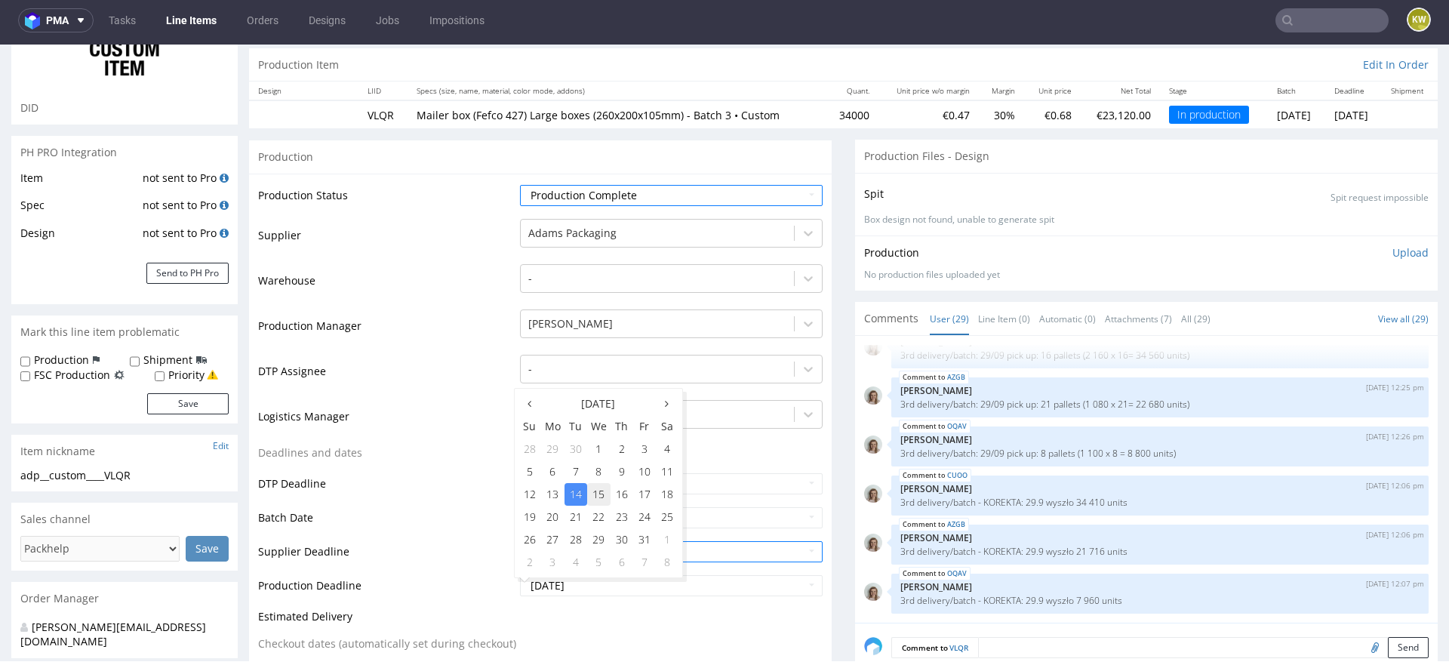
type input "[DATE]"
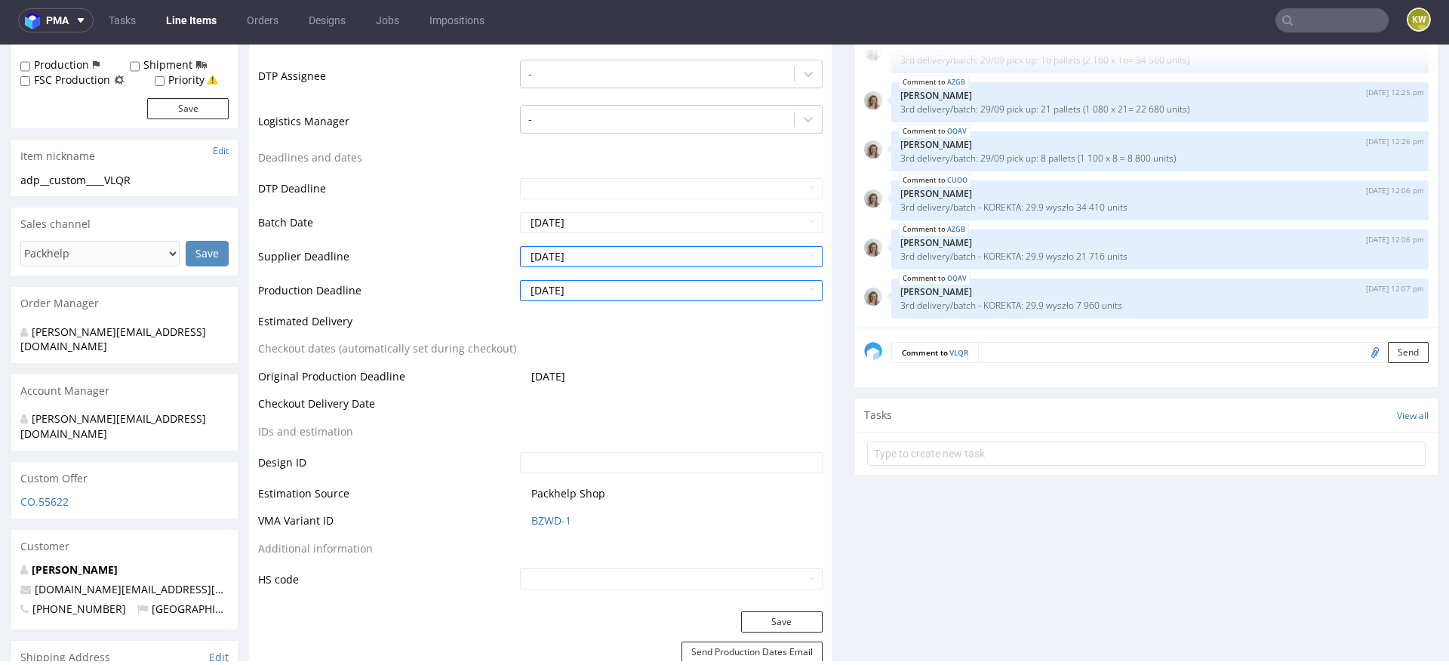
scroll to position [474, 0]
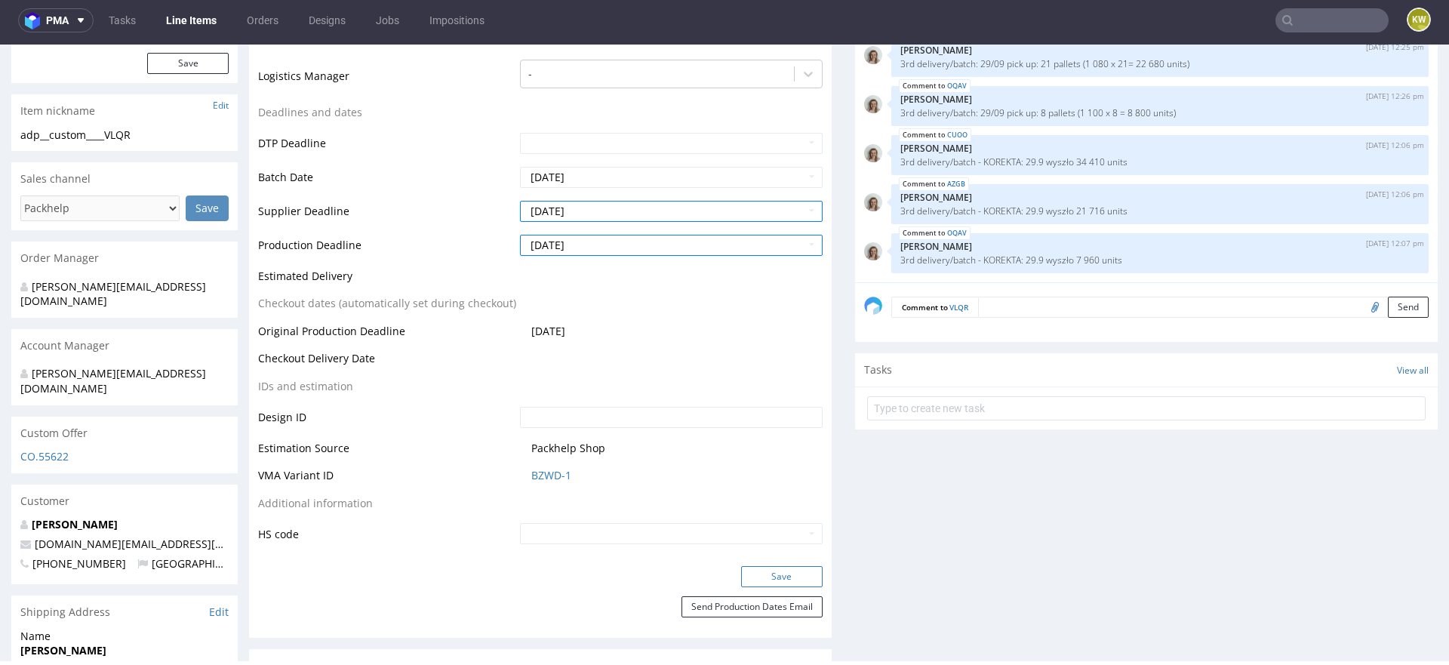
click at [765, 571] on button "Save" at bounding box center [782, 576] width 82 height 21
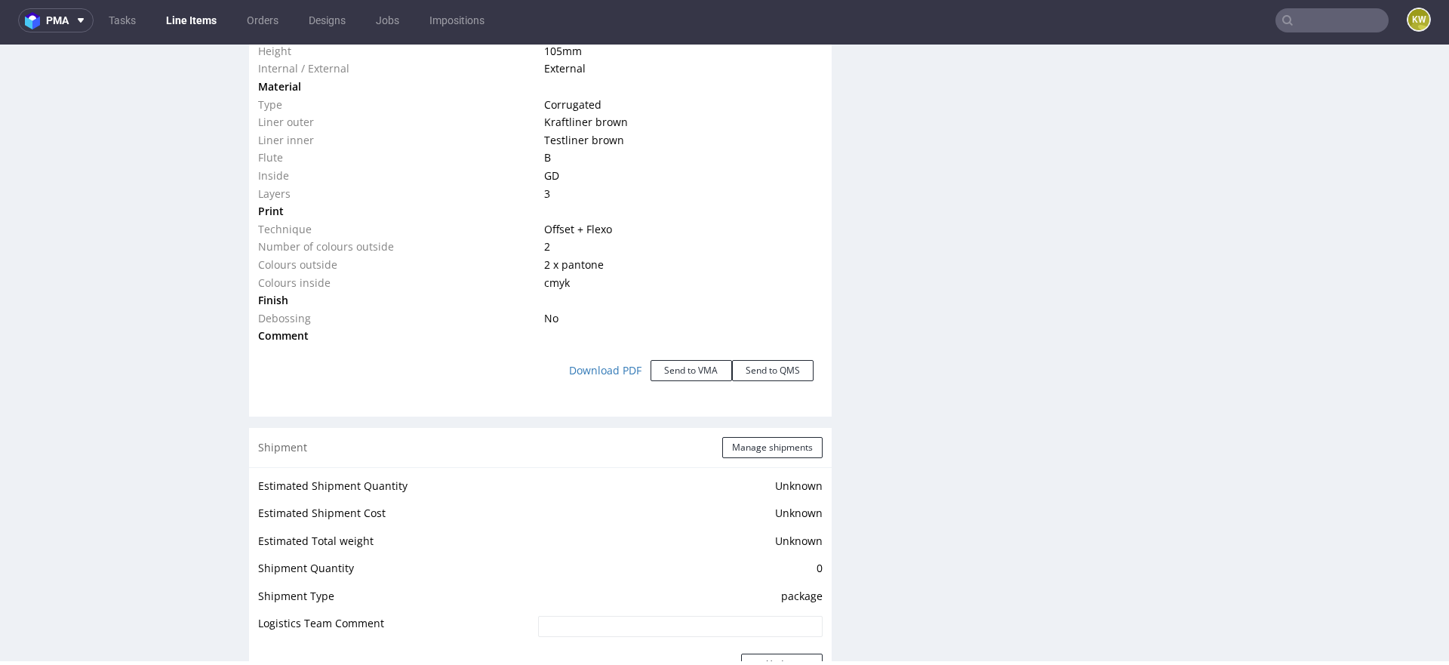
scroll to position [1464, 0]
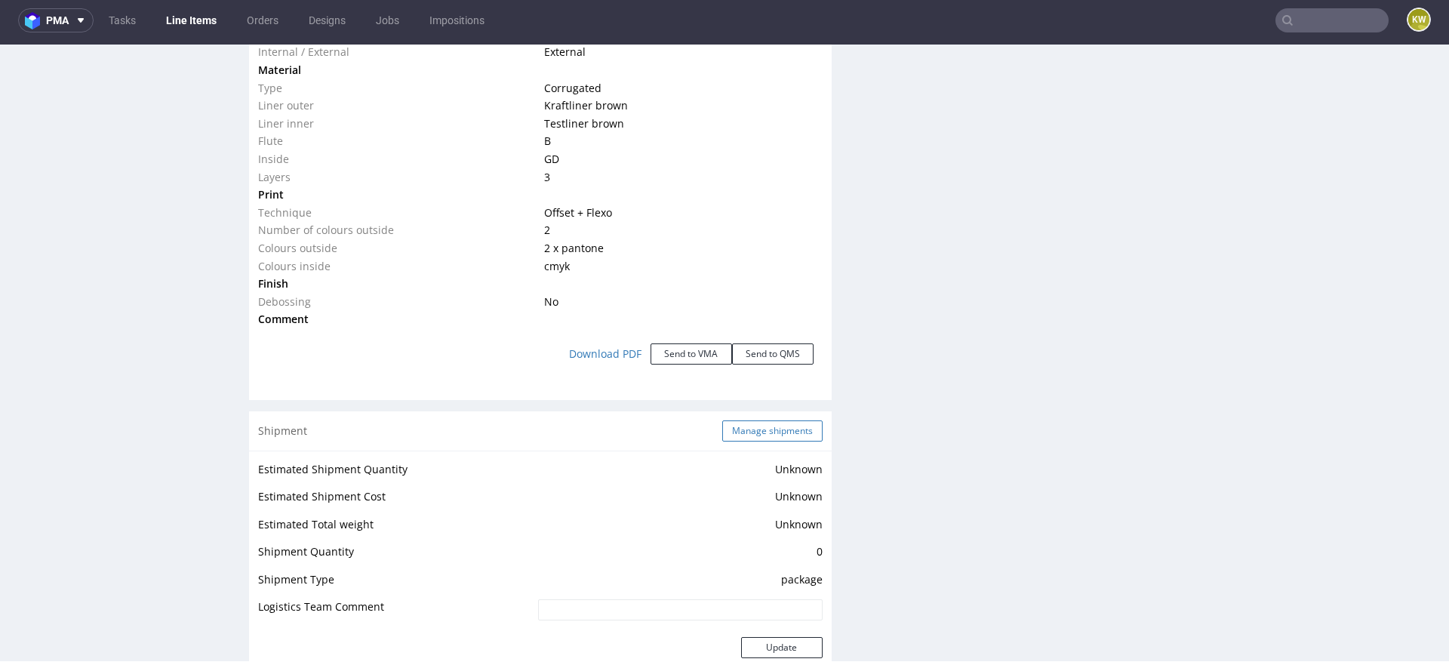
click at [754, 428] on button "Manage shipments" at bounding box center [772, 430] width 100 height 21
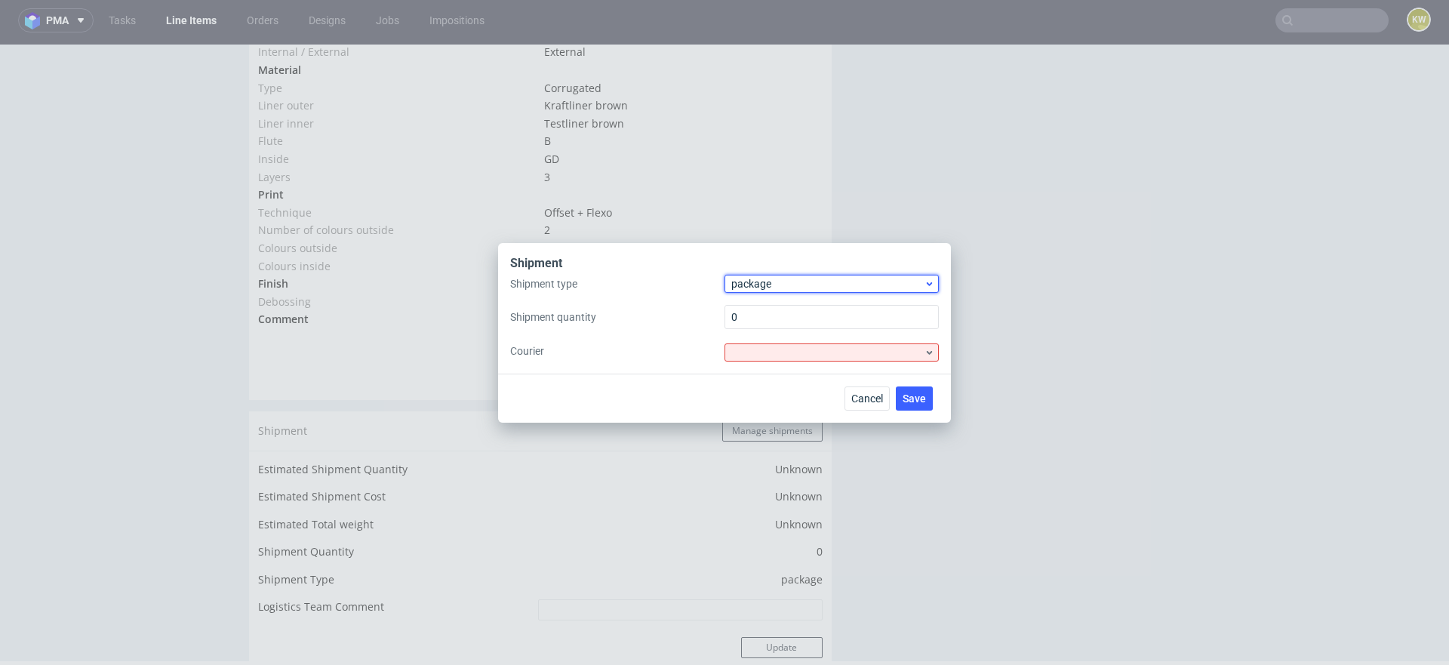
click at [768, 278] on span "package" at bounding box center [827, 283] width 192 height 15
click at [763, 317] on div "pallet" at bounding box center [832, 315] width 202 height 27
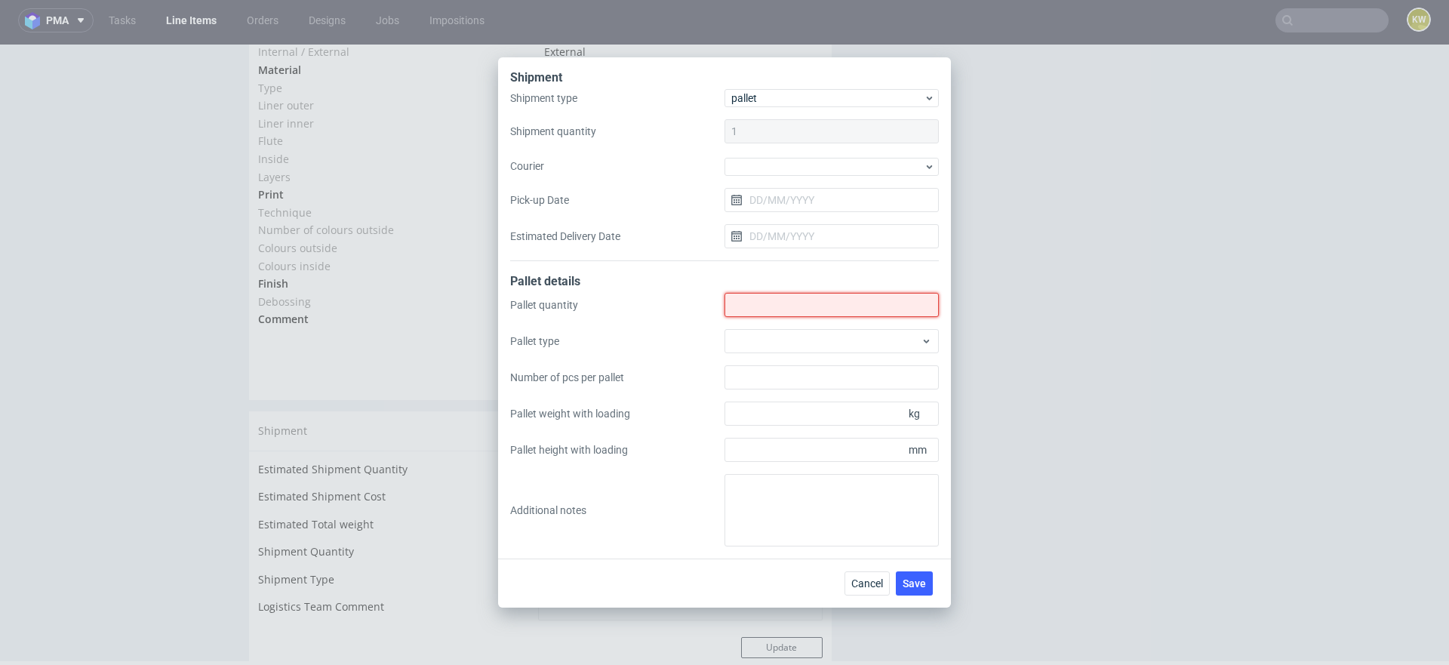
click at [771, 311] on input "Shipment type" at bounding box center [832, 305] width 214 height 24
type input "31"
click at [770, 343] on div at bounding box center [832, 341] width 214 height 24
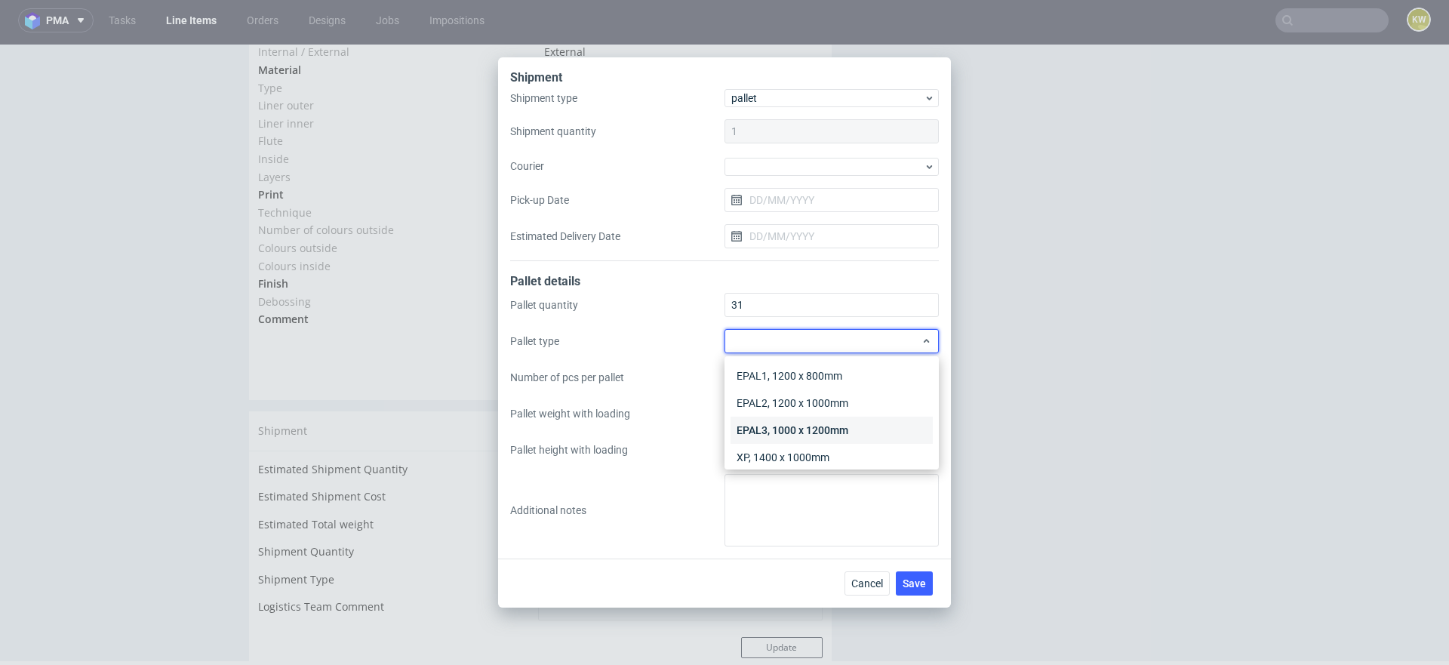
scroll to position [35, 0]
click at [771, 450] on div "Other" at bounding box center [832, 449] width 202 height 27
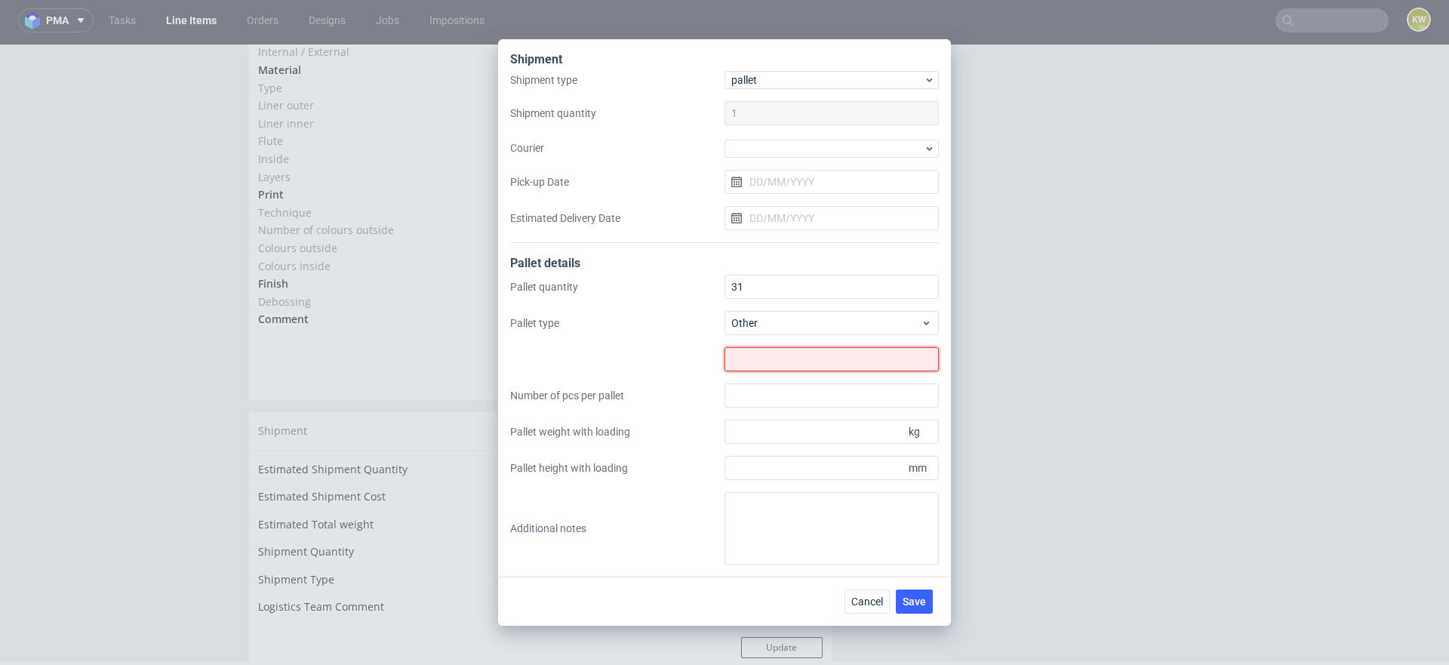
click at [742, 350] on input "text" at bounding box center [832, 359] width 214 height 24
type input "1283x800"
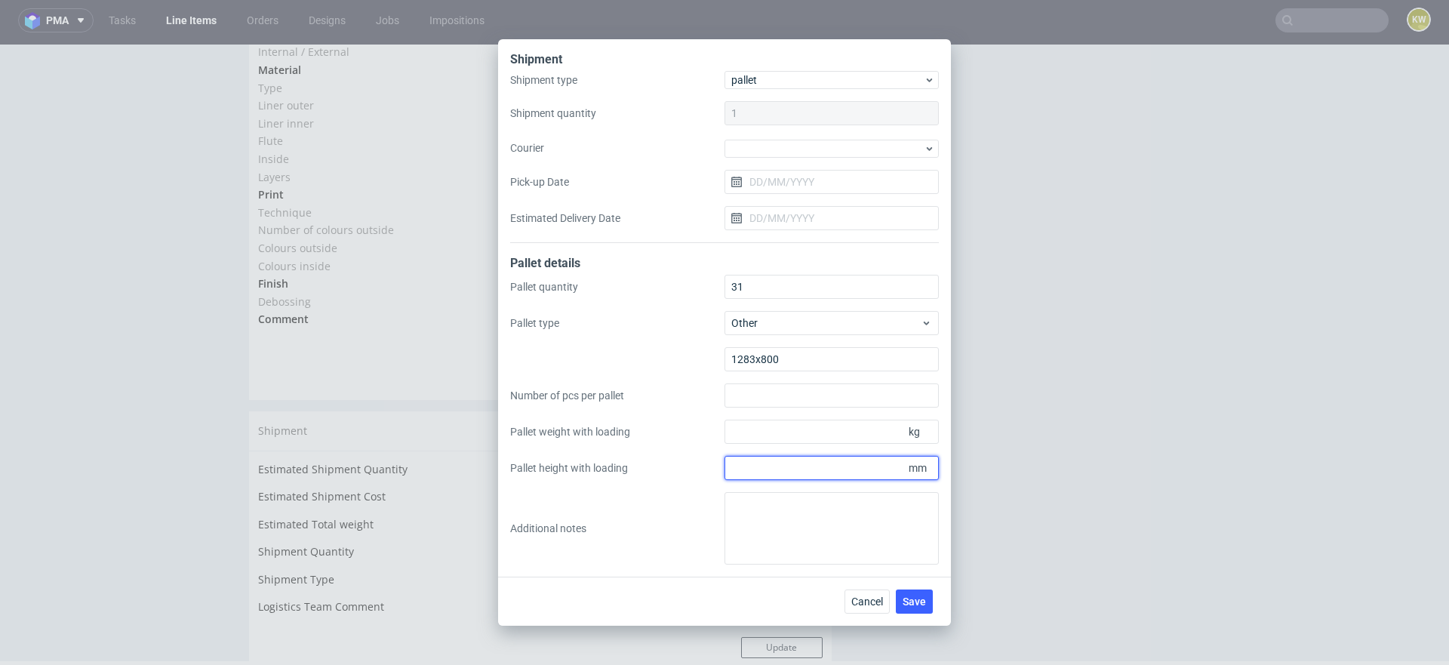
click at [761, 465] on input "Pallet height with loading" at bounding box center [832, 468] width 214 height 24
type input "1795"
click at [762, 439] on input "Pallet weight with loading" at bounding box center [832, 432] width 214 height 24
type input "260"
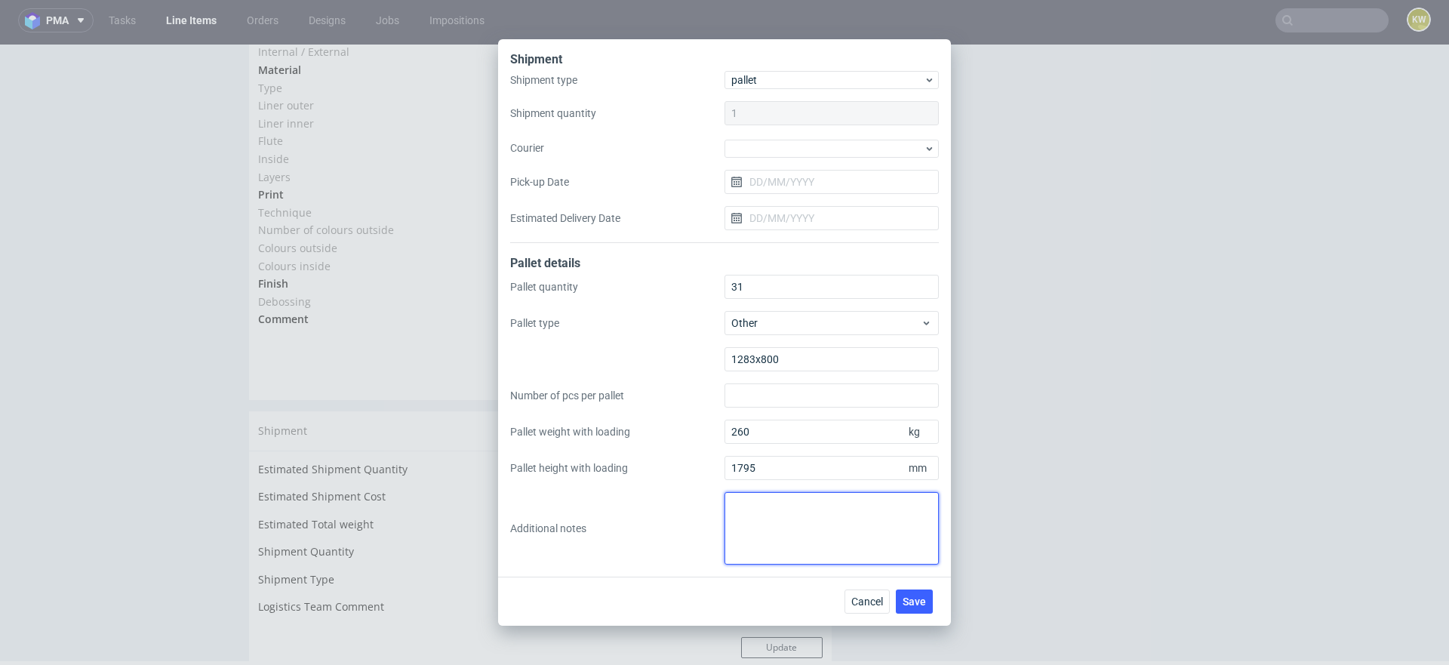
click at [757, 530] on textarea at bounding box center [832, 528] width 214 height 72
drag, startPoint x: 786, startPoint y: 509, endPoint x: 904, endPoint y: 509, distance: 118.5
click at [900, 509] on textarea "odbiór w 3 batchach" at bounding box center [832, 528] width 214 height 72
type textarea "o"
drag, startPoint x: 807, startPoint y: 529, endPoint x: 580, endPoint y: 461, distance: 236.4
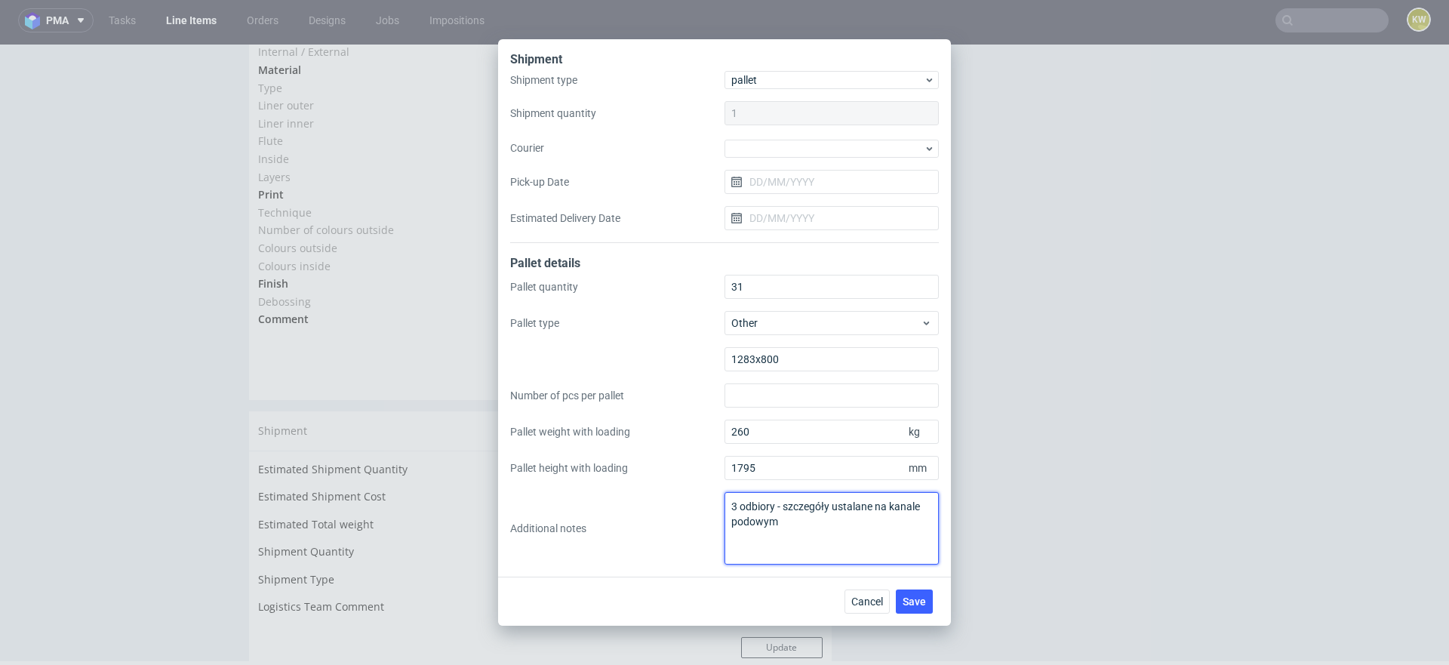
click at [581, 470] on div "Pallet quantity 31 Pallet type Other 1283x800 Number of pcs per pallet Pallet w…" at bounding box center [724, 420] width 429 height 290
click at [828, 559] on textarea "3 odbiory - szczegóły ustalane na kanale podowym" at bounding box center [832, 528] width 214 height 72
type textarea "3 odbiory - szczegóły ustalane na kanale podowym"
click at [919, 577] on div "Cancel Save" at bounding box center [724, 601] width 453 height 49
click at [919, 602] on span "Save" at bounding box center [914, 601] width 23 height 11
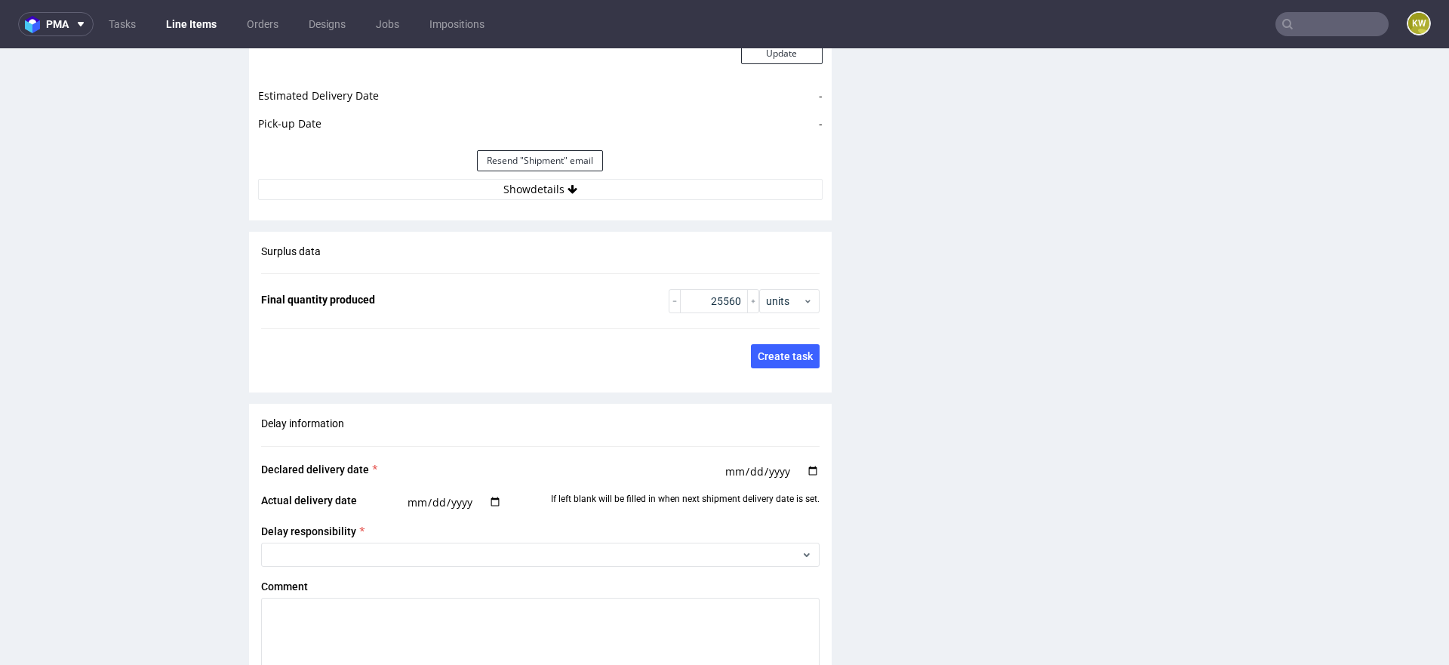
scroll to position [2184, 0]
click at [638, 199] on button "Show details" at bounding box center [540, 188] width 565 height 21
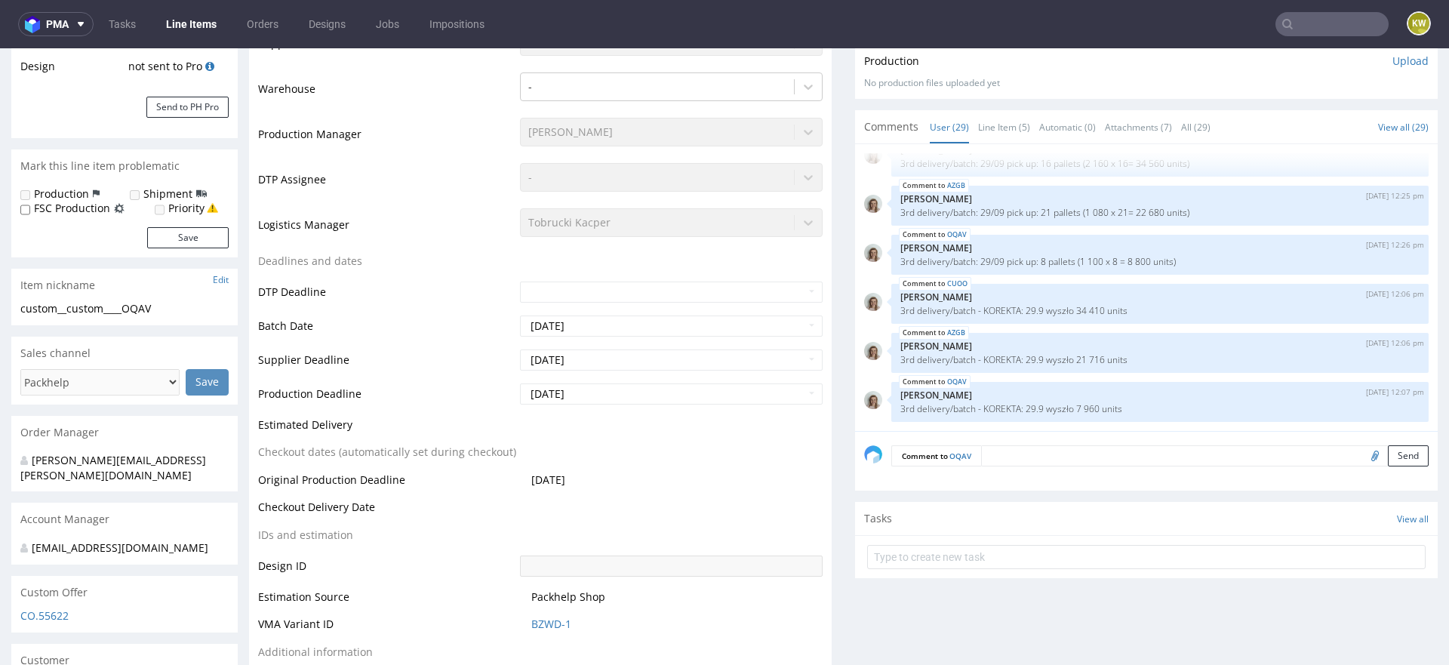
scroll to position [0, 0]
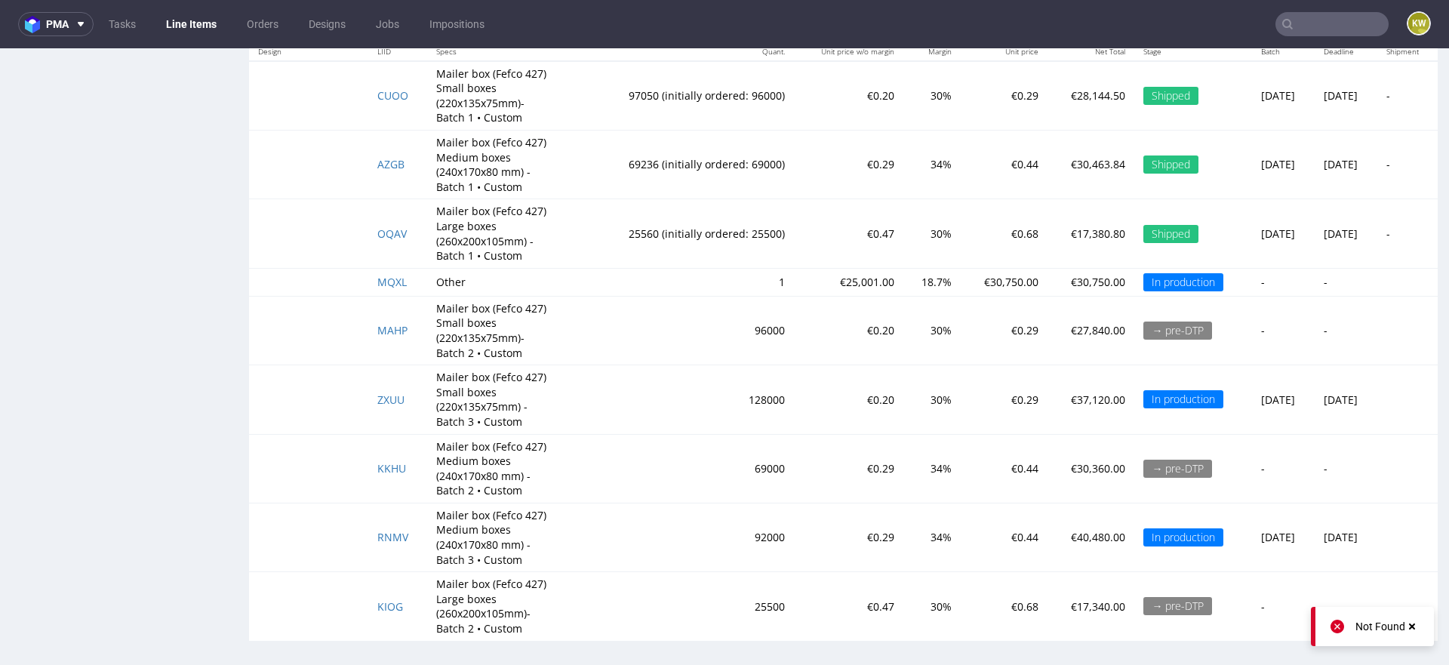
scroll to position [4, 0]
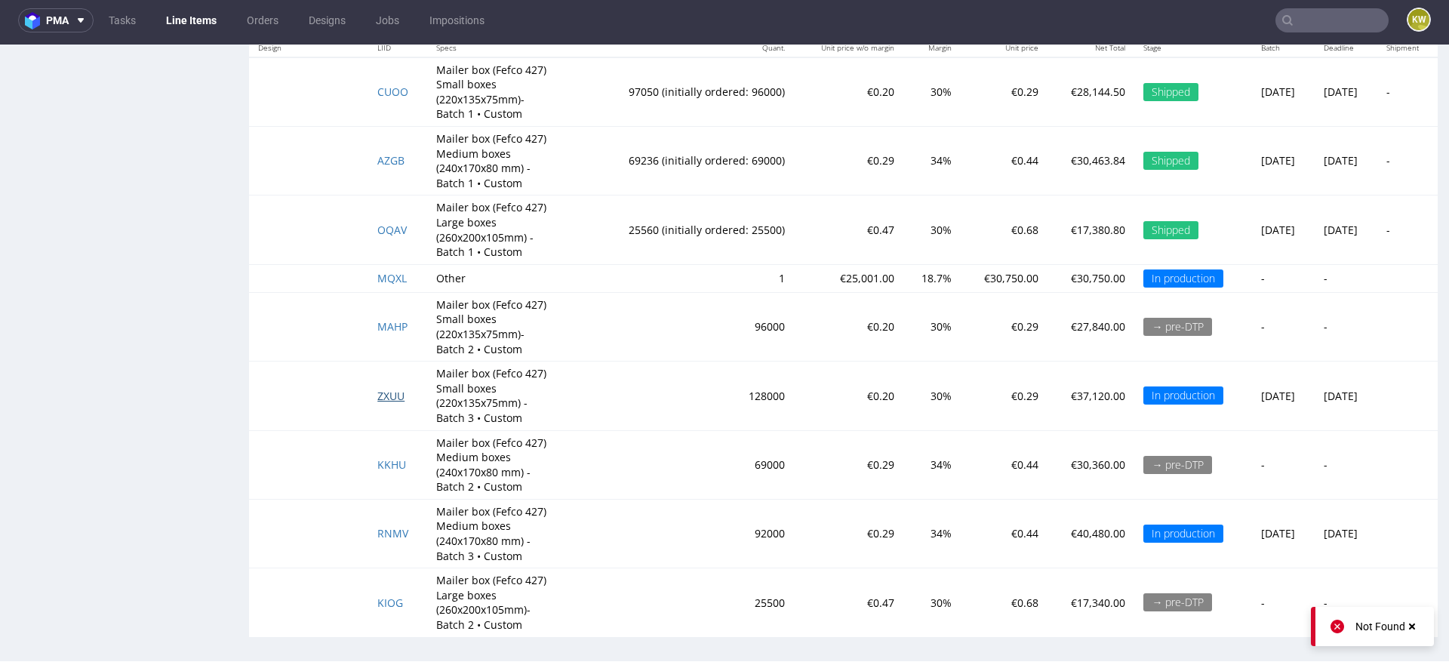
click at [383, 391] on span "ZXUU" at bounding box center [390, 396] width 27 height 14
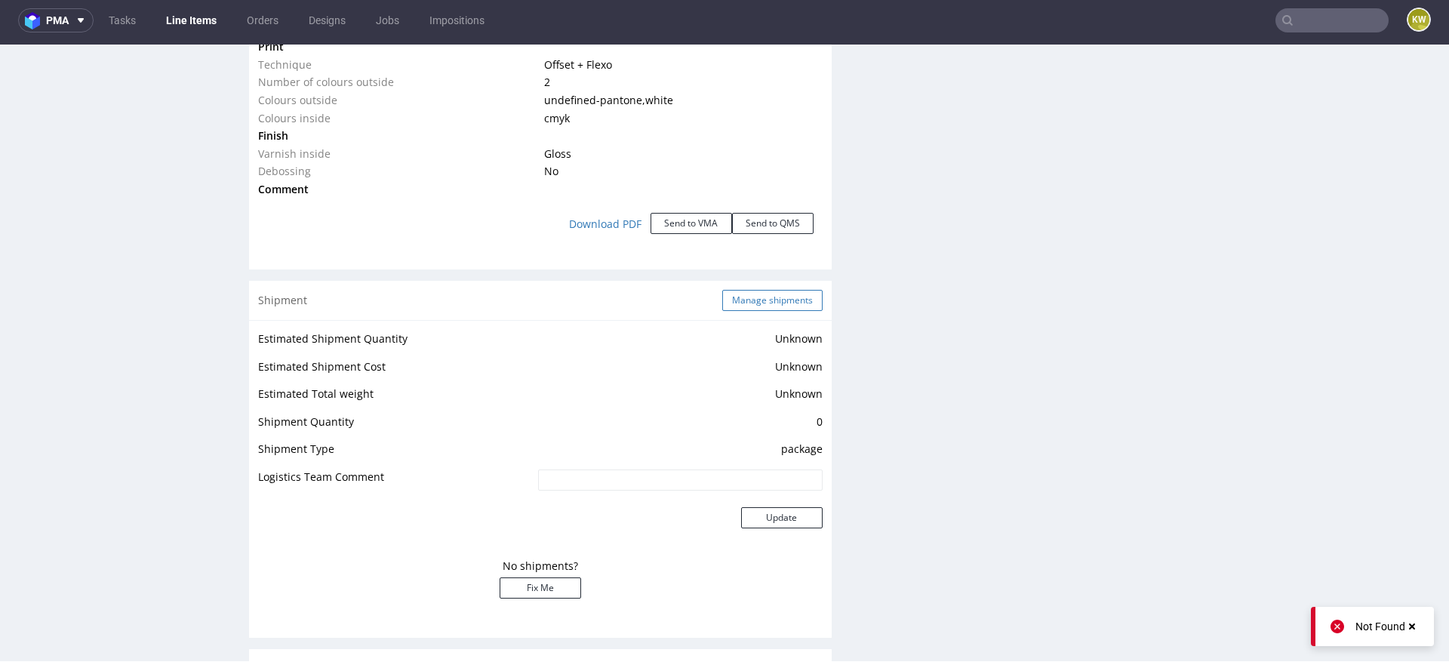
scroll to position [1615, 0]
click at [749, 292] on button "Manage shipments" at bounding box center [772, 297] width 100 height 21
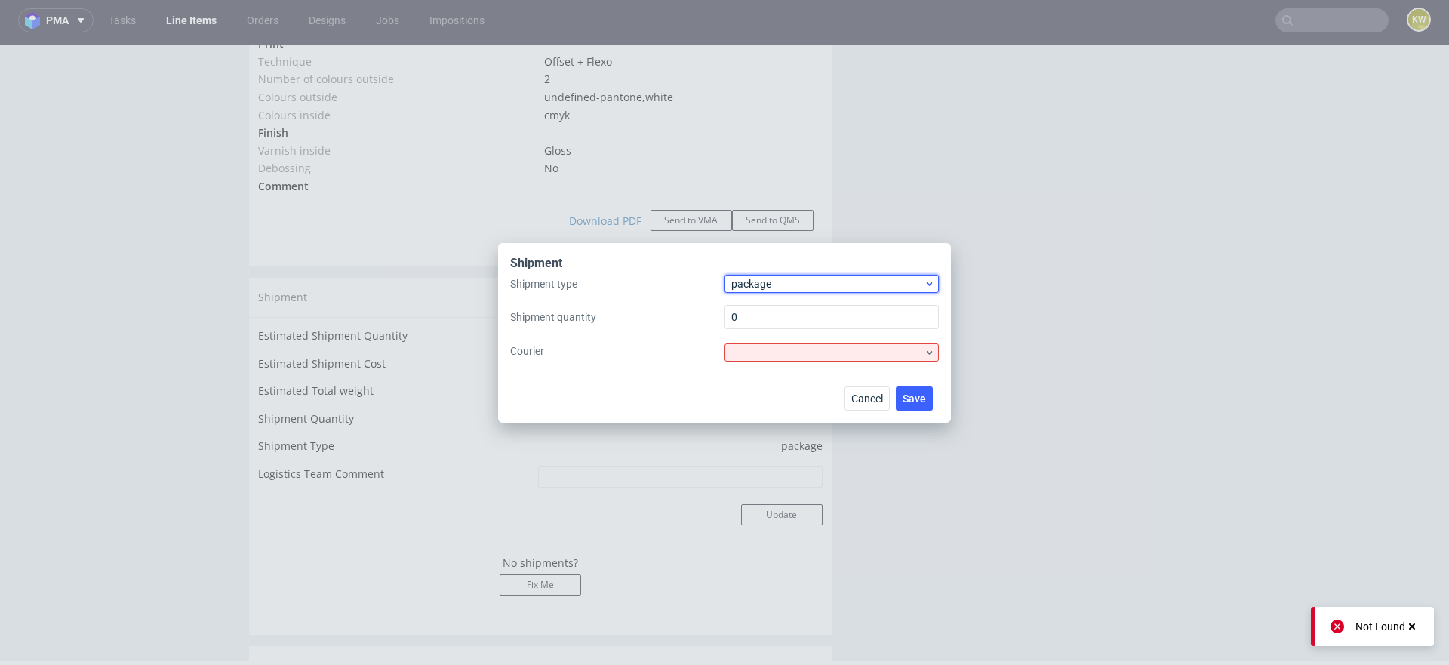
click at [771, 286] on span "package" at bounding box center [827, 283] width 192 height 15
click at [762, 307] on div "pallet" at bounding box center [832, 315] width 202 height 27
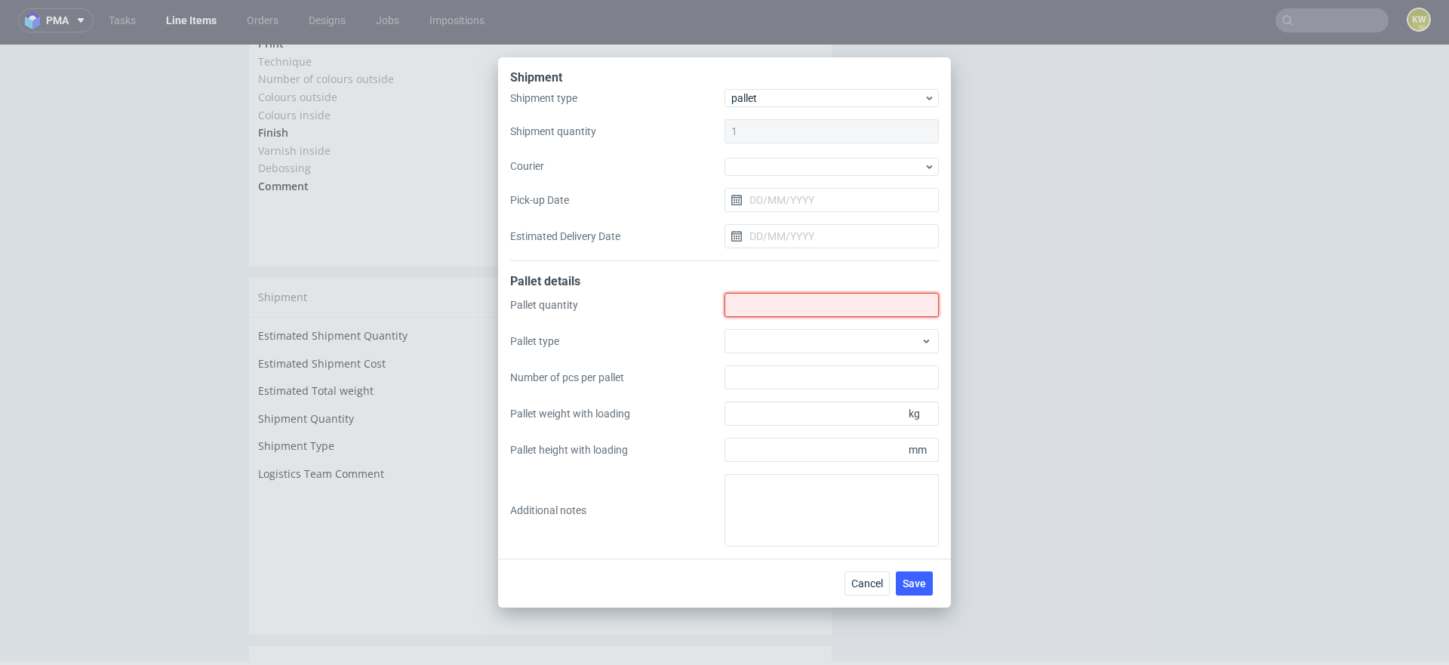
click at [755, 308] on input "Shipment type" at bounding box center [832, 305] width 214 height 24
type input "60"
click at [756, 337] on div at bounding box center [832, 341] width 214 height 24
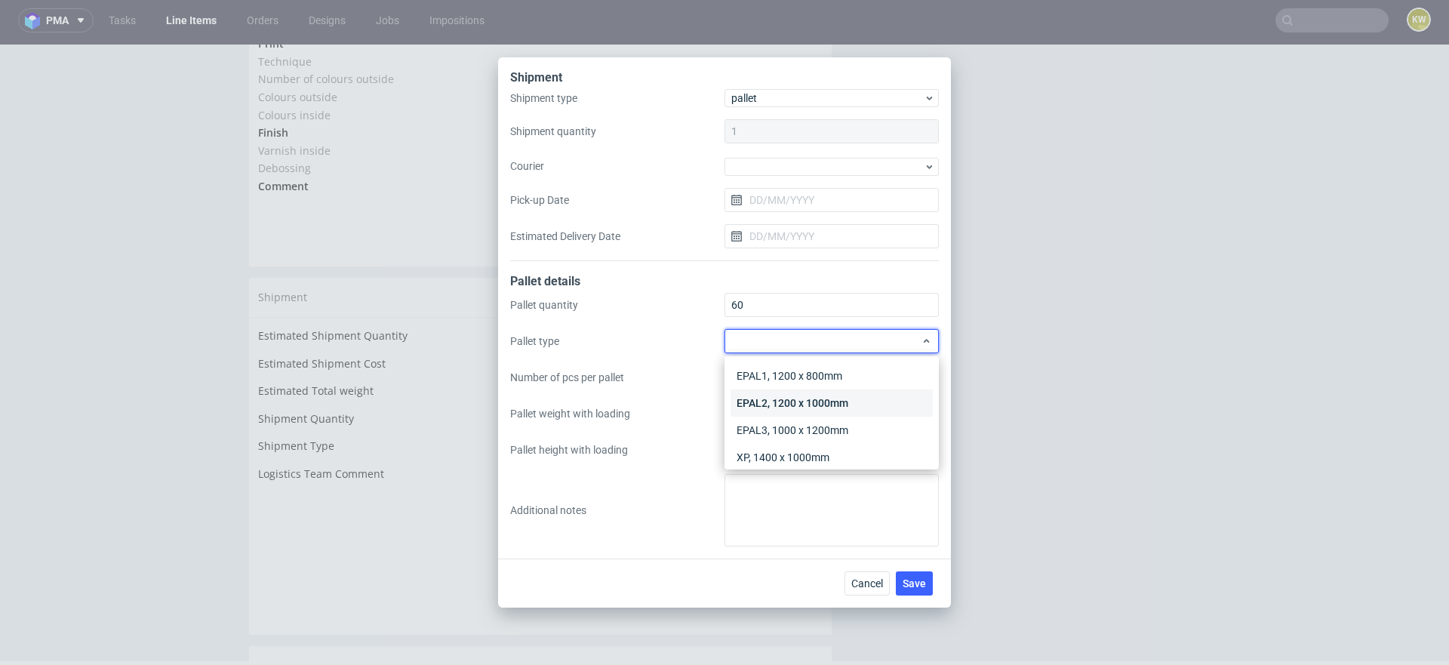
click at [792, 399] on div "EPAL2, 1200 x 1000mm" at bounding box center [832, 402] width 202 height 27
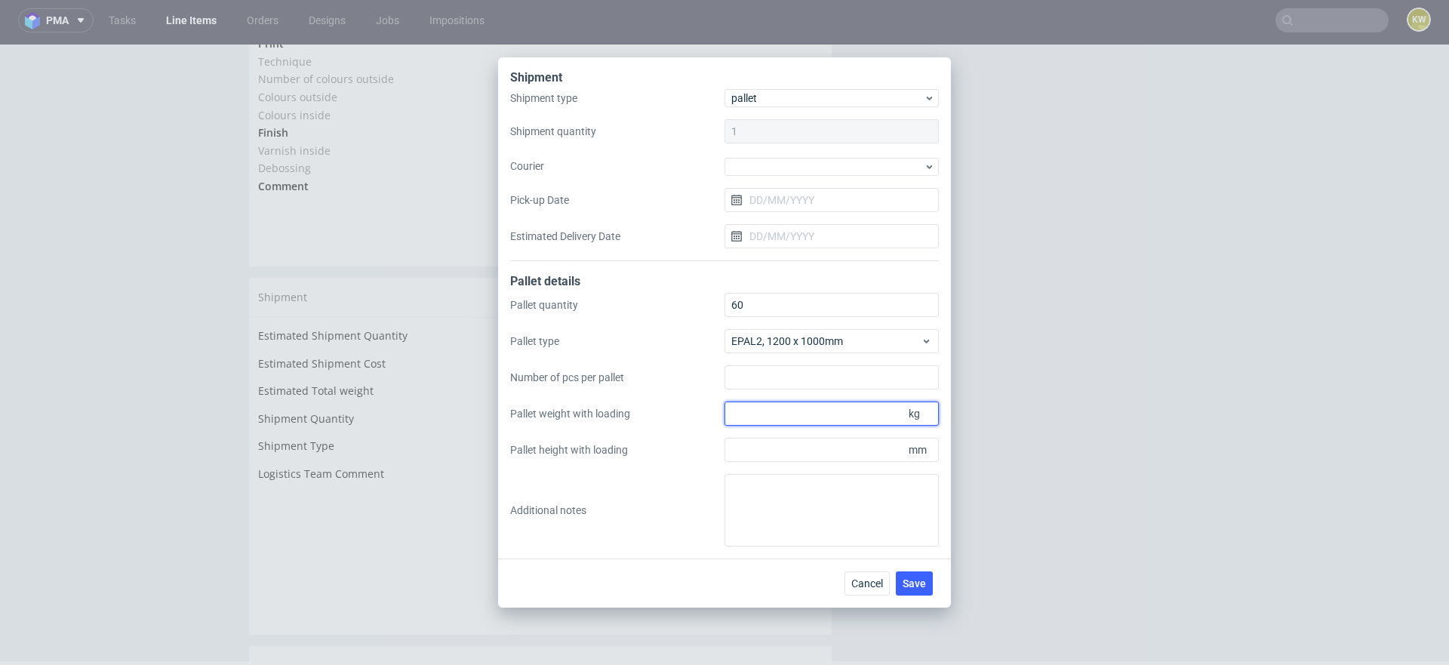
click at [779, 415] on input "Pallet weight with loading" at bounding box center [832, 414] width 214 height 24
type input "270"
click at [757, 378] on input "Number of pcs per pallet" at bounding box center [832, 377] width 214 height 24
type input "2160"
click at [753, 452] on input "Pallet height with loading" at bounding box center [832, 450] width 214 height 24
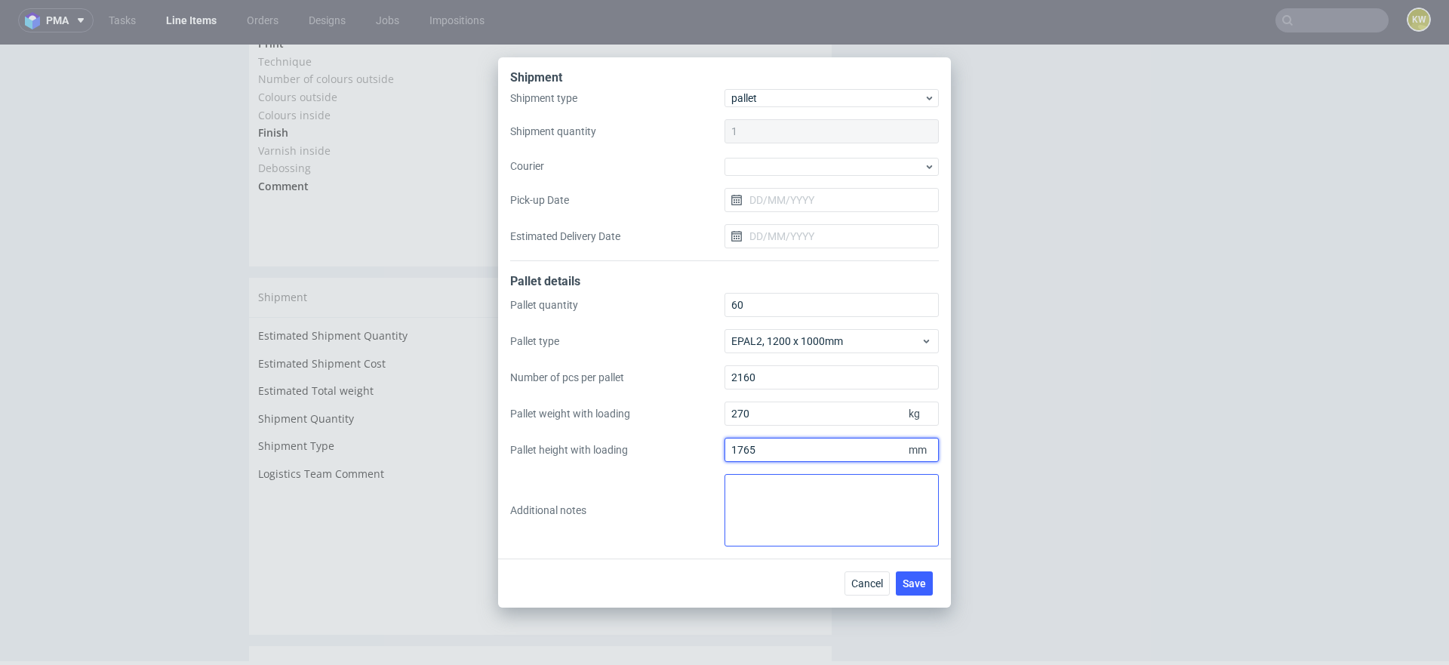
type input "1765"
click at [746, 474] on textarea at bounding box center [832, 510] width 214 height 72
paste textarea "3 odbiory - szczegóły ustalane na kanale podowym"
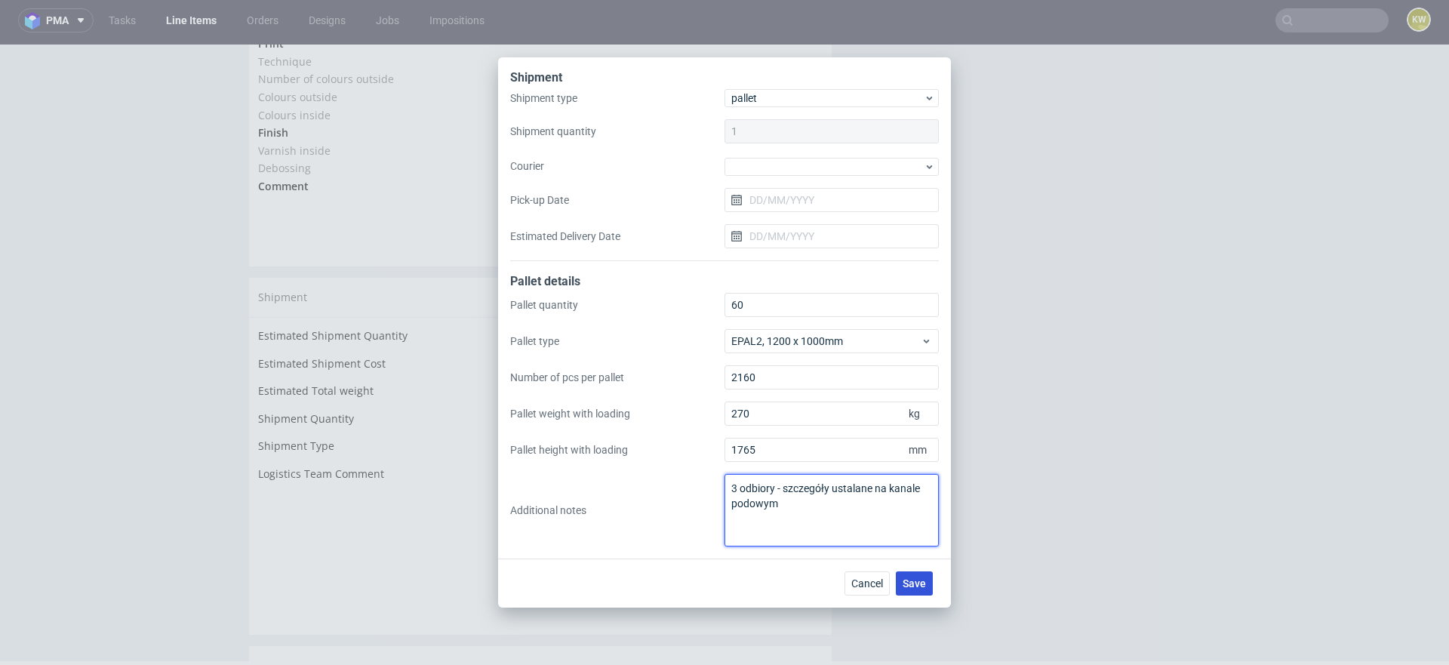
type textarea "3 odbiory - szczegóły ustalane na kanale podowym"
click at [922, 576] on button "Save" at bounding box center [914, 583] width 37 height 24
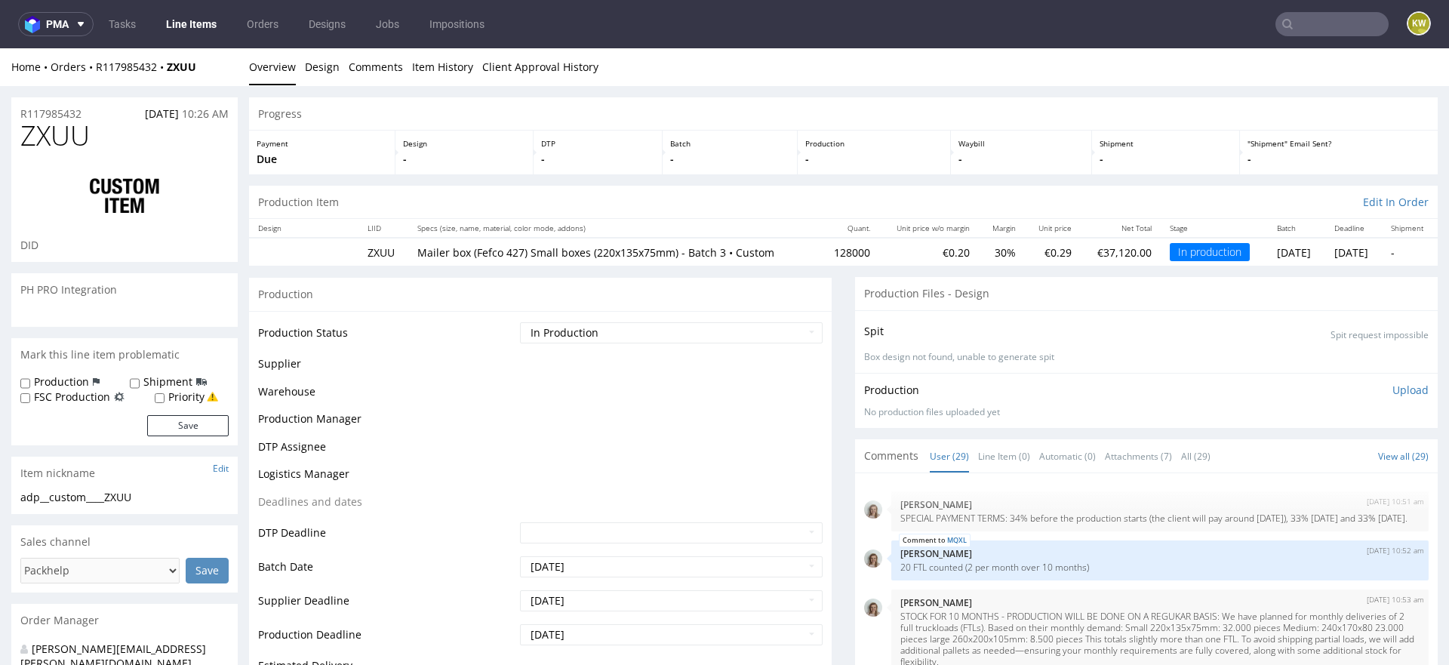
scroll to position [1610, 0]
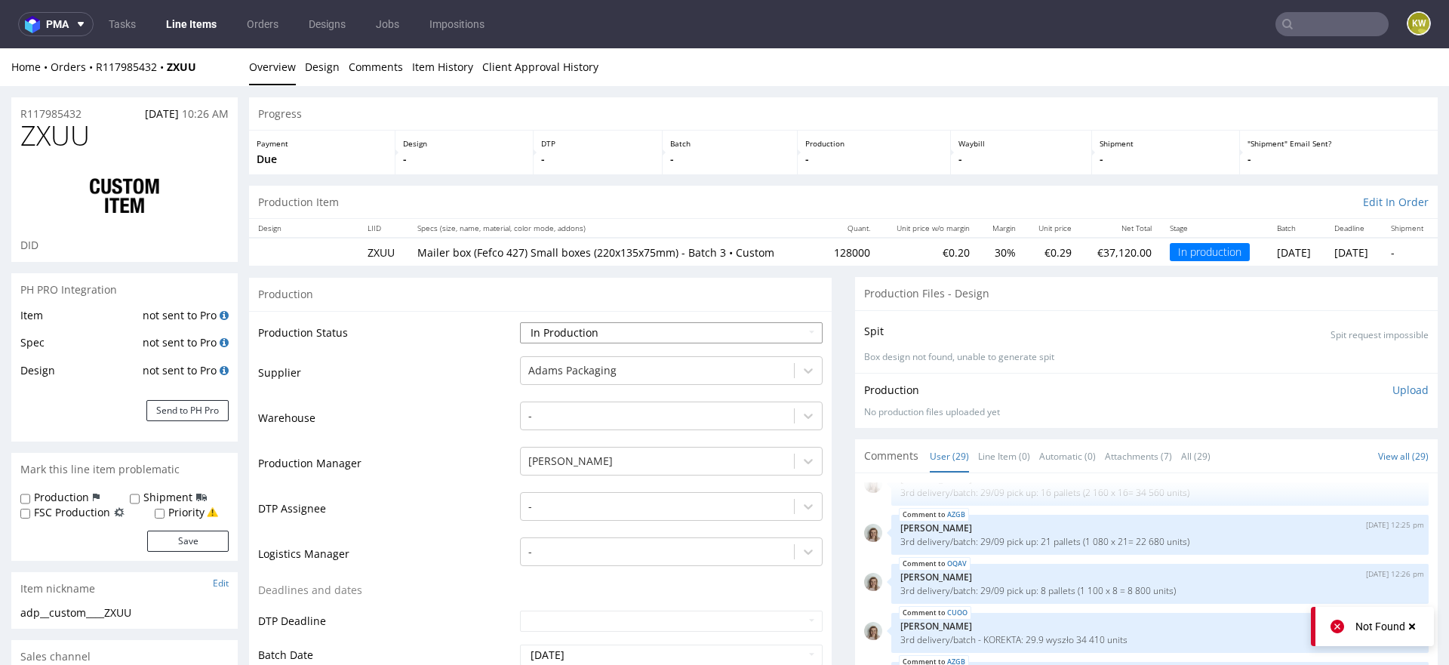
click at [568, 339] on select "Waiting for Artwork Waiting for Diecut Waiting for Mockup Waiting for DTP Waiti…" at bounding box center [671, 332] width 303 height 21
select select "production_complete"
click at [520, 322] on select "Waiting for Artwork Waiting for Diecut Waiting for Mockup Waiting for DTP Waiti…" at bounding box center [671, 332] width 303 height 21
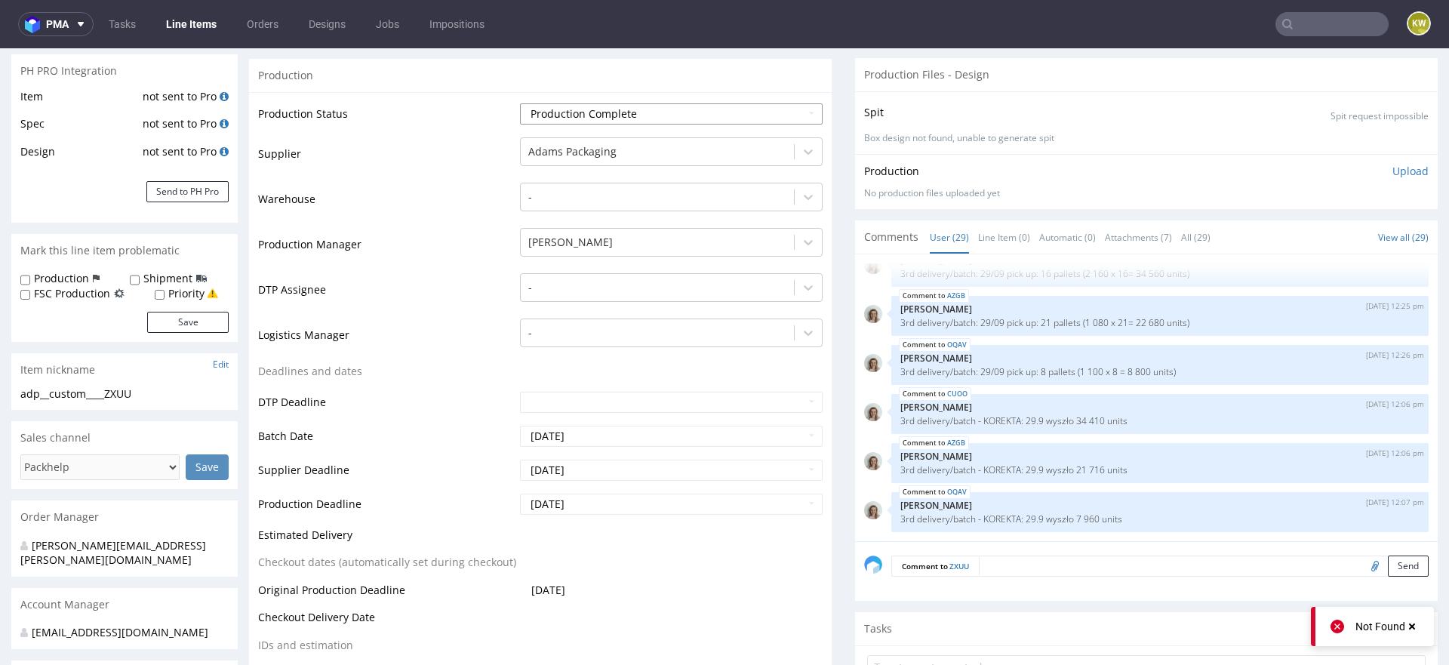
scroll to position [220, 0]
click at [596, 472] on input "2025-10-10" at bounding box center [671, 468] width 303 height 21
click at [599, 383] on td "15" at bounding box center [598, 377] width 23 height 23
type input "[DATE]"
click at [593, 504] on input "[DATE]" at bounding box center [671, 502] width 303 height 21
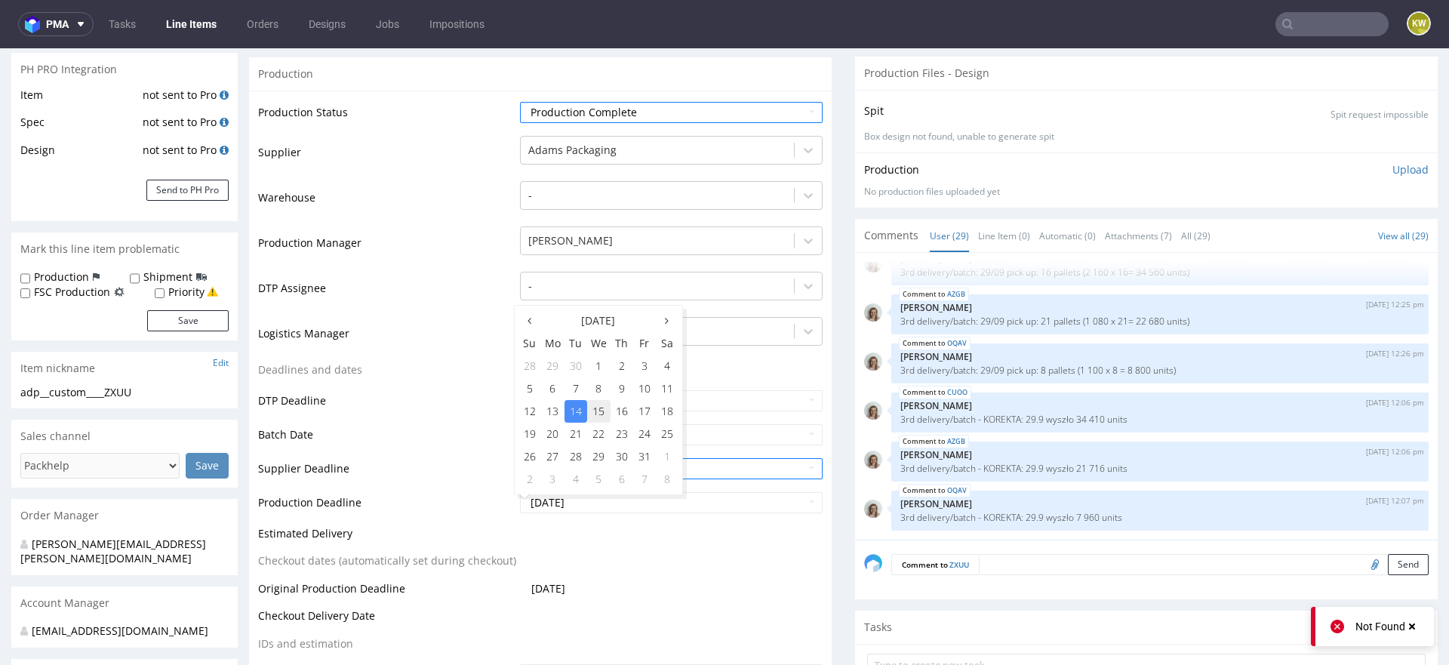
click at [598, 414] on td "15" at bounding box center [598, 411] width 23 height 23
type input "2025-10-15"
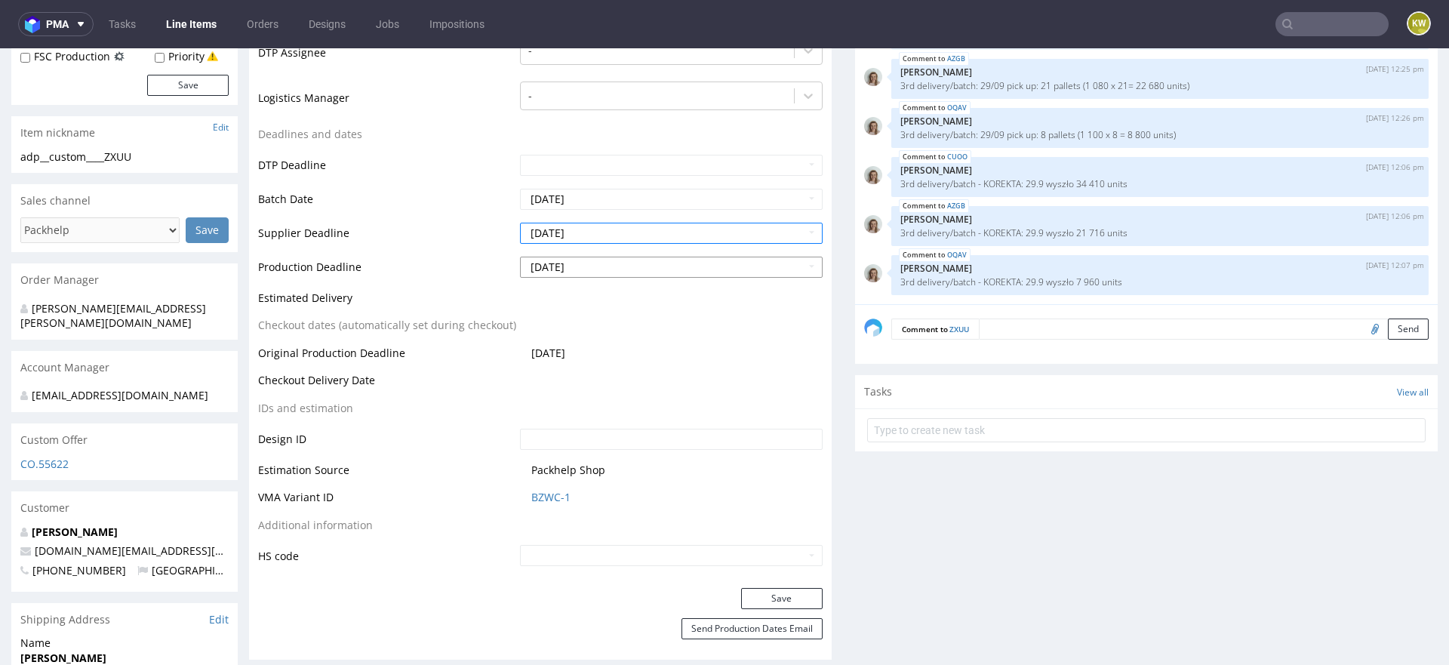
scroll to position [486, 0]
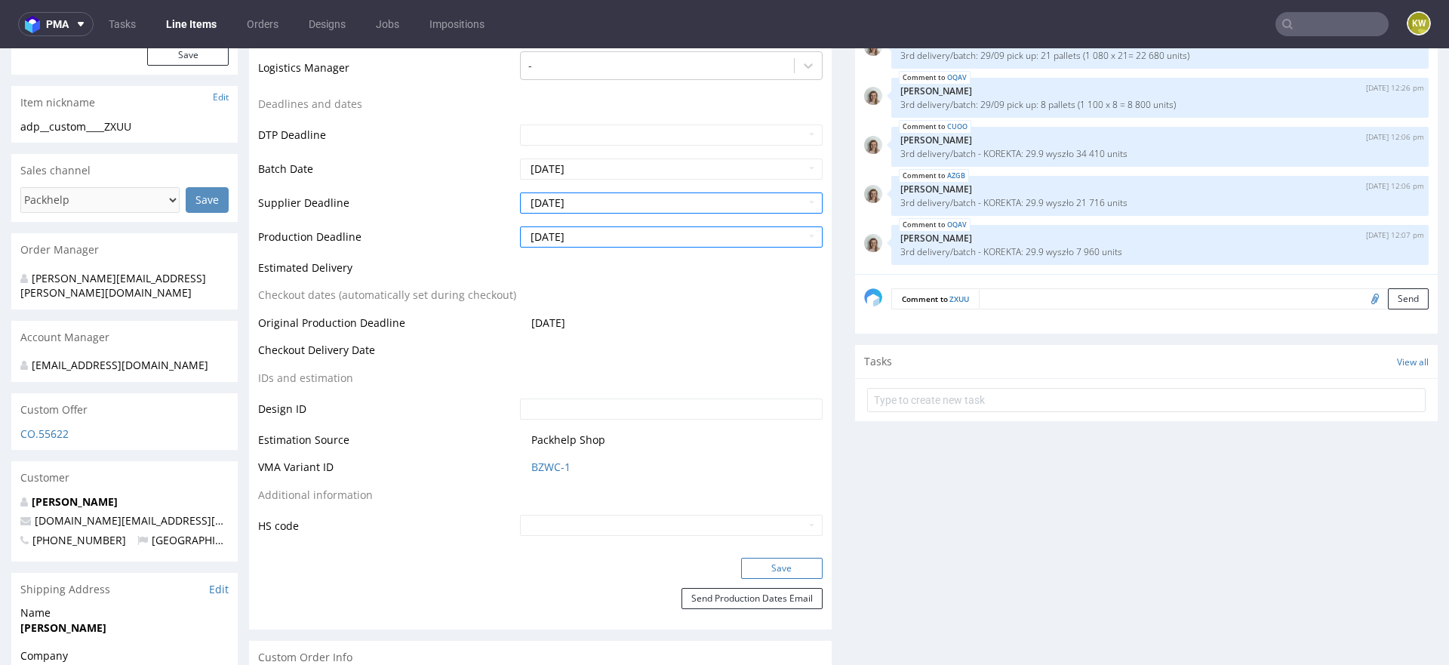
click at [759, 565] on button "Save" at bounding box center [782, 568] width 82 height 21
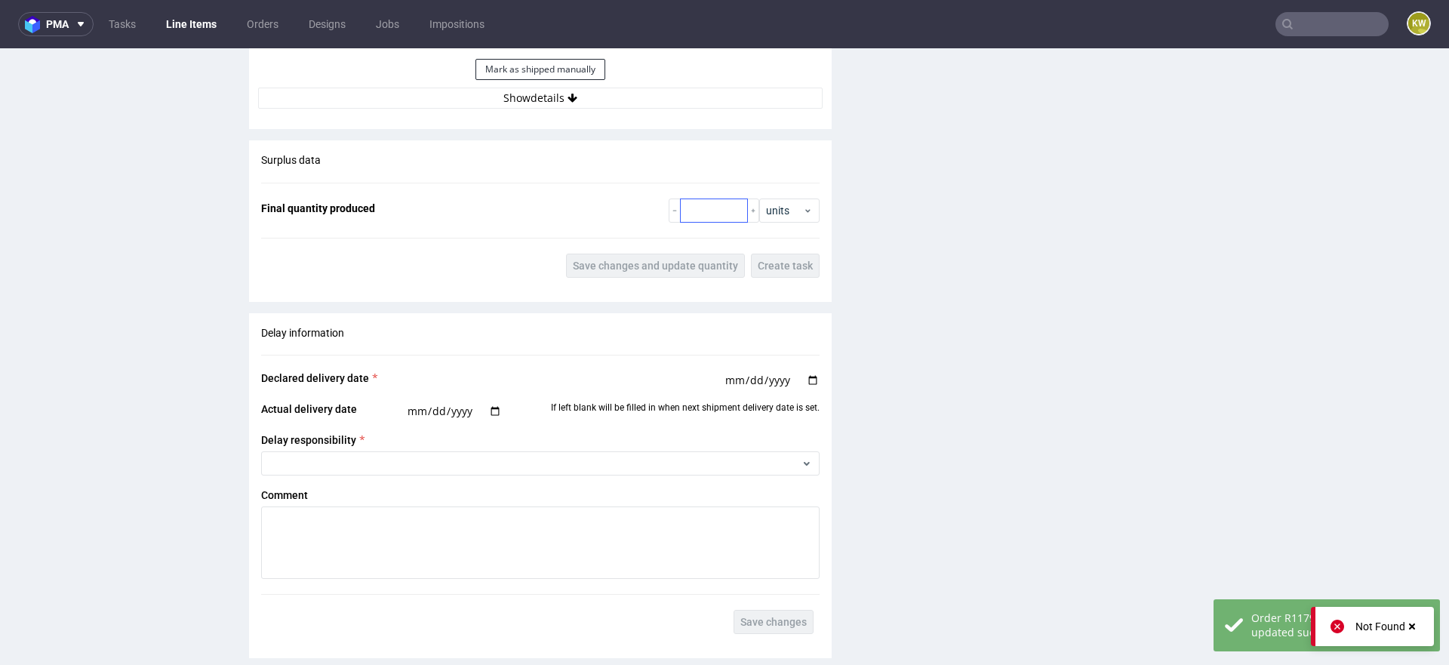
scroll to position [2159, 0]
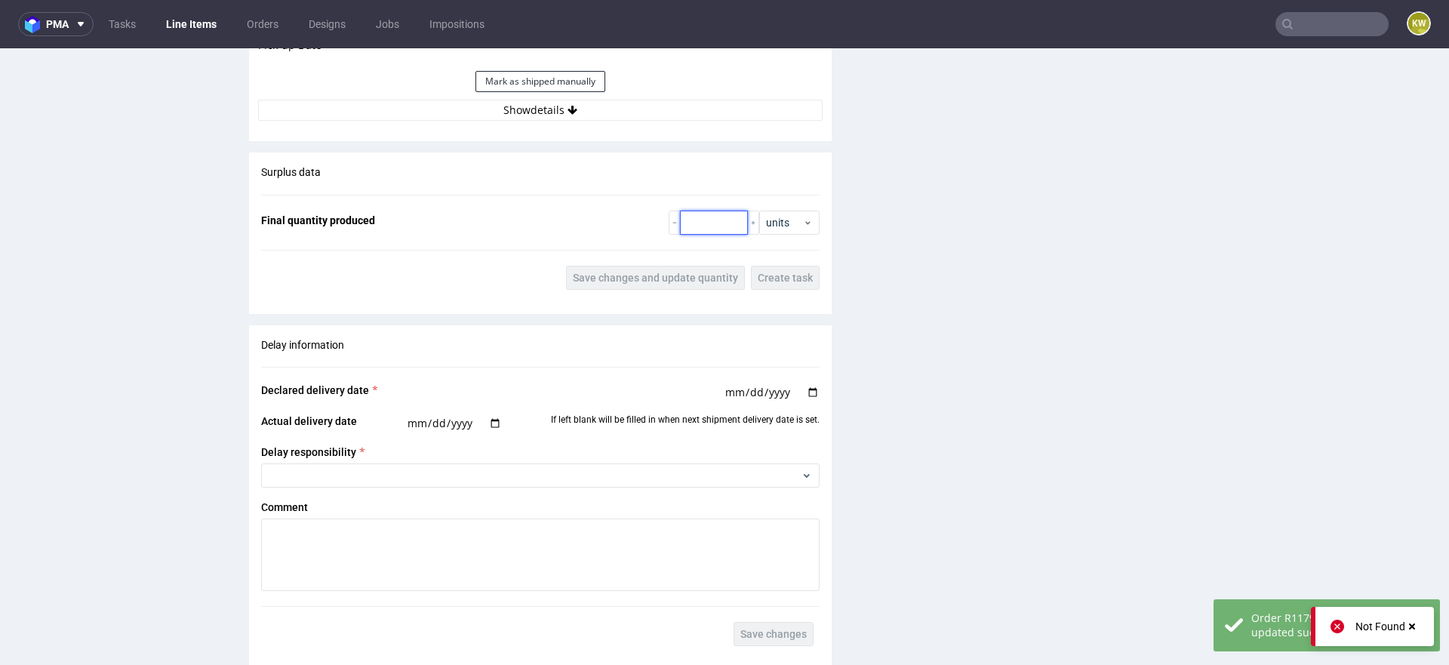
click at [703, 225] on input "number" at bounding box center [714, 223] width 68 height 24
paste input "128072"
type input "128072"
click at [671, 263] on div "Surplus data Final quantity produced 128072 units Save changes and update quant…" at bounding box center [540, 226] width 583 height 149
click at [660, 274] on span "Save changes and update quantity" at bounding box center [655, 277] width 165 height 11
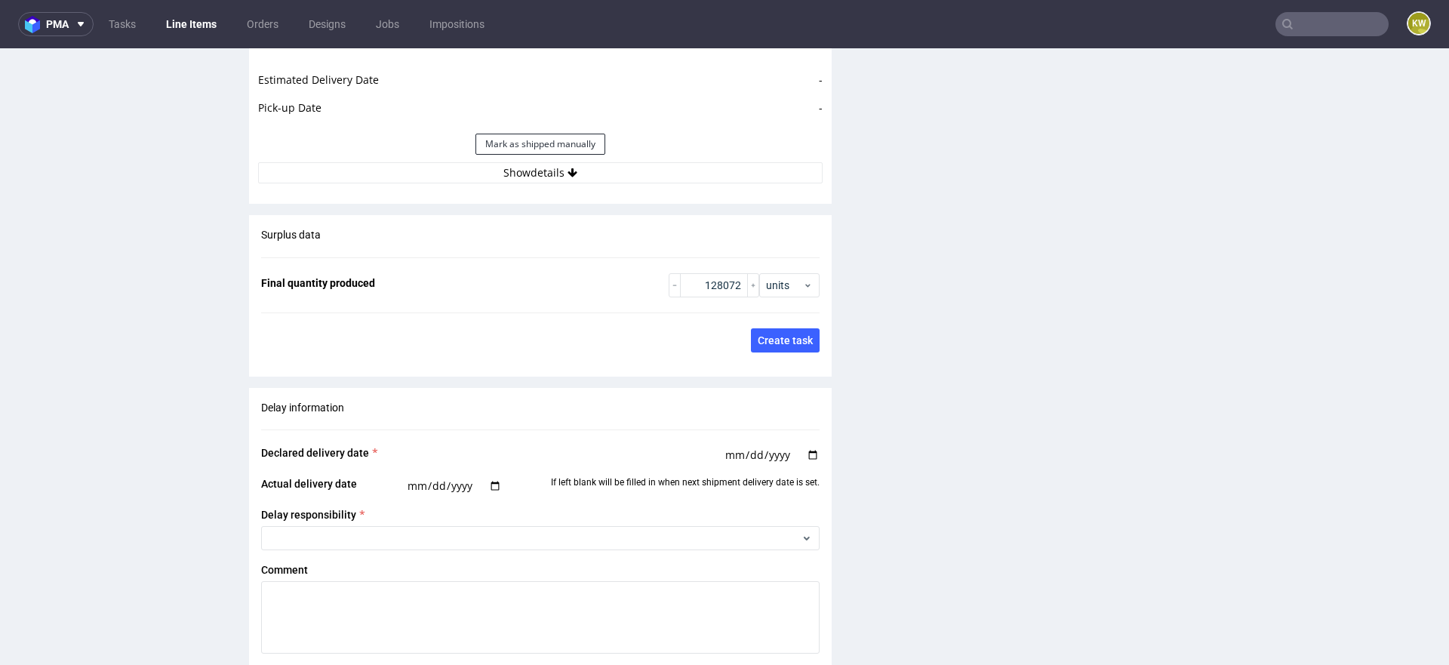
scroll to position [3065, 0]
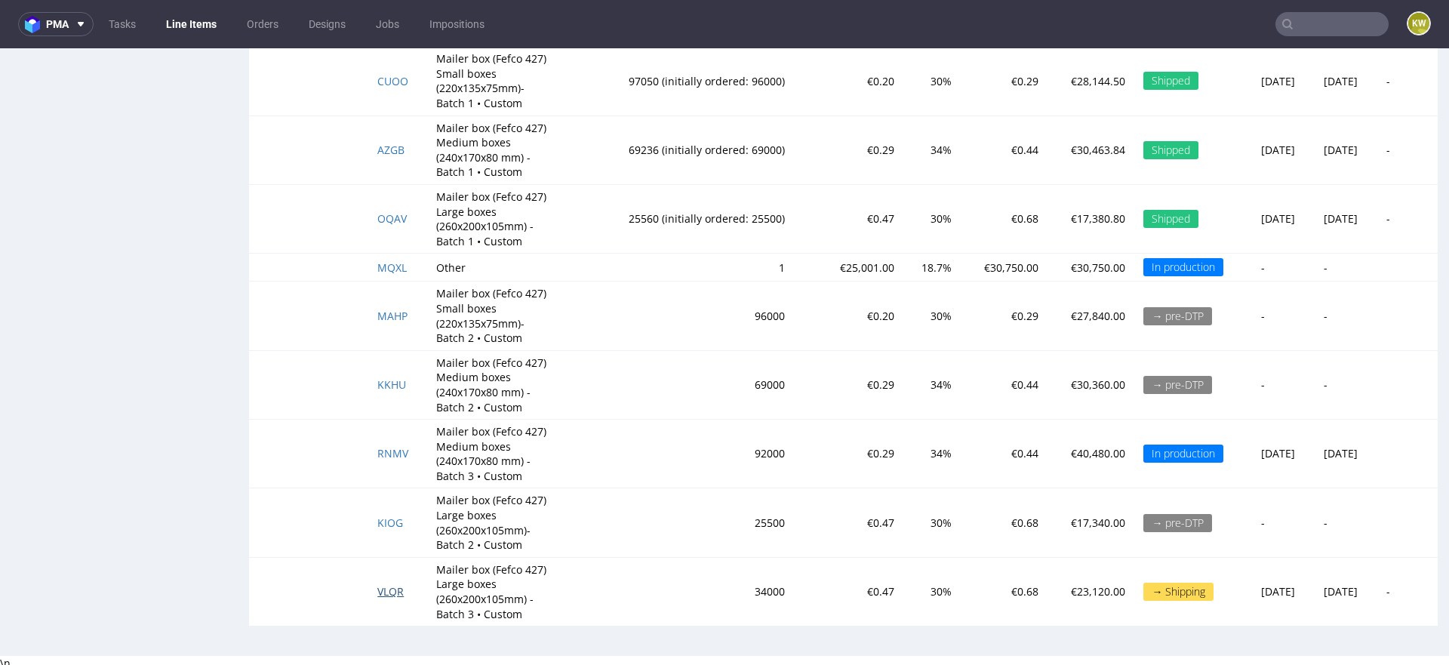
click at [377, 584] on span "VLQR" at bounding box center [390, 591] width 26 height 14
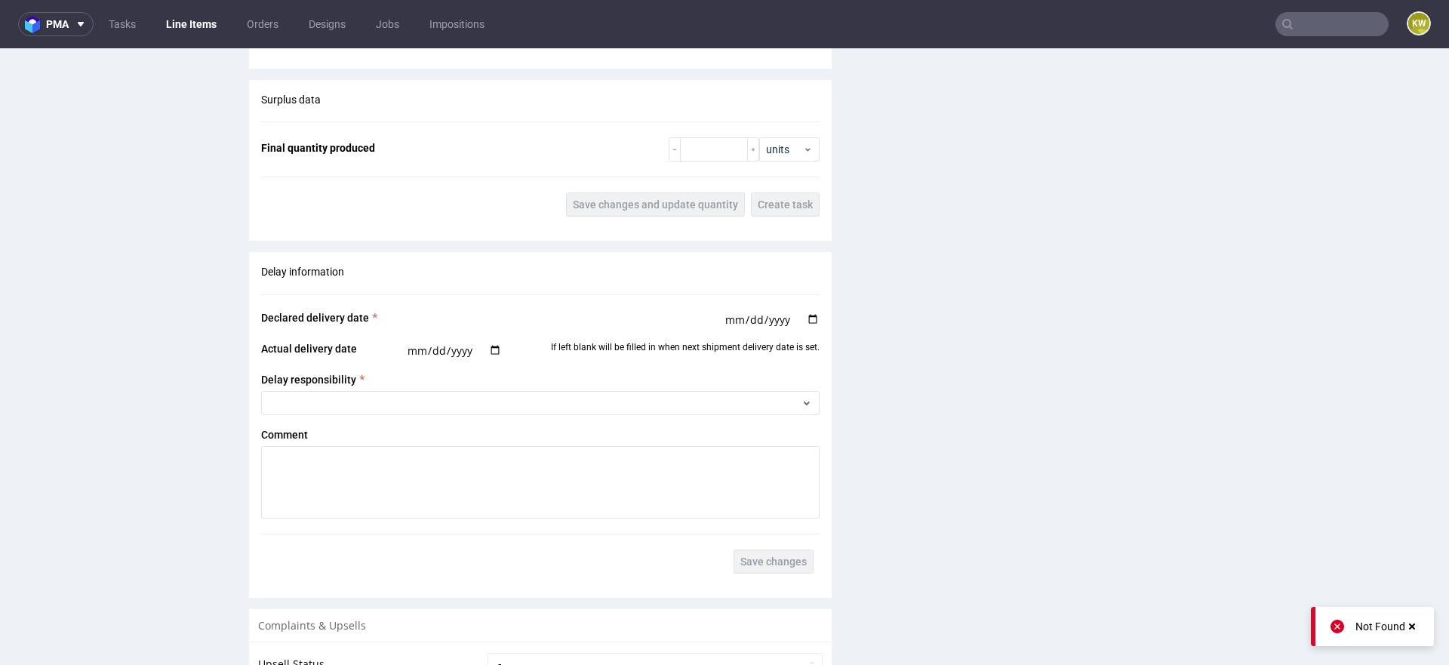
scroll to position [2217, 0]
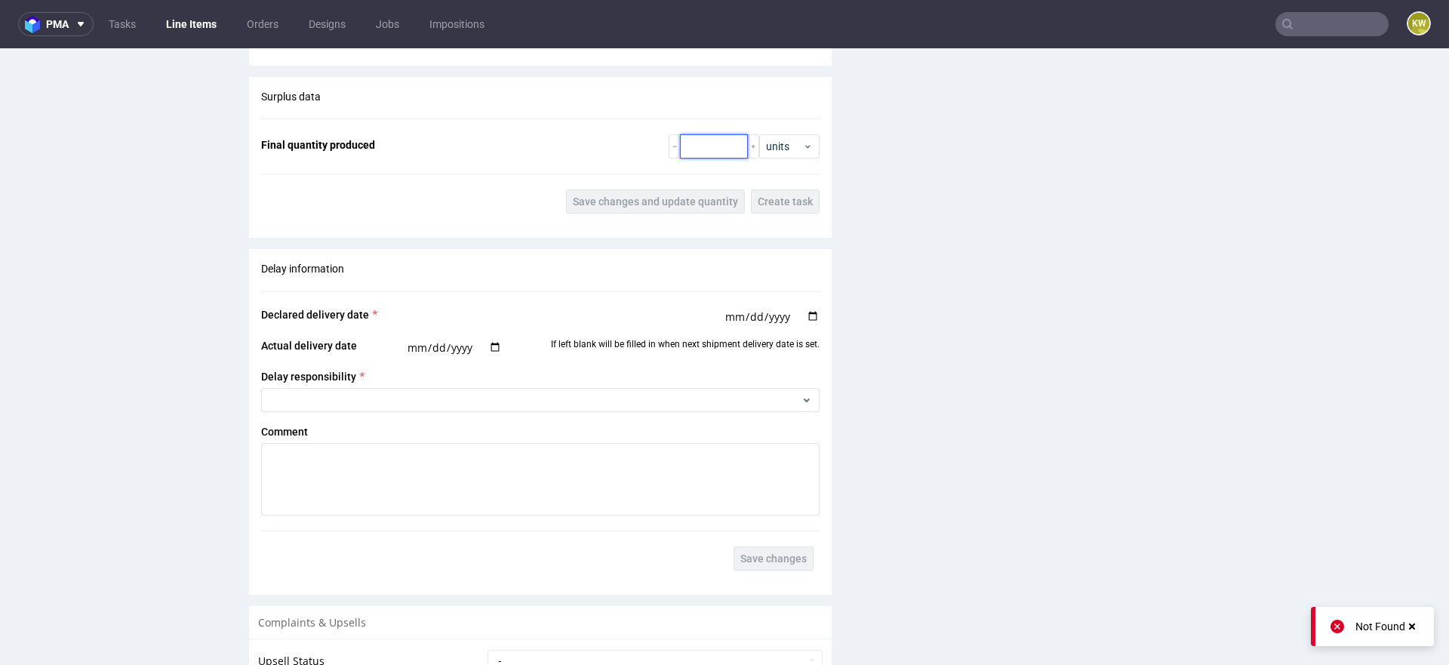
click at [700, 145] on input "number" at bounding box center [714, 146] width 68 height 24
paste input "33380"
type input "33380"
click at [660, 211] on button "Save changes and update quantity" at bounding box center [655, 201] width 179 height 24
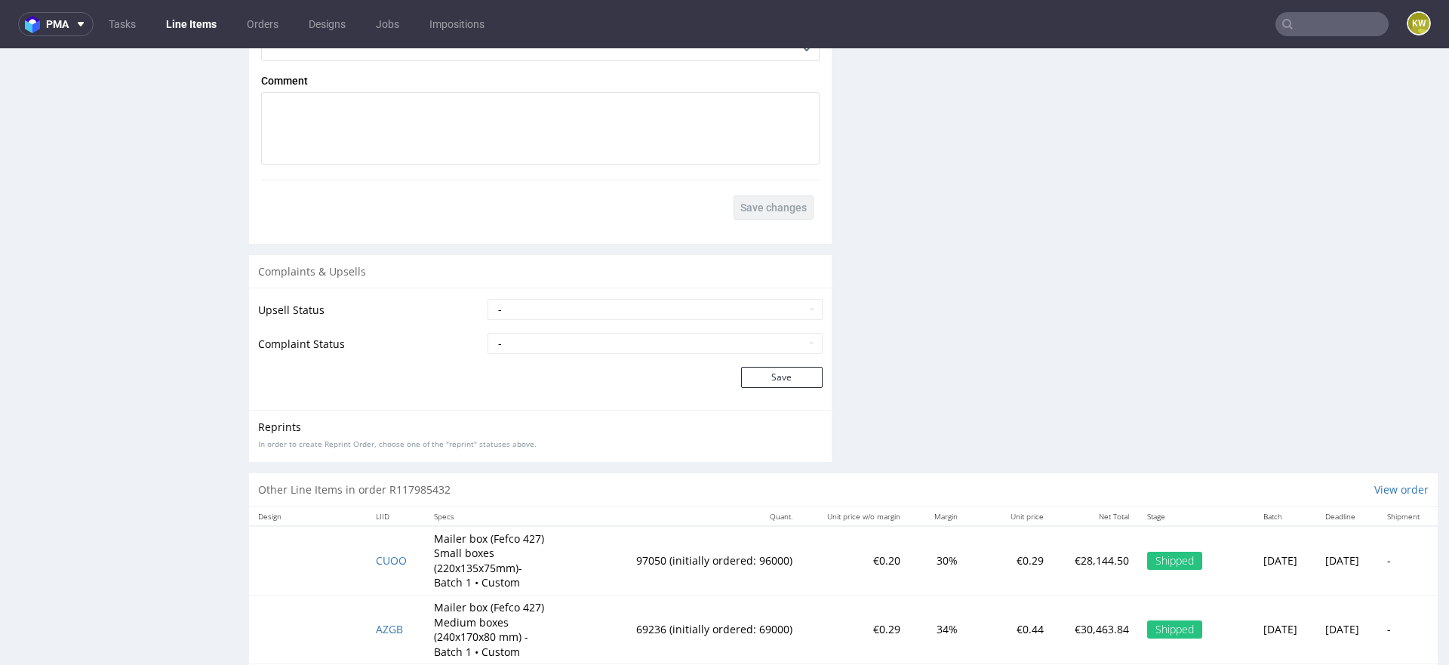
scroll to position [3033, 0]
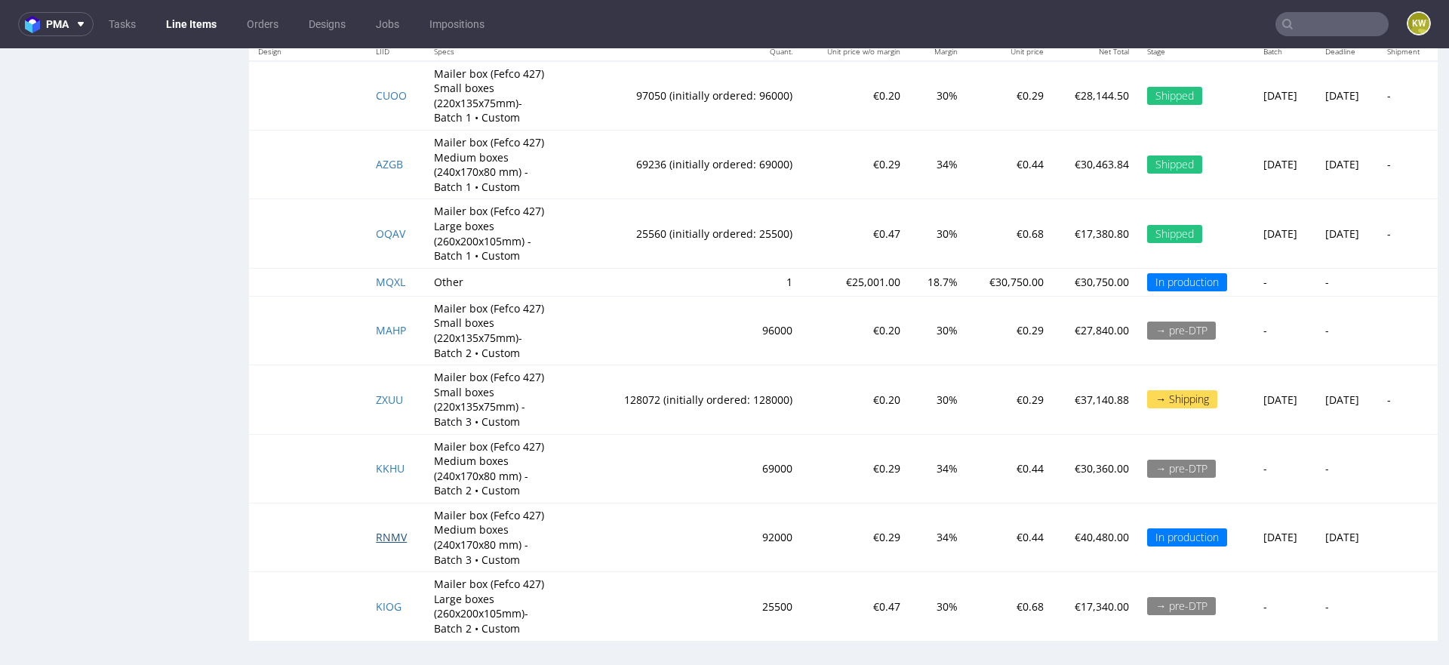
click at [393, 537] on span "RNMV" at bounding box center [391, 537] width 31 height 14
click at [376, 536] on span "RNMV" at bounding box center [391, 537] width 31 height 14
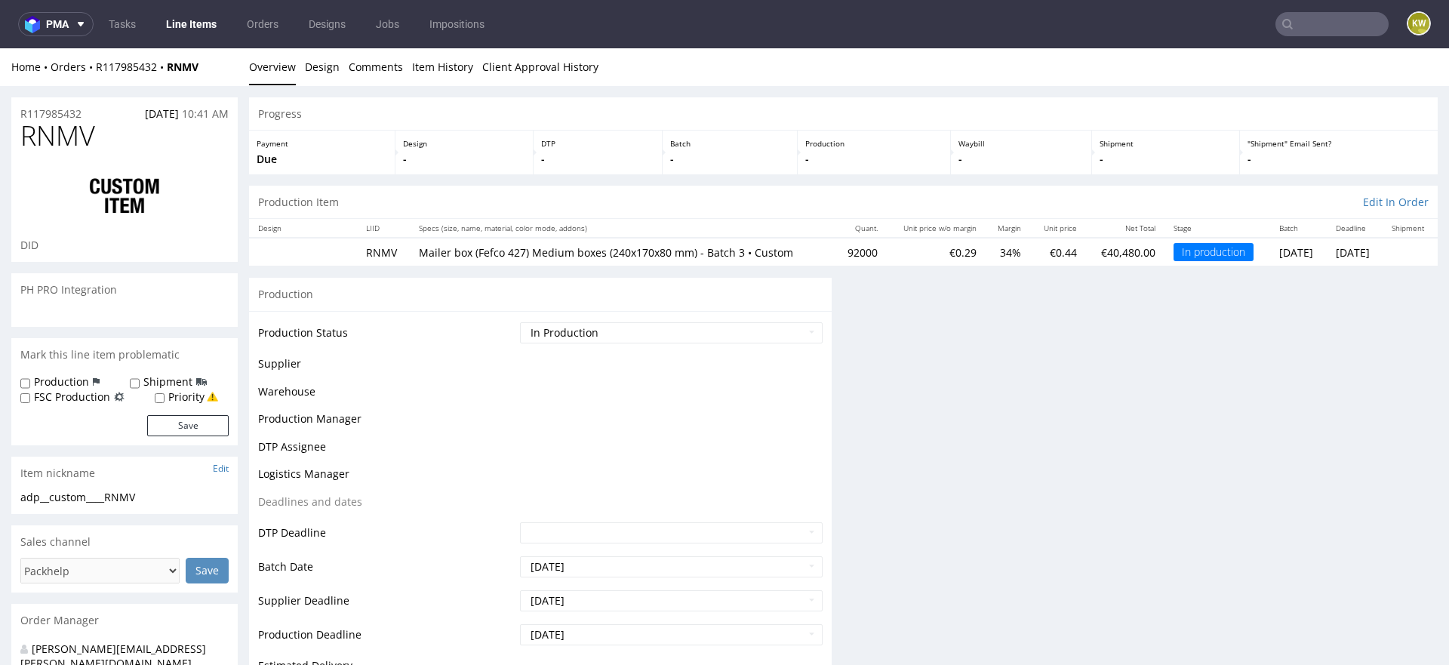
click at [375, 539] on td "DTP Deadline" at bounding box center [387, 538] width 258 height 34
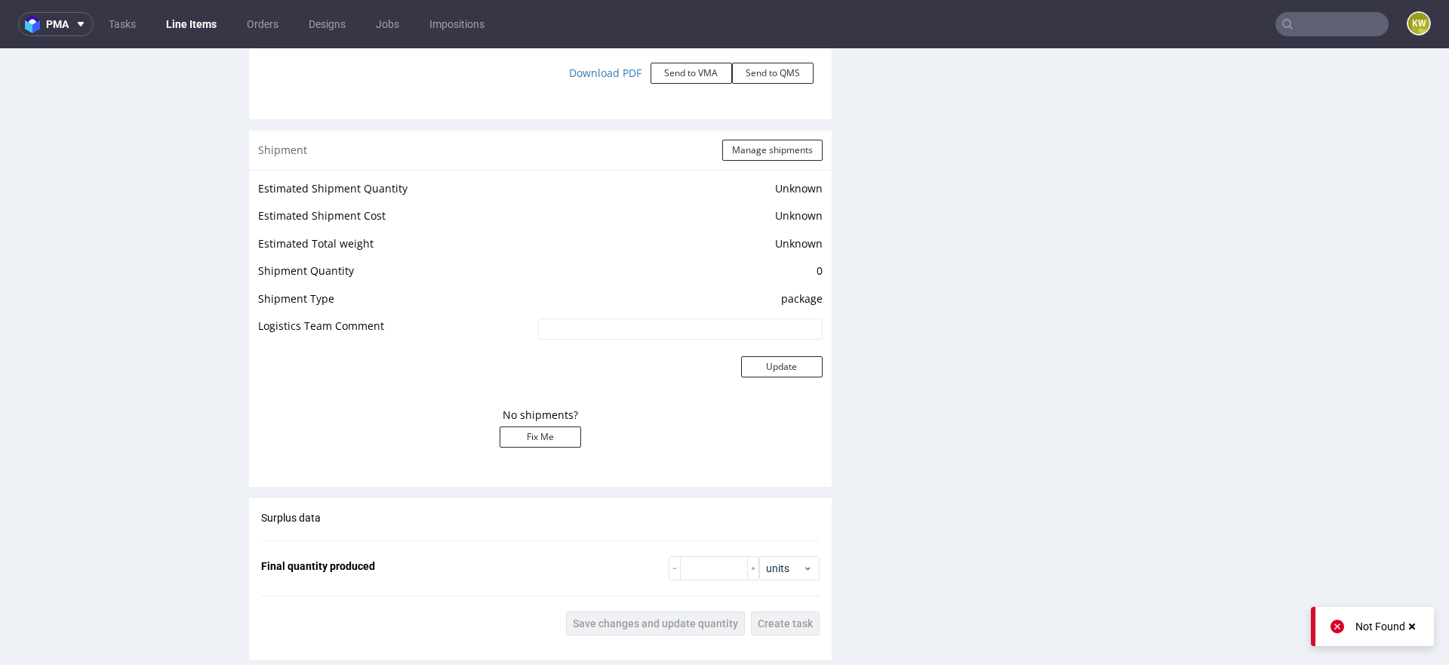
scroll to position [1731, 0]
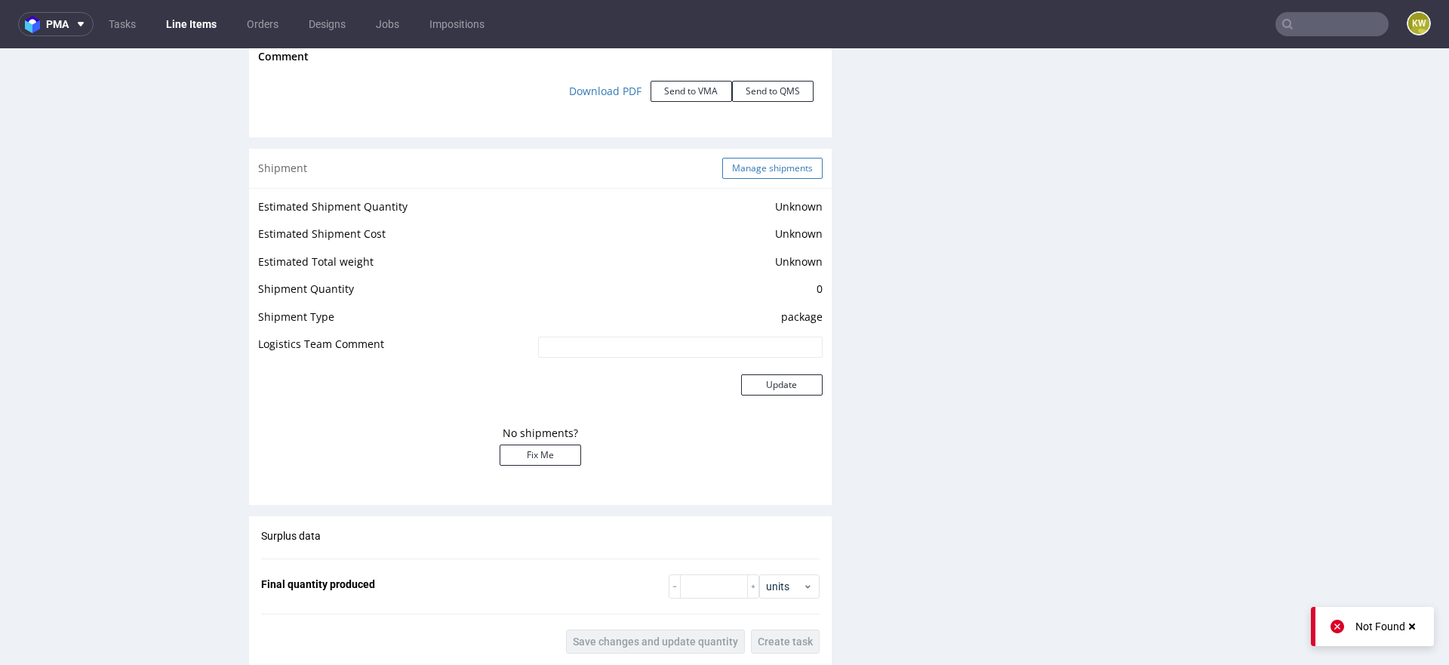
click at [756, 168] on button "Manage shipments" at bounding box center [772, 168] width 100 height 21
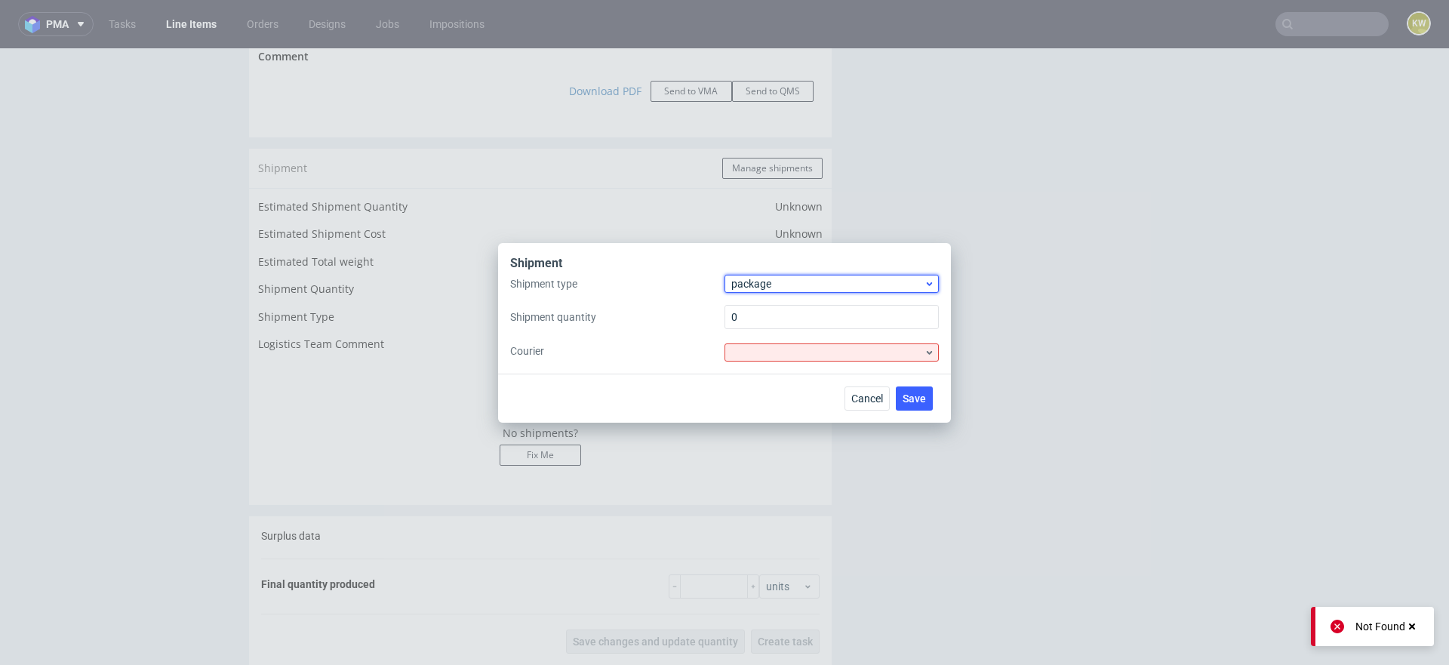
click at [760, 292] on div "package" at bounding box center [832, 284] width 214 height 18
click at [761, 283] on span "package" at bounding box center [827, 283] width 192 height 15
click at [761, 297] on div "Shipment type package Shipment quantity 0 Courier" at bounding box center [724, 318] width 429 height 87
click at [762, 293] on div "Shipment type package Shipment quantity 0 Courier" at bounding box center [724, 318] width 429 height 87
click at [764, 276] on span "package" at bounding box center [827, 283] width 192 height 15
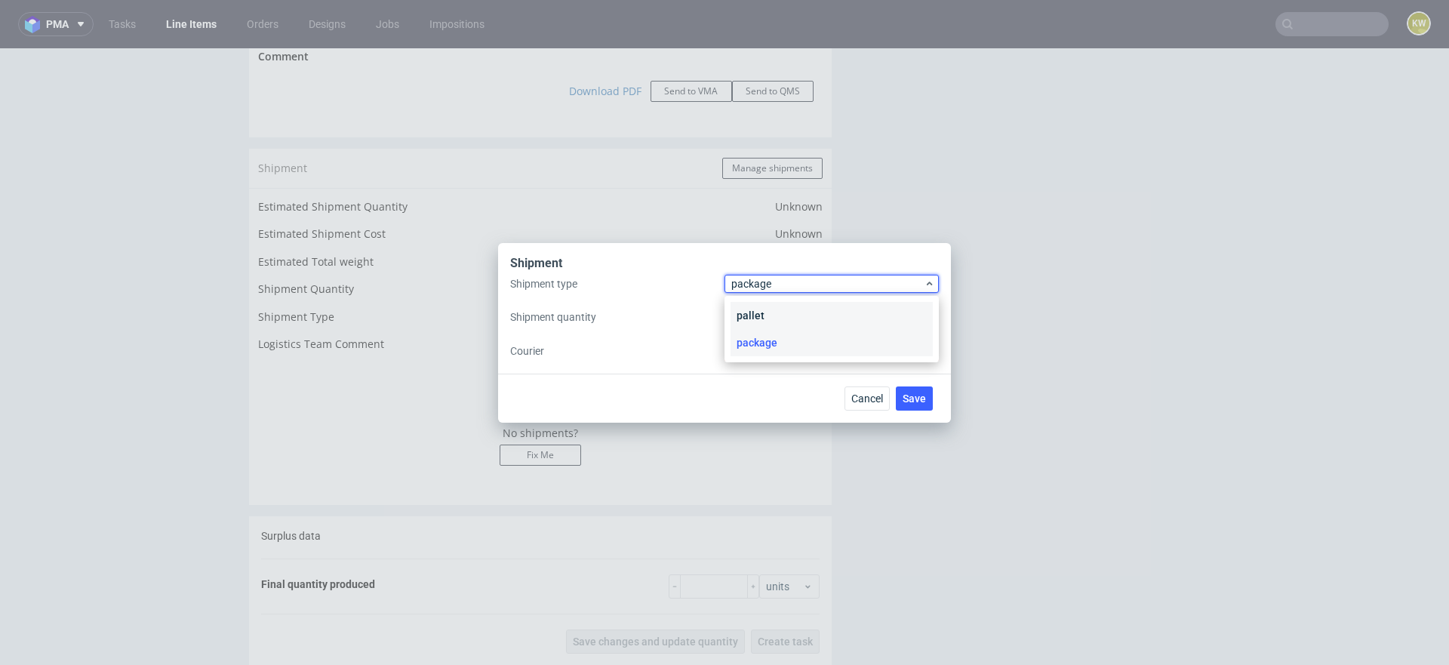
click at [759, 305] on div "pallet" at bounding box center [832, 315] width 202 height 27
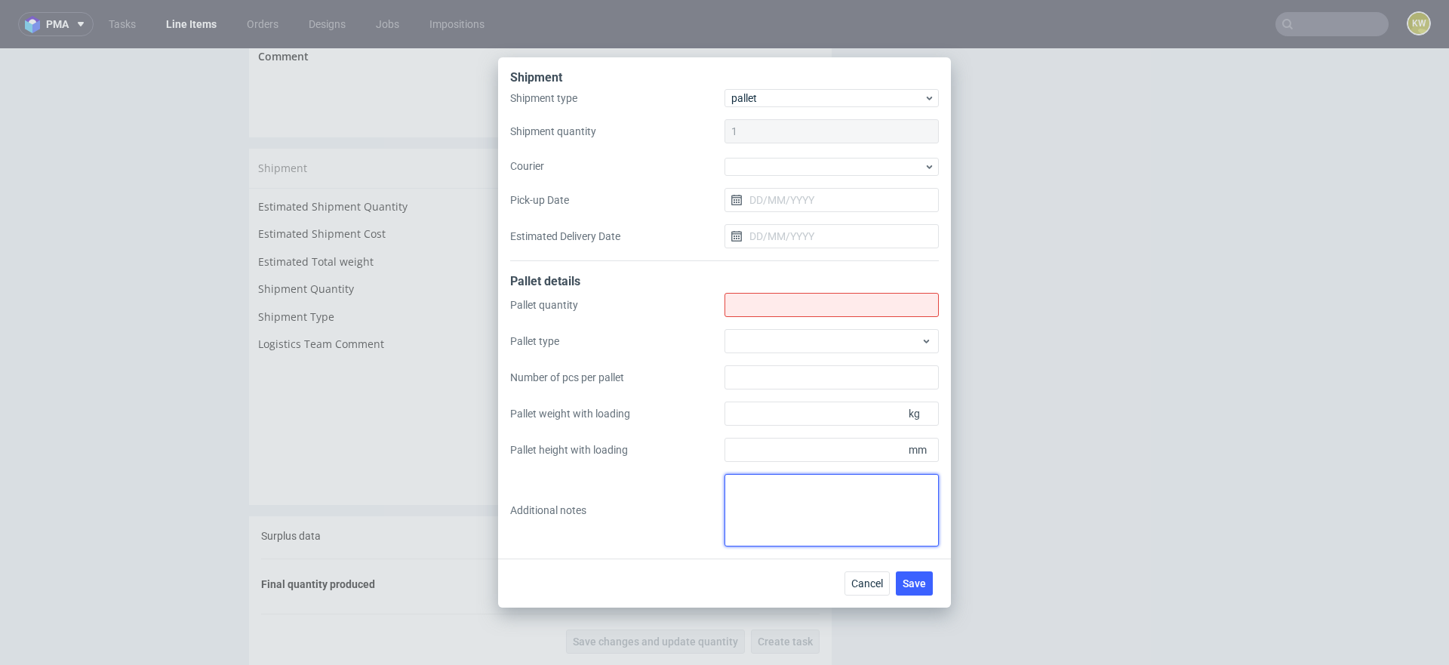
click at [747, 475] on textarea at bounding box center [832, 510] width 214 height 72
paste textarea "33380"
type textarea "33380"
click at [767, 308] on input "Shipment type" at bounding box center [832, 305] width 214 height 24
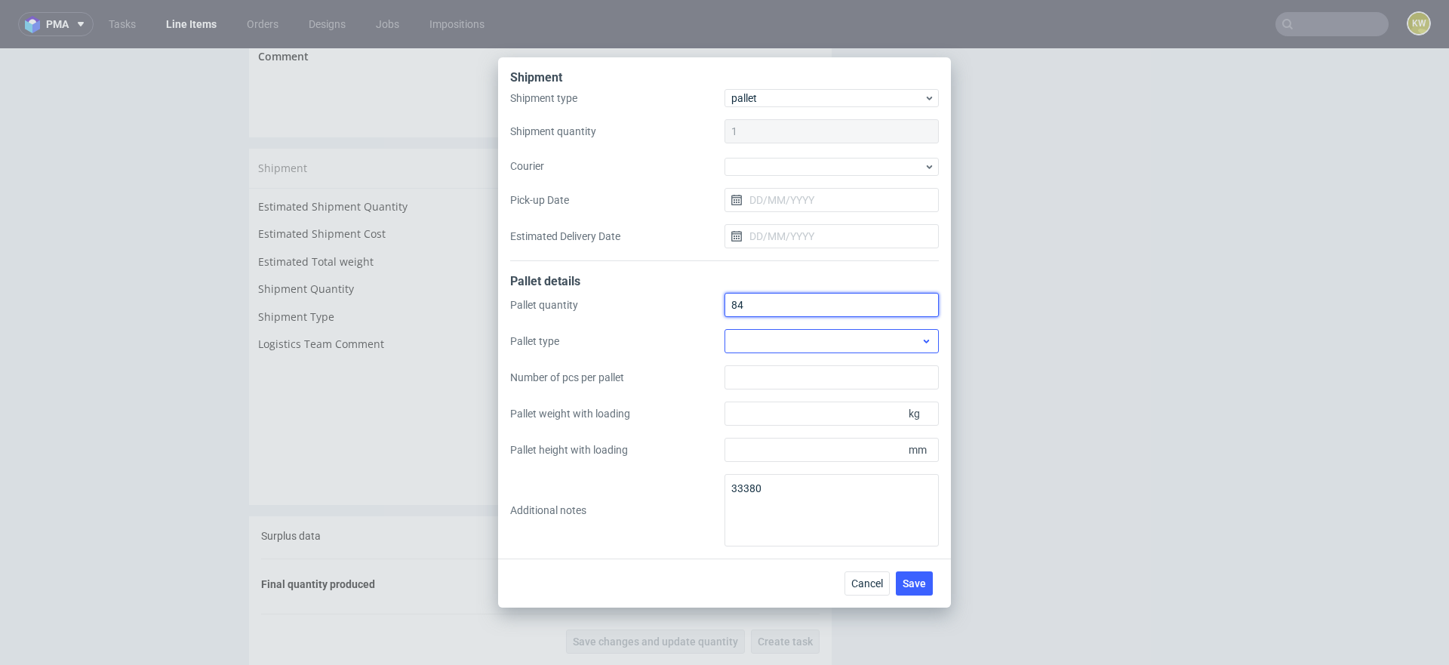
type input "84"
click at [781, 349] on div at bounding box center [832, 341] width 214 height 24
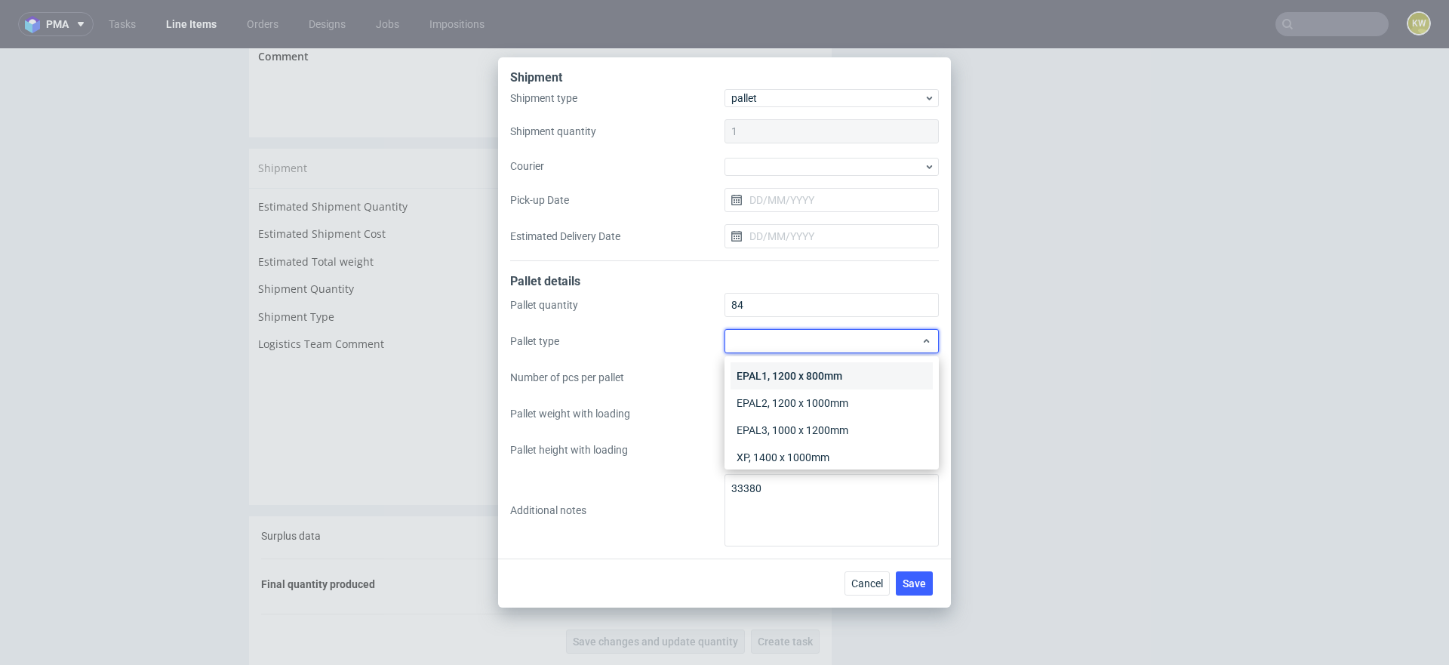
click at [779, 368] on div "EPAL1, 1200 x 800mm" at bounding box center [832, 375] width 202 height 27
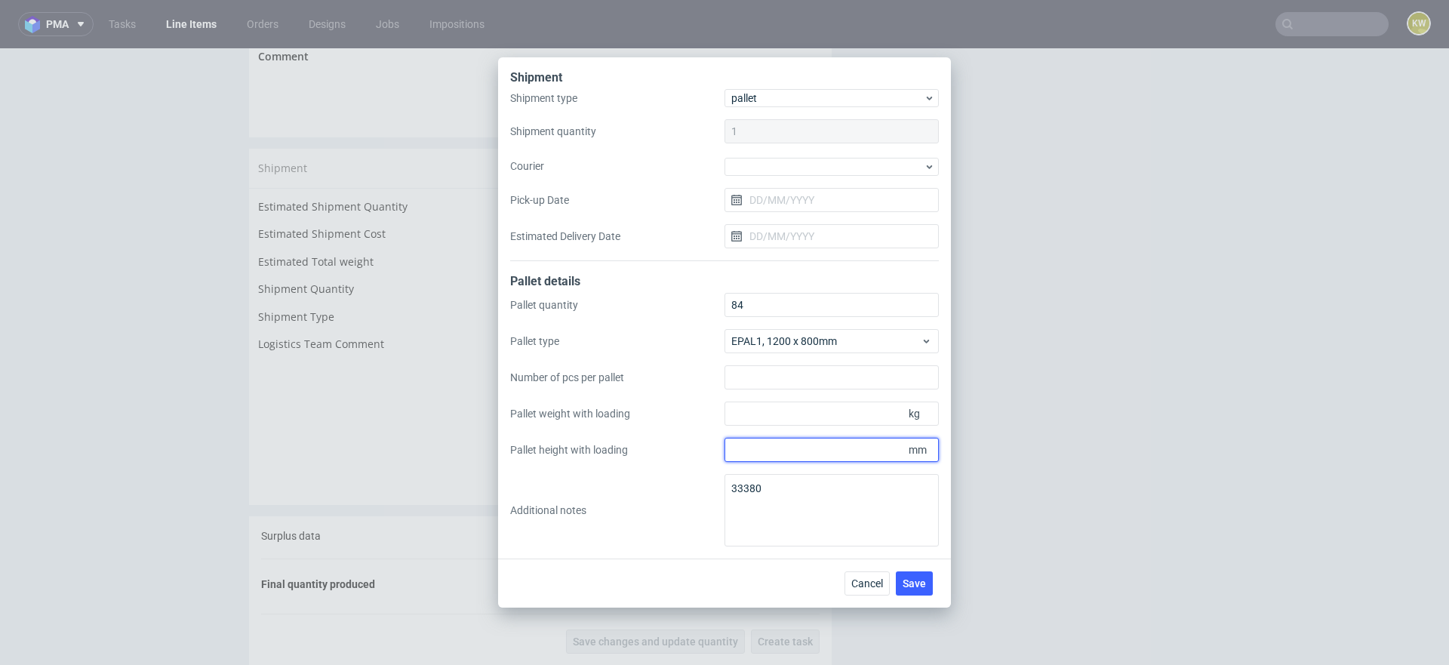
click at [761, 448] on input "Pallet height with loading" at bounding box center [832, 450] width 214 height 24
type input "1800"
click at [765, 416] on input "Pallet weight with loading" at bounding box center [832, 414] width 214 height 24
type input "185"
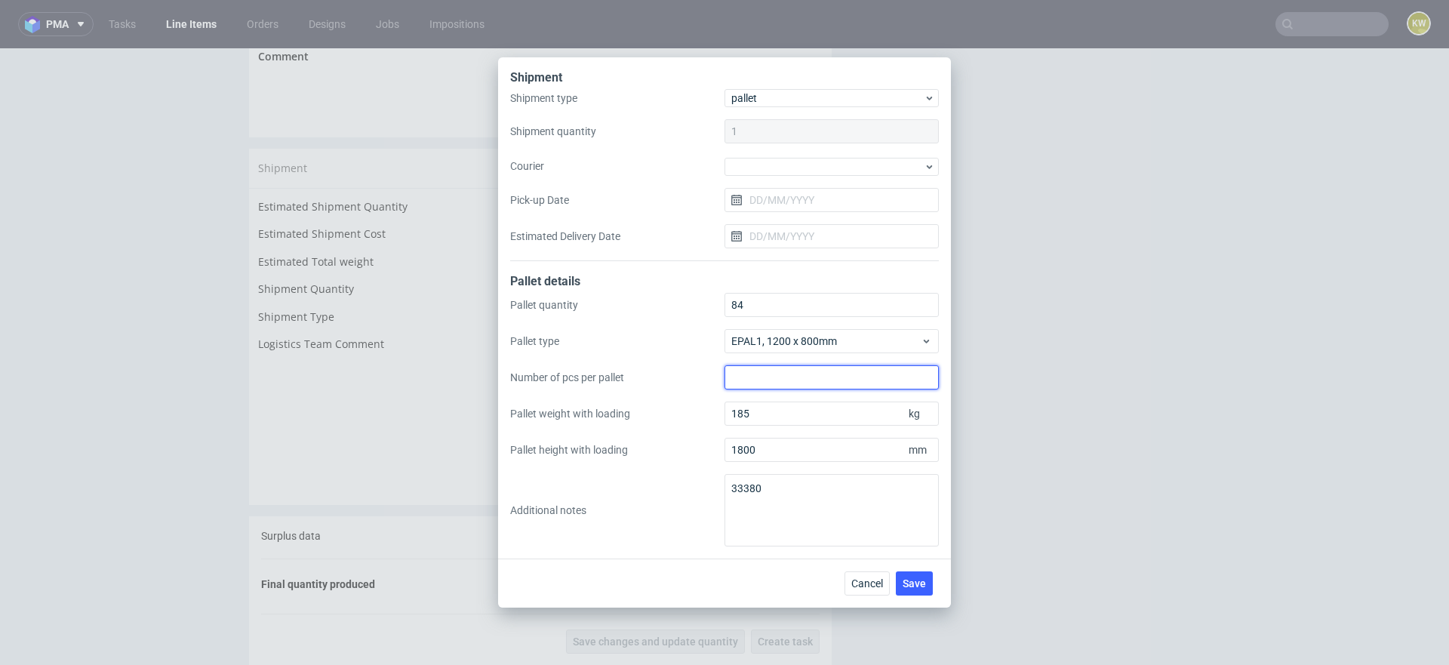
click at [769, 378] on input "Number of pcs per pallet" at bounding box center [832, 377] width 214 height 24
type input "1100"
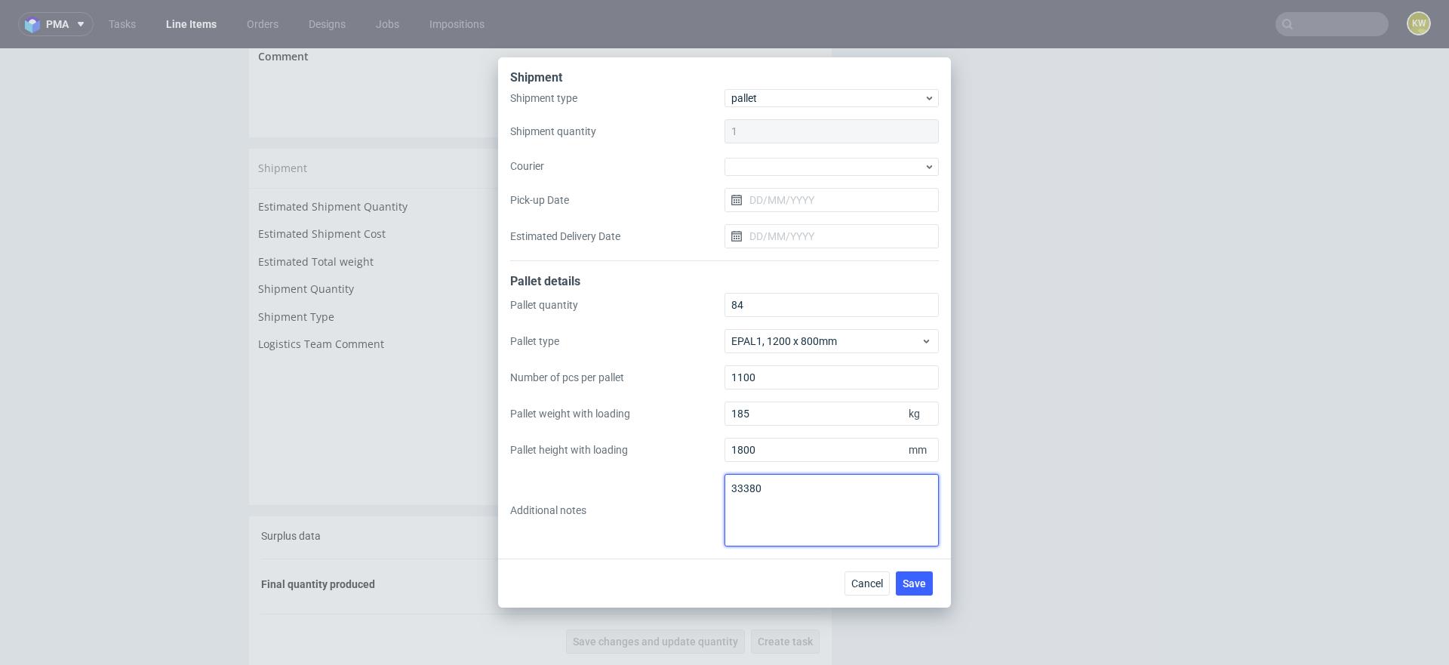
drag, startPoint x: 789, startPoint y: 484, endPoint x: 693, endPoint y: 485, distance: 95.9
click at [693, 485] on div "Pallet quantity 84 Pallet type EPAL1, 1200 x 800mm Number of pcs per pallet 110…" at bounding box center [724, 420] width 429 height 254
click at [916, 585] on span "Save" at bounding box center [914, 583] width 23 height 11
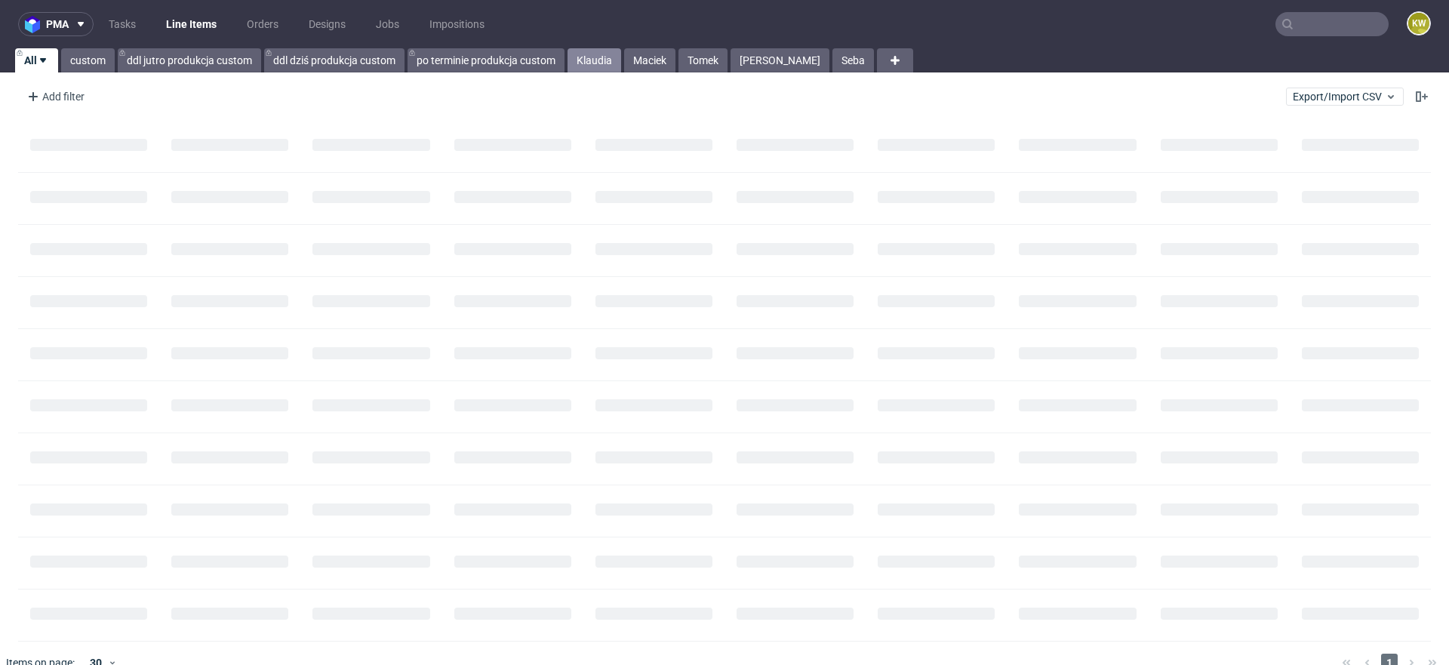
click at [592, 56] on link "Klaudia" at bounding box center [595, 60] width 54 height 24
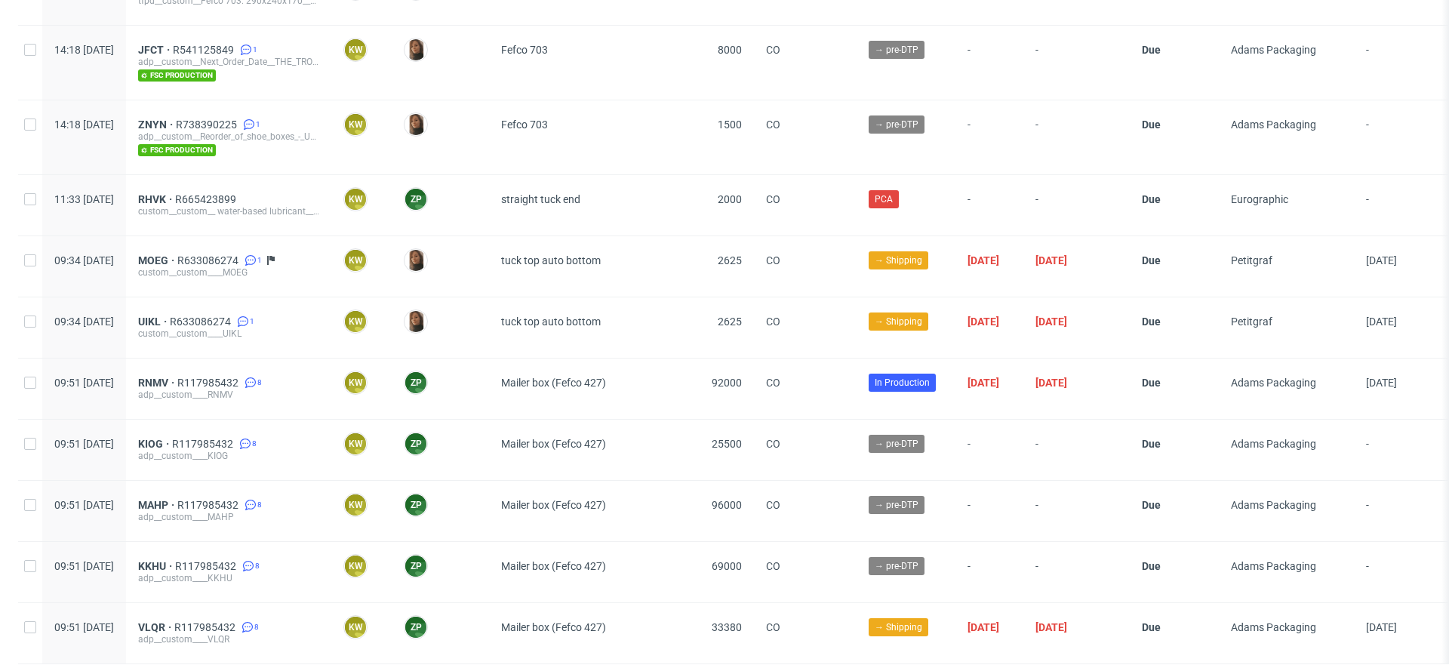
scroll to position [2837, 0]
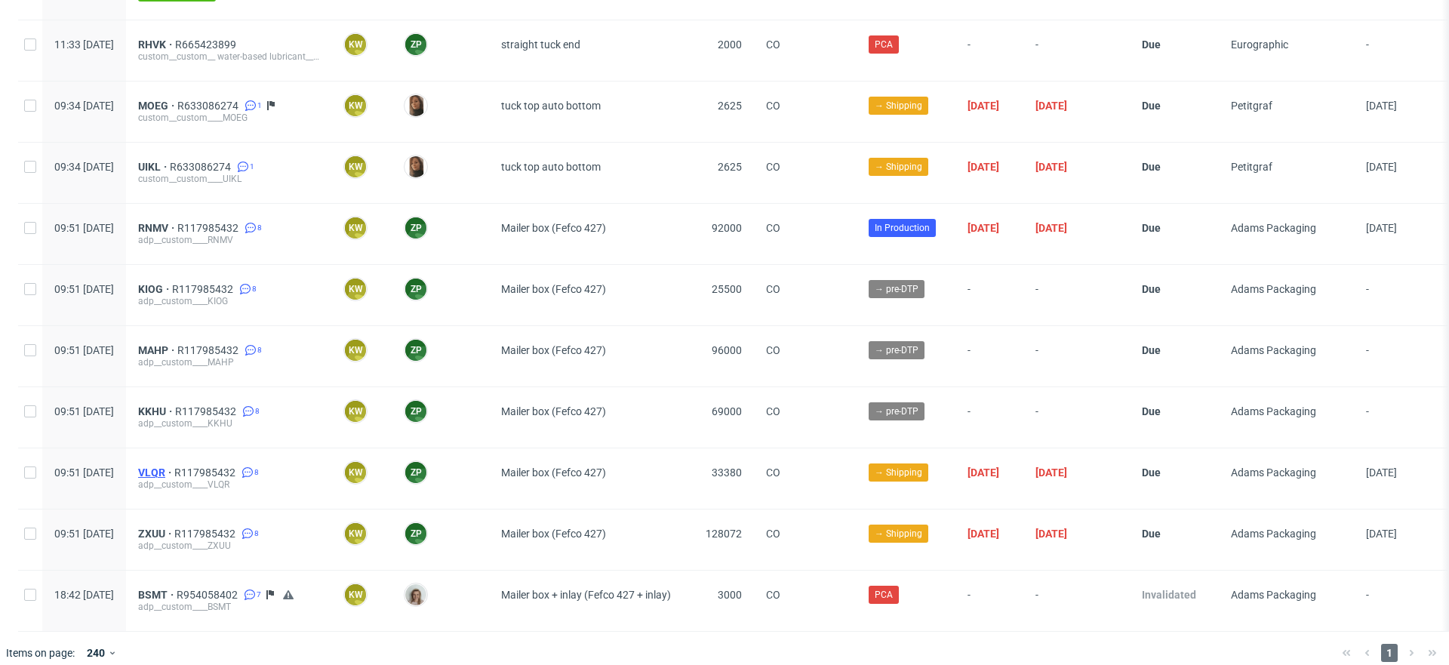
click at [174, 466] on span "VLQR" at bounding box center [156, 472] width 36 height 12
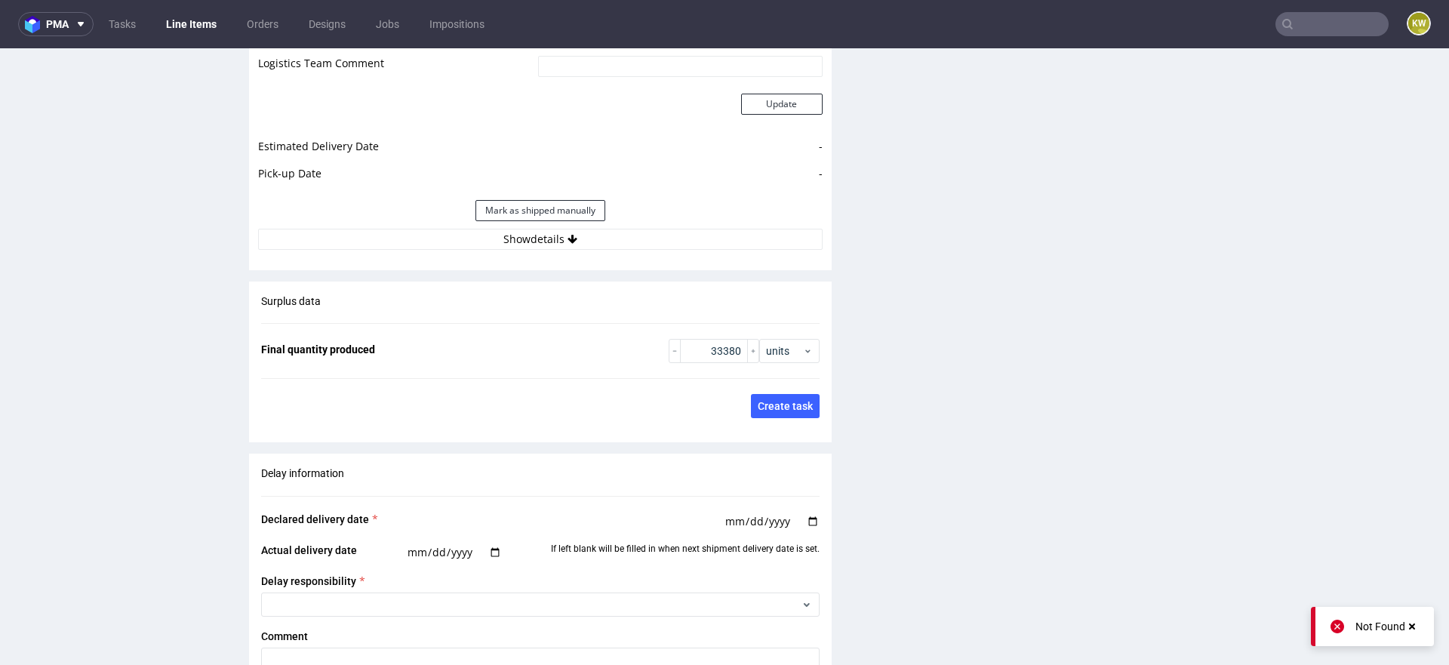
scroll to position [2024, 0]
click at [639, 239] on button "Show details" at bounding box center [540, 238] width 565 height 21
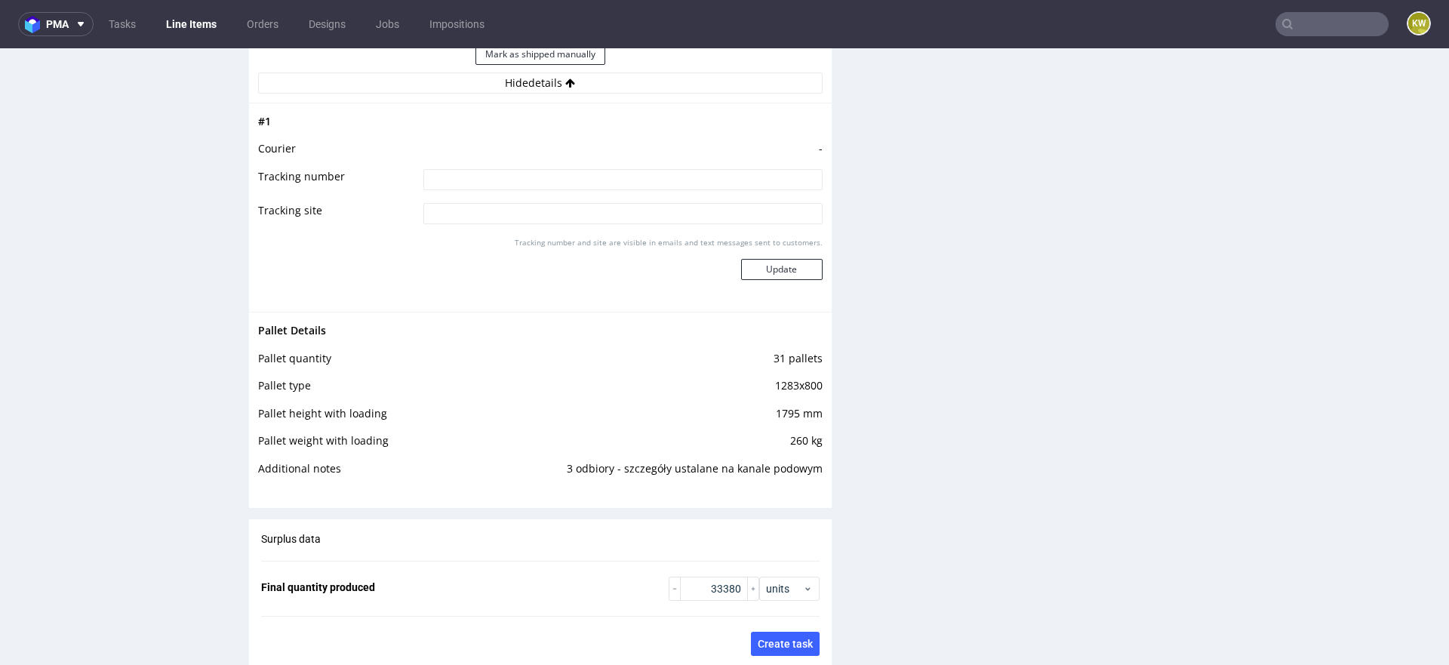
scroll to position [2193, 0]
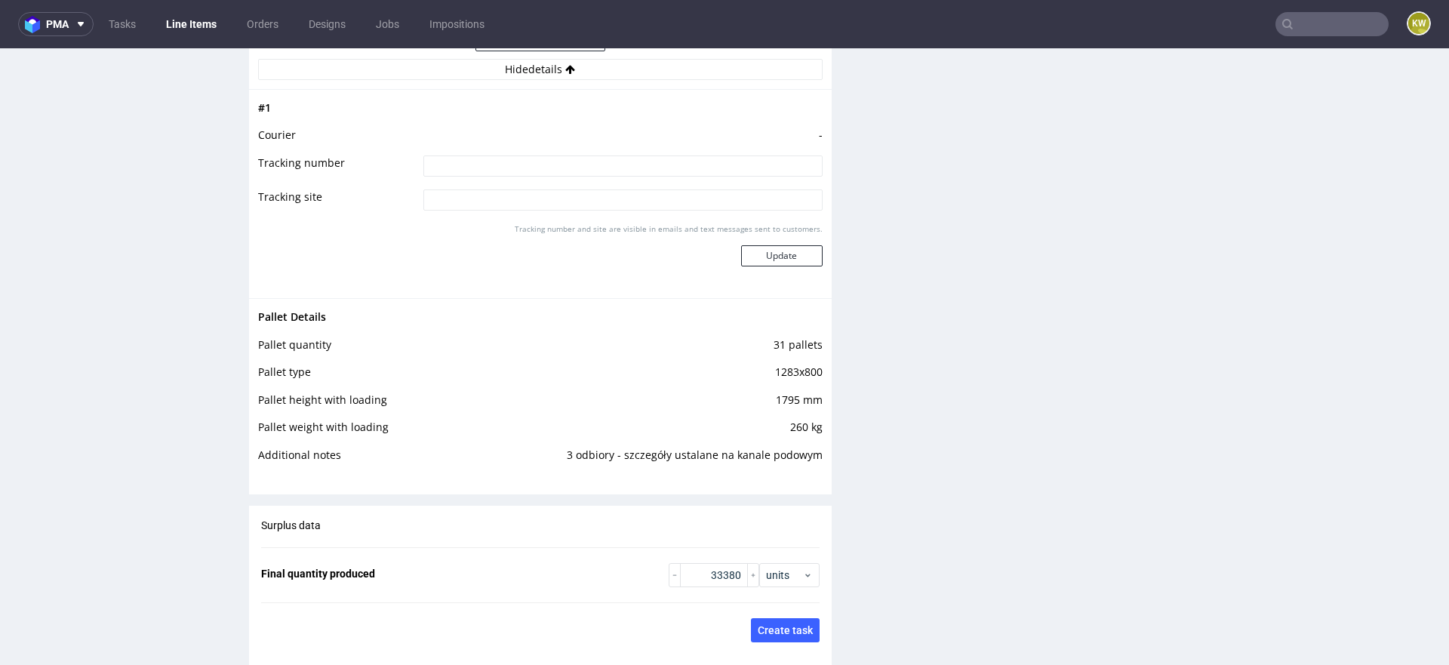
click at [641, 448] on td "3 odbiory - szczegóły ustalane na kanale podowym" at bounding box center [645, 460] width 354 height 28
copy td "3 odbiory - szczegóły ustalane na kanale podowym"
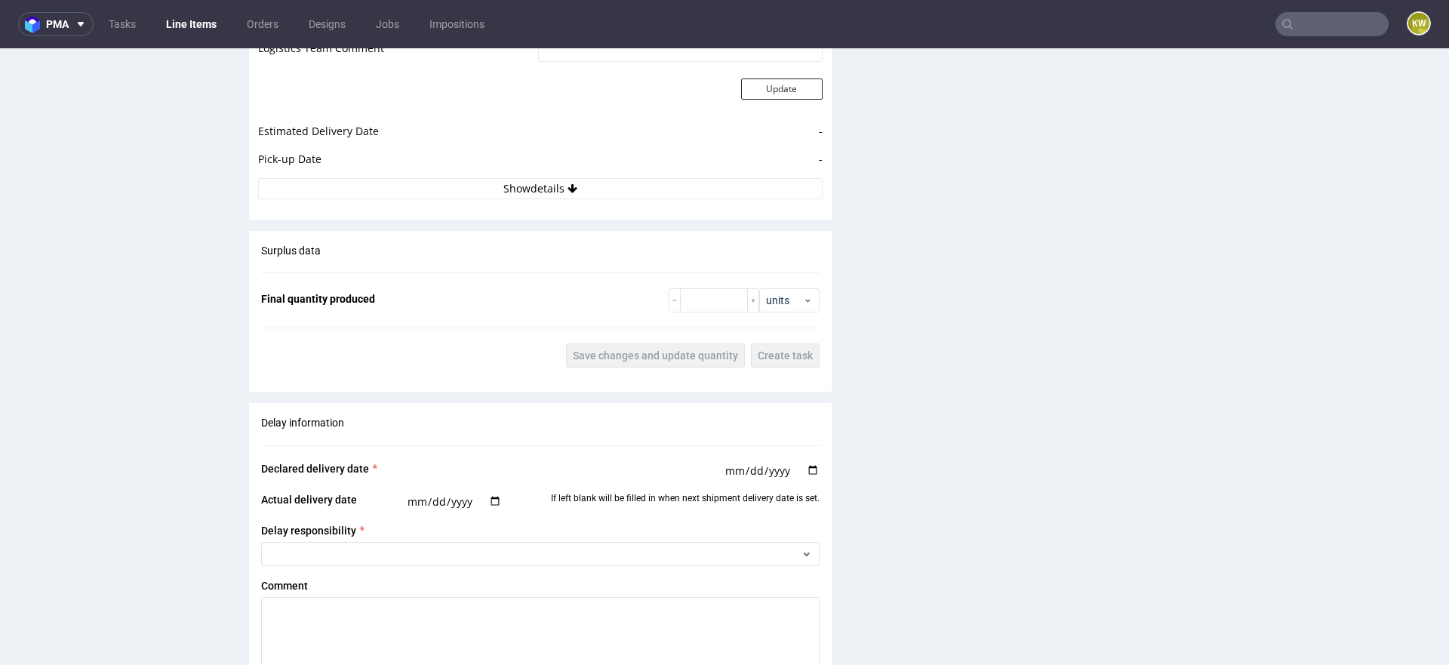
scroll to position [2030, 0]
click at [687, 293] on input "number" at bounding box center [714, 297] width 68 height 24
paste input "91500"
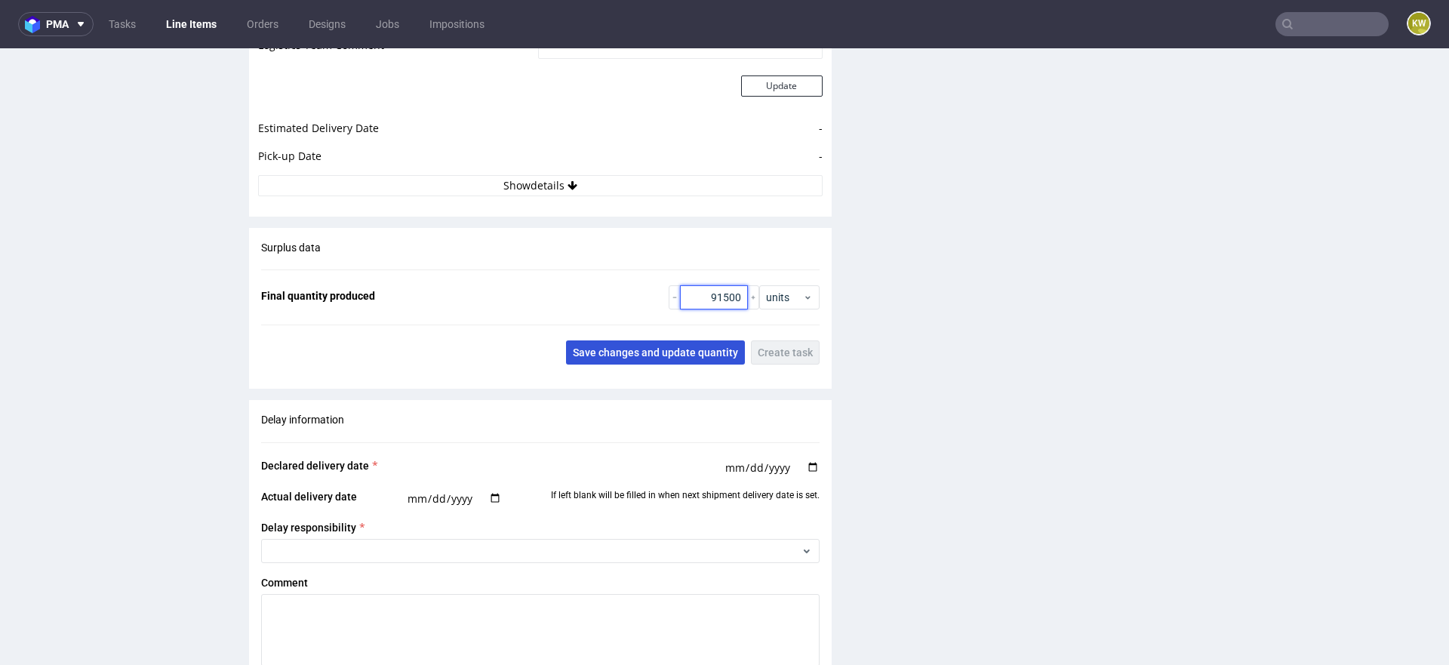
type input "91500"
click at [661, 347] on span "Save changes and update quantity" at bounding box center [655, 352] width 165 height 11
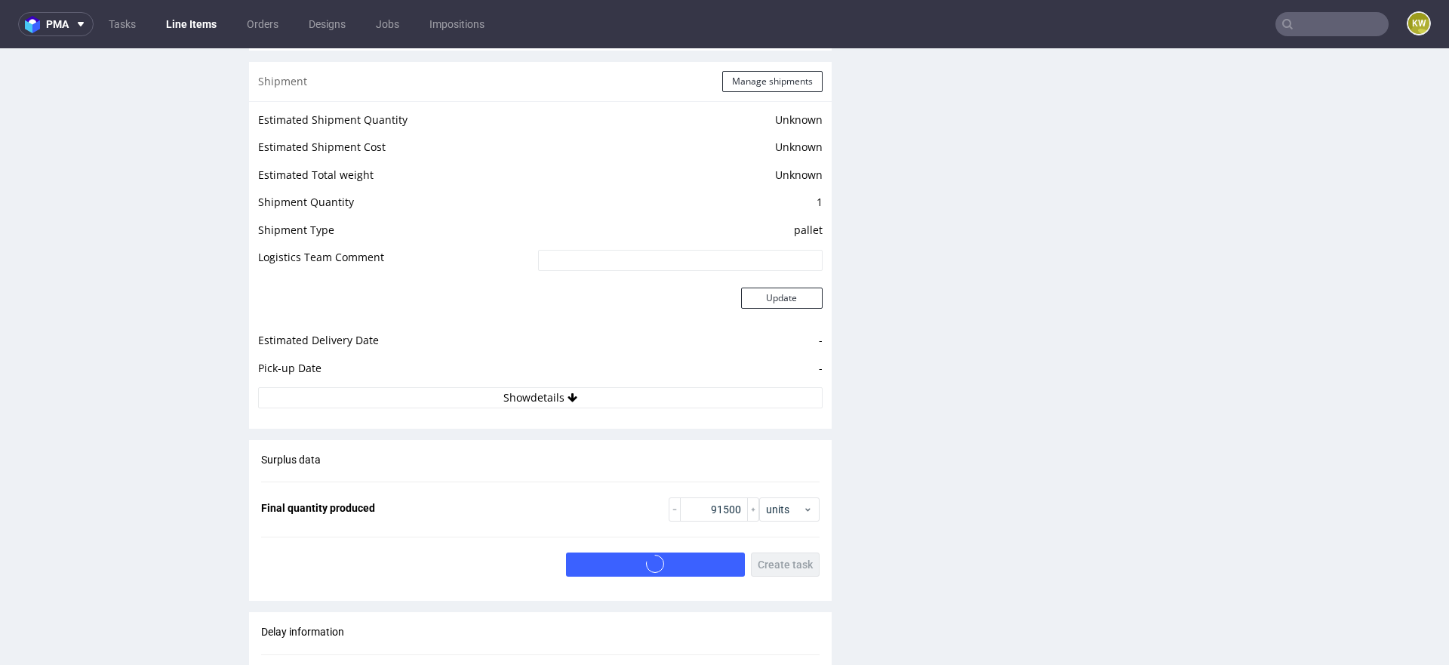
scroll to position [1806, 0]
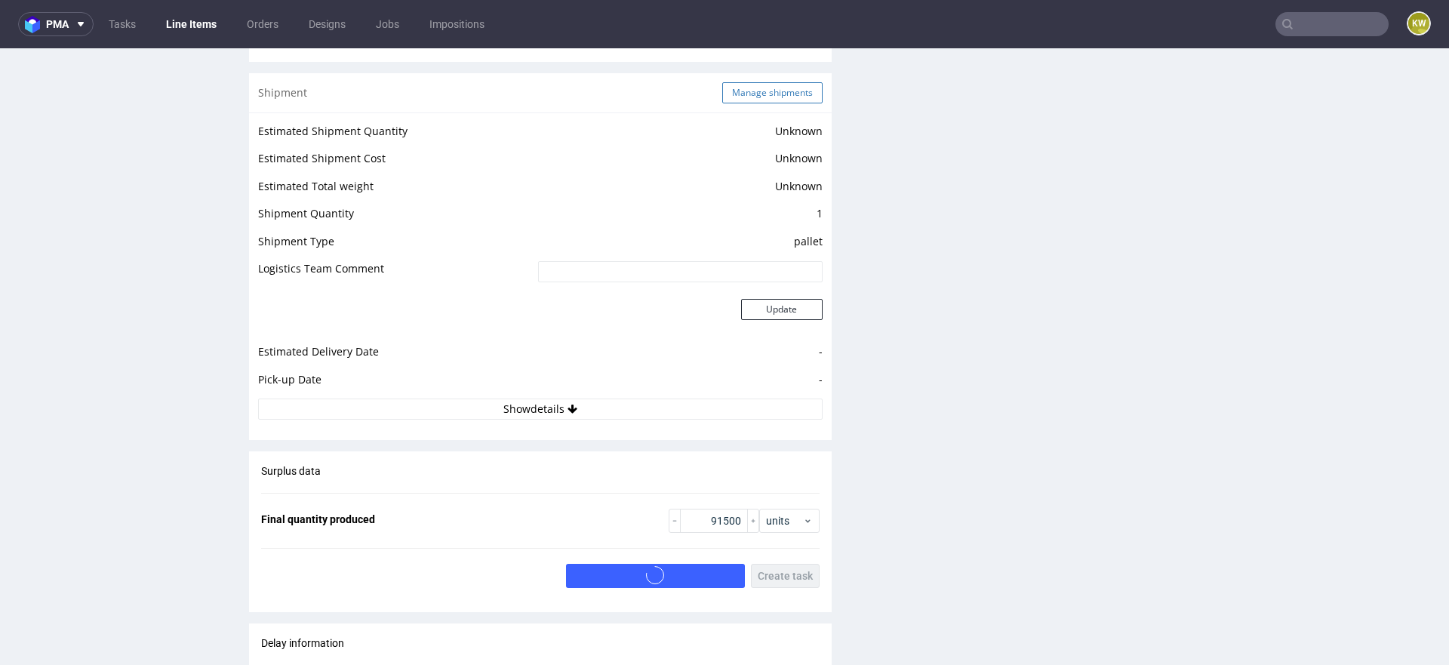
click at [746, 88] on button "Manage shipments" at bounding box center [772, 92] width 100 height 21
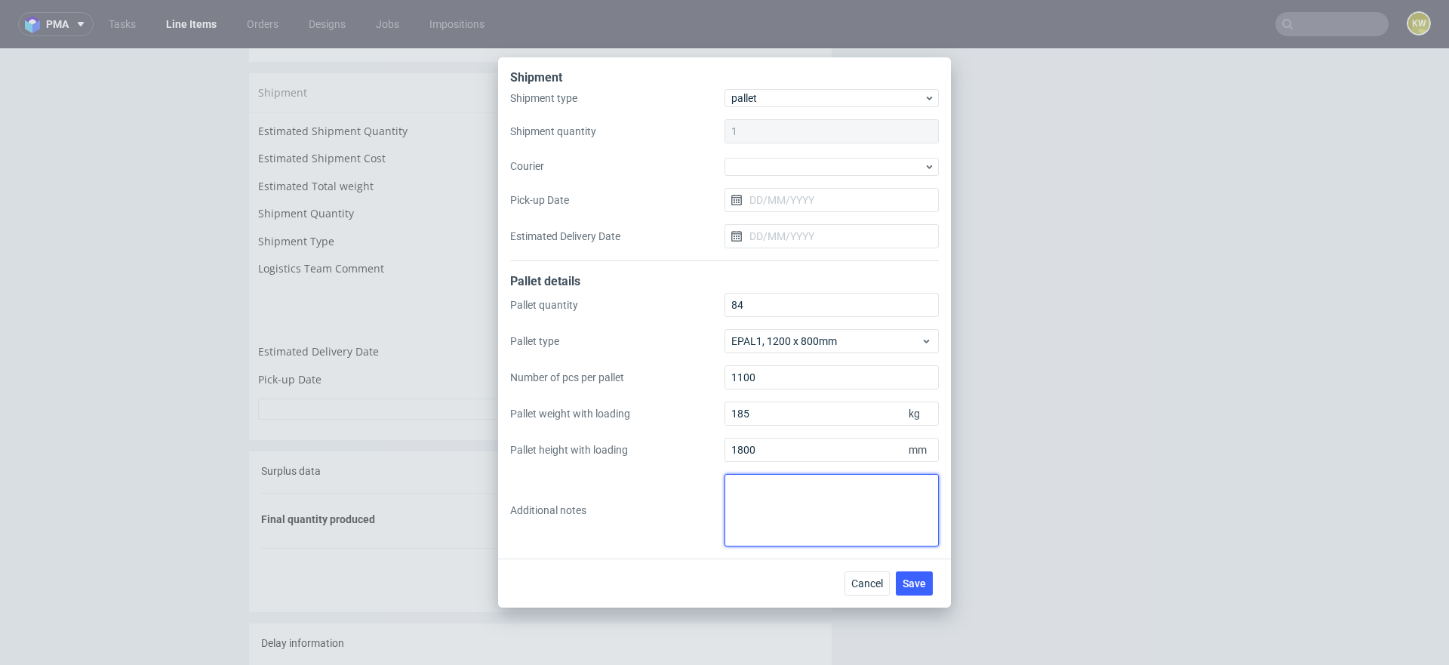
click at [753, 497] on textarea at bounding box center [832, 510] width 214 height 72
type textarea "3 odbiory - szczegóły ustalane na kanale podowym"
click at [927, 578] on button "Save" at bounding box center [914, 583] width 37 height 24
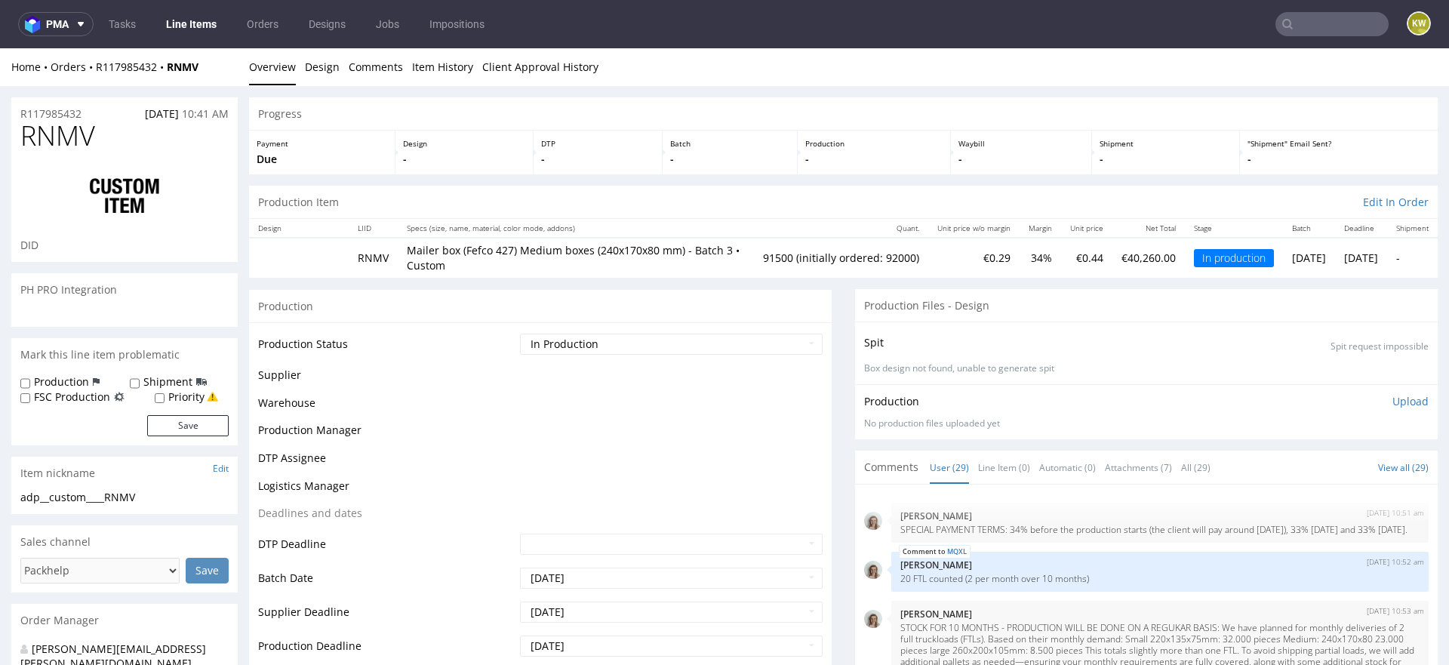
scroll to position [1610, 0]
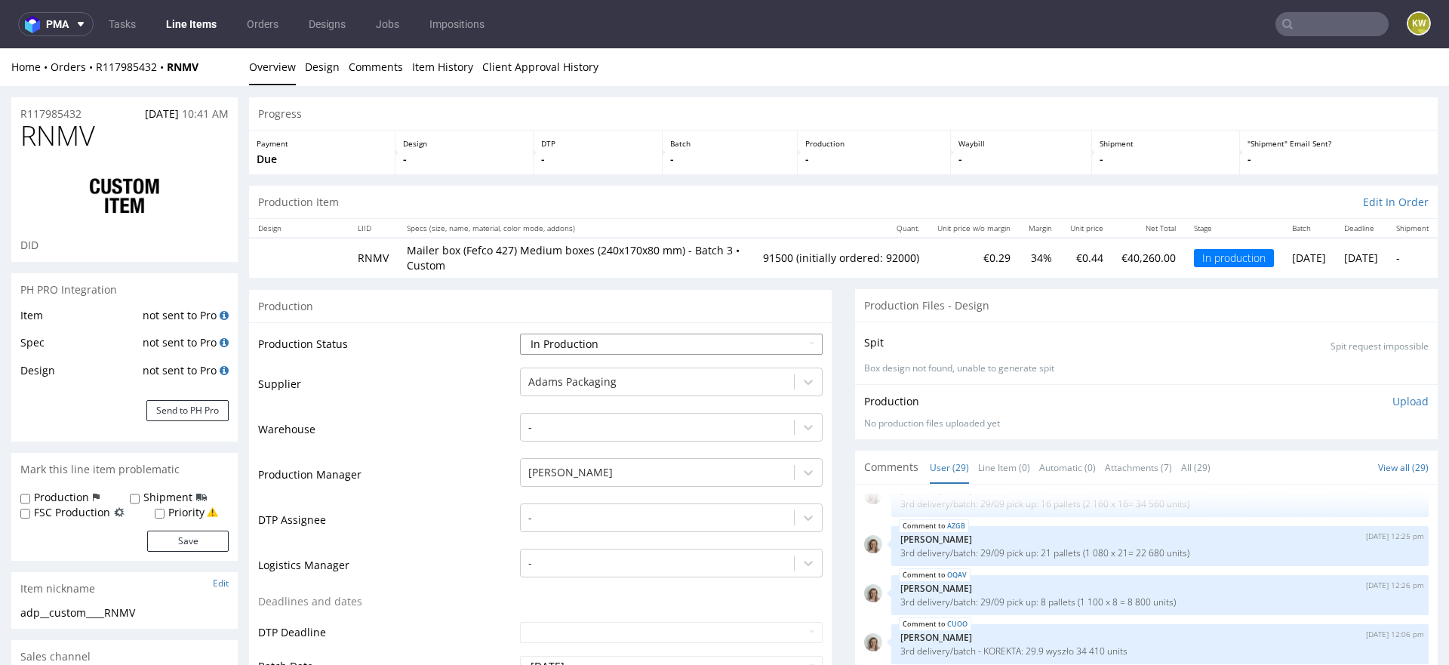
click at [607, 345] on select "Waiting for Artwork Waiting for Diecut Waiting for Mockup Waiting for DTP Waiti…" at bounding box center [671, 344] width 303 height 21
select select "production_complete"
click at [520, 334] on select "Waiting for Artwork Waiting for Diecut Waiting for Mockup Waiting for DTP Waiti…" at bounding box center [671, 344] width 303 height 21
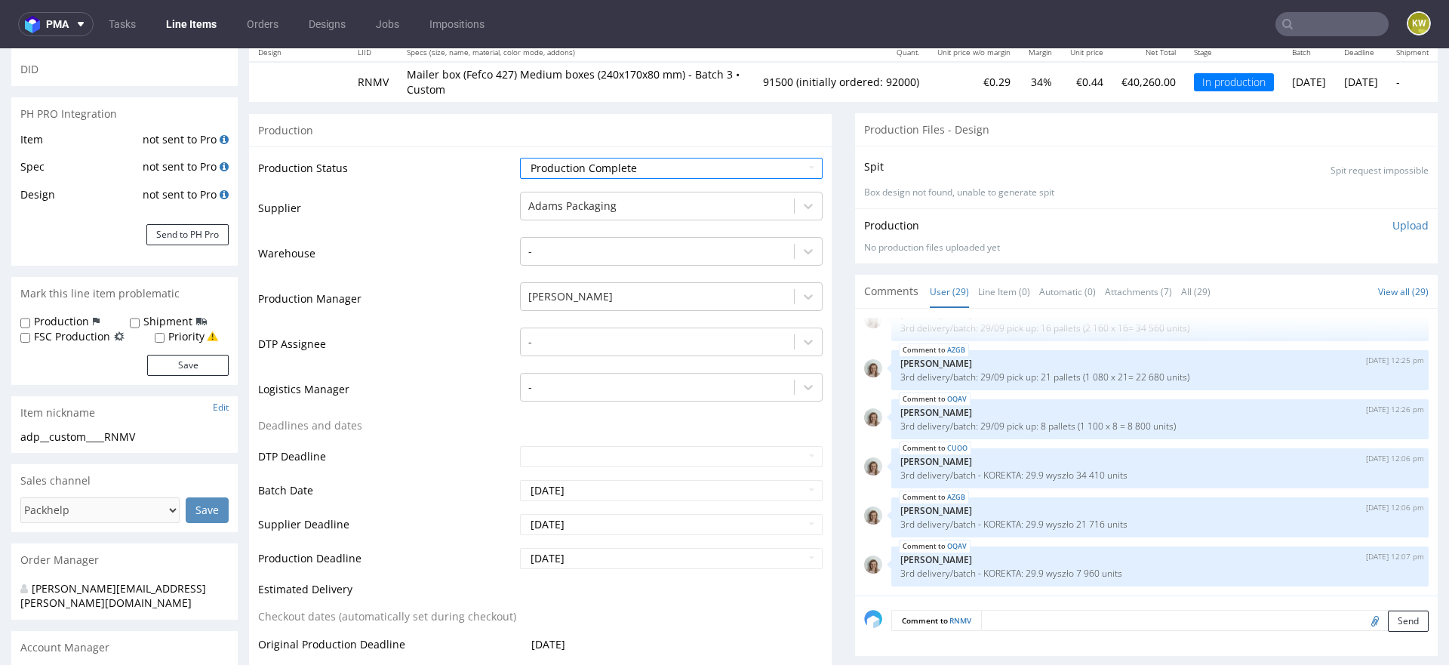
scroll to position [179, 0]
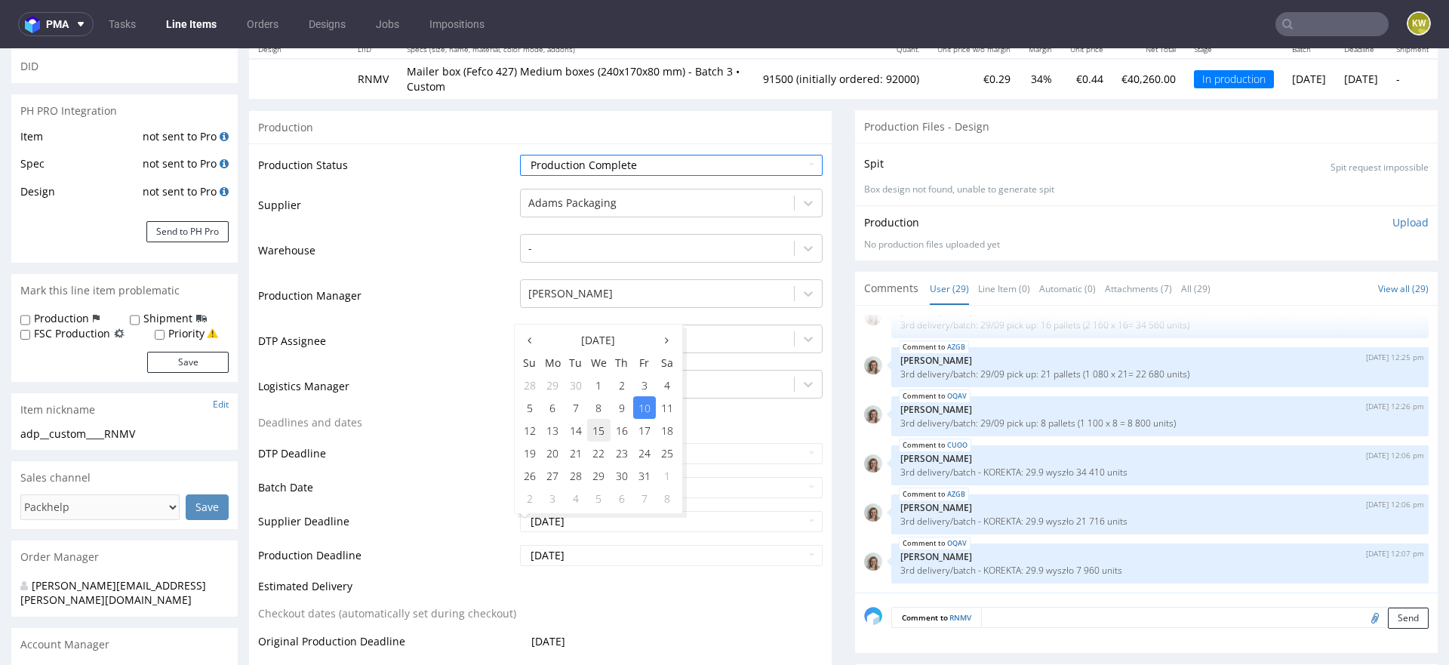
click at [597, 435] on td "15" at bounding box center [598, 430] width 23 height 23
type input "2025-10-15"
click at [586, 559] on input "[DATE]" at bounding box center [671, 555] width 303 height 21
click at [598, 466] on td "15" at bounding box center [598, 464] width 23 height 23
type input "2025-10-15"
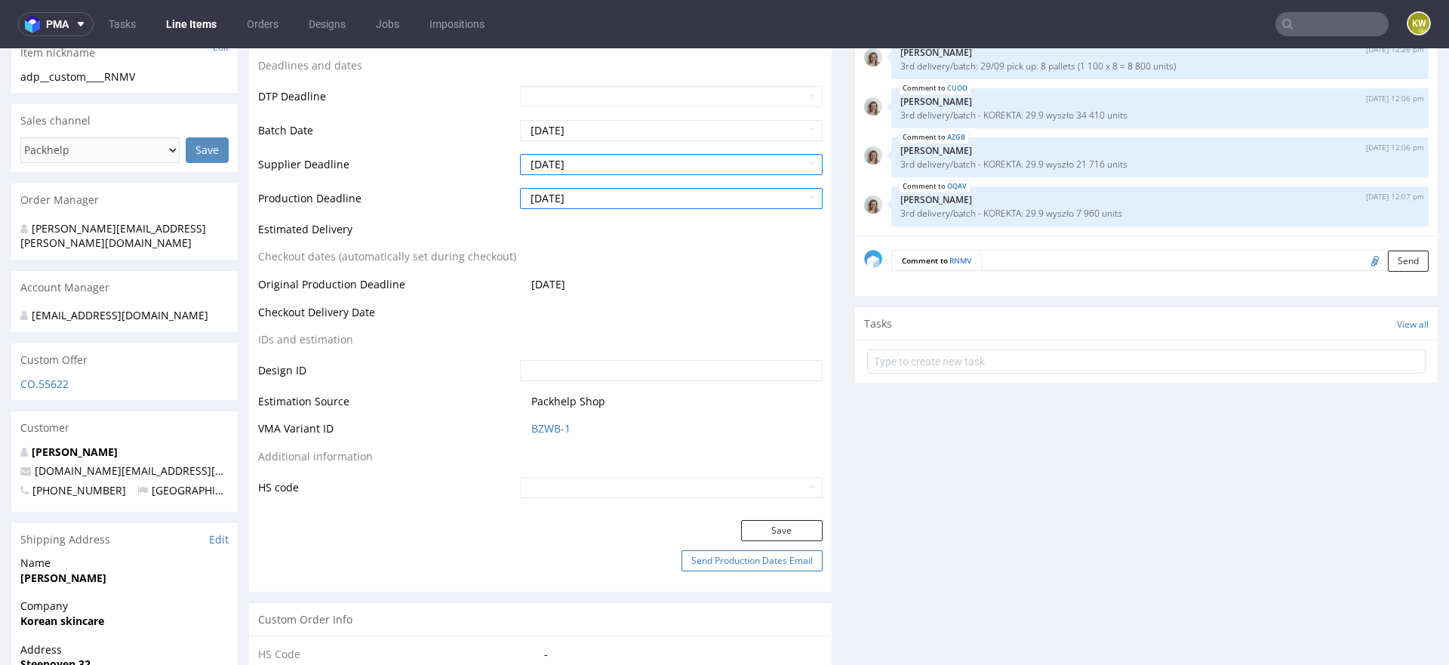
scroll to position [545, 0]
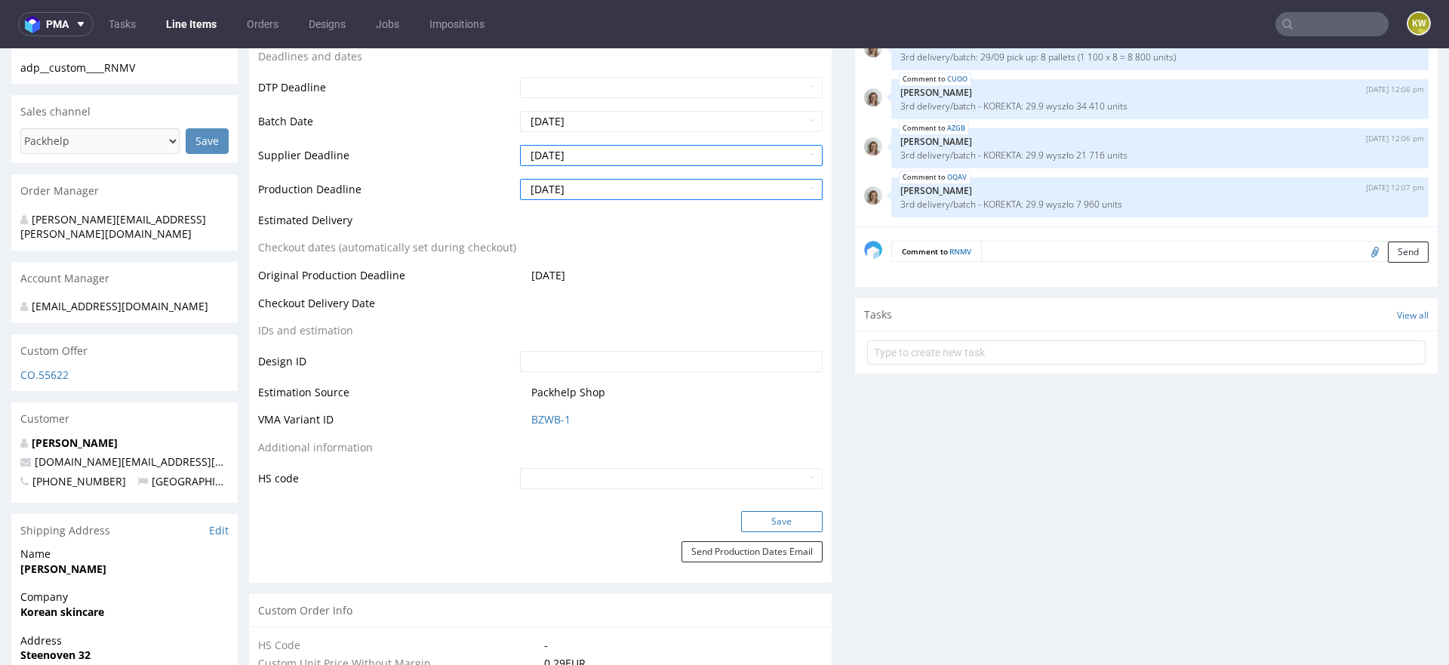
click at [760, 529] on button "Save" at bounding box center [782, 521] width 82 height 21
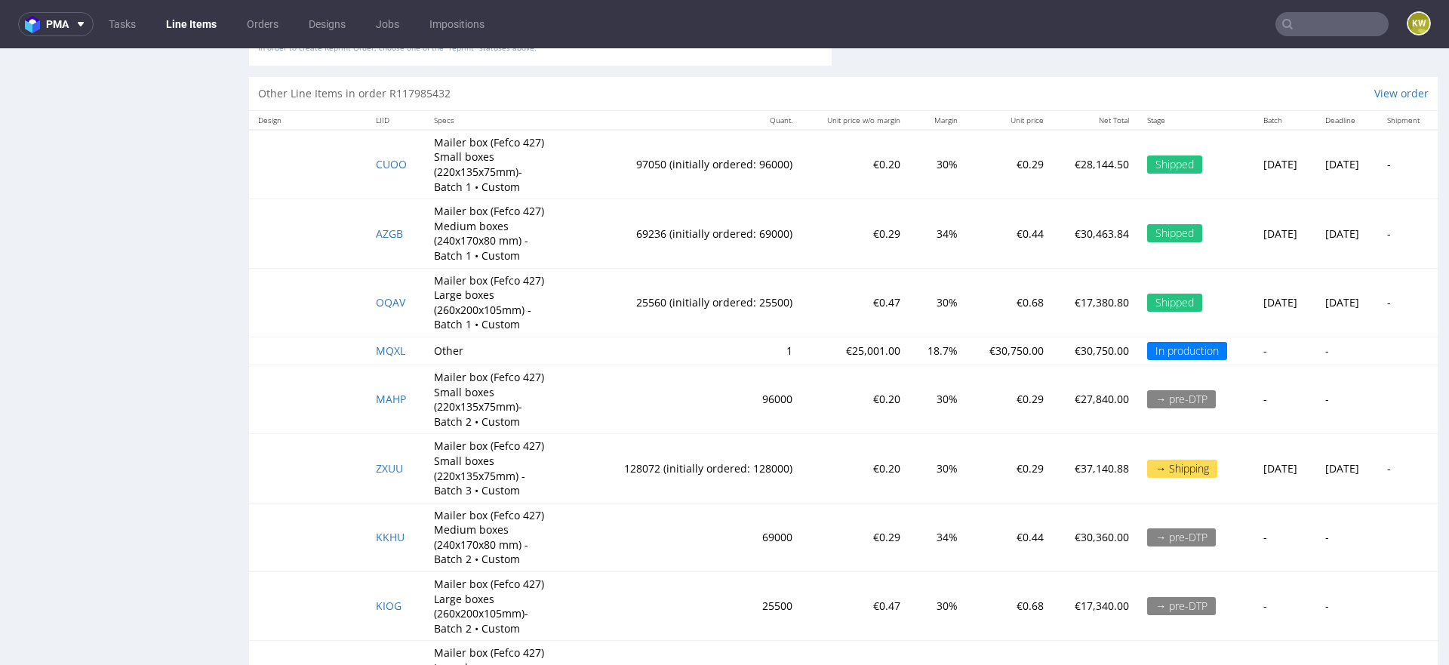
scroll to position [3058, 0]
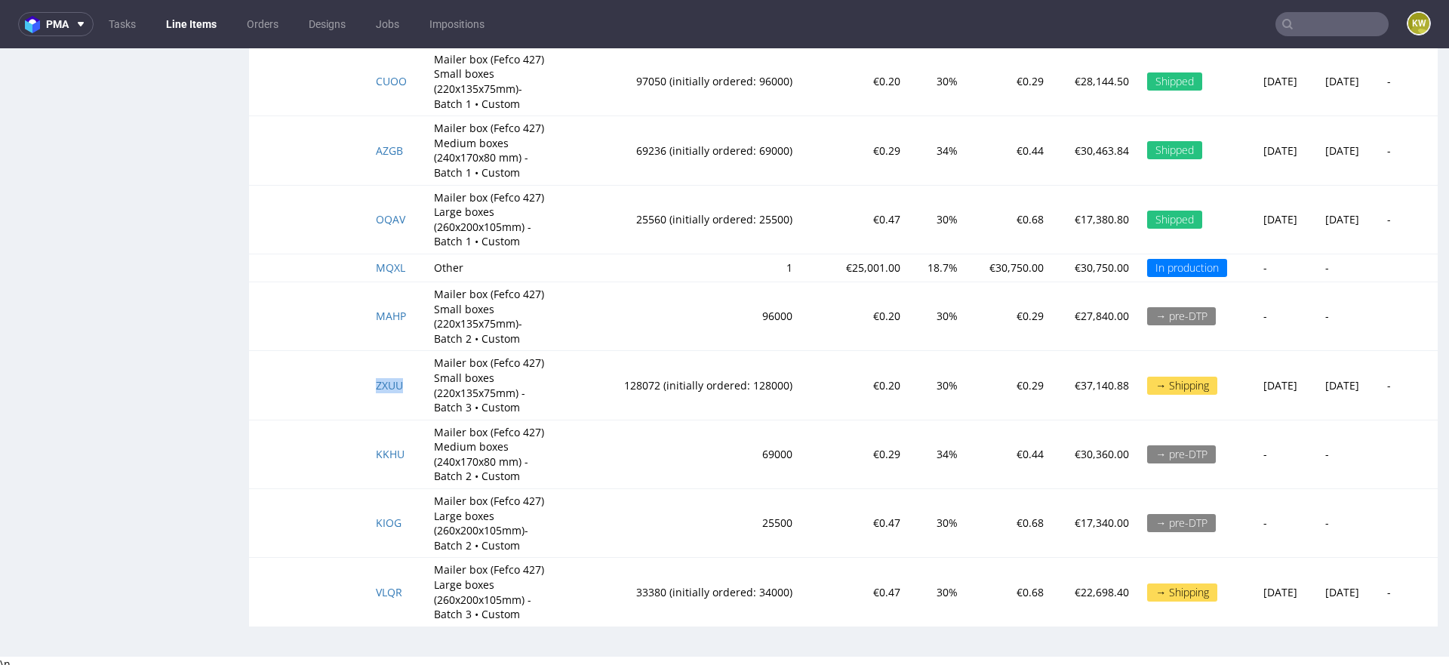
drag, startPoint x: 407, startPoint y: 380, endPoint x: 347, endPoint y: 380, distance: 59.6
click at [344, 380] on tr "ZXUU Mailer box (Fefco 427) Small boxes (220x135x75mm) - Batch 3 • Custom 12807…" at bounding box center [843, 385] width 1189 height 69
copy span "ZXUU"
drag, startPoint x: 403, startPoint y: 585, endPoint x: 348, endPoint y: 582, distance: 55.2
click at [352, 583] on tr "VLQR Mailer box (Fefco 427) Large boxes (260x200x105mm) - Batch 3 • Custom 3338…" at bounding box center [843, 592] width 1189 height 69
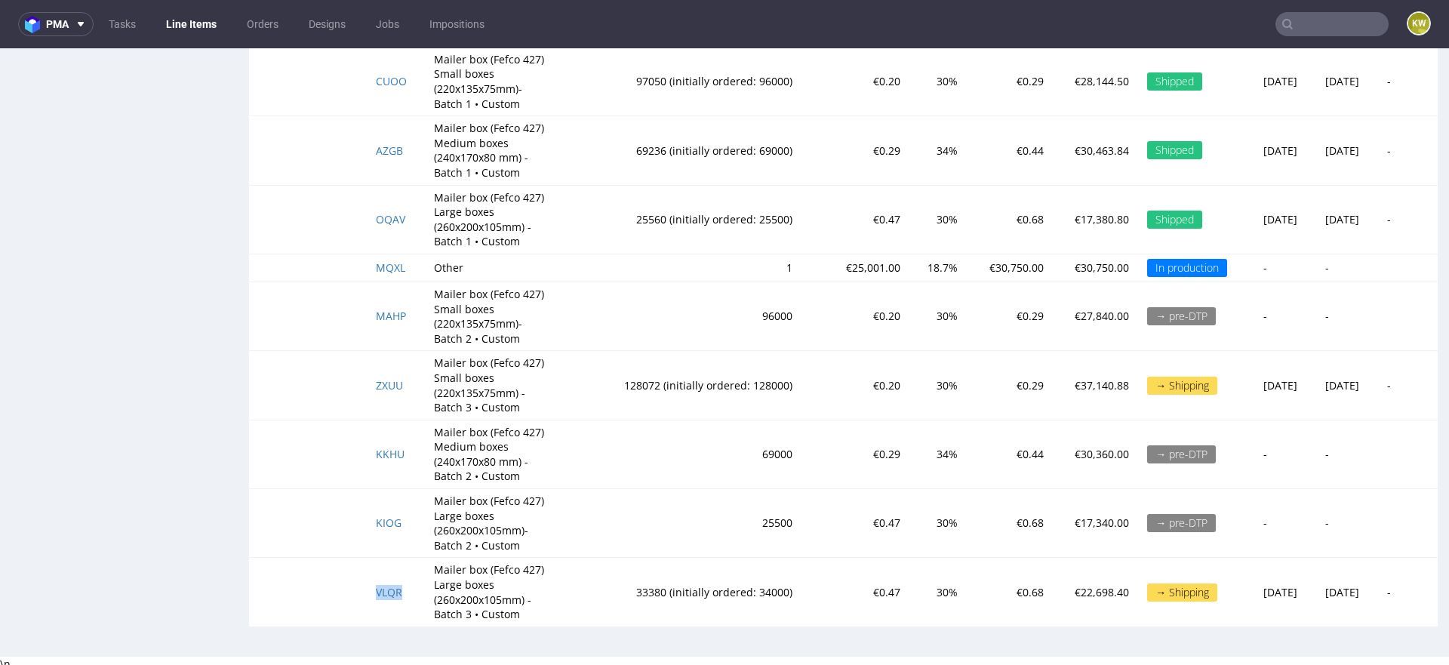
copy span "VLQR"
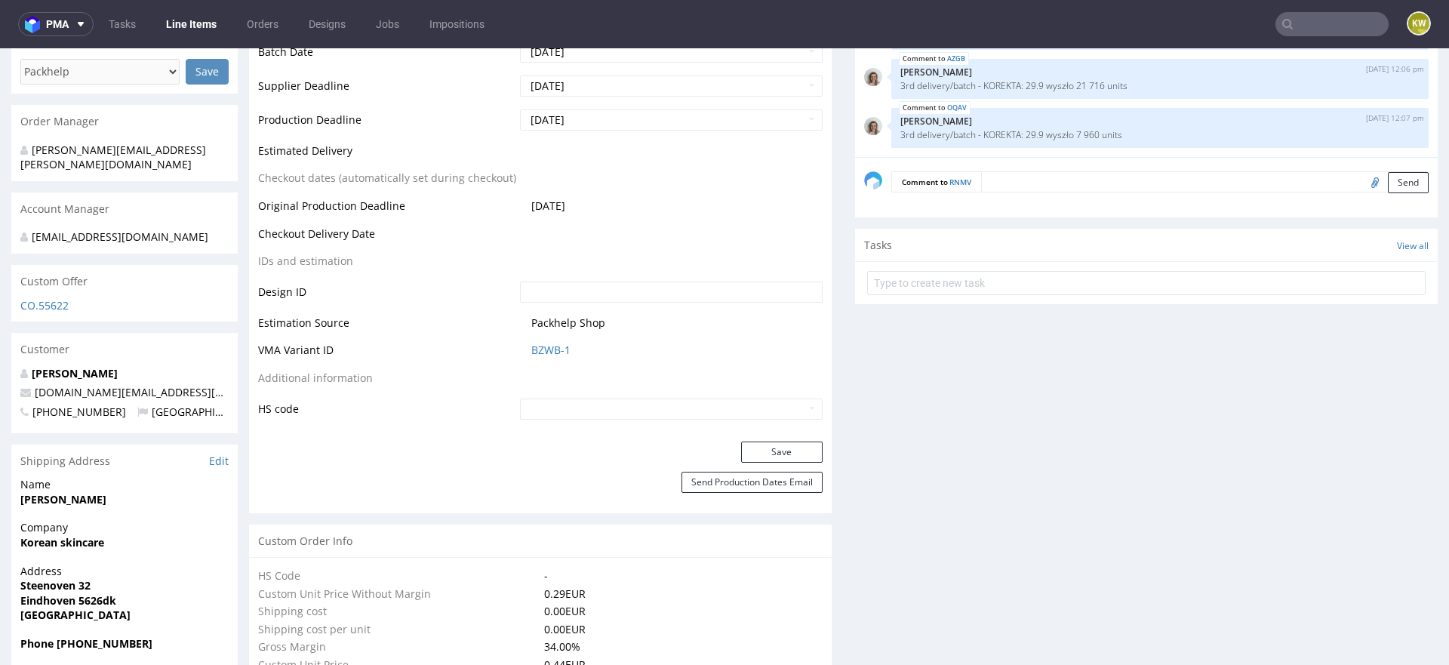
scroll to position [0, 0]
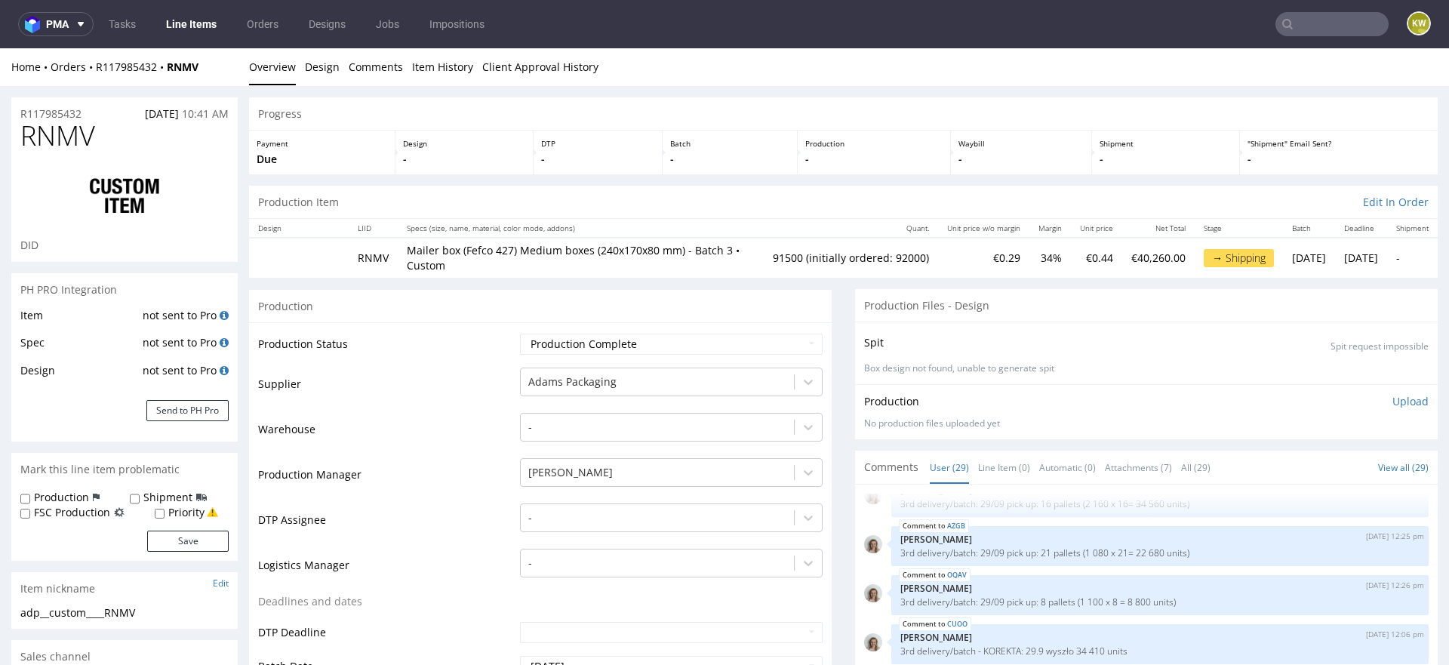
click at [51, 140] on span "RNMV" at bounding box center [57, 136] width 75 height 30
copy span "RNMV"
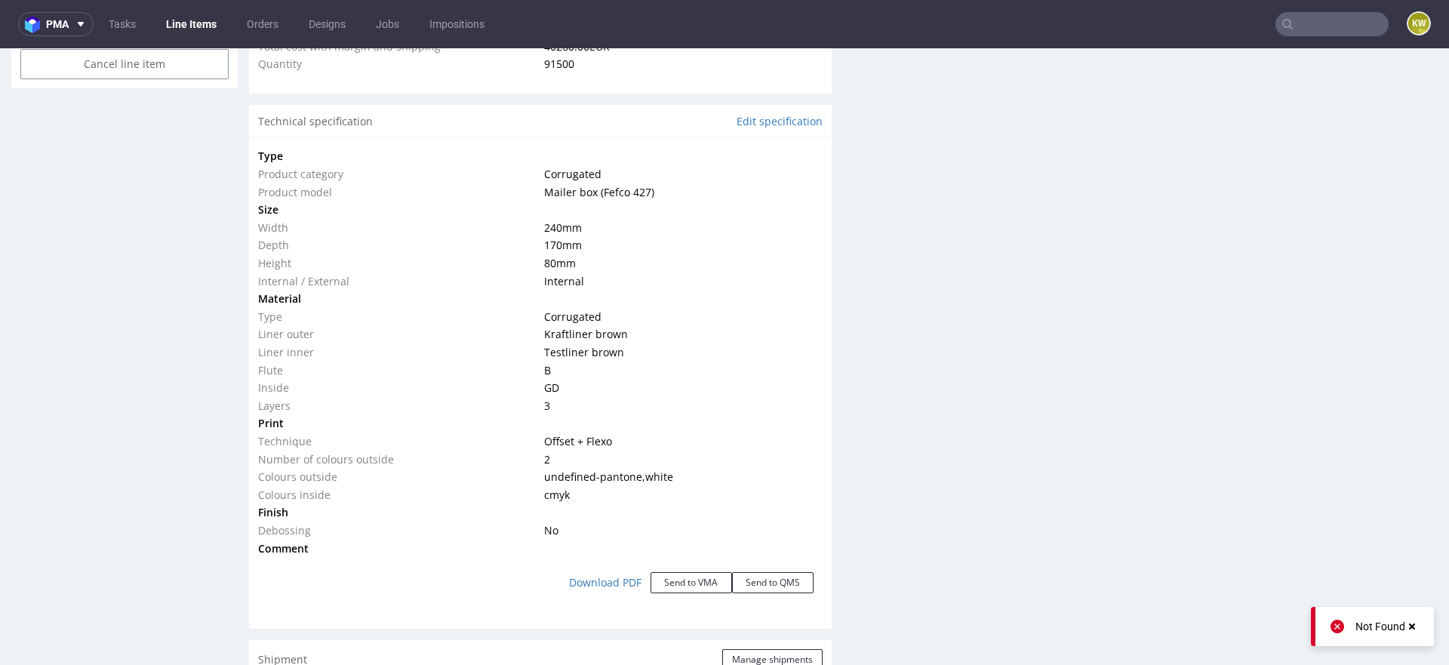
scroll to position [3080, 0]
